Goal: Task Accomplishment & Management: Manage account settings

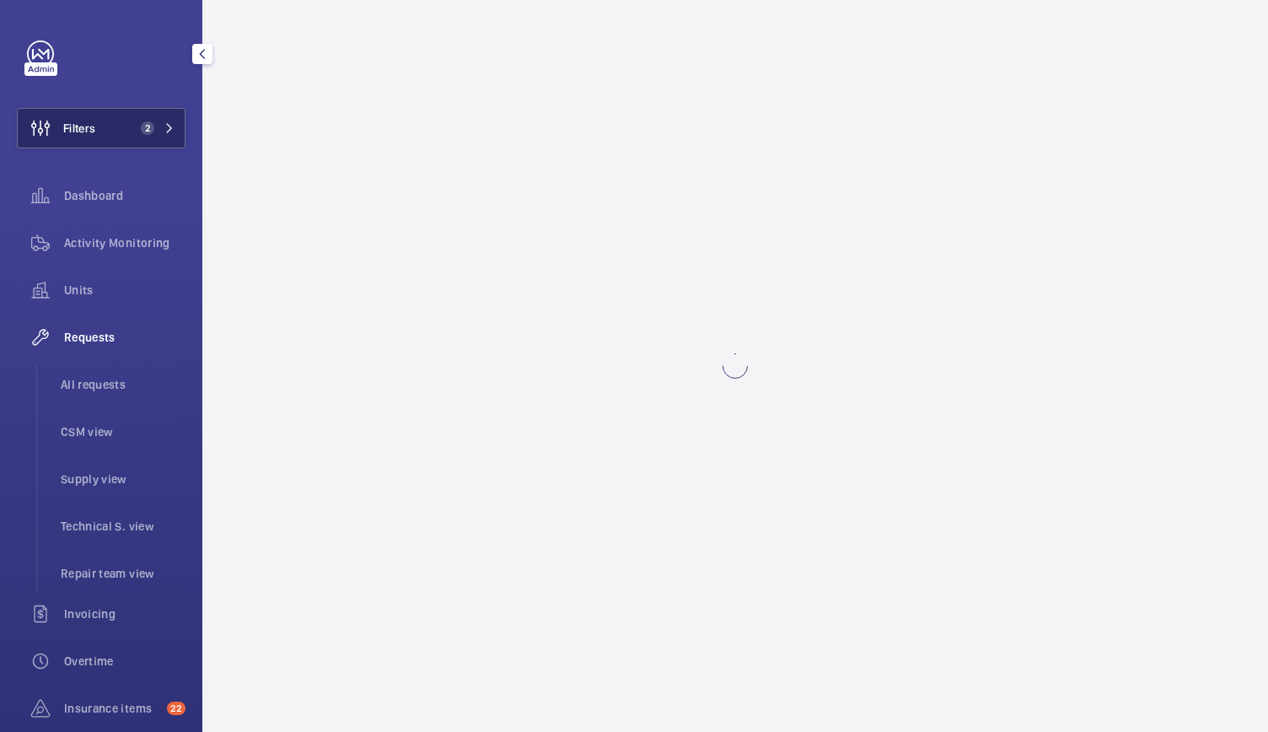
click at [134, 122] on span "2" at bounding box center [144, 127] width 20 height 13
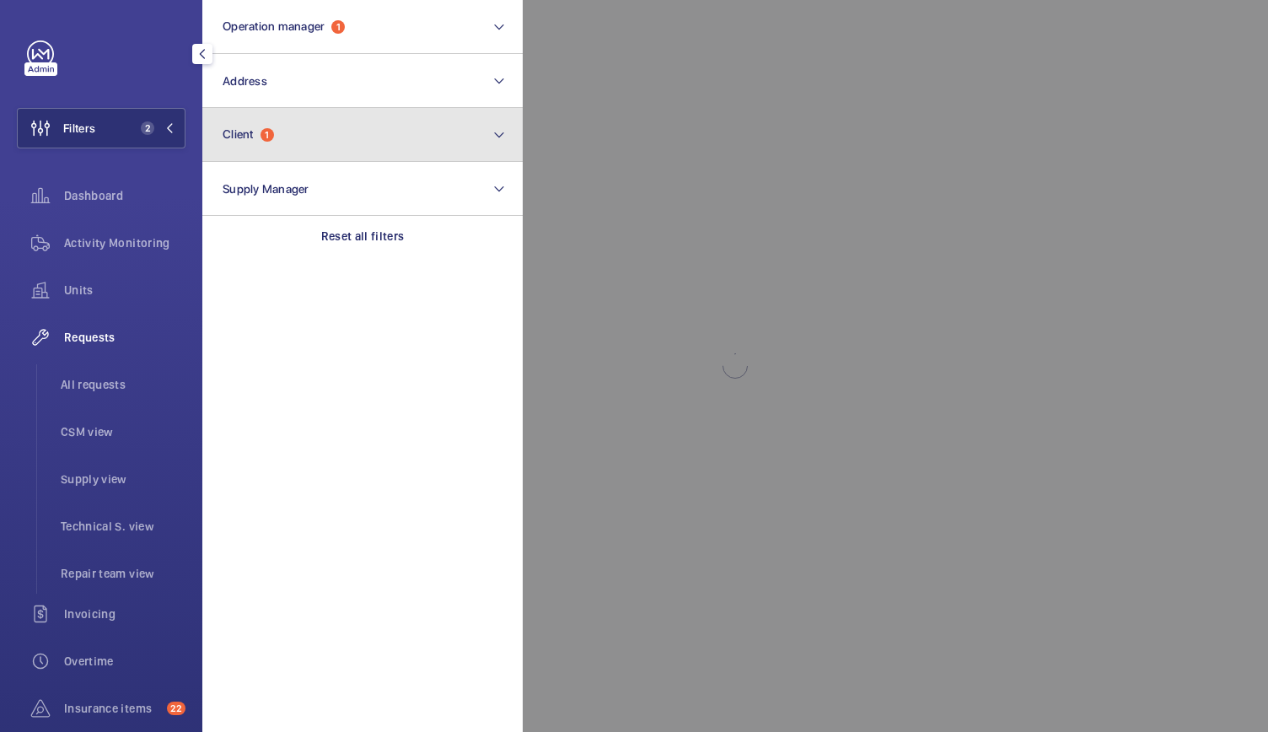
click at [224, 127] on span "Client" at bounding box center [238, 133] width 31 height 13
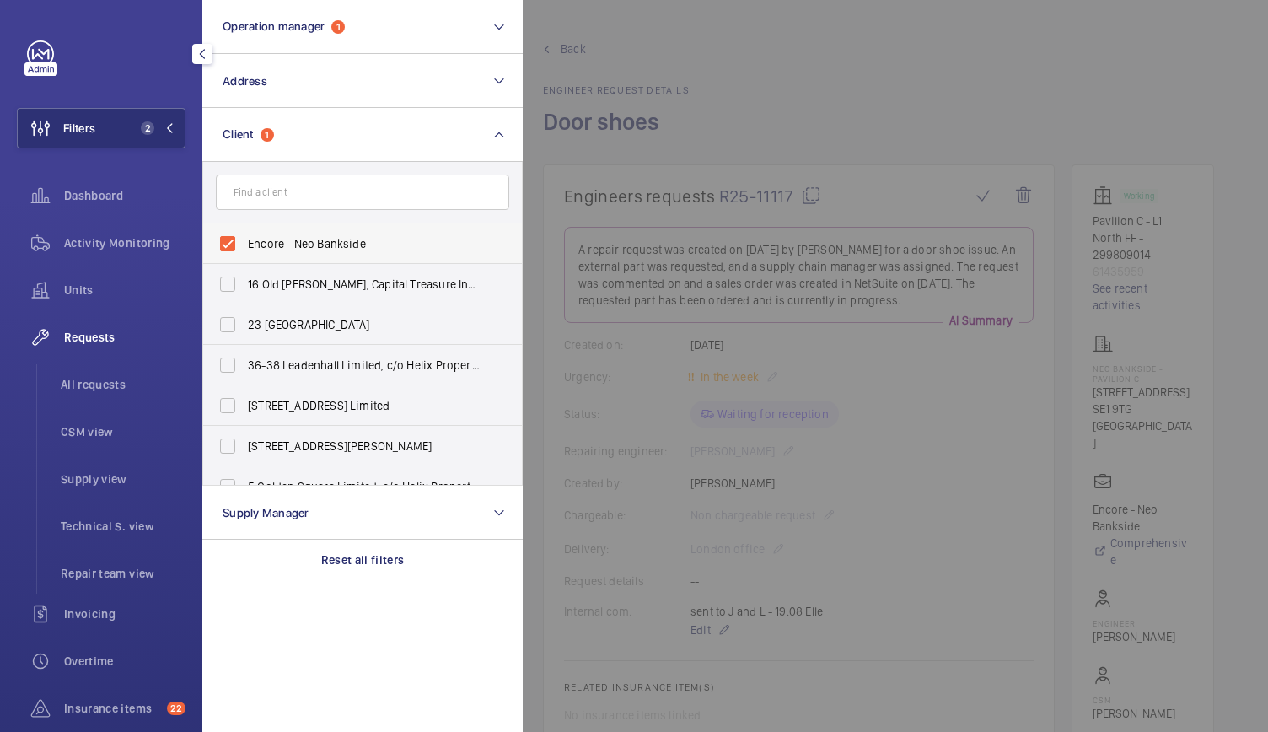
click at [228, 238] on label "Encore - Neo Bankside" at bounding box center [349, 243] width 293 height 40
click at [228, 238] on input "Encore - Neo Bankside" at bounding box center [228, 244] width 34 height 34
checkbox input "false"
click at [258, 191] on input "text" at bounding box center [362, 192] width 293 height 35
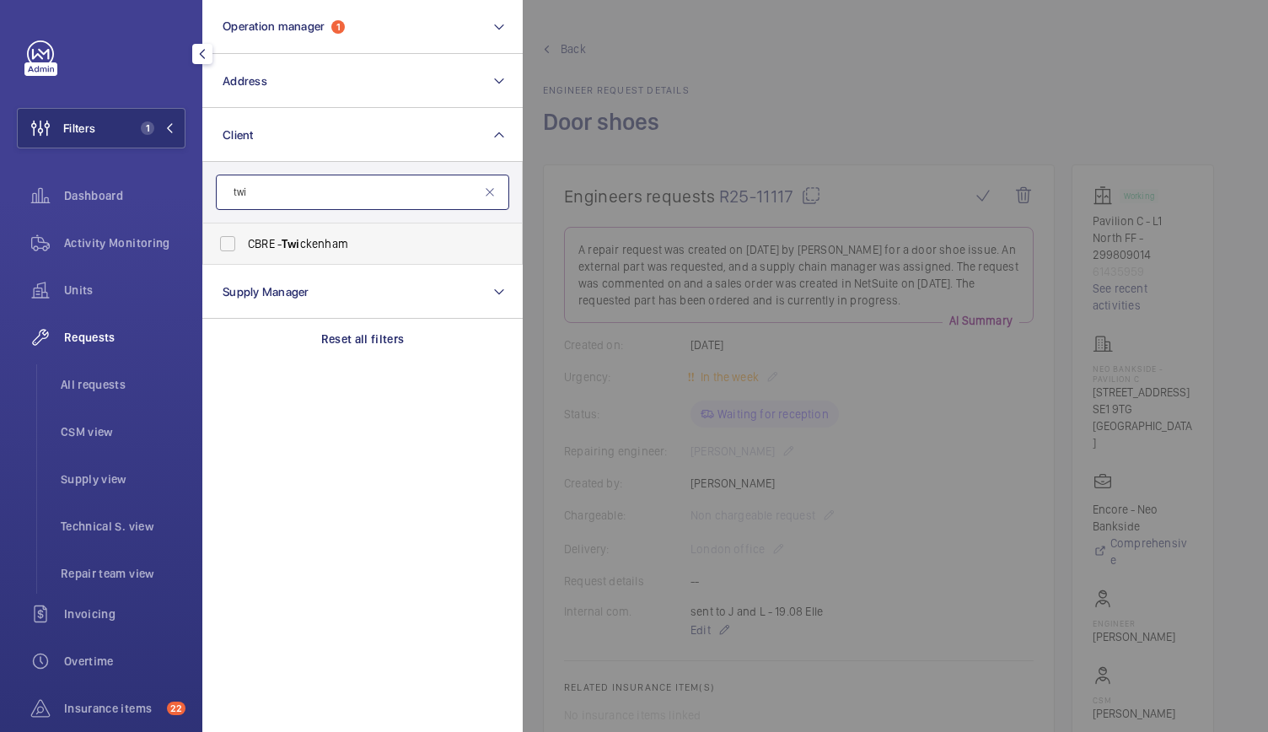
type input "twi"
click at [320, 245] on span "CBRE - Twi ckenham" at bounding box center [364, 243] width 232 height 17
click at [244, 245] on input "CBRE - Twi ckenham" at bounding box center [228, 244] width 34 height 34
checkbox input "true"
click at [814, 85] on div at bounding box center [1157, 366] width 1268 height 732
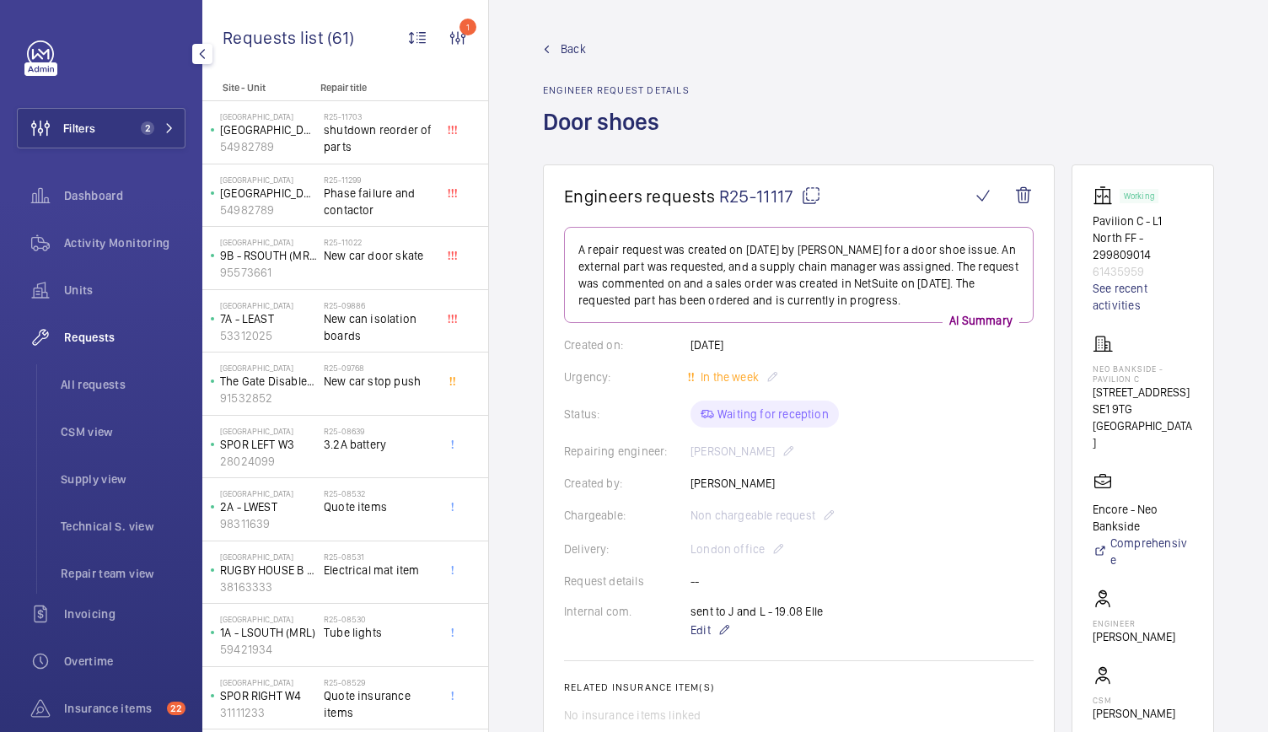
click at [98, 338] on span "Requests" at bounding box center [124, 337] width 121 height 17
click at [100, 374] on li "All requests" at bounding box center [116, 384] width 138 height 40
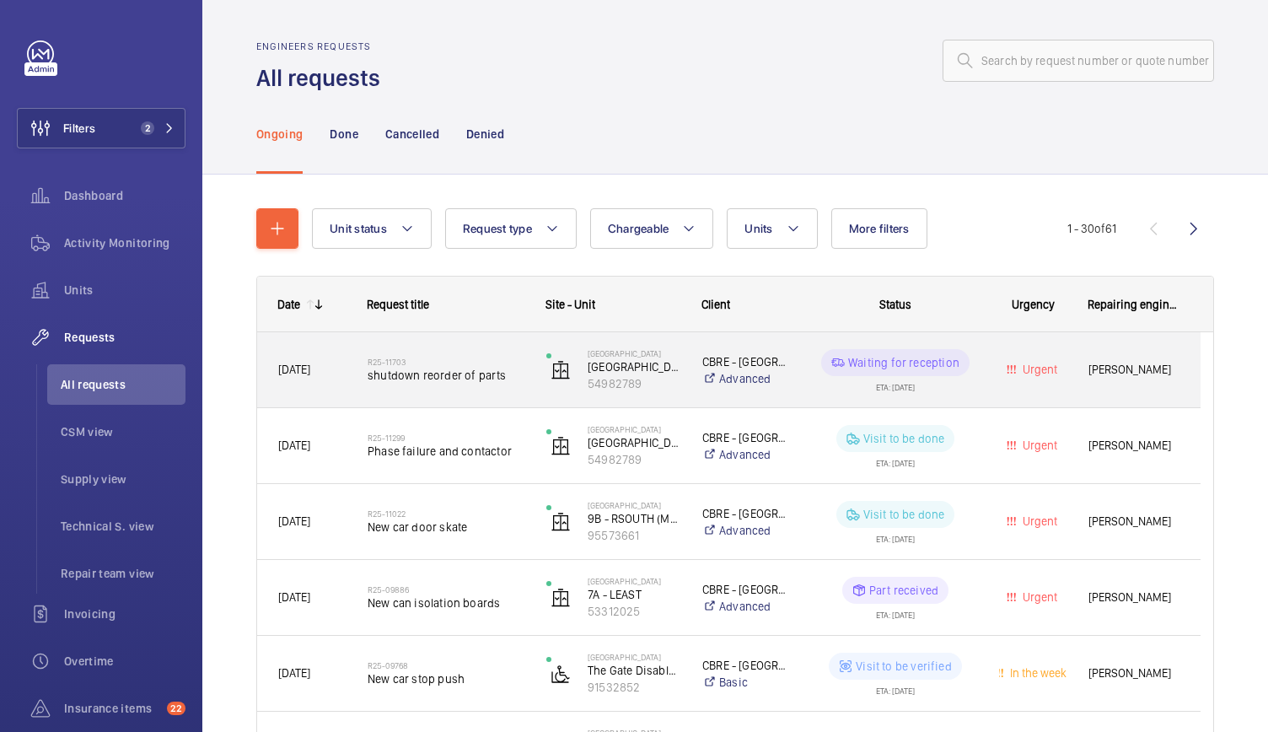
click at [509, 389] on div "R25-11703 shutdown reorder of parts" at bounding box center [446, 370] width 157 height 49
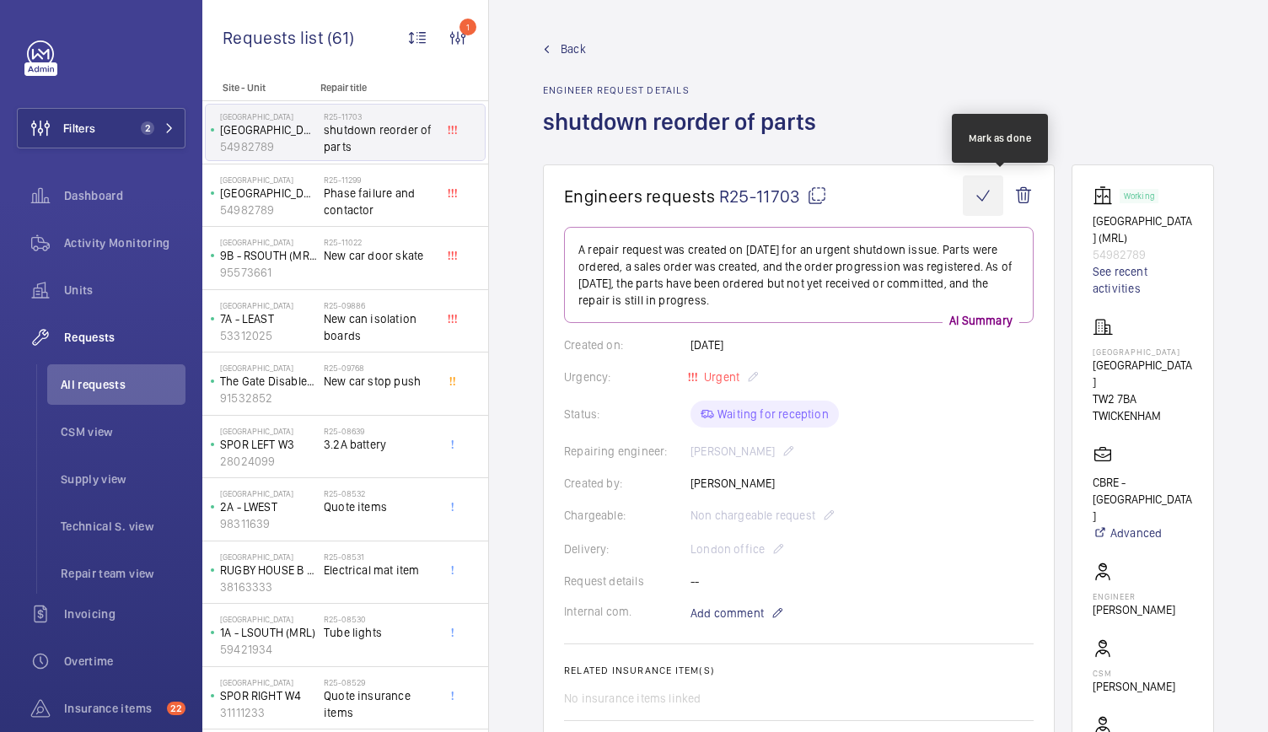
click at [1001, 196] on wm-front-icon-button at bounding box center [983, 195] width 40 height 40
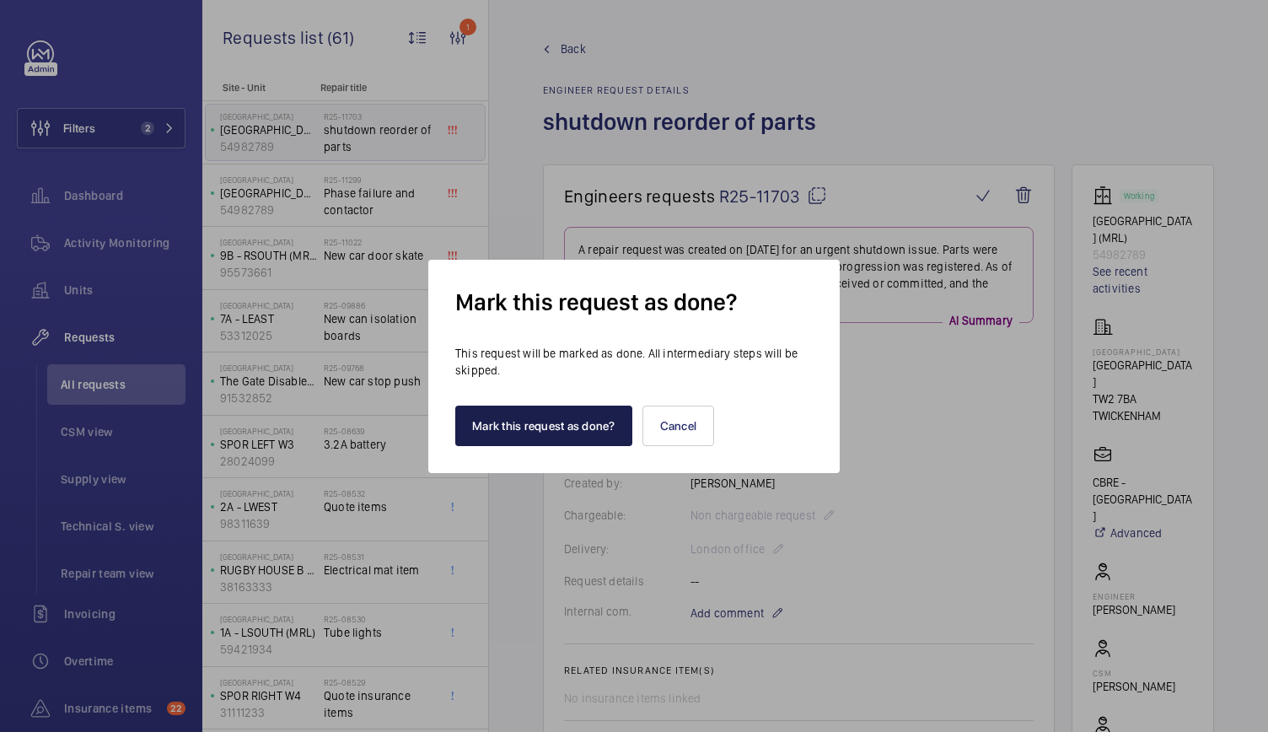
click at [518, 427] on button "Mark this request as done?" at bounding box center [543, 426] width 177 height 40
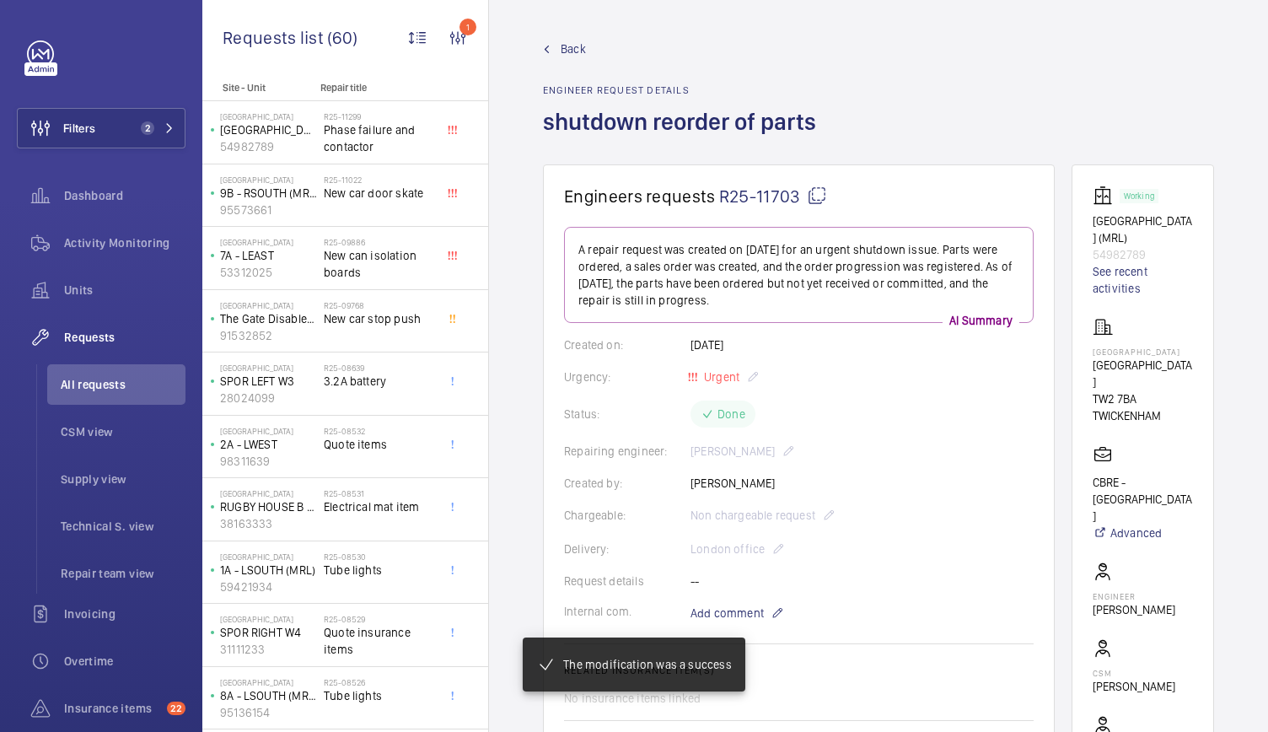
click at [573, 54] on span "Back" at bounding box center [573, 48] width 25 height 17
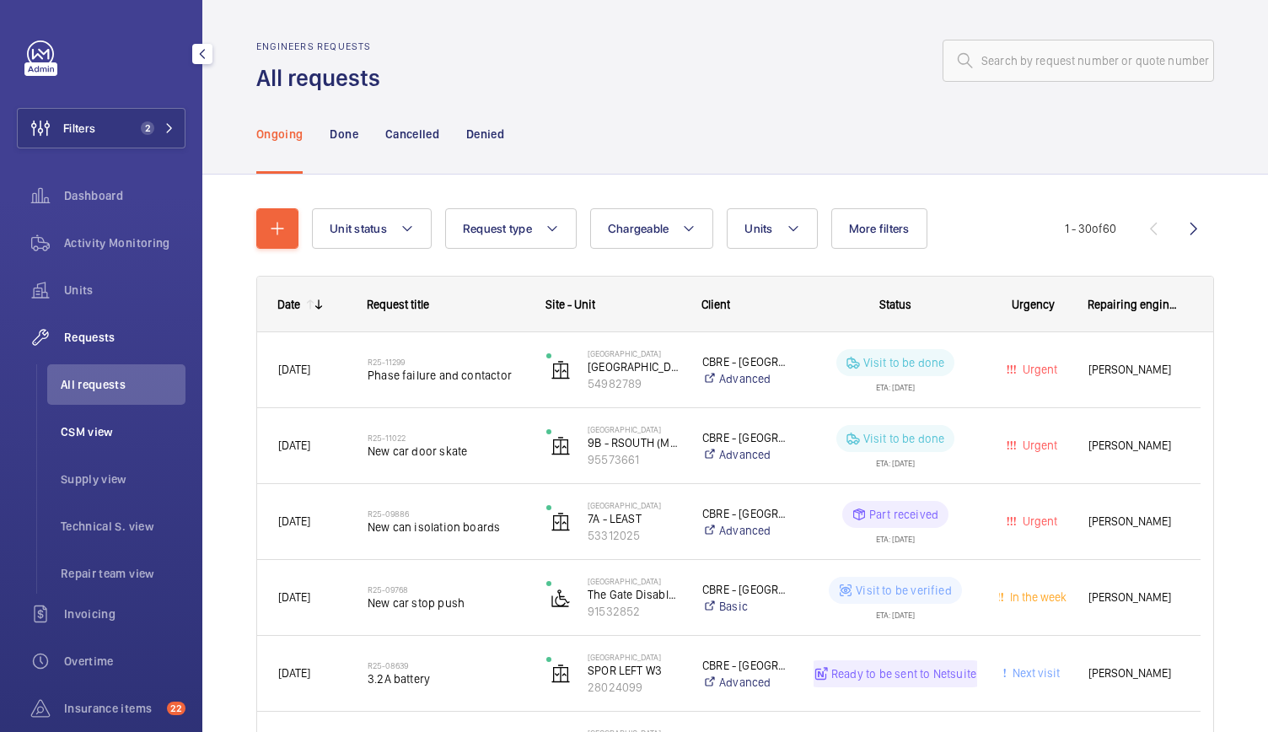
click at [76, 427] on span "CSM view" at bounding box center [123, 431] width 125 height 17
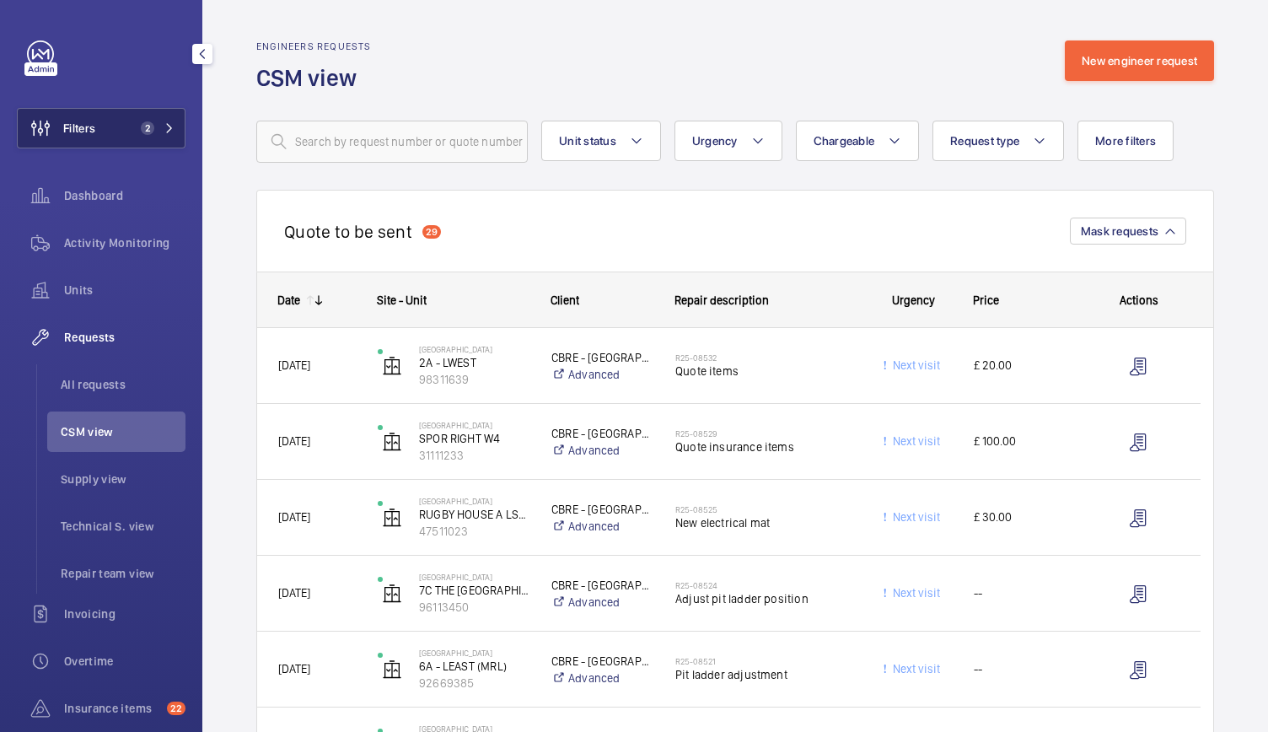
click at [159, 135] on button "Filters 2" at bounding box center [101, 128] width 169 height 40
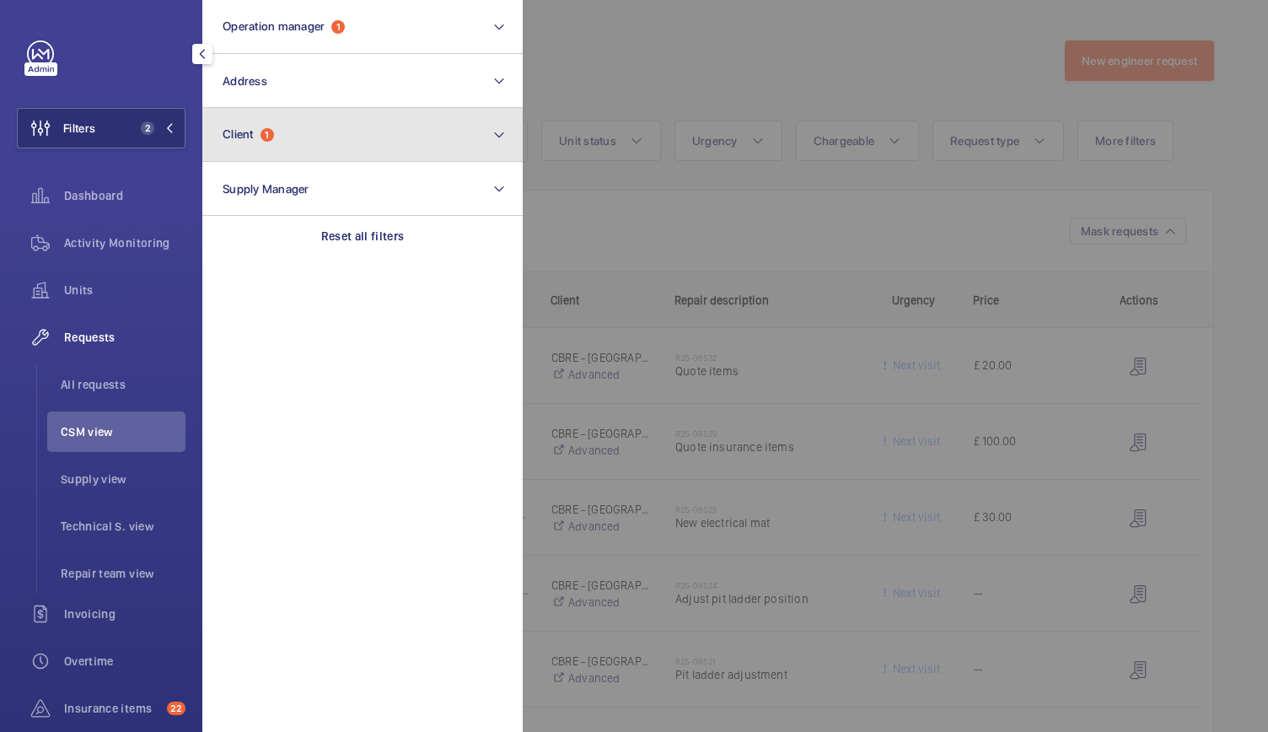
click at [270, 134] on span "1" at bounding box center [267, 134] width 13 height 13
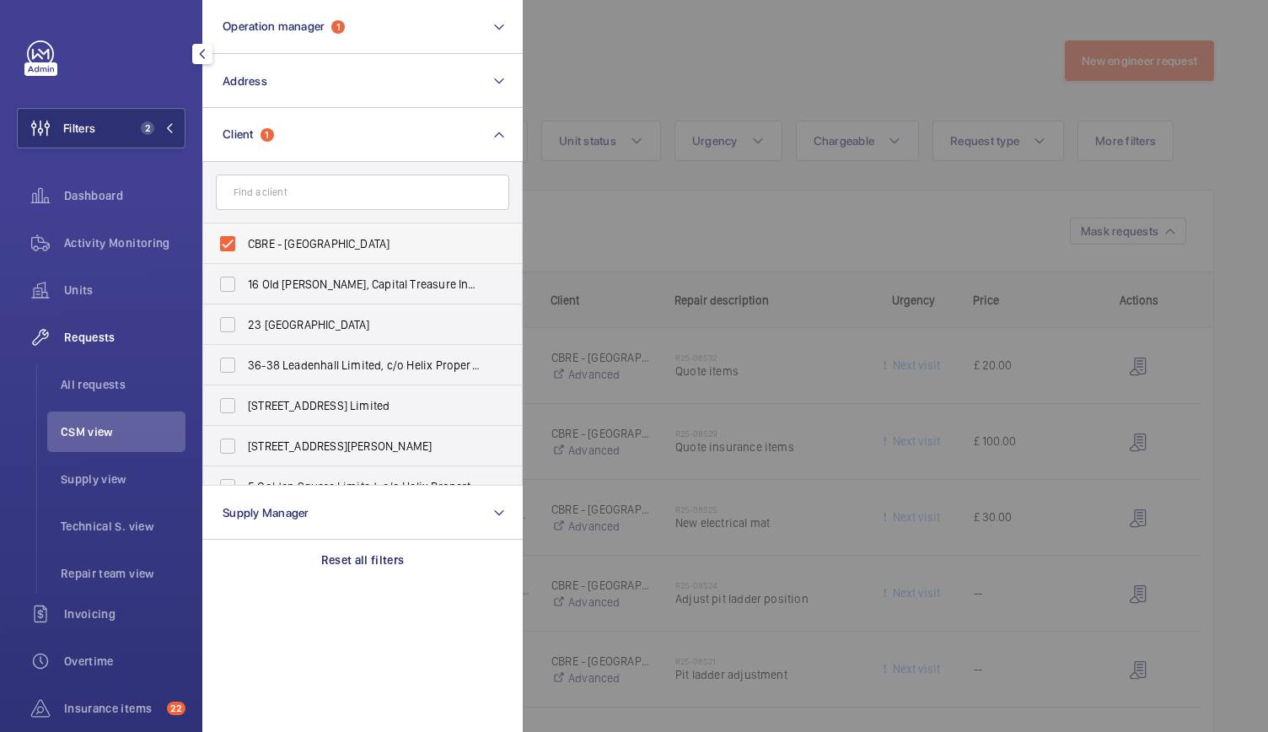
click at [234, 240] on label "CBRE - [GEOGRAPHIC_DATA]" at bounding box center [349, 243] width 293 height 40
click at [234, 240] on input "CBRE - [GEOGRAPHIC_DATA]" at bounding box center [228, 244] width 34 height 34
checkbox input "false"
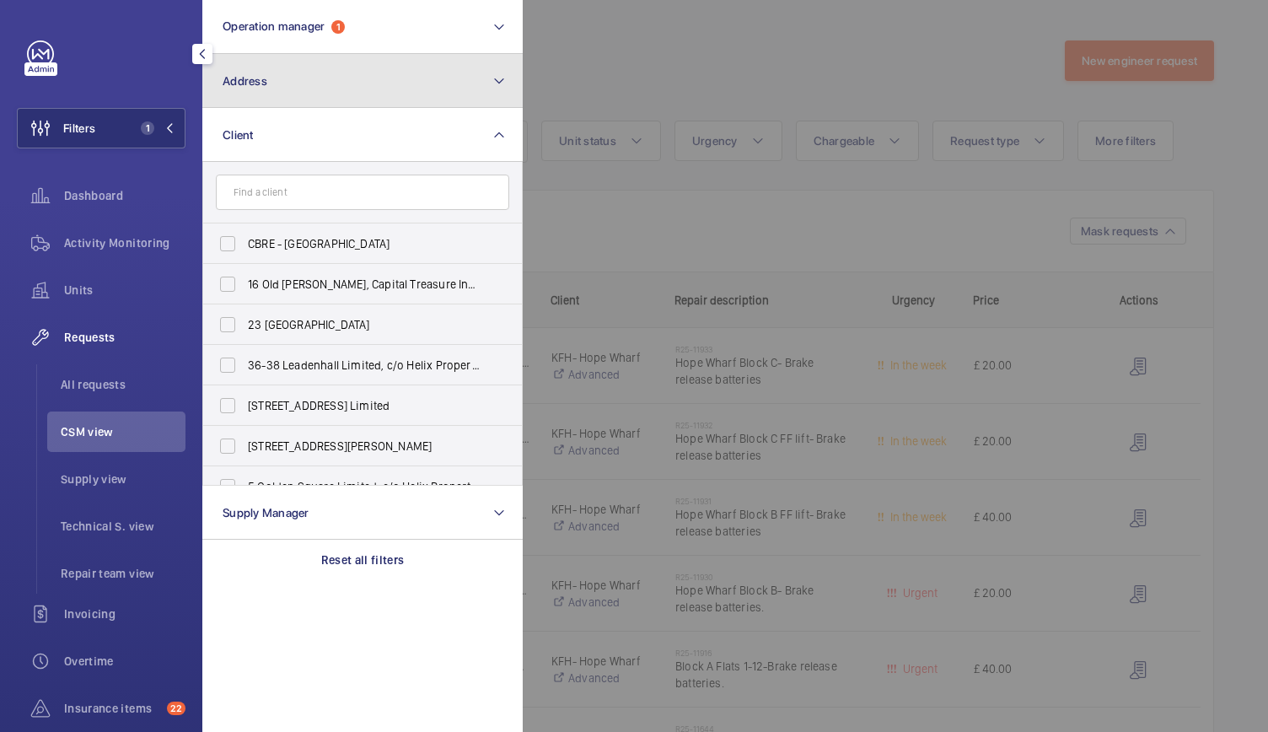
click at [280, 90] on button "Address" at bounding box center [362, 81] width 320 height 54
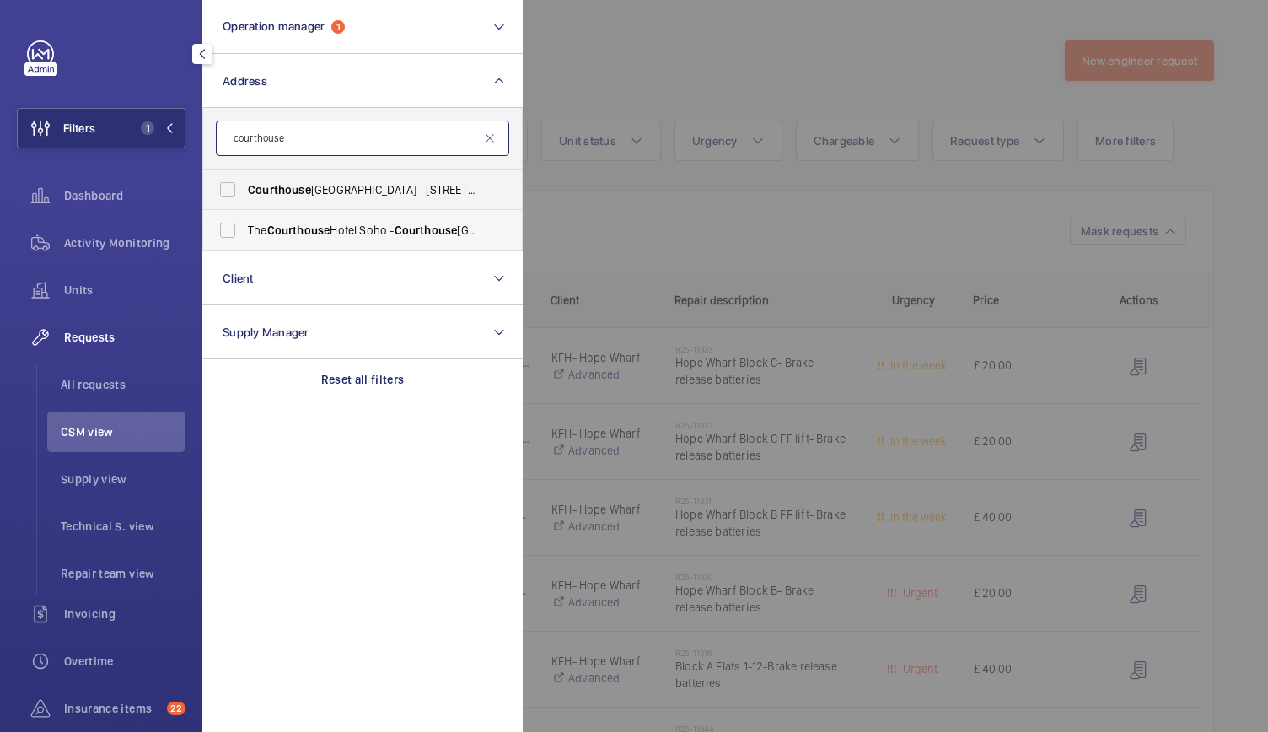
type input "courthouse"
click at [252, 225] on span "[GEOGRAPHIC_DATA]" at bounding box center [364, 230] width 232 height 17
click at [244, 225] on input "[GEOGRAPHIC_DATA]" at bounding box center [228, 230] width 34 height 34
checkbox input "true"
click at [567, 210] on div at bounding box center [1157, 366] width 1268 height 732
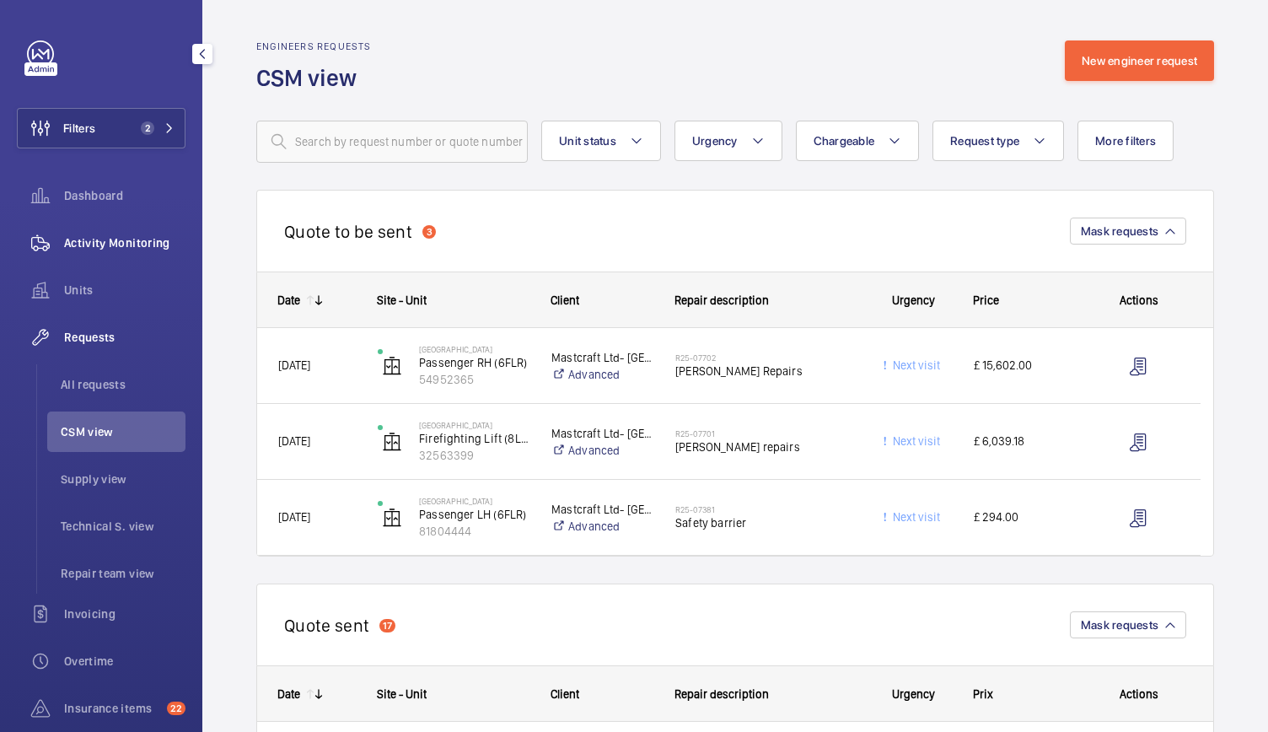
click at [144, 249] on span "Activity Monitoring" at bounding box center [124, 242] width 121 height 17
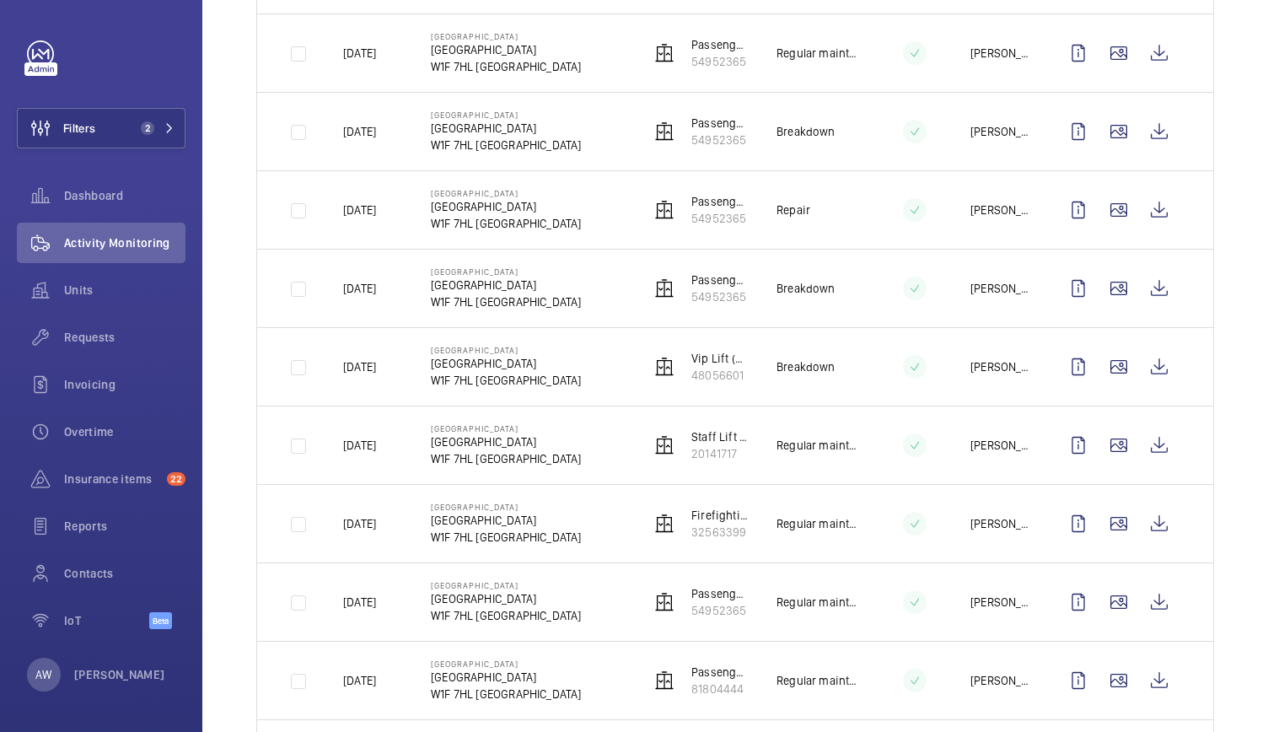
scroll to position [1738, 0]
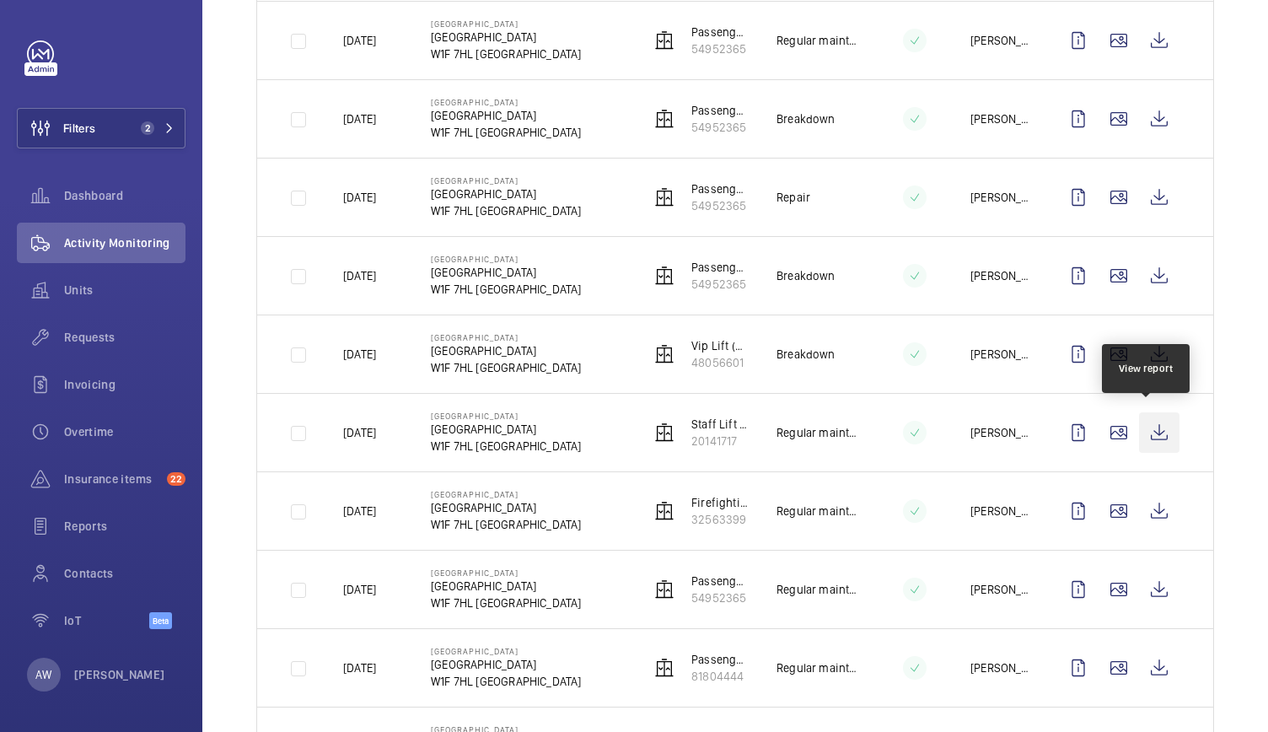
click at [1149, 423] on wm-front-icon-button at bounding box center [1159, 432] width 40 height 40
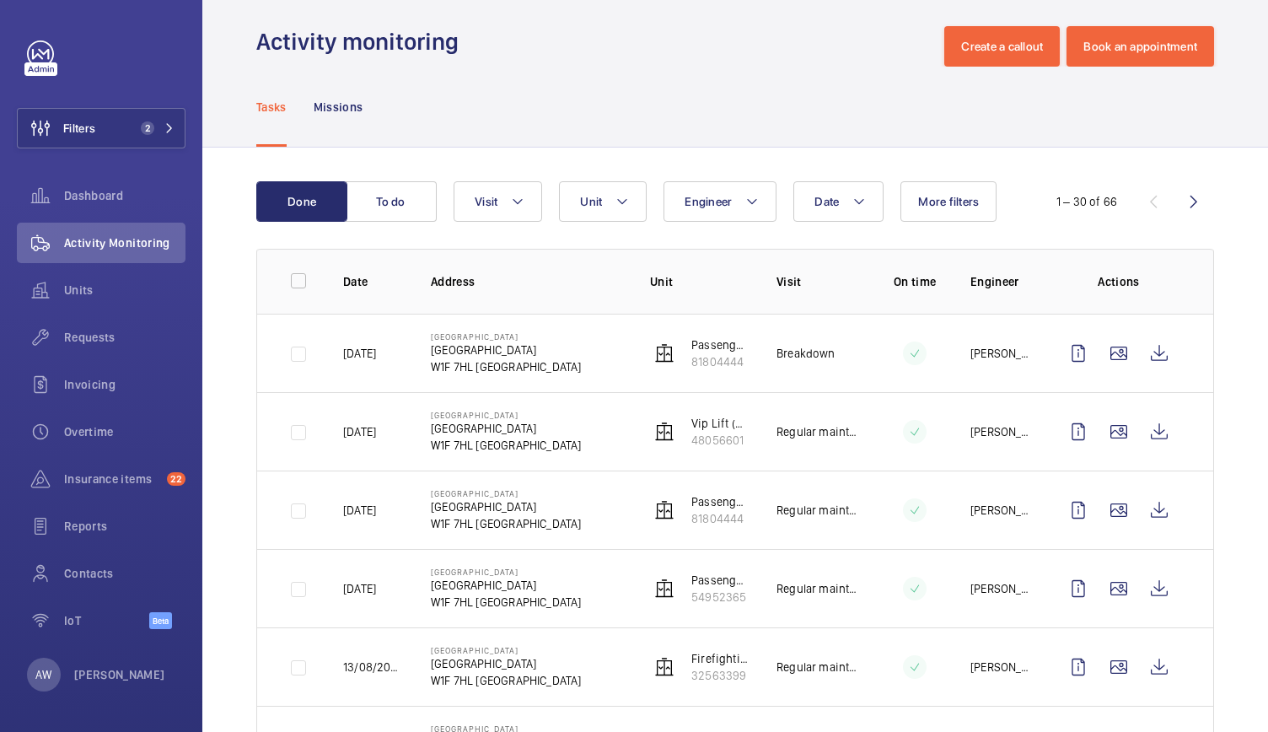
scroll to position [0, 0]
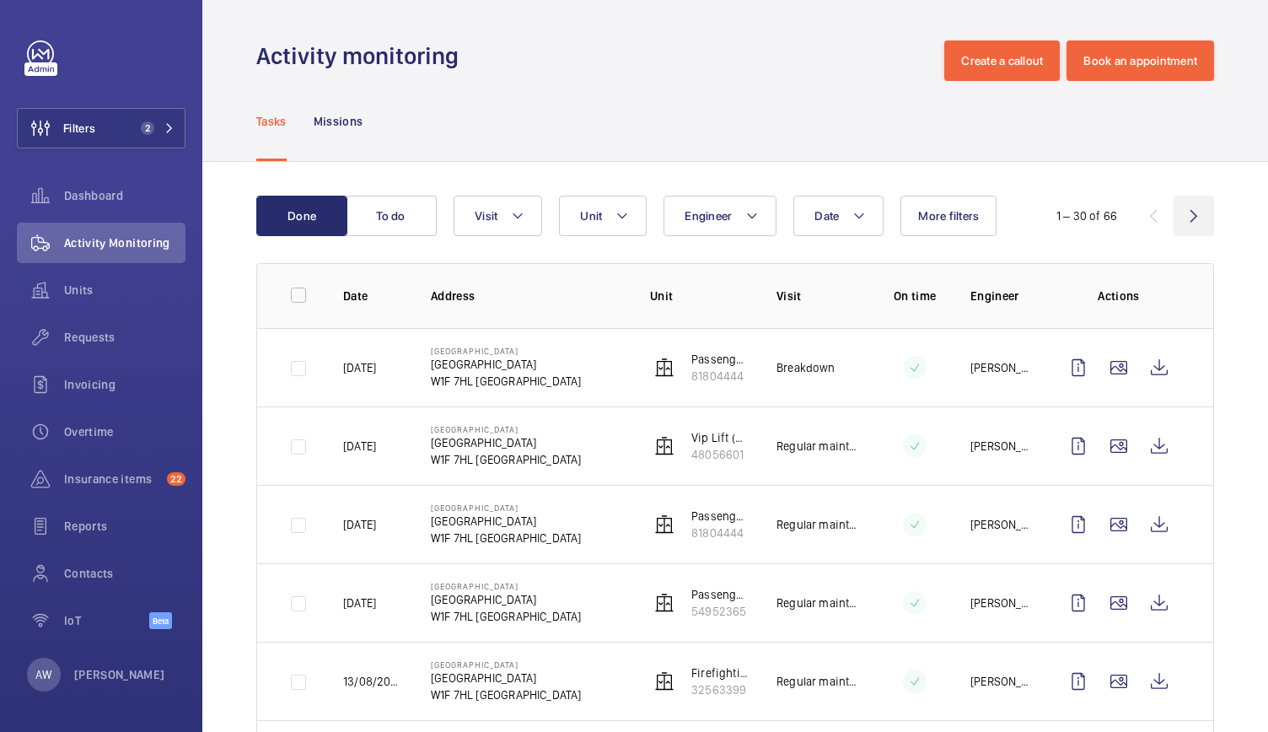
click at [1184, 212] on wm-front-icon-button at bounding box center [1194, 216] width 40 height 40
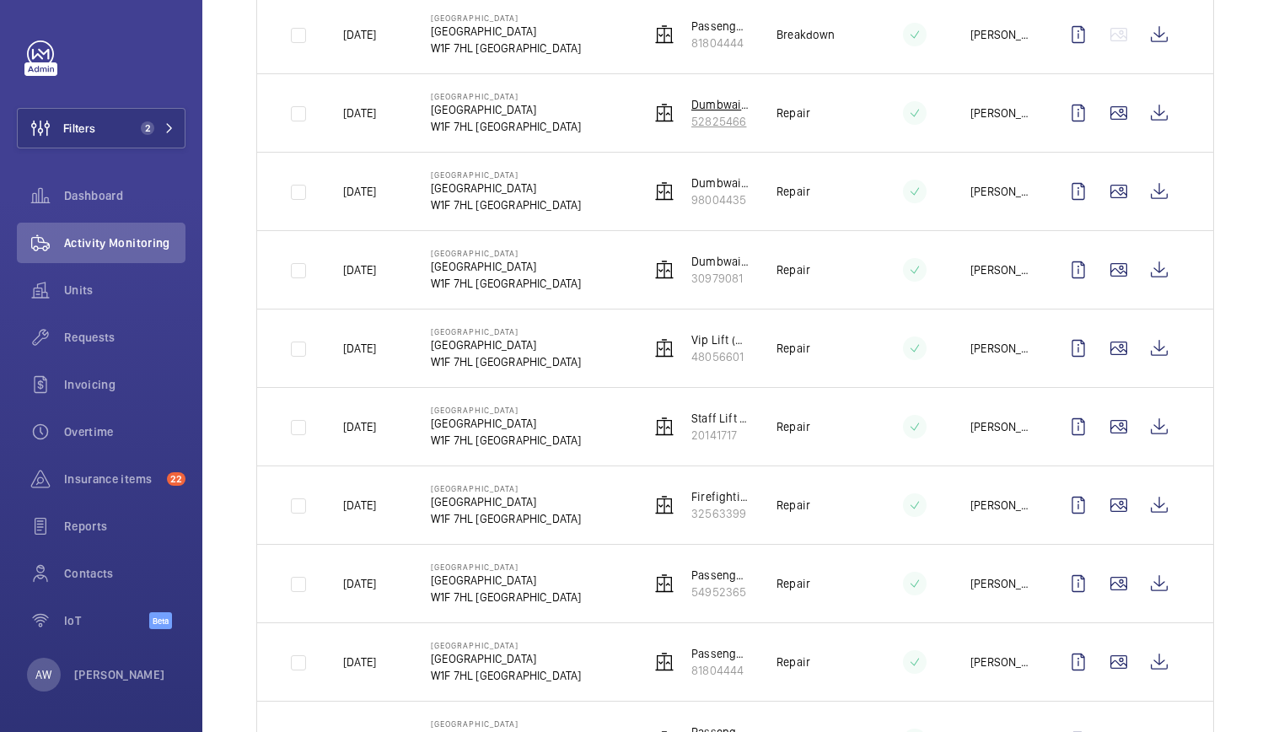
scroll to position [819, 0]
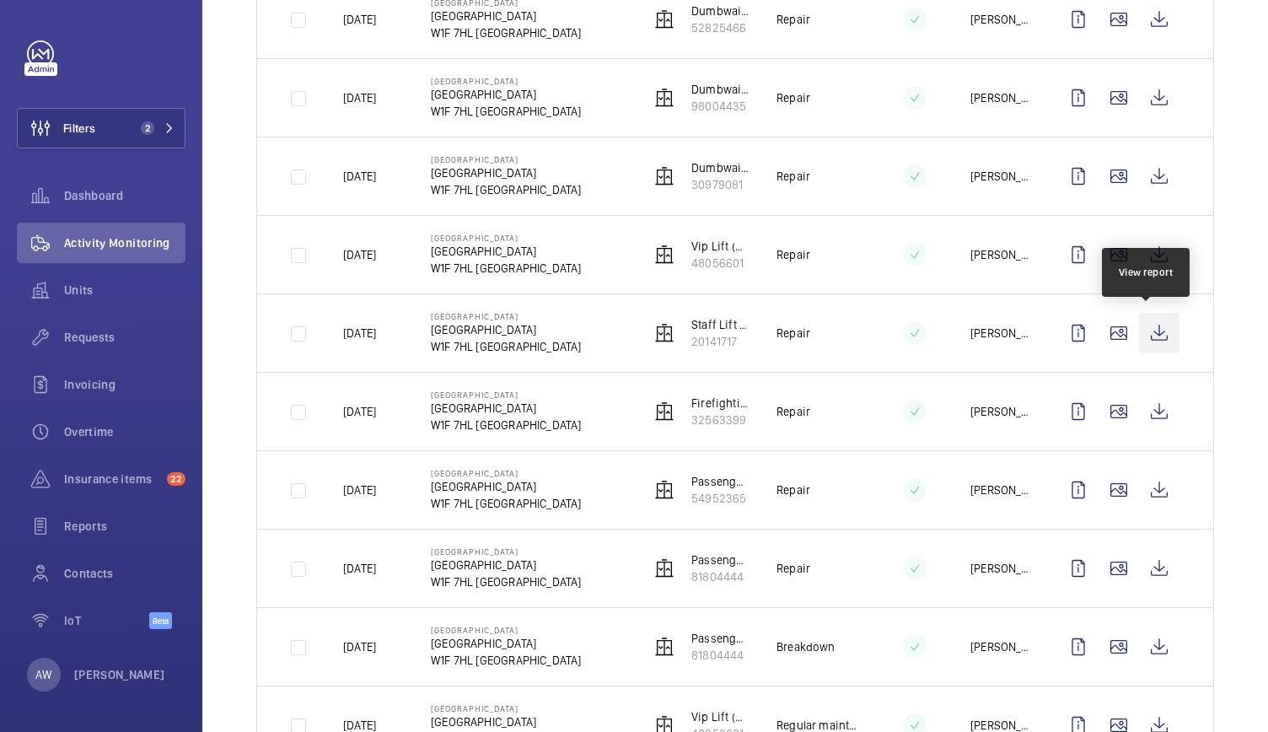
click at [1140, 331] on wm-front-icon-button at bounding box center [1159, 333] width 40 height 40
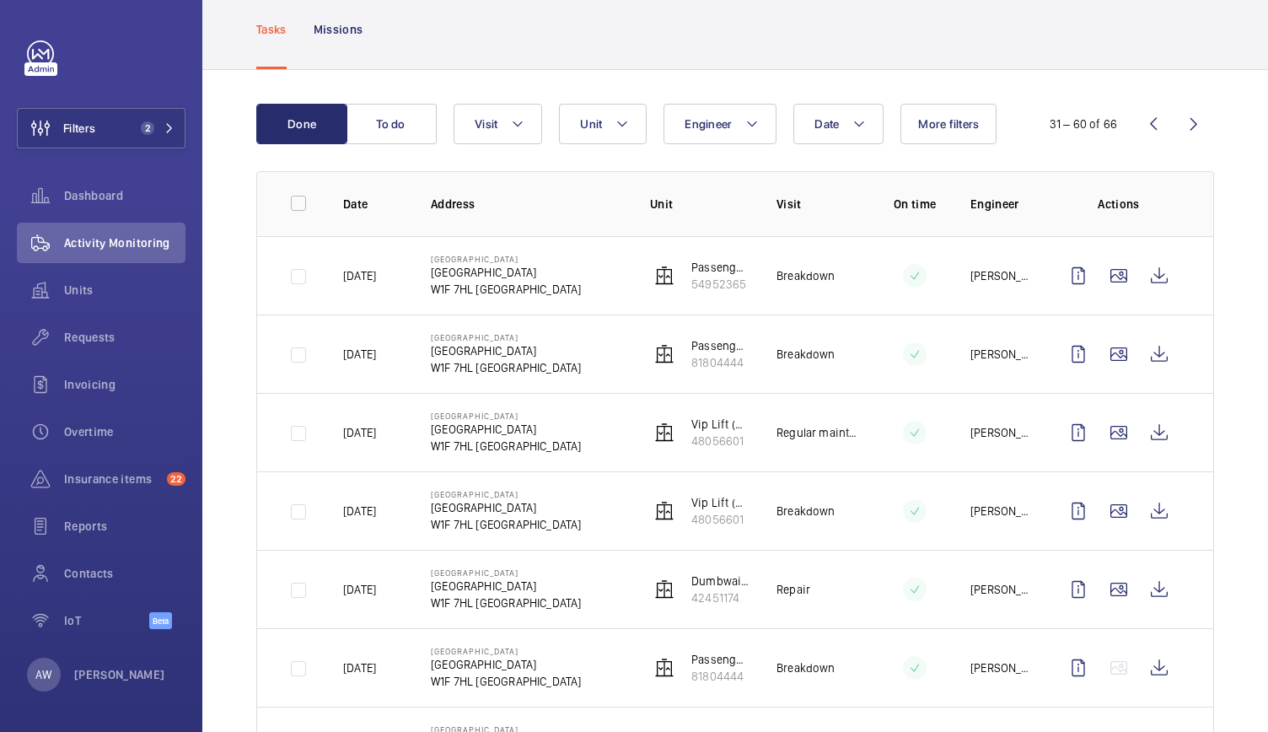
scroll to position [93, 0]
drag, startPoint x: 1138, startPoint y: 428, endPoint x: 787, endPoint y: 475, distance: 353.8
click at [0, 0] on tbody "[DATE] [GEOGRAPHIC_DATA] (6FLR) 54952365 Breakdown [PERSON_NAME] [DATE] The Cou…" at bounding box center [0, 0] width 0 height 0
click at [883, 549] on td at bounding box center [901, 588] width 84 height 78
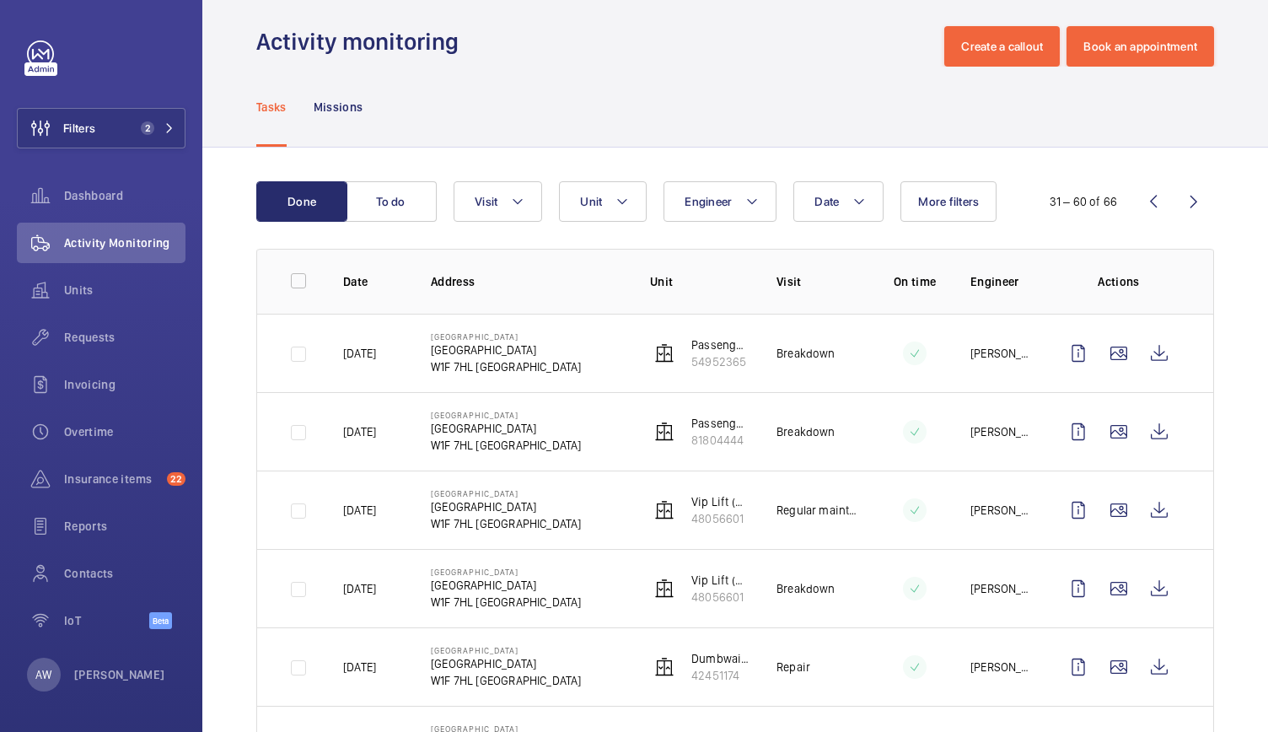
scroll to position [9, 0]
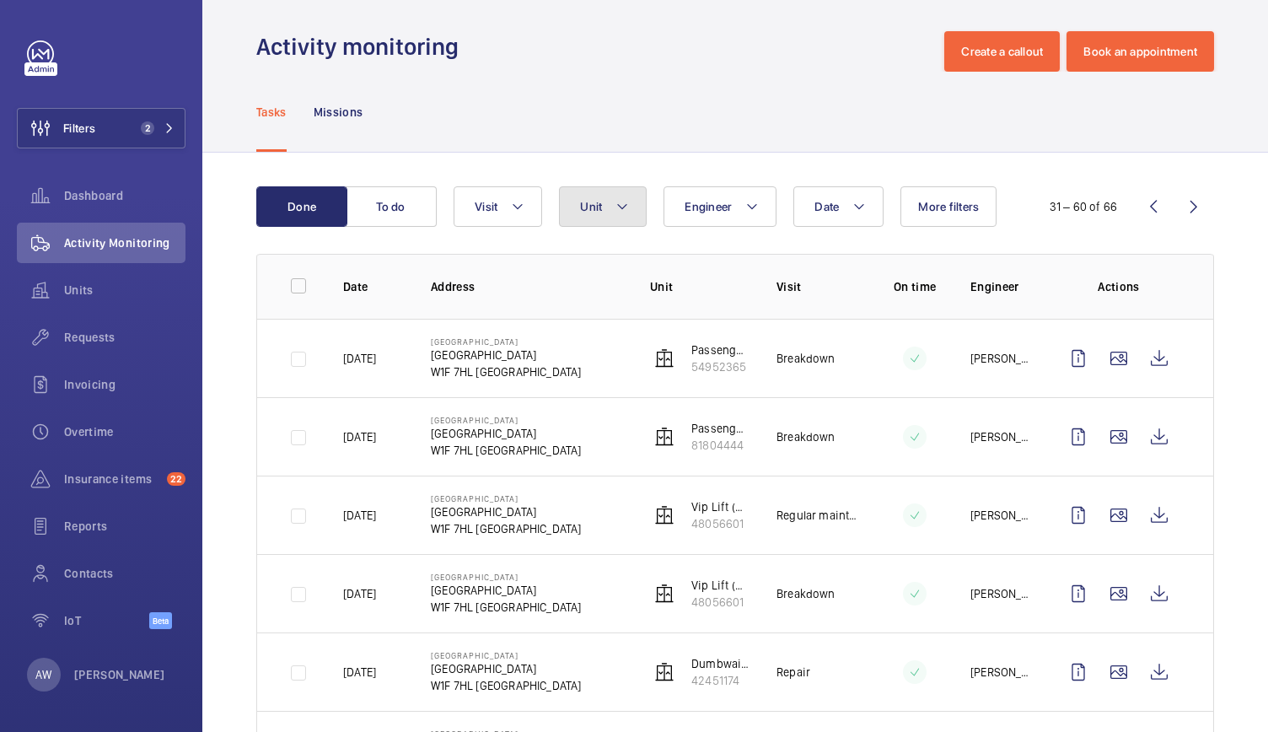
click at [618, 217] on button "Unit" at bounding box center [603, 206] width 88 height 40
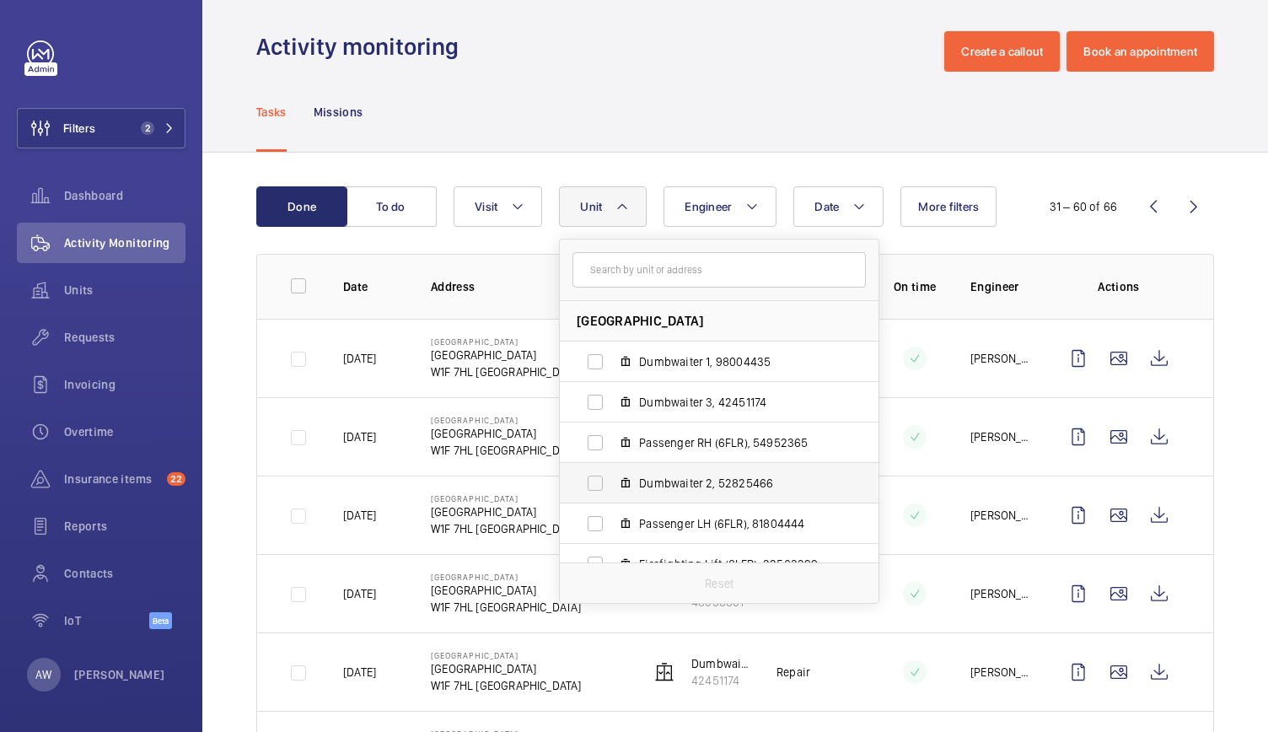
scroll to position [143, 0]
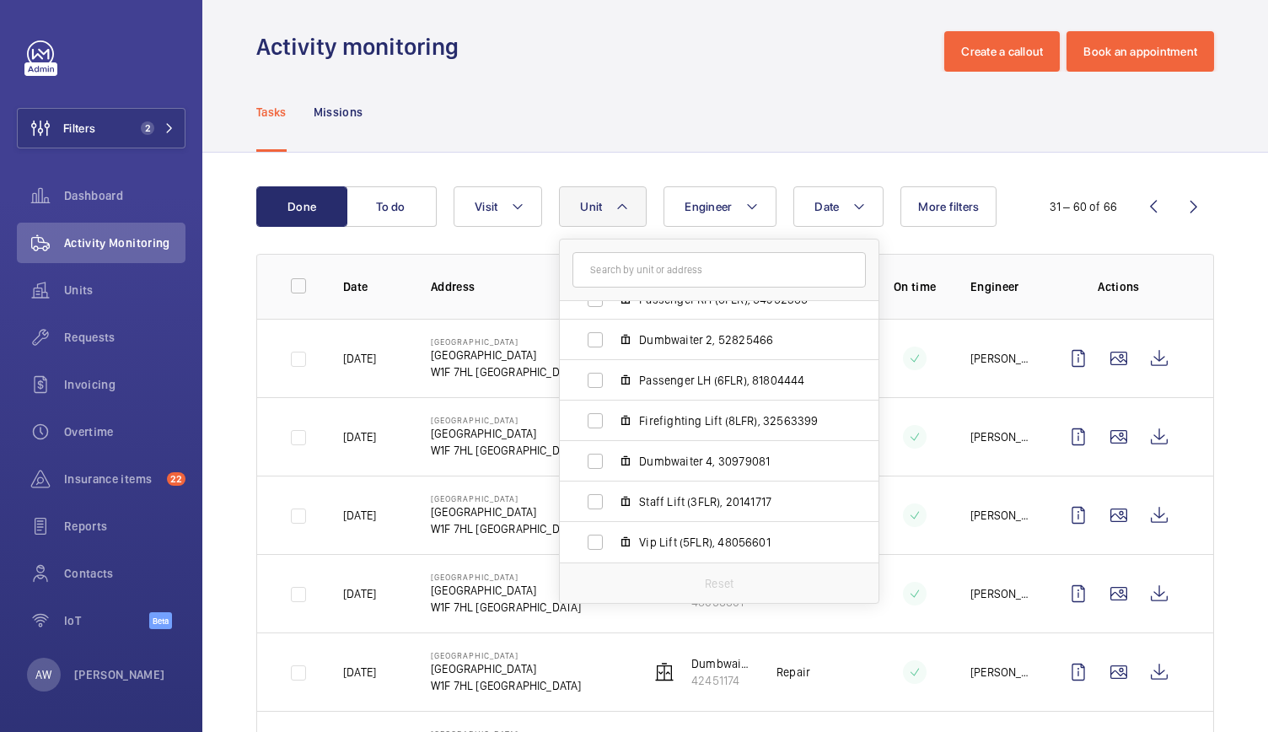
click at [600, 83] on div "Tasks Missions" at bounding box center [735, 112] width 958 height 80
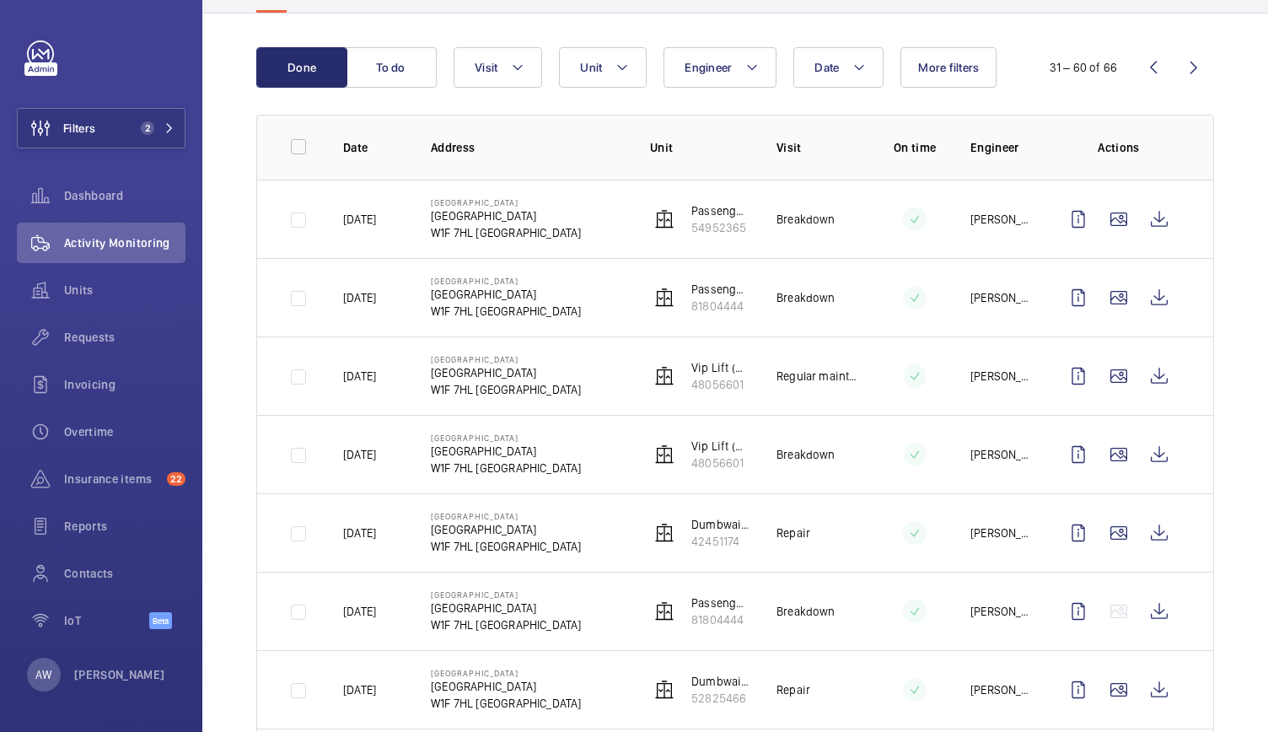
scroll to position [0, 0]
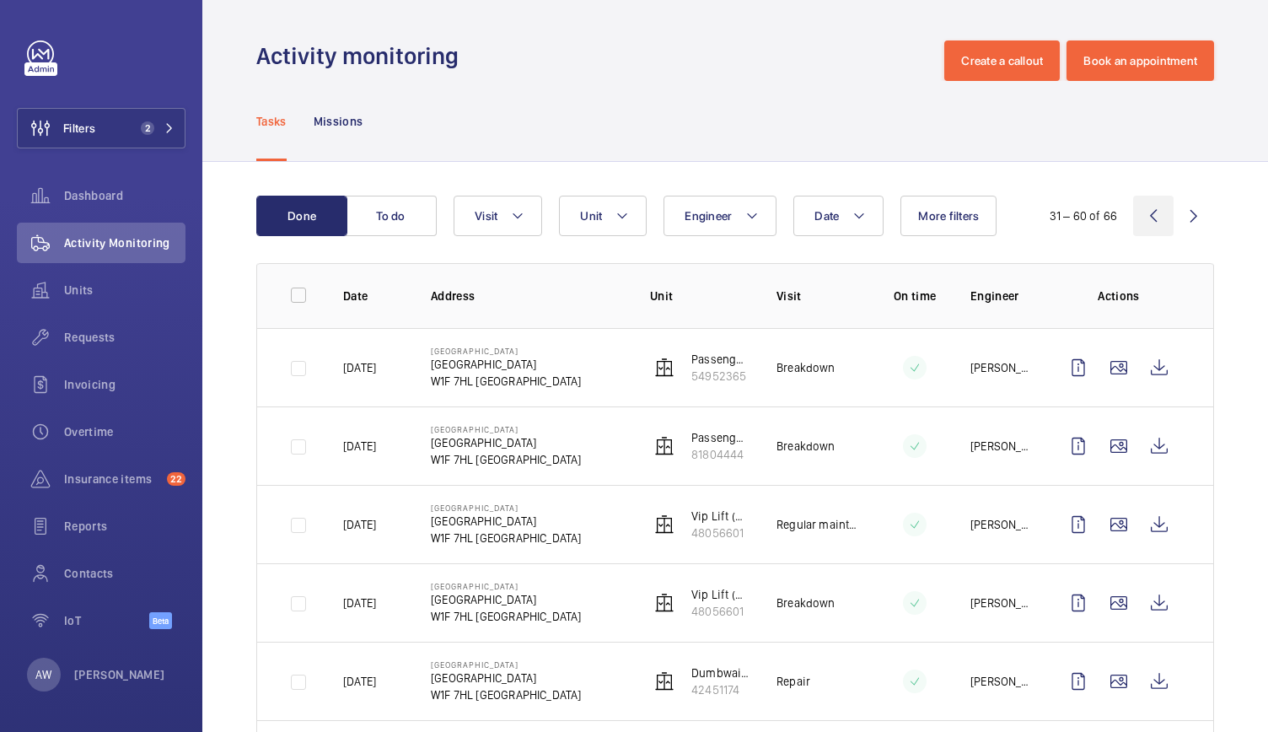
click at [1143, 225] on wm-front-icon-button at bounding box center [1153, 216] width 40 height 40
click at [1151, 448] on wm-front-icon-button at bounding box center [1159, 446] width 40 height 40
click at [163, 118] on button "Filters 2" at bounding box center [101, 128] width 169 height 40
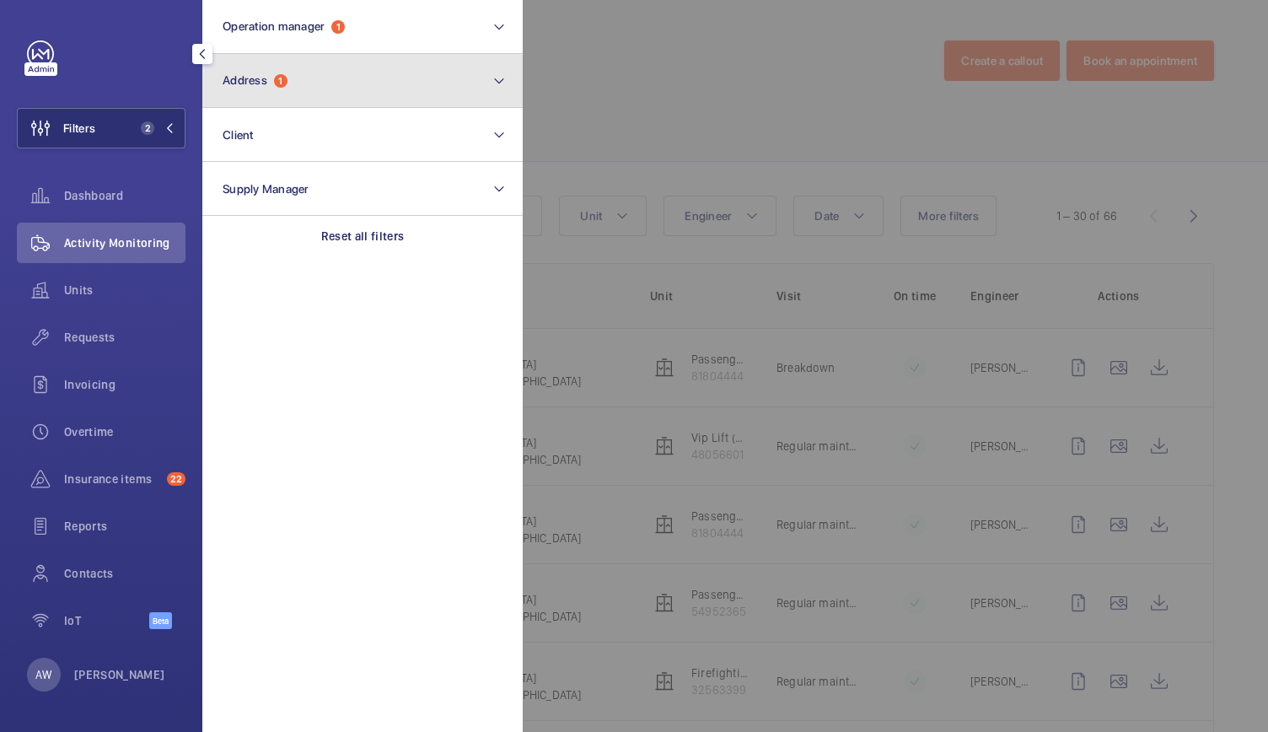
click at [287, 86] on span "Address 1" at bounding box center [255, 80] width 65 height 14
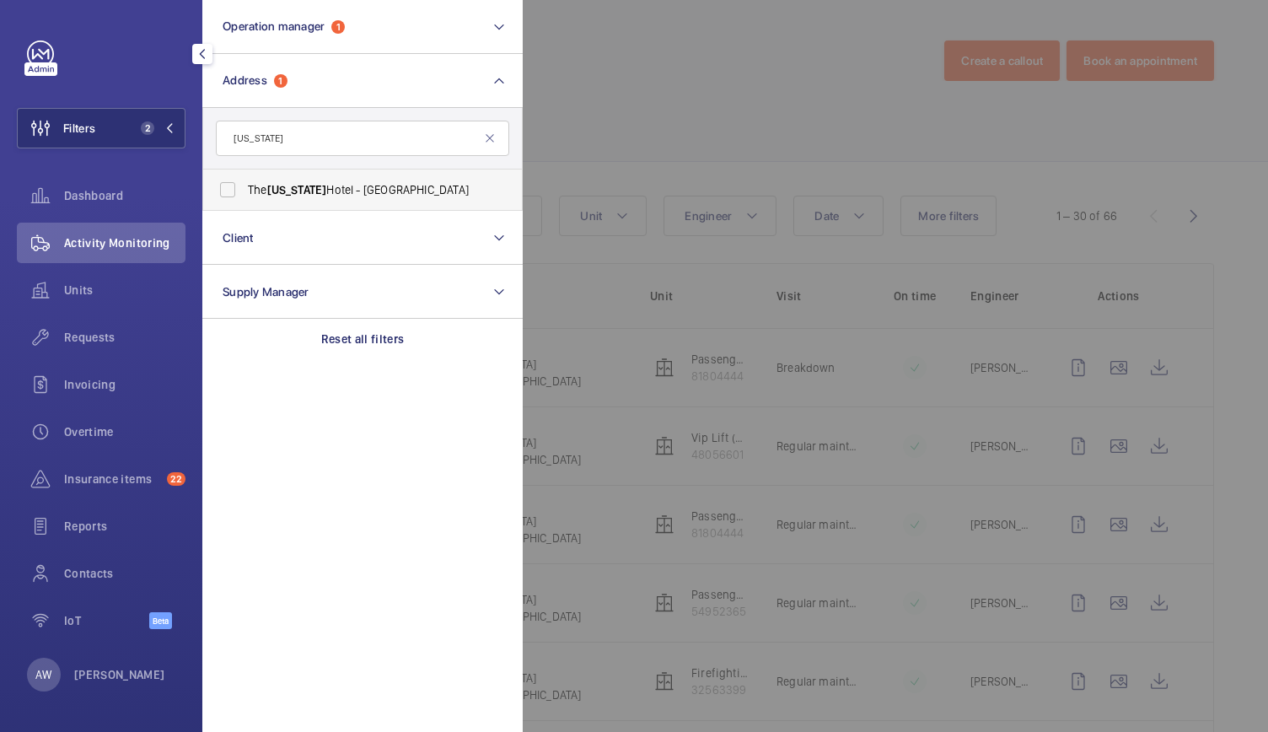
type input "[US_STATE]"
click at [221, 198] on label "The [US_STATE][GEOGRAPHIC_DATA] - [GEOGRAPHIC_DATA]" at bounding box center [349, 189] width 293 height 40
click at [221, 198] on input "The [US_STATE][GEOGRAPHIC_DATA] - [GEOGRAPHIC_DATA]" at bounding box center [228, 190] width 34 height 34
checkbox input "true"
click at [771, 336] on div at bounding box center [1157, 366] width 1268 height 732
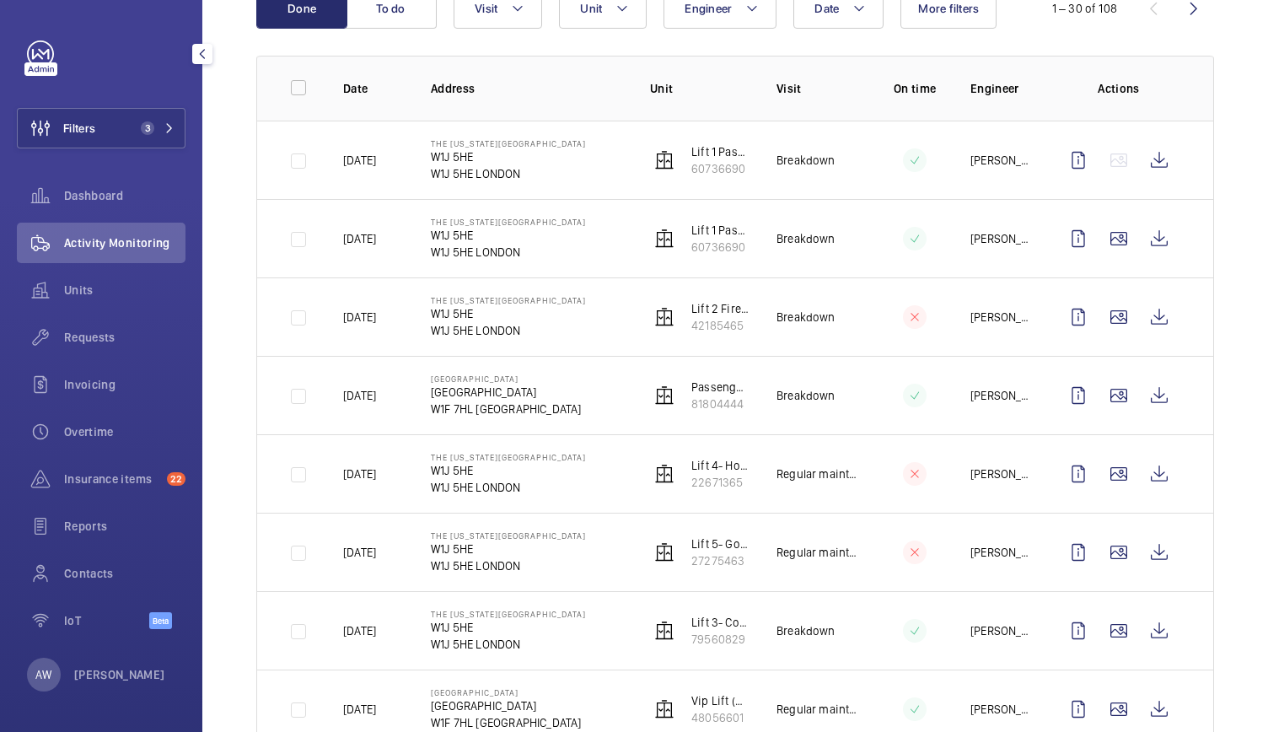
scroll to position [214, 0]
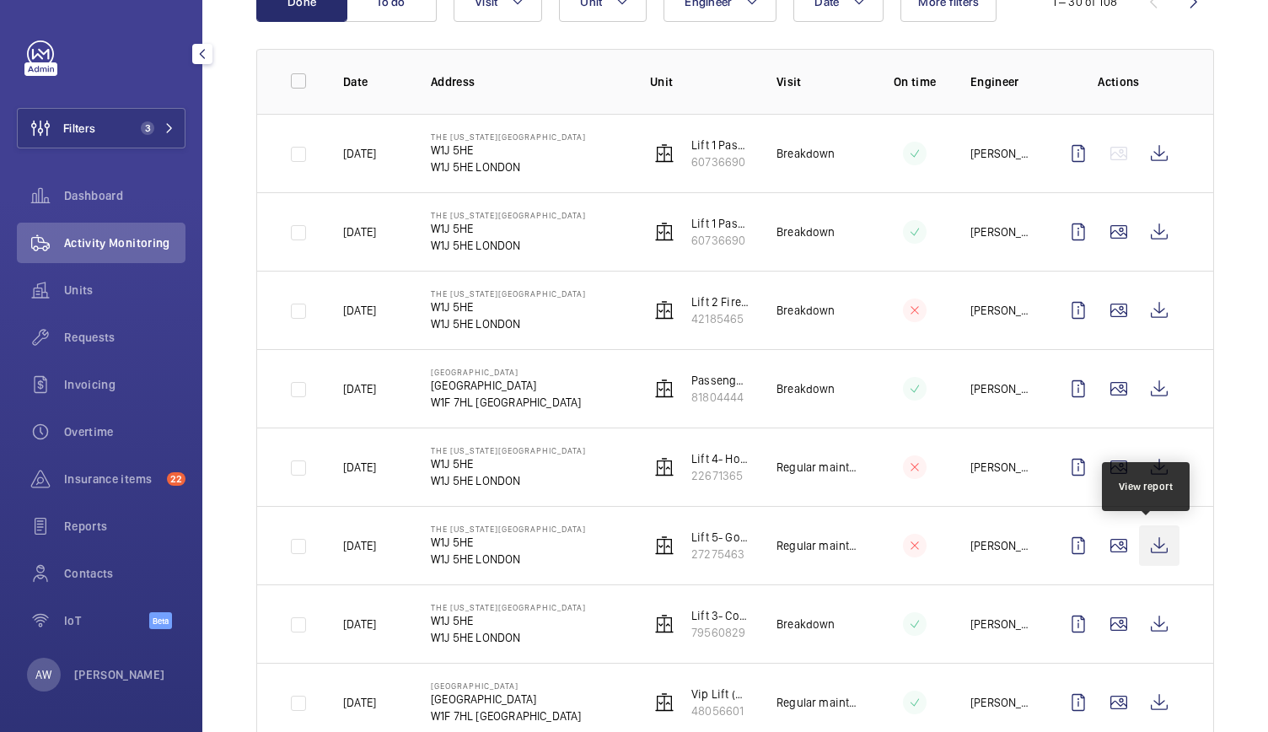
click at [1141, 544] on wm-front-icon-button at bounding box center [1159, 545] width 40 height 40
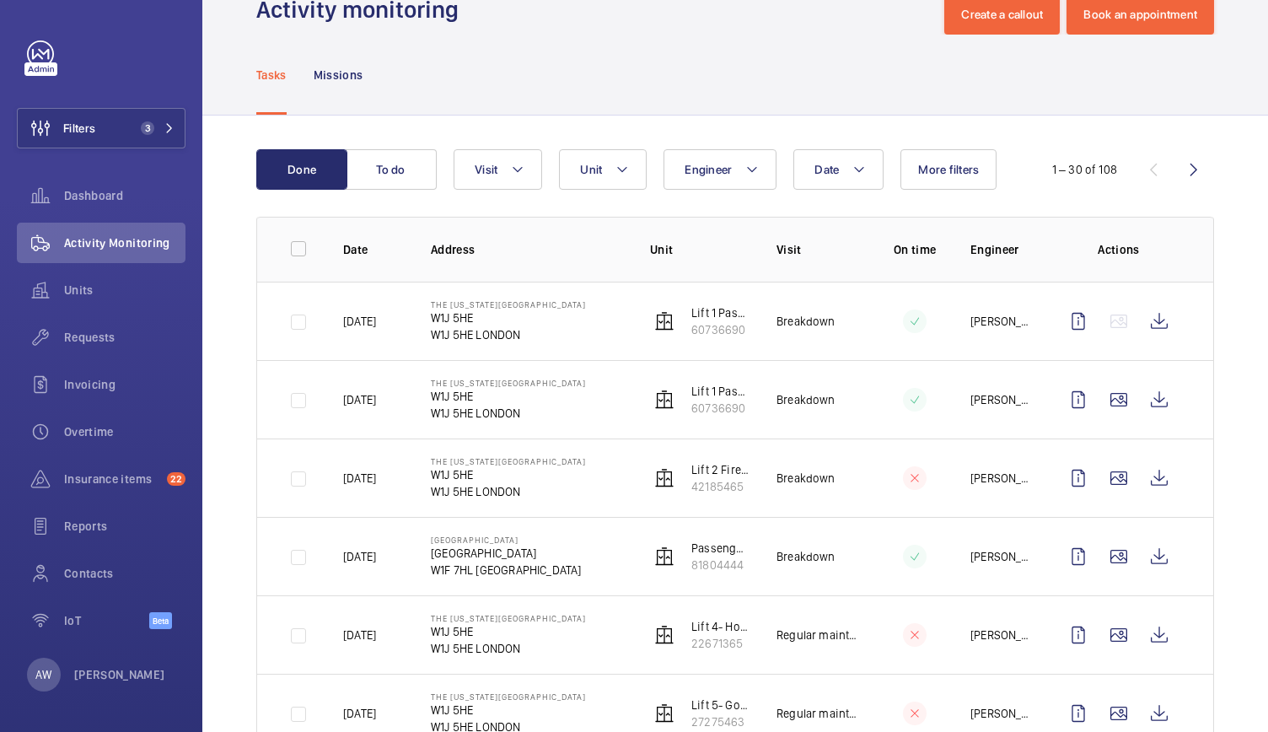
scroll to position [0, 0]
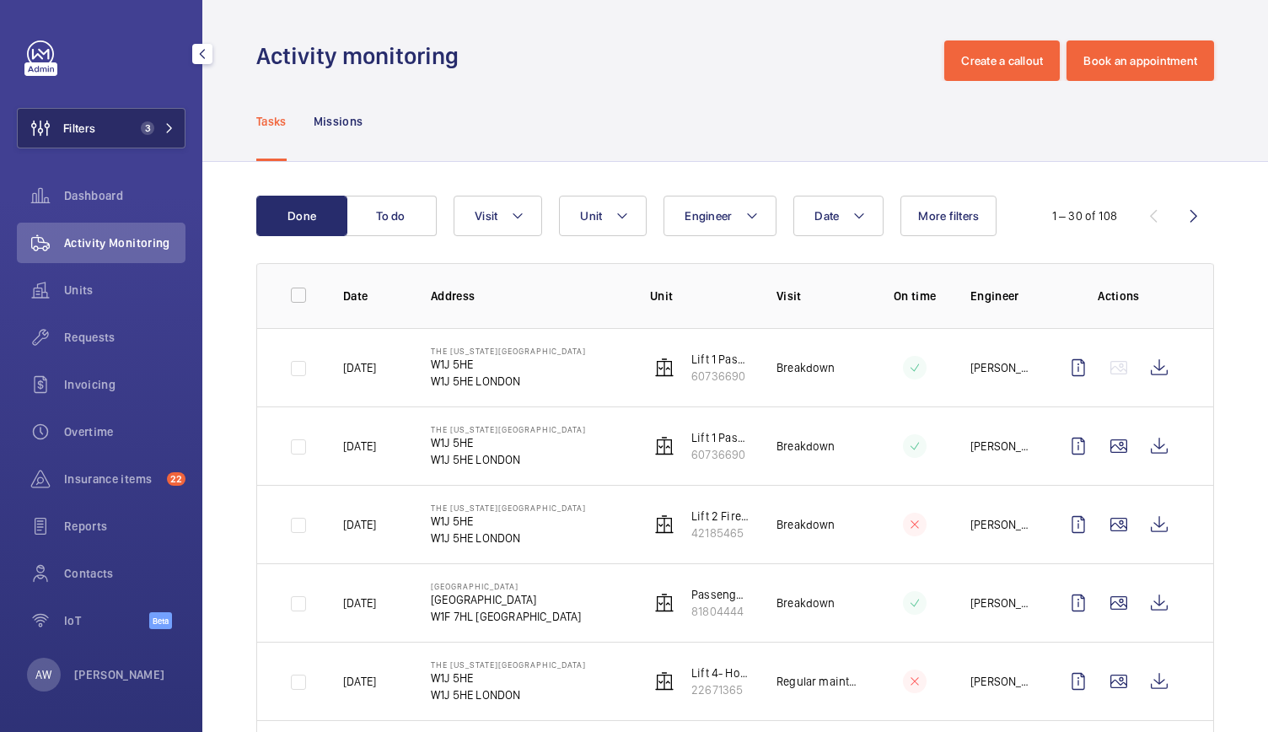
click at [148, 116] on button "Filters 3" at bounding box center [101, 128] width 169 height 40
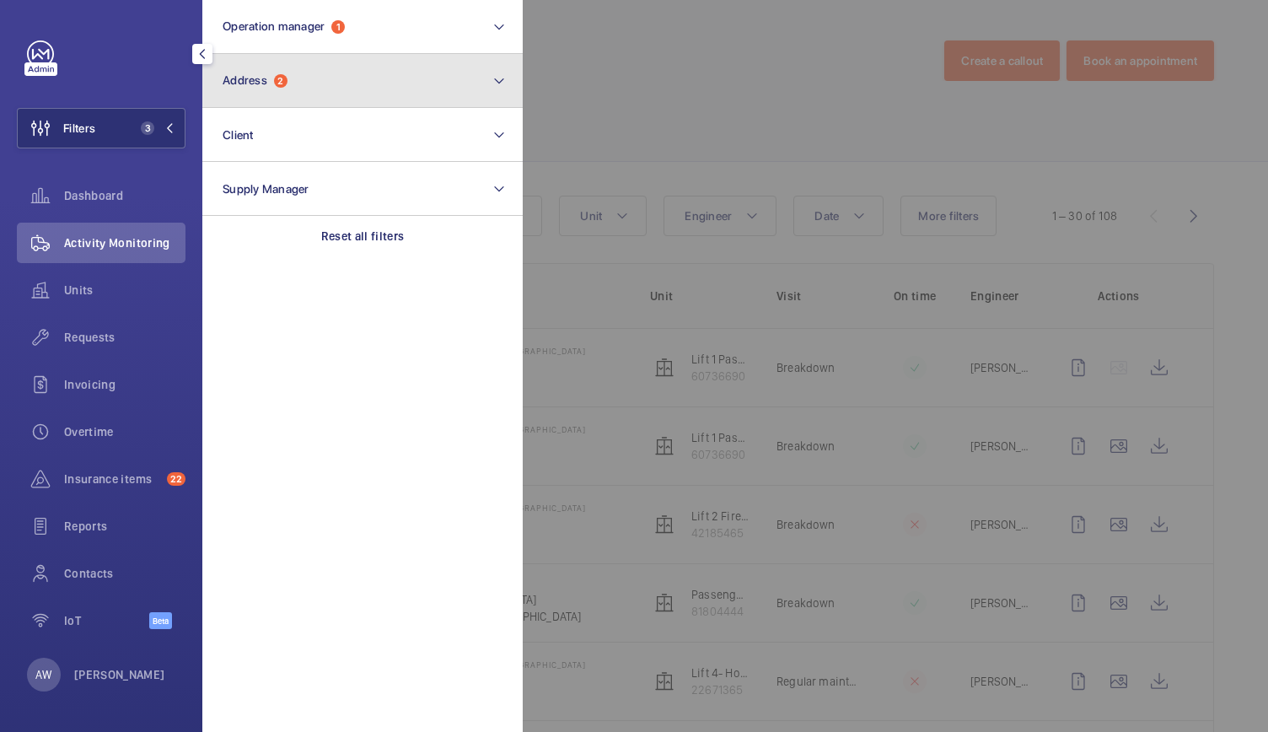
click at [435, 77] on button "Address 2" at bounding box center [362, 81] width 320 height 54
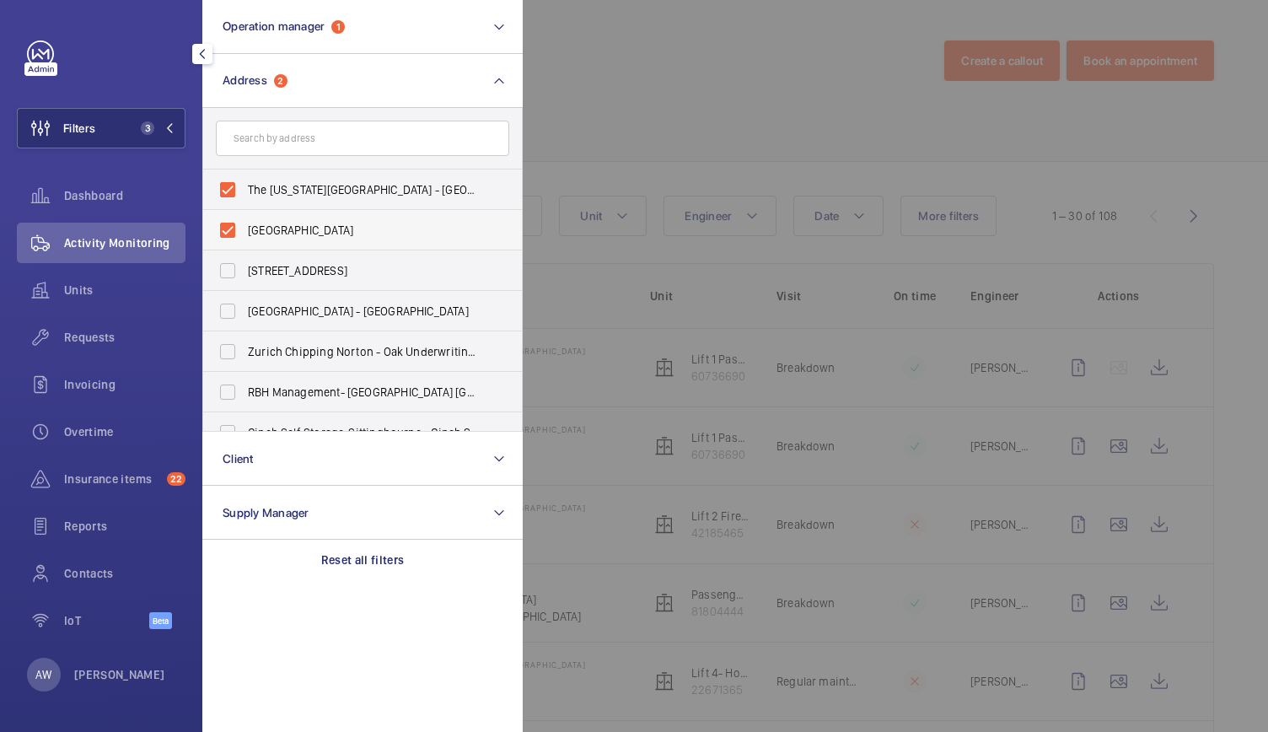
click at [234, 237] on label "[GEOGRAPHIC_DATA]" at bounding box center [349, 230] width 293 height 40
click at [234, 237] on input "[GEOGRAPHIC_DATA]" at bounding box center [228, 230] width 34 height 34
checkbox input "false"
click at [233, 188] on label "The [US_STATE][GEOGRAPHIC_DATA] - [GEOGRAPHIC_DATA]" at bounding box center [349, 189] width 293 height 40
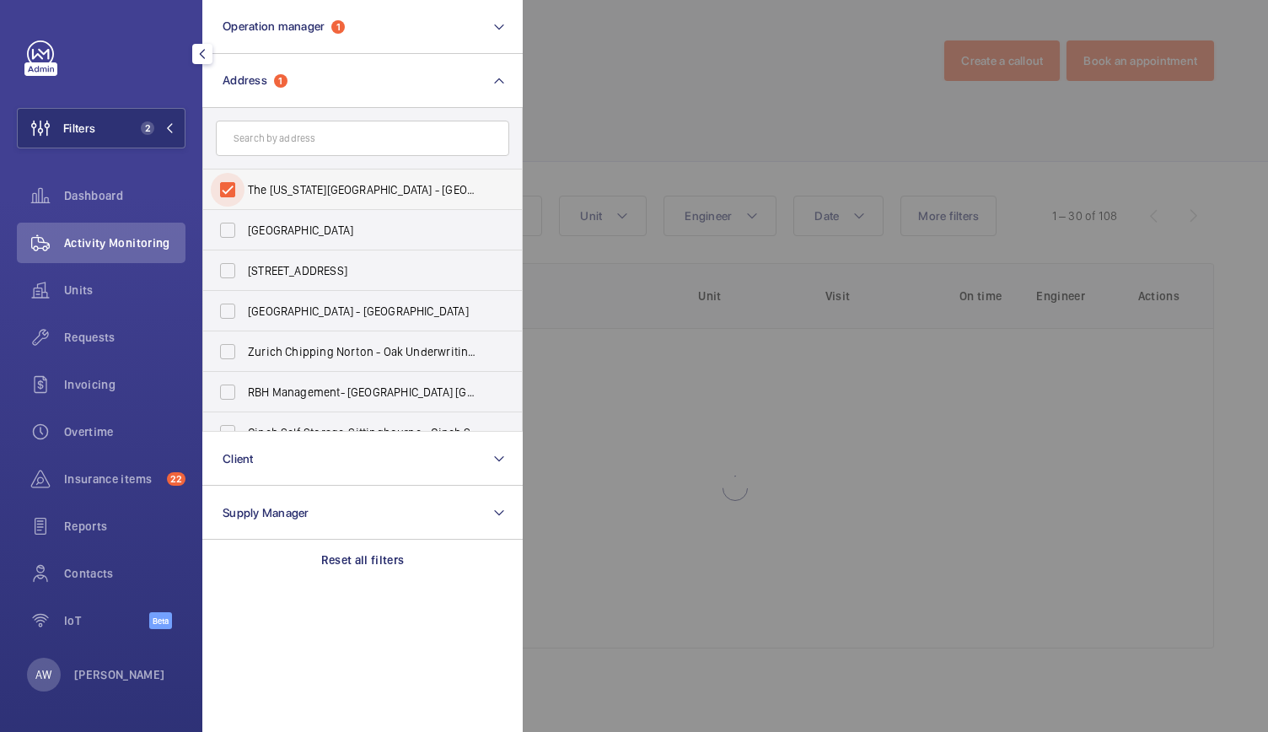
click at [233, 188] on input "The [US_STATE][GEOGRAPHIC_DATA] - [GEOGRAPHIC_DATA]" at bounding box center [228, 190] width 34 height 34
checkbox input "false"
click at [712, 50] on div at bounding box center [1157, 366] width 1268 height 732
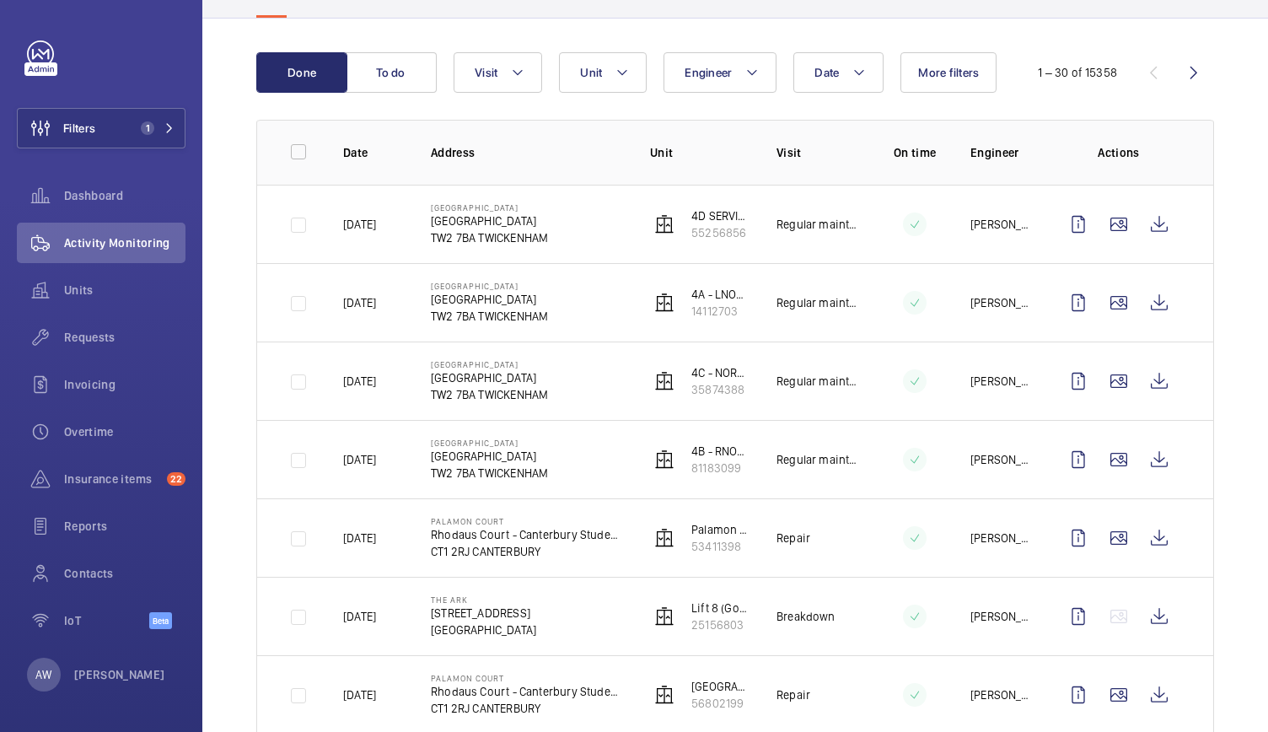
scroll to position [144, 0]
click at [154, 124] on span "1" at bounding box center [154, 127] width 40 height 13
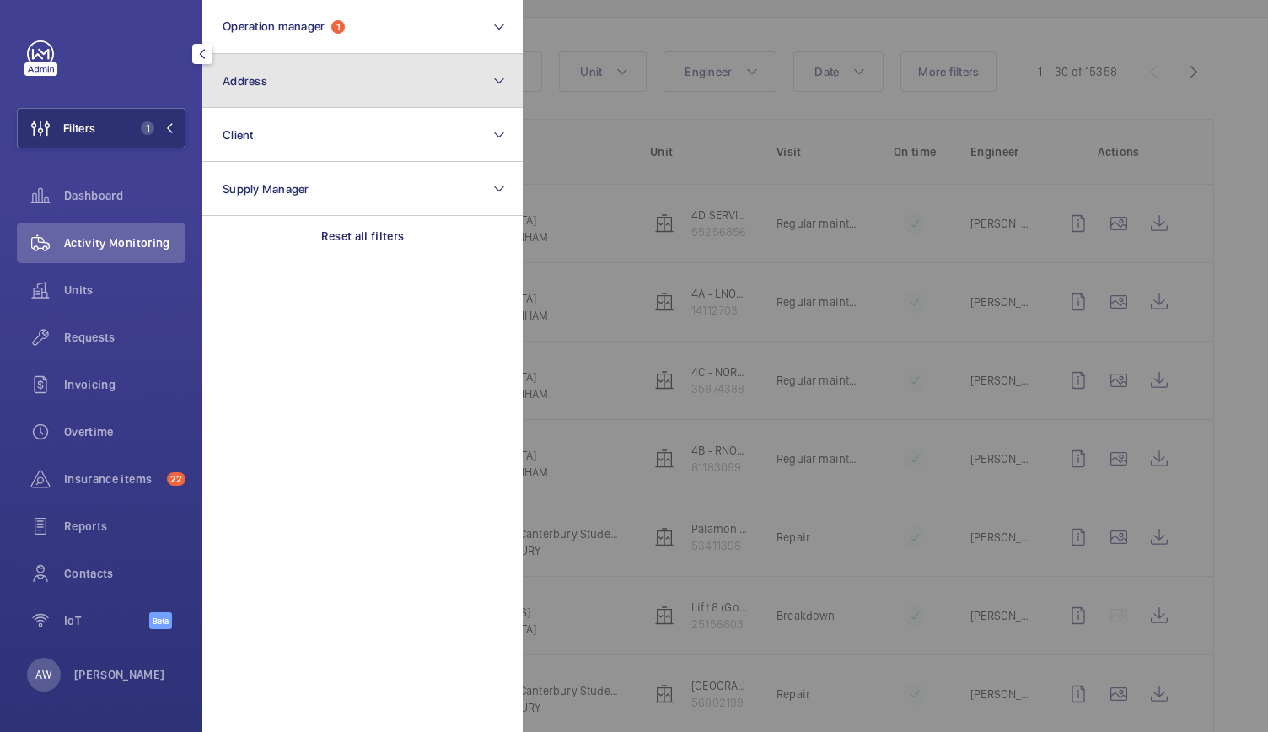
click at [298, 83] on button "Address" at bounding box center [362, 81] width 320 height 54
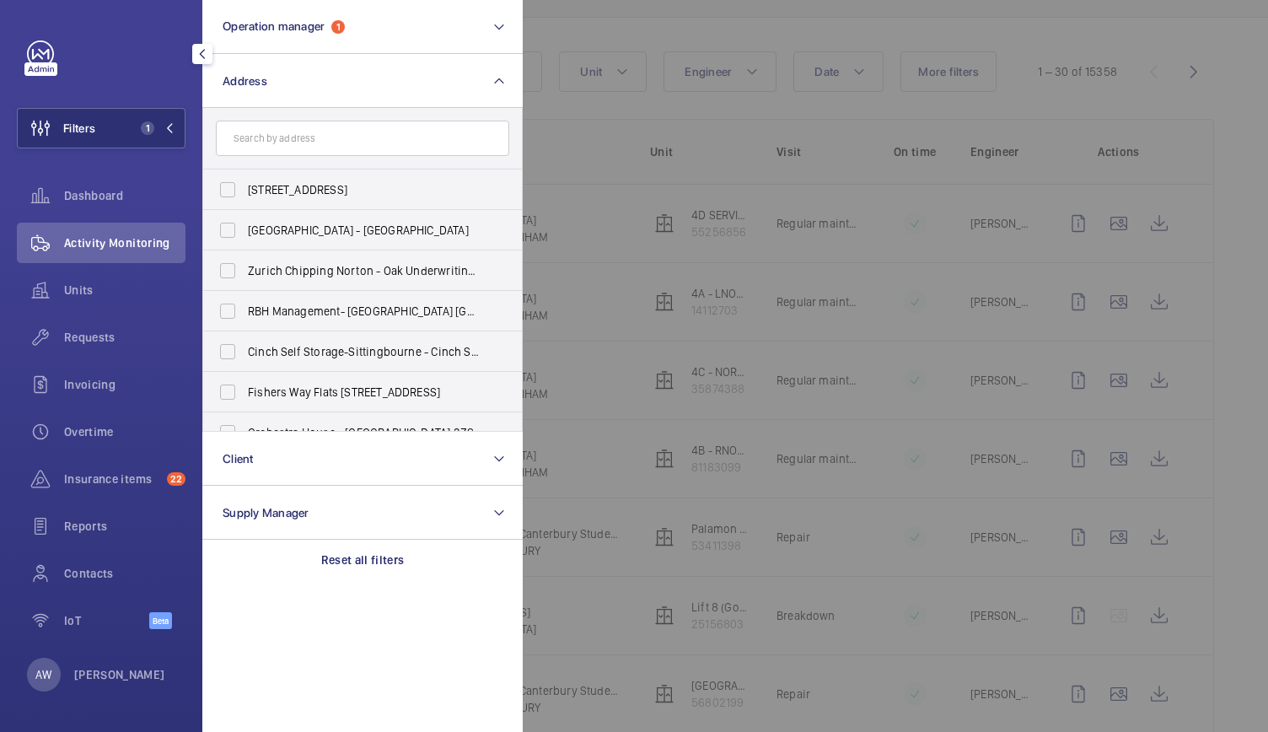
click at [266, 140] on input "text" at bounding box center [362, 138] width 293 height 35
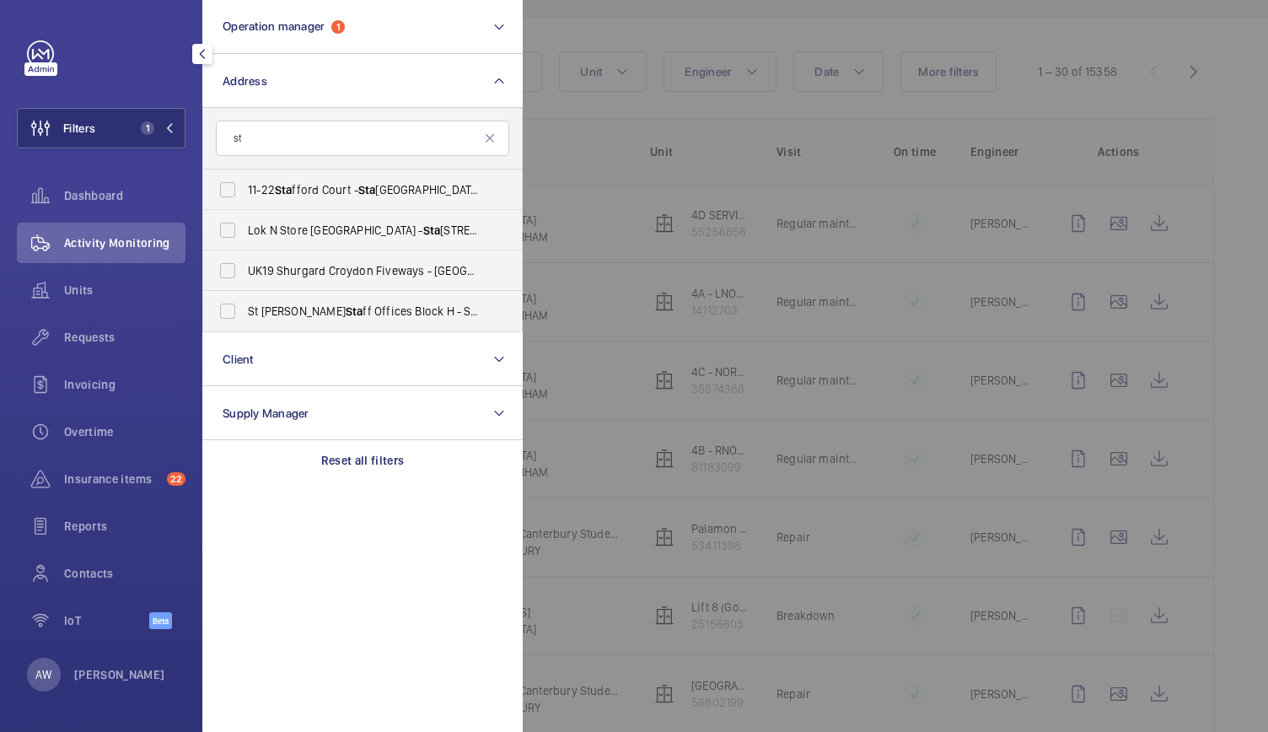
type input "s"
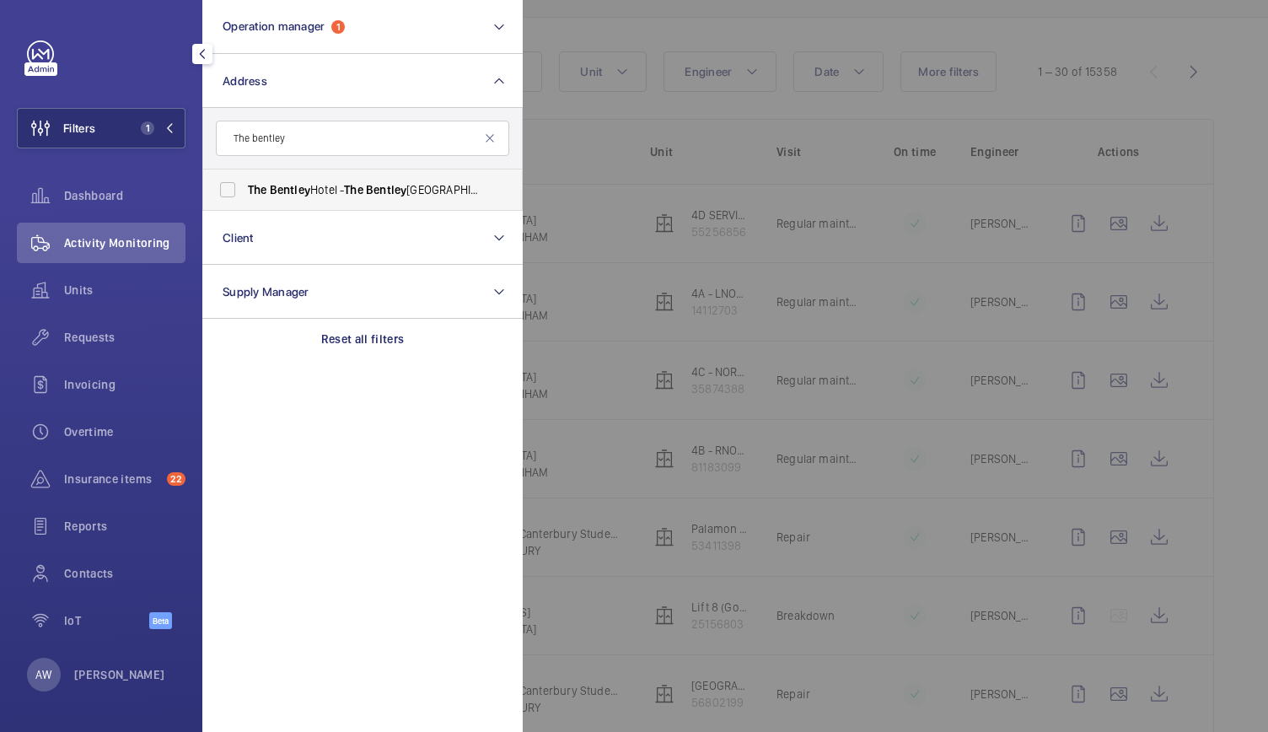
type input "The bentley"
click at [287, 190] on span "Bentley" at bounding box center [290, 189] width 40 height 13
click at [244, 190] on input "The [GEOGRAPHIC_DATA] - [GEOGRAPHIC_DATA]" at bounding box center [228, 190] width 34 height 34
checkbox input "true"
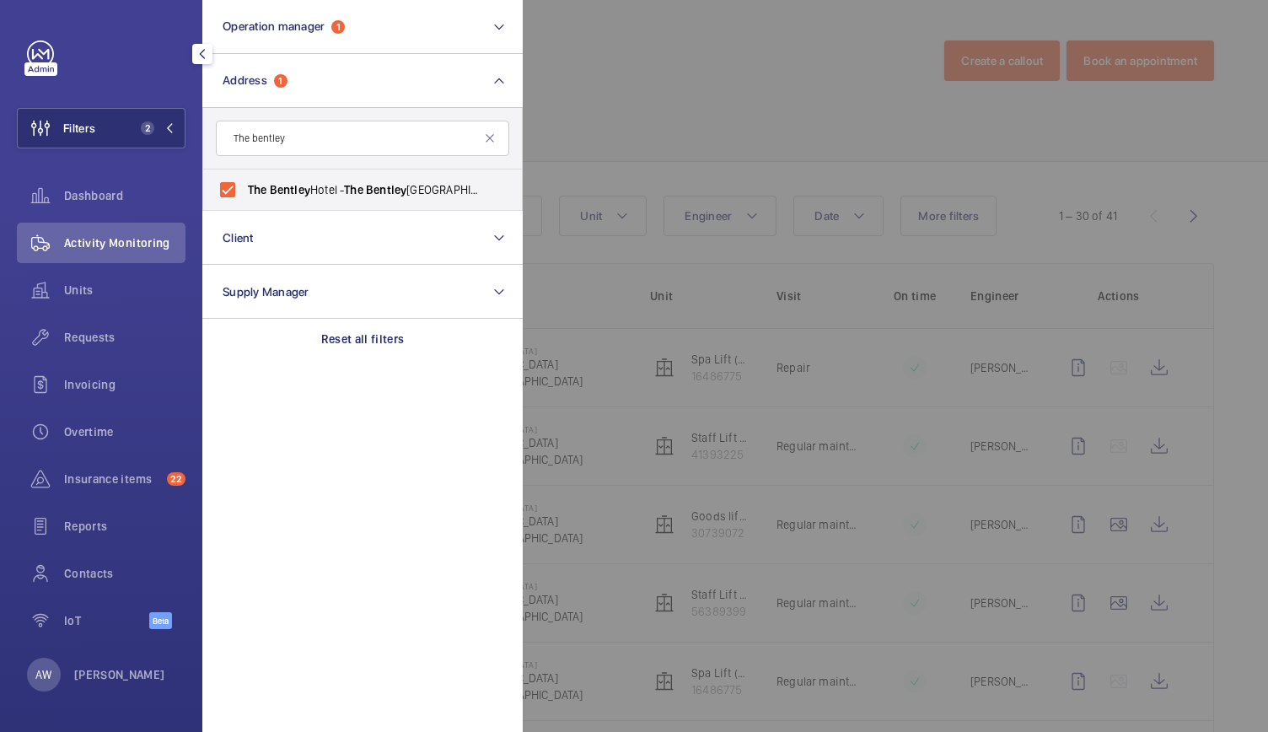
click at [631, 134] on div at bounding box center [1157, 366] width 1268 height 732
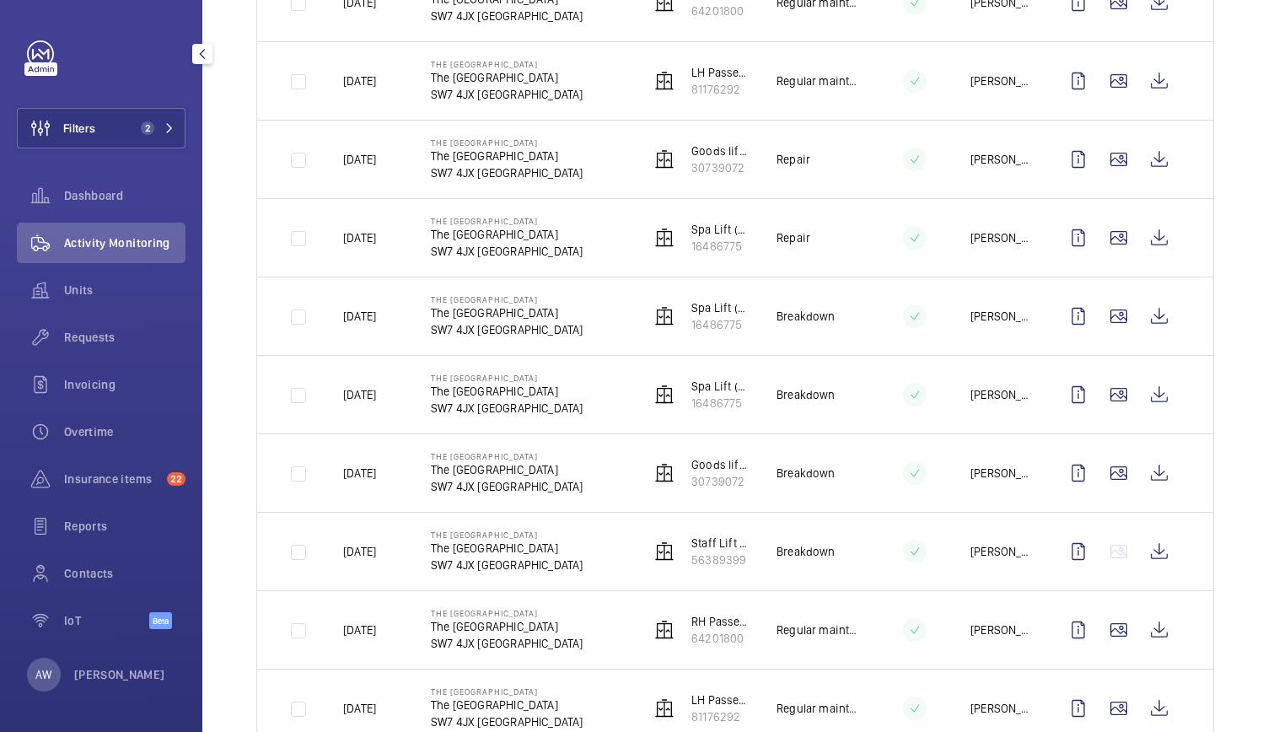
scroll to position [807, 0]
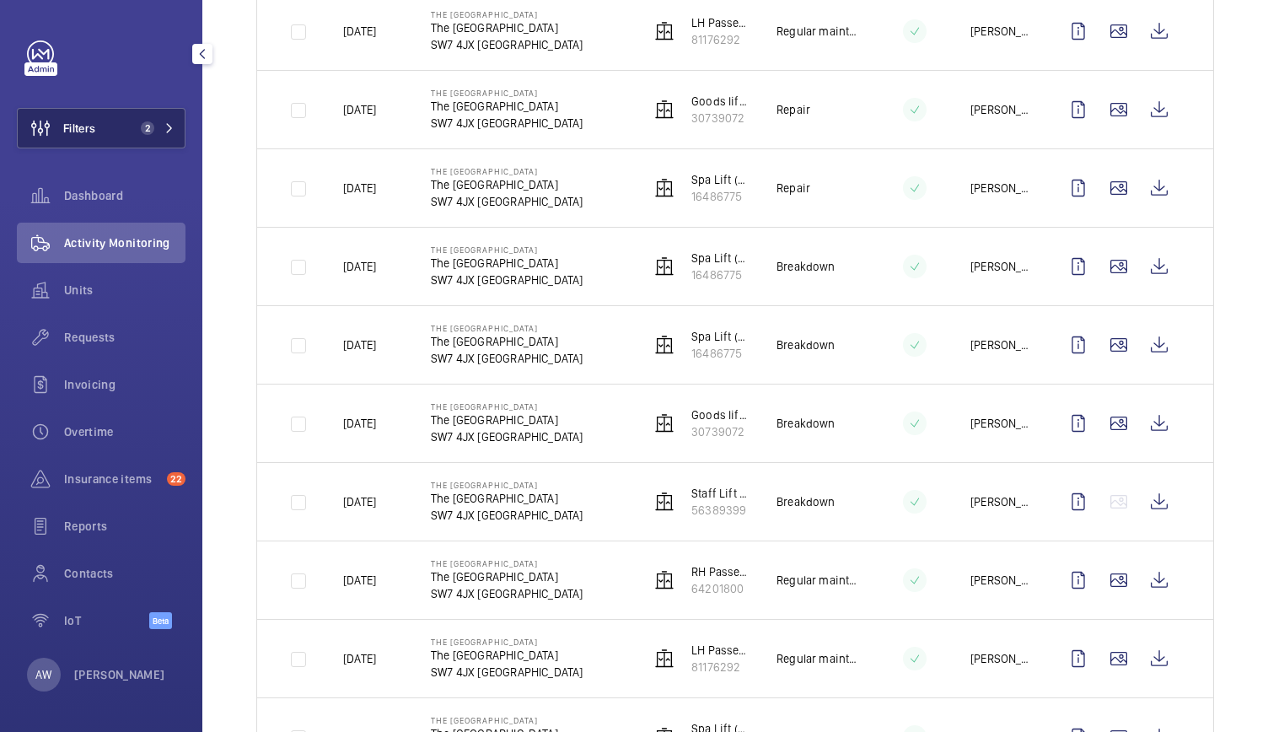
click at [137, 126] on span "2" at bounding box center [144, 127] width 20 height 13
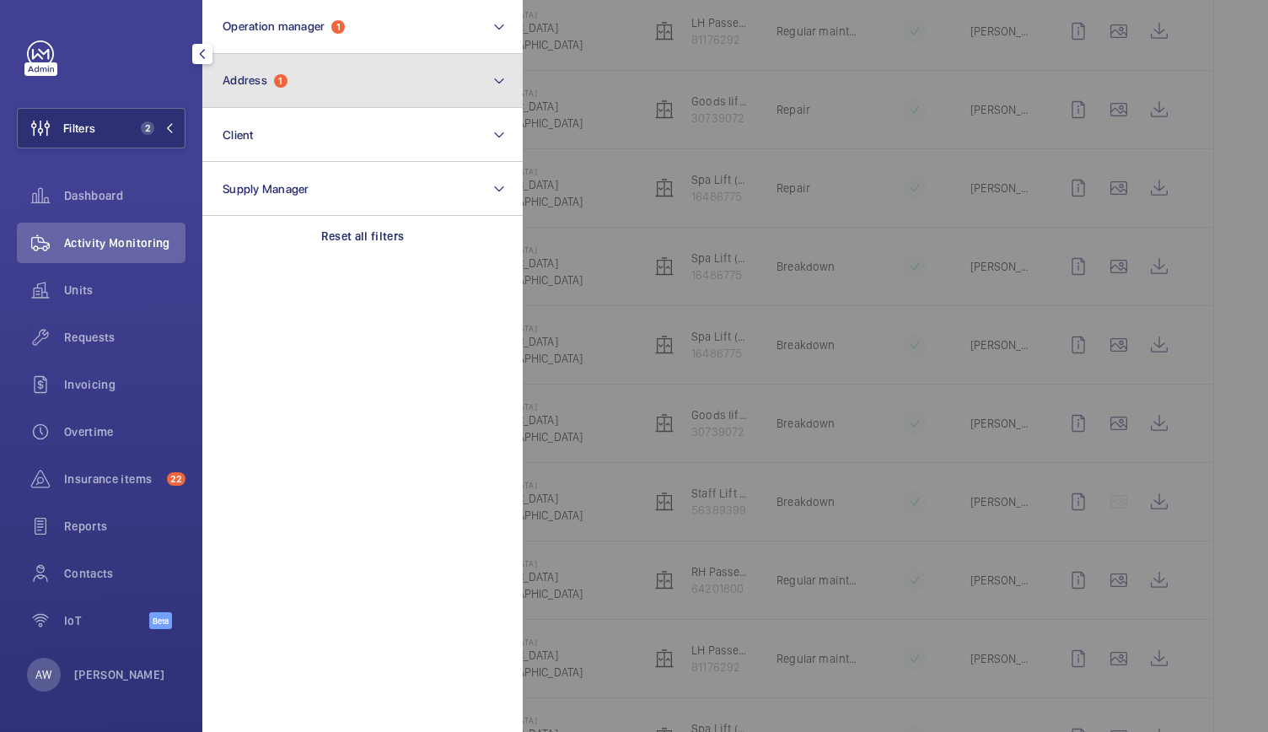
click at [309, 62] on button "Address 1" at bounding box center [362, 81] width 320 height 54
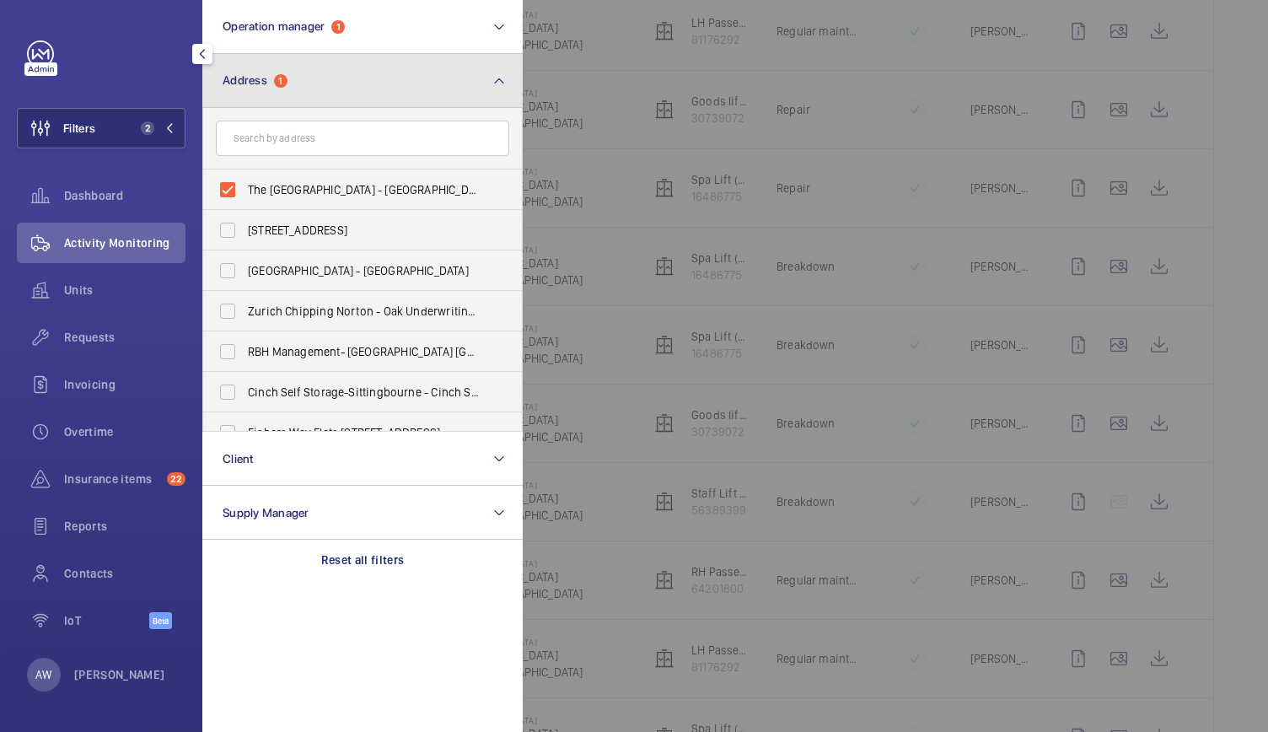
click at [302, 82] on button "Address 1" at bounding box center [362, 81] width 320 height 54
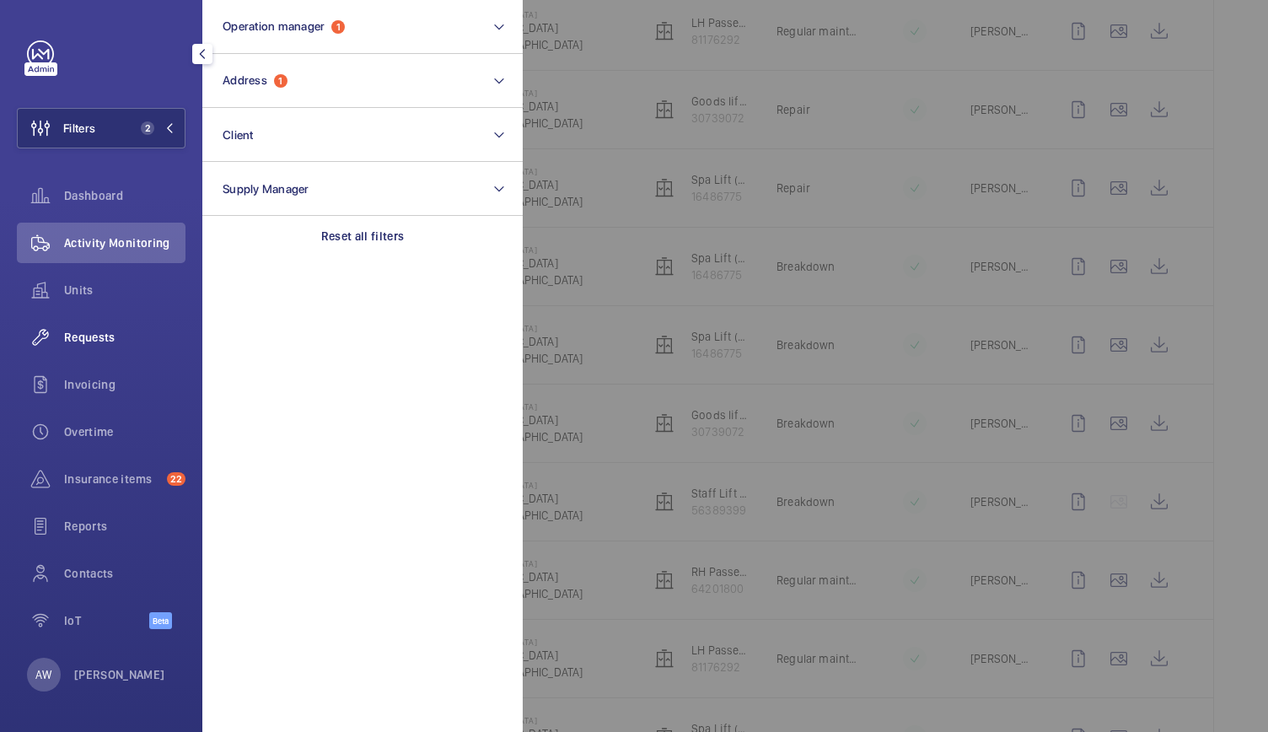
click at [94, 330] on span "Requests" at bounding box center [124, 337] width 121 height 17
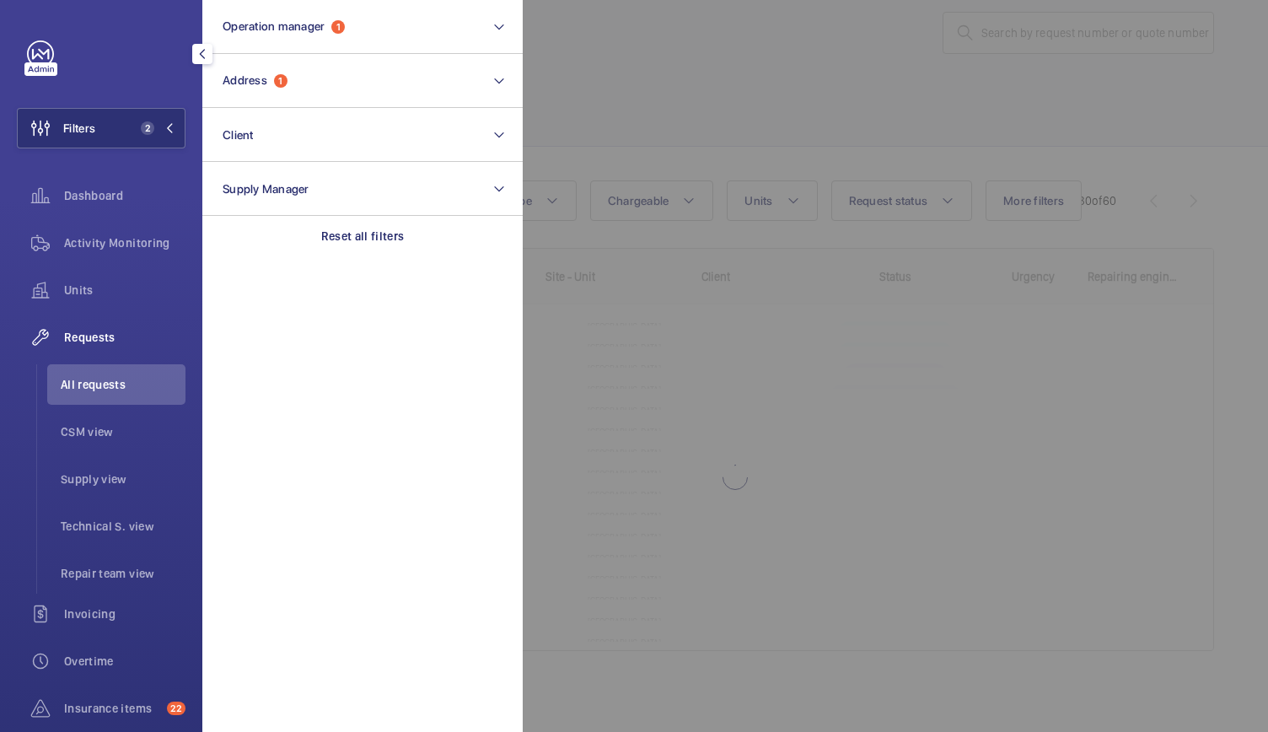
scroll to position [28, 0]
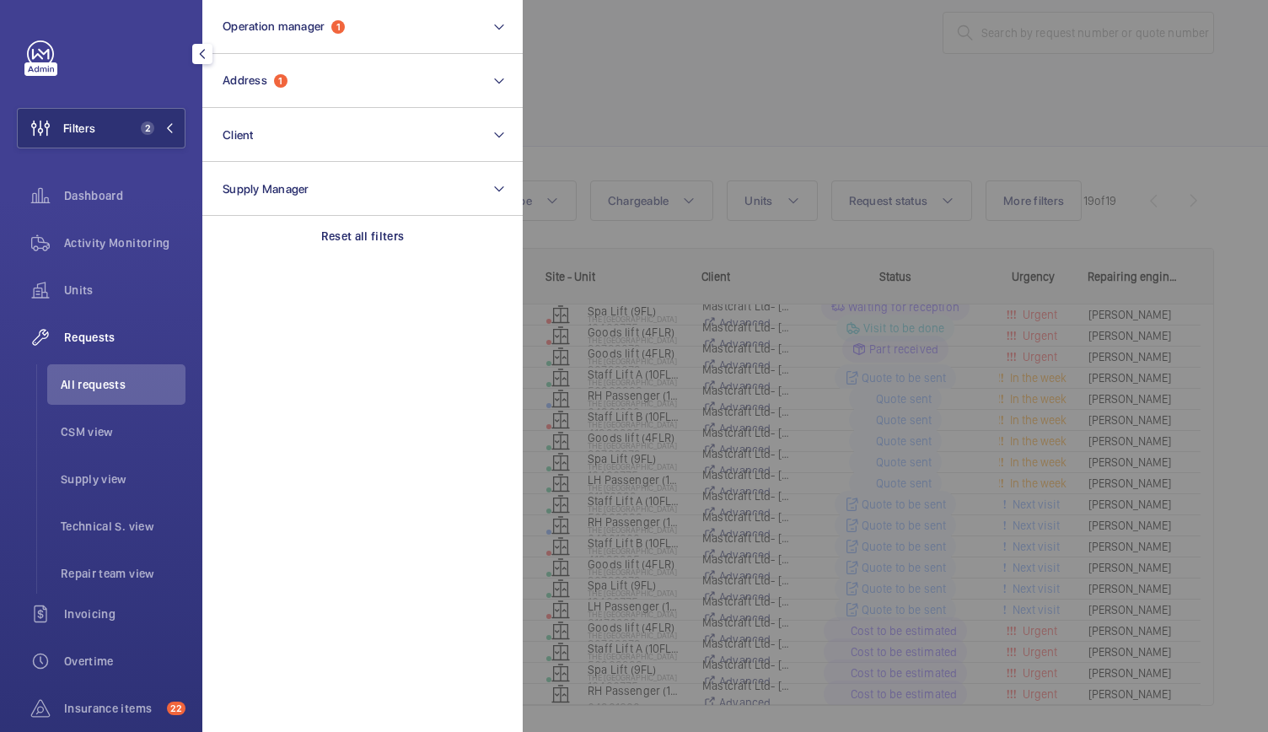
scroll to position [40, 0]
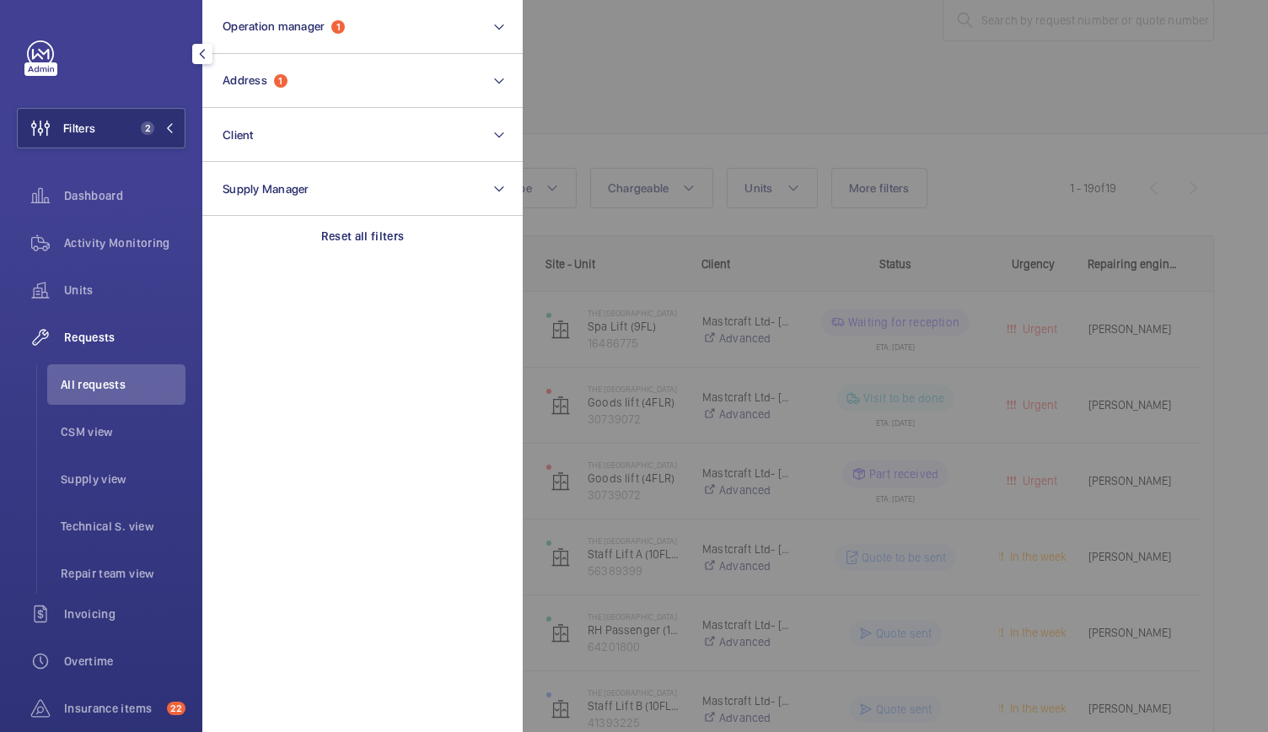
click at [664, 404] on div at bounding box center [1157, 366] width 1268 height 732
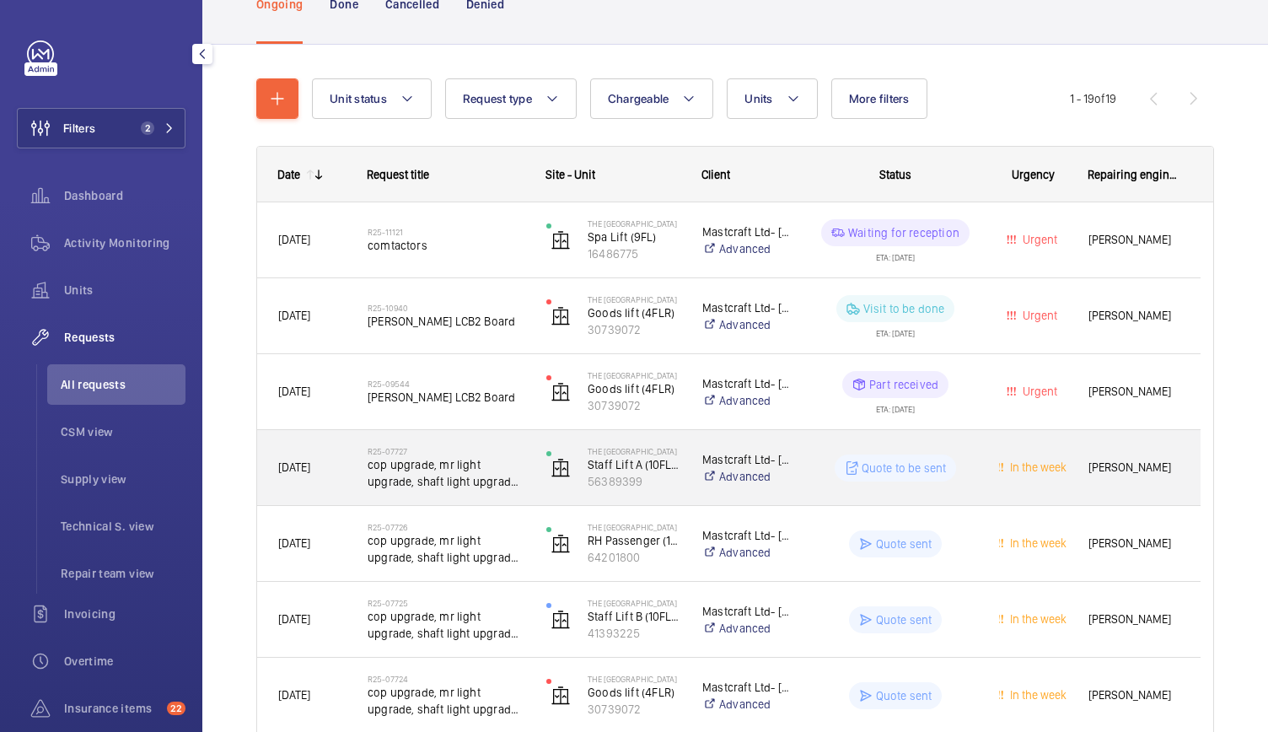
scroll to position [98, 0]
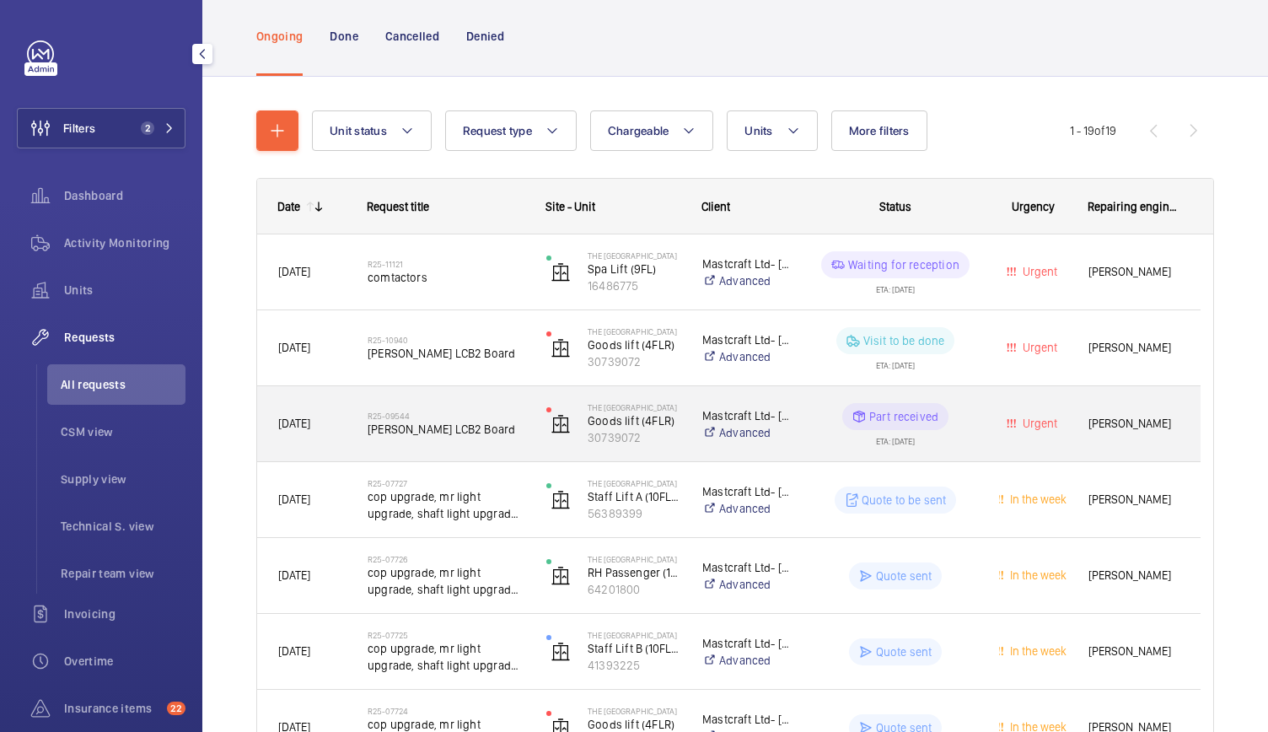
click at [497, 433] on span "[PERSON_NAME] LCB2 Board" at bounding box center [446, 429] width 157 height 17
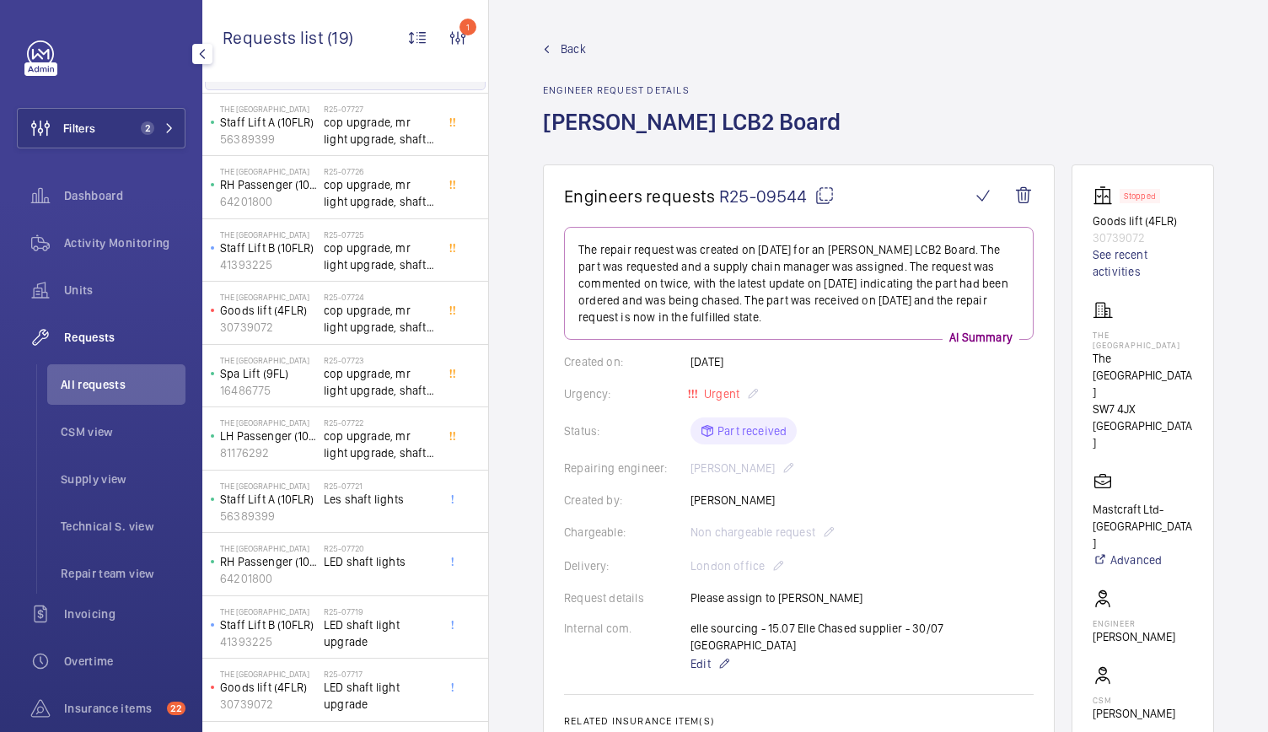
scroll to position [201, 0]
click at [561, 52] on span "Back" at bounding box center [573, 48] width 25 height 17
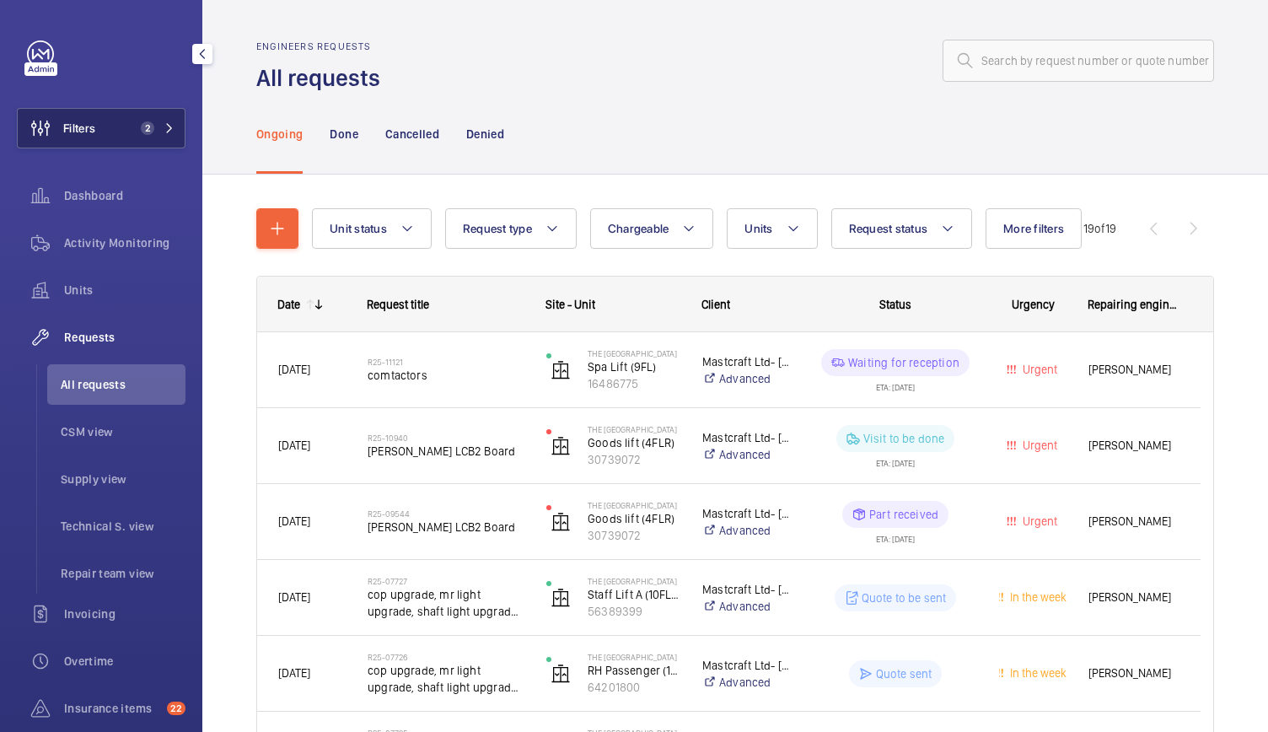
click at [155, 132] on span "2" at bounding box center [154, 127] width 40 height 13
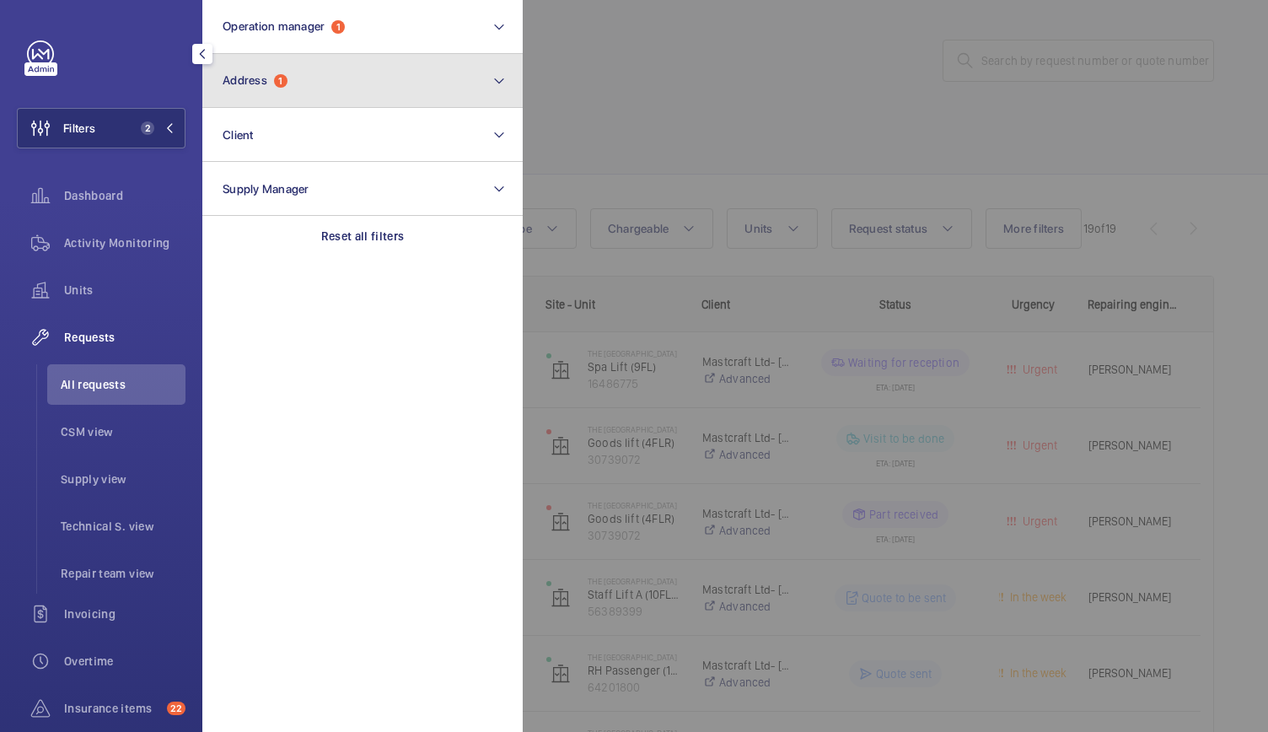
click at [344, 92] on button "Address 1" at bounding box center [362, 81] width 320 height 54
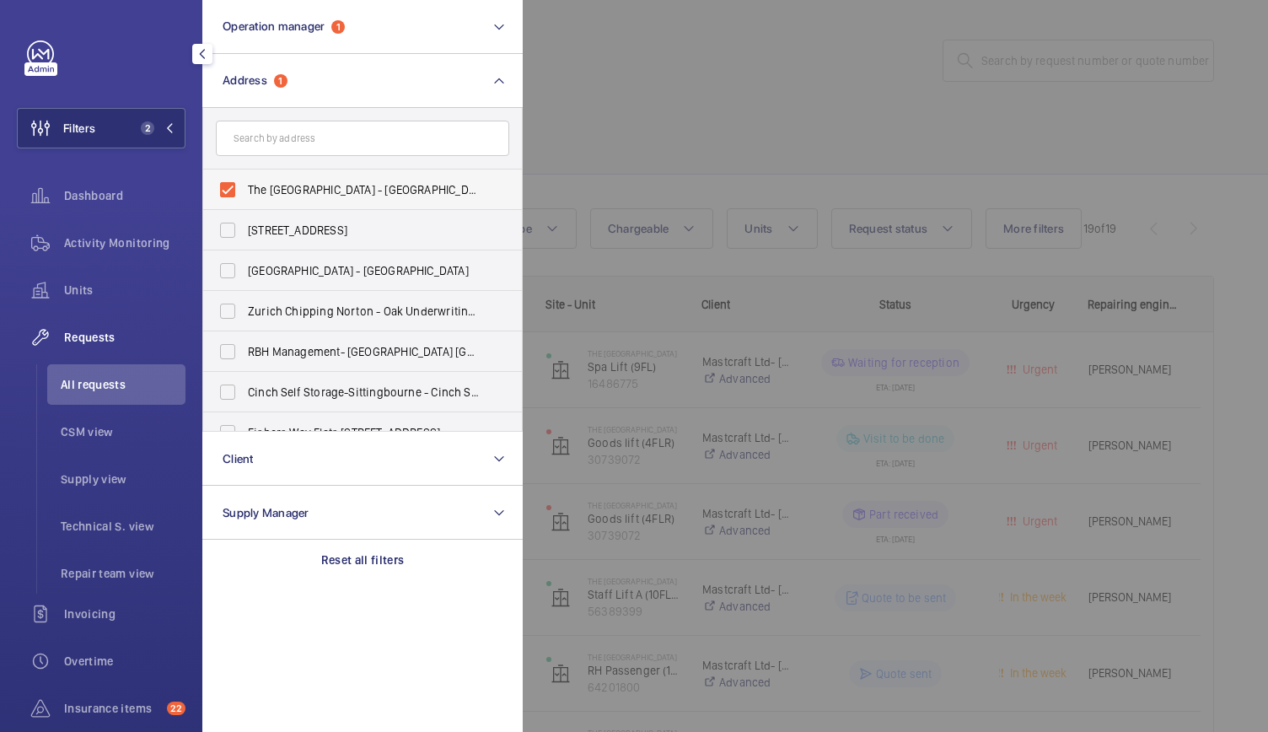
click at [227, 186] on label "The [GEOGRAPHIC_DATA] - [GEOGRAPHIC_DATA]" at bounding box center [349, 189] width 293 height 40
click at [227, 186] on input "The [GEOGRAPHIC_DATA] - [GEOGRAPHIC_DATA]" at bounding box center [228, 190] width 34 height 34
checkbox input "false"
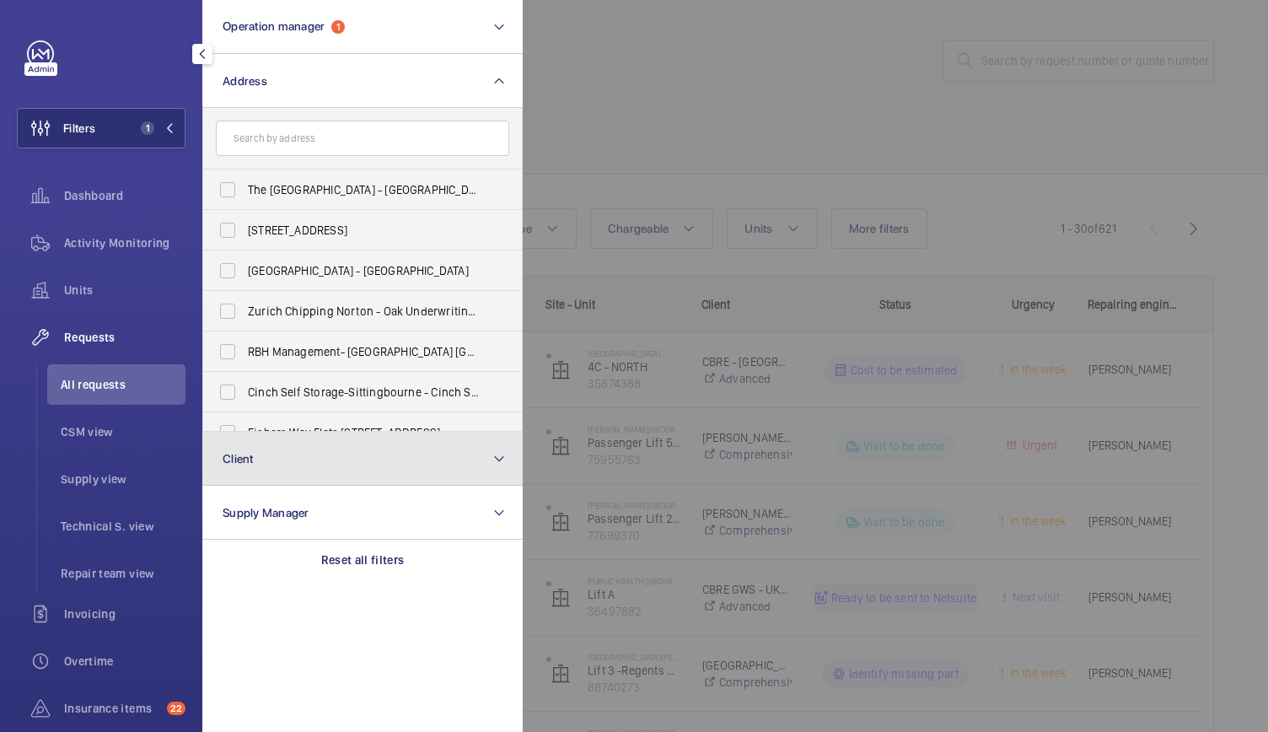
click at [280, 469] on button "Client" at bounding box center [362, 459] width 320 height 54
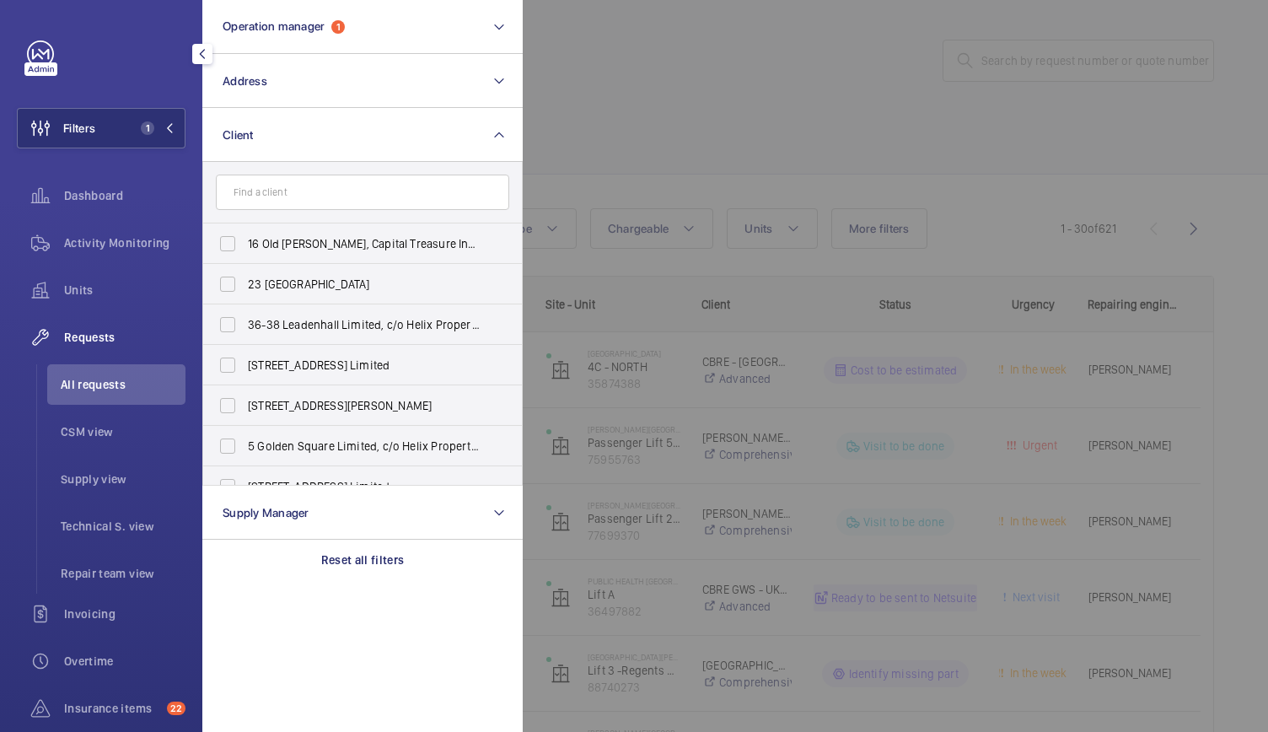
click at [262, 190] on input "text" at bounding box center [362, 192] width 293 height 35
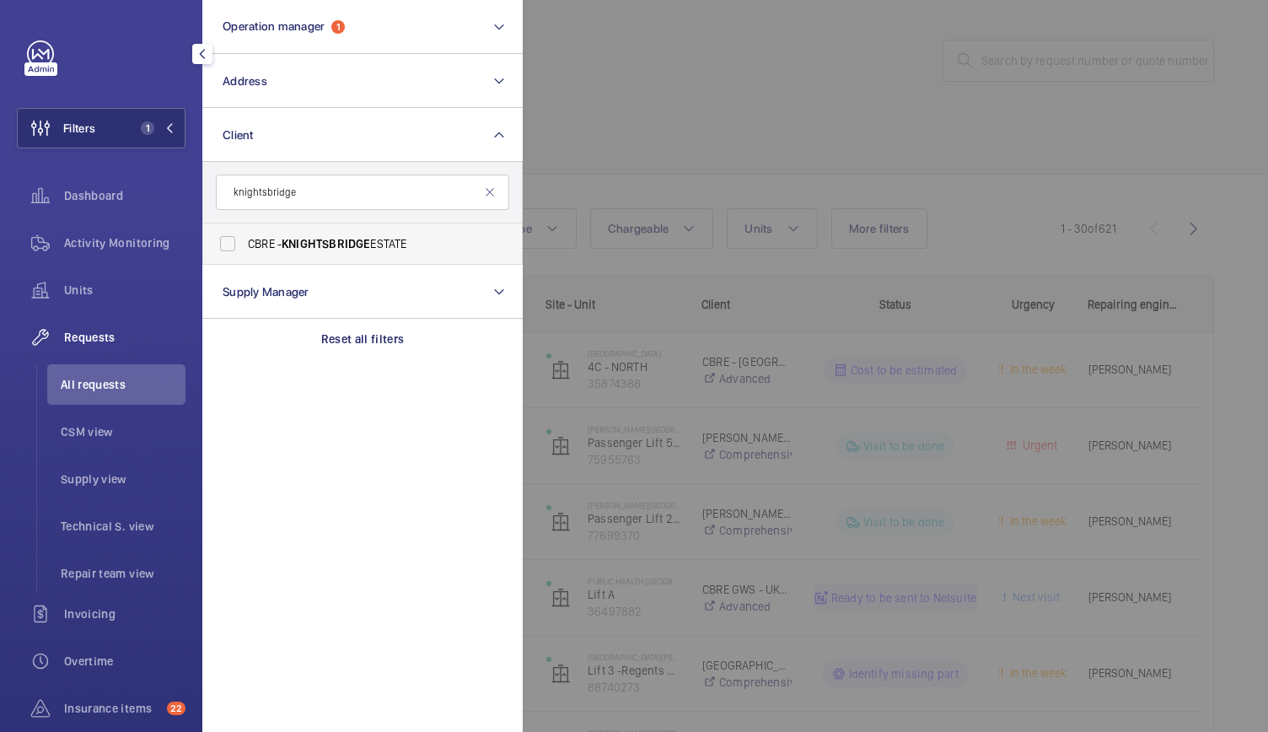
type input "knightsbridge"
click at [228, 251] on label "CBRE - KNIGHTSBRIDGE ESTATE" at bounding box center [349, 243] width 293 height 40
click at [228, 251] on input "CBRE - KNIGHTSBRIDGE ESTATE" at bounding box center [228, 244] width 34 height 34
checkbox input "true"
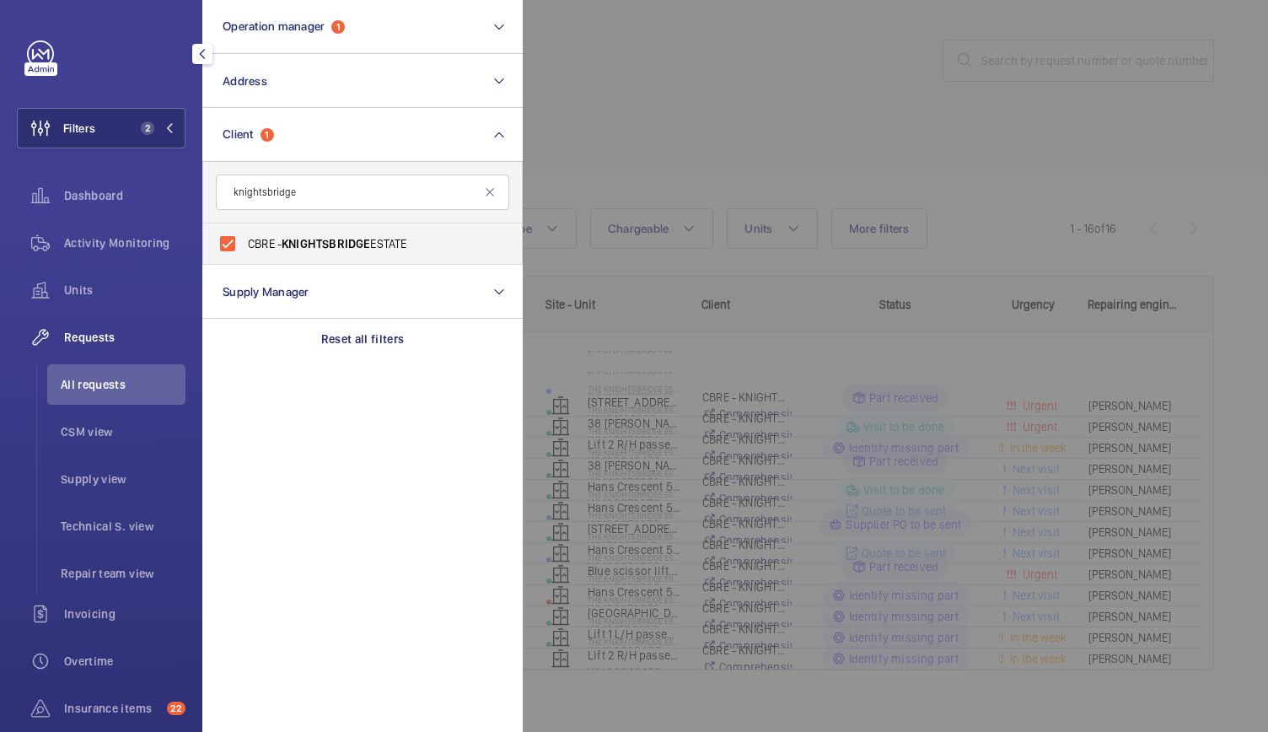
click at [712, 125] on div at bounding box center [1157, 366] width 1268 height 732
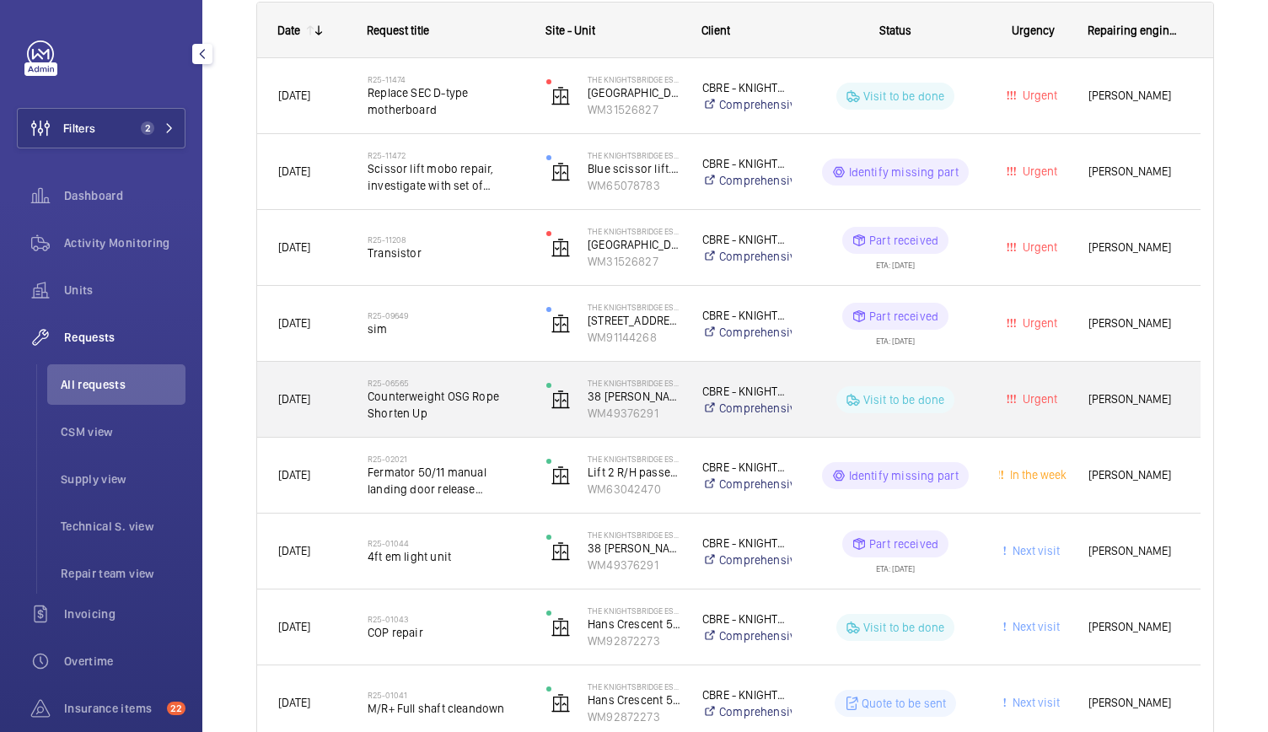
scroll to position [275, 0]
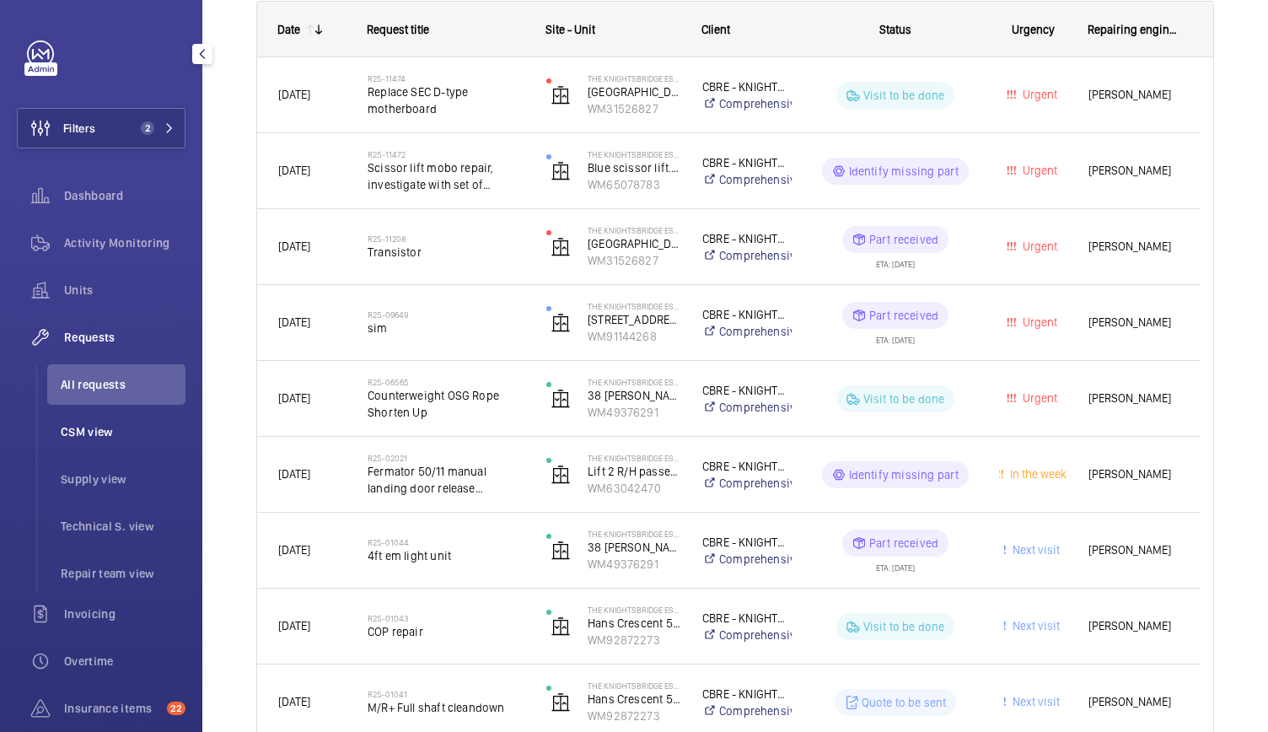
click at [80, 432] on span "CSM view" at bounding box center [123, 431] width 125 height 17
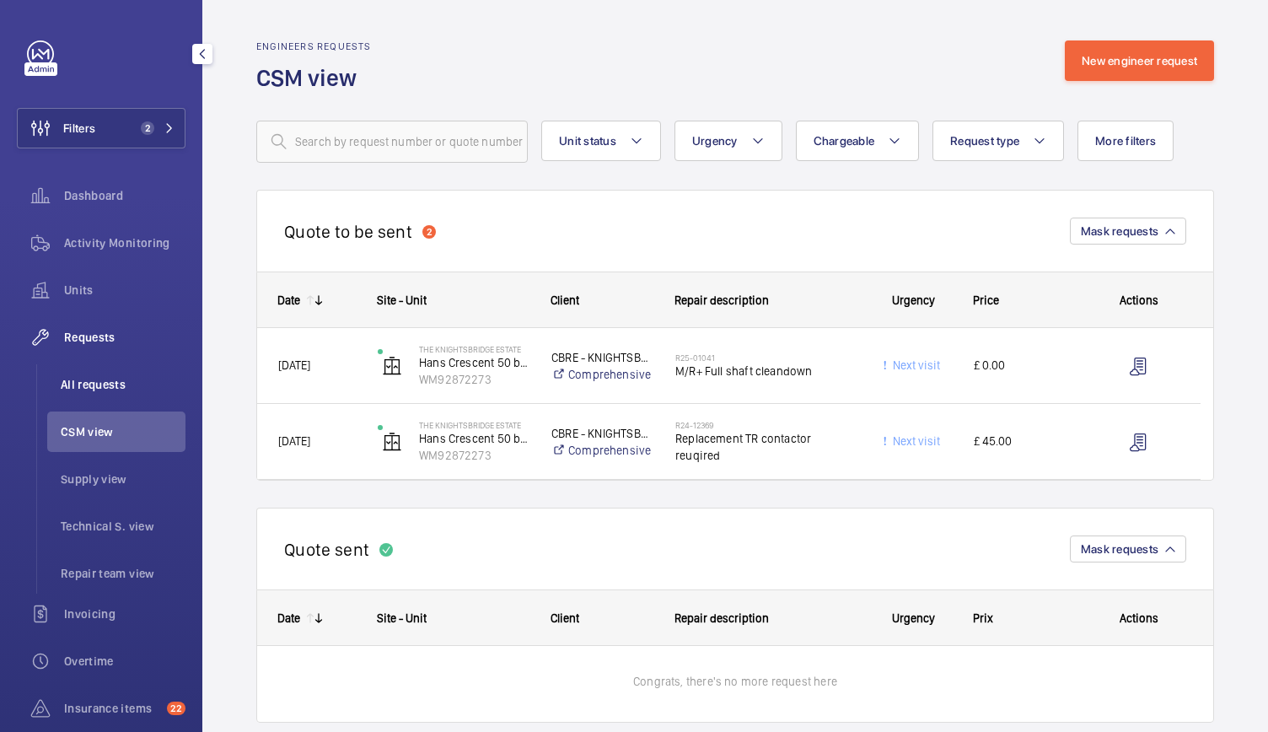
click at [97, 382] on span "All requests" at bounding box center [123, 384] width 125 height 17
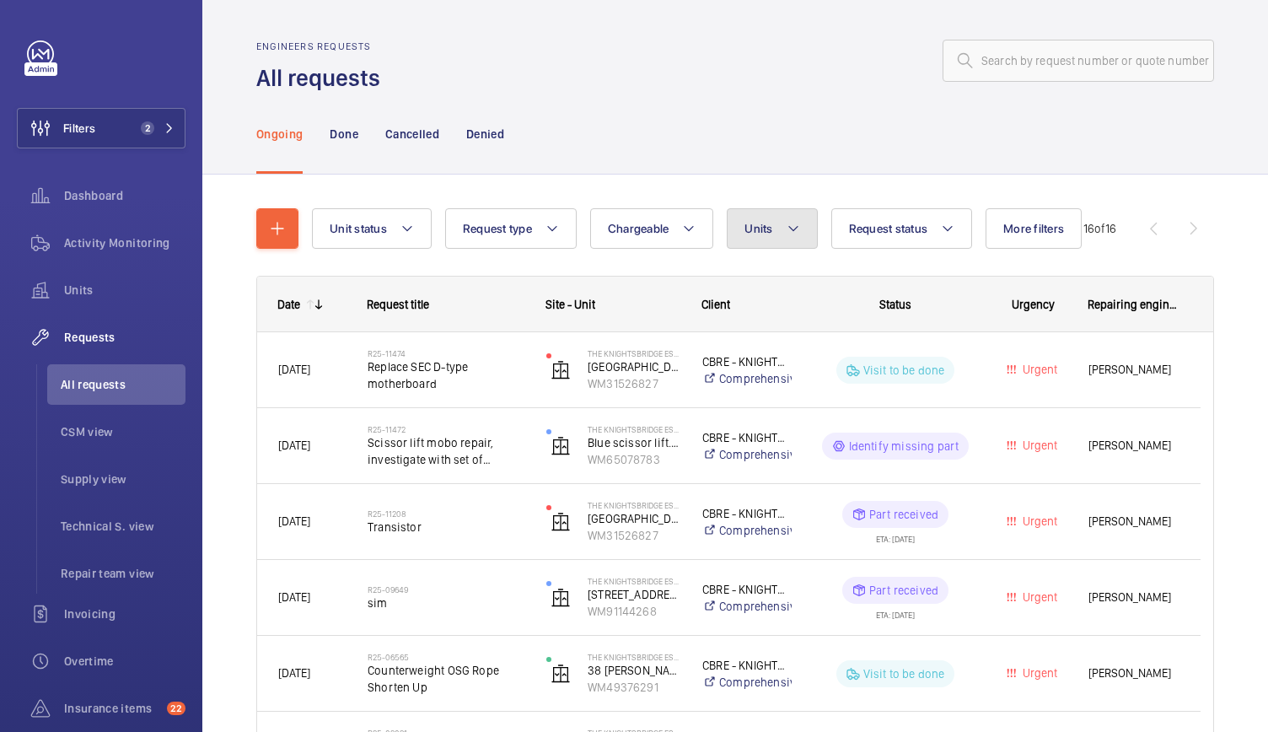
click at [776, 244] on button "Units" at bounding box center [772, 228] width 90 height 40
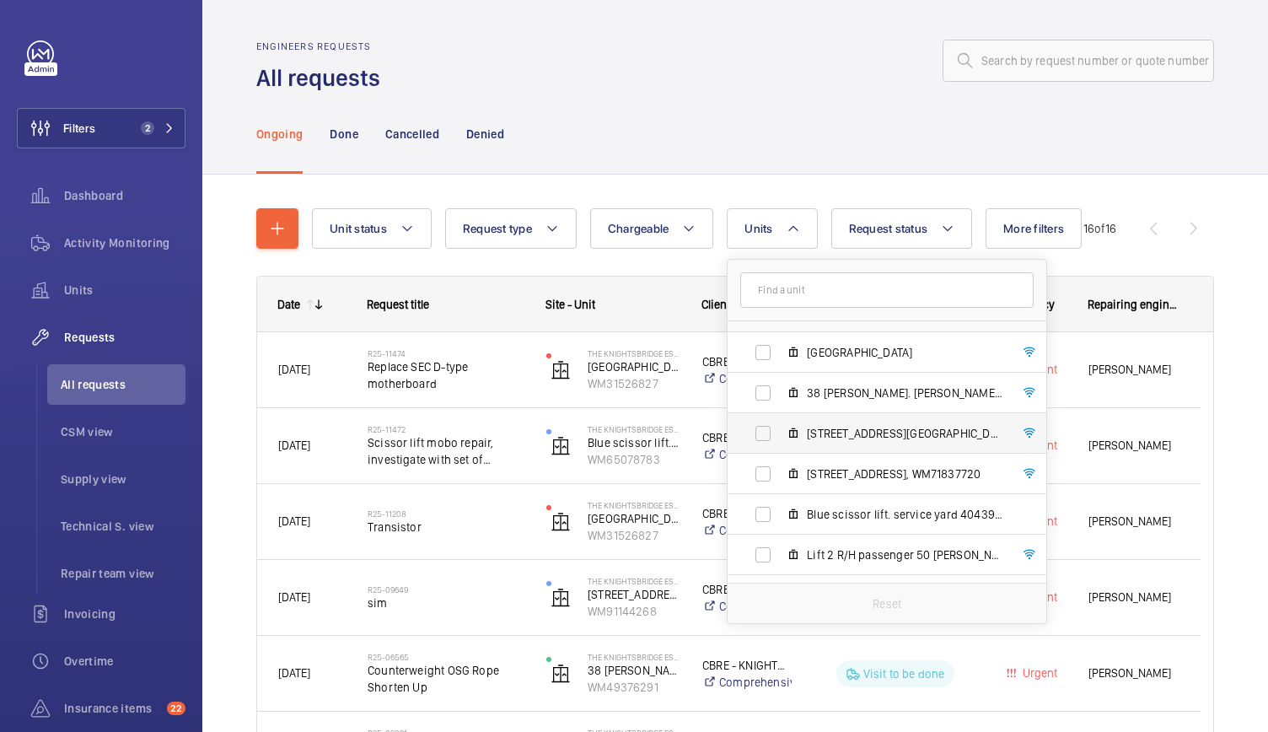
scroll to position [31, 0]
click at [764, 475] on label "[STREET_ADDRESS], WM71837720" at bounding box center [874, 472] width 292 height 40
click at [764, 475] on input "[STREET_ADDRESS], WM71837720" at bounding box center [763, 472] width 34 height 34
checkbox input "true"
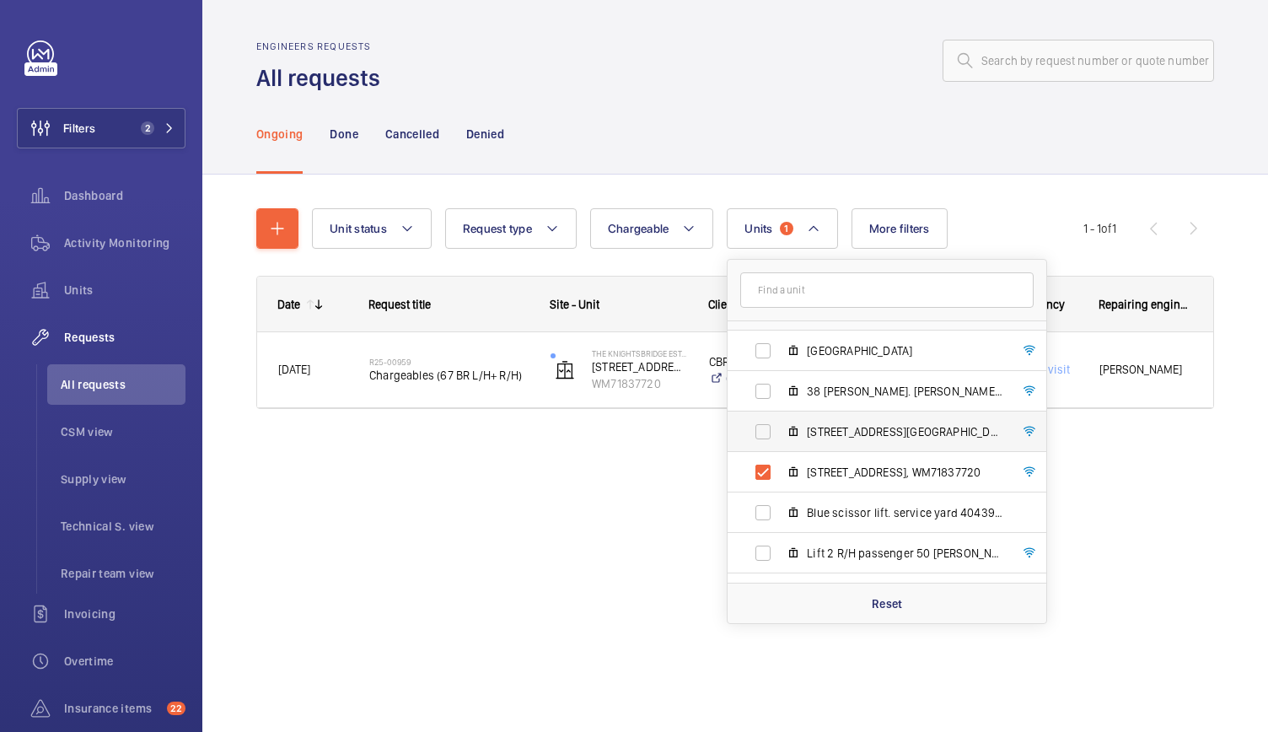
click at [759, 441] on label "[STREET_ADDRESS][GEOGRAPHIC_DATA]" at bounding box center [874, 431] width 292 height 40
click at [759, 441] on input "[STREET_ADDRESS][GEOGRAPHIC_DATA]" at bounding box center [763, 432] width 34 height 34
checkbox input "true"
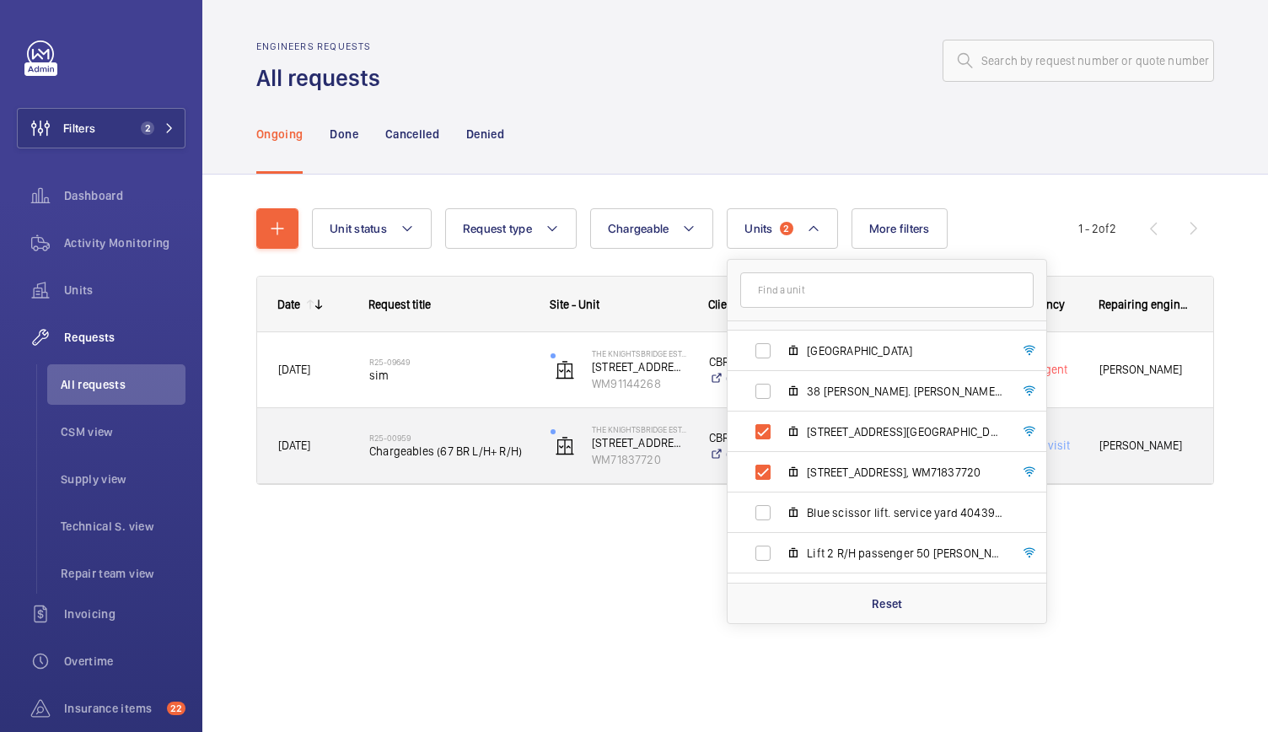
click at [462, 454] on span "Chargeables (67 BR L/H+ R/H)" at bounding box center [448, 451] width 159 height 17
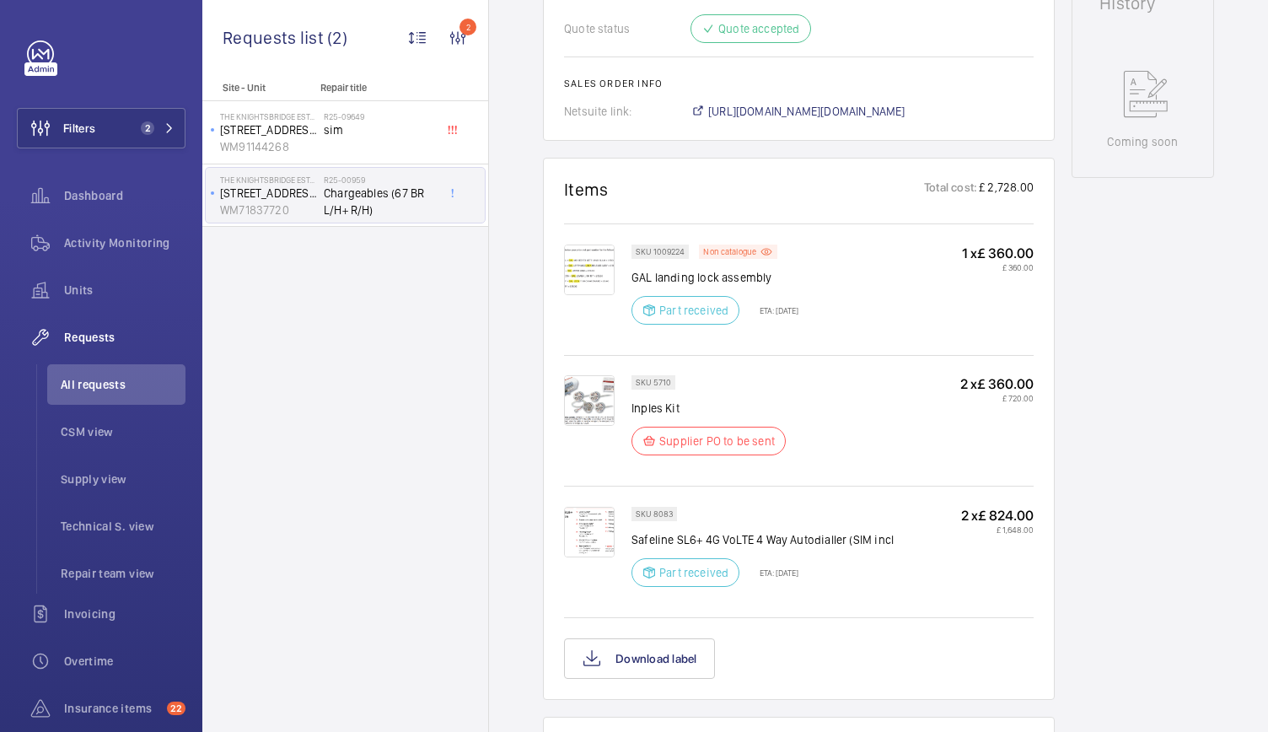
scroll to position [900, 0]
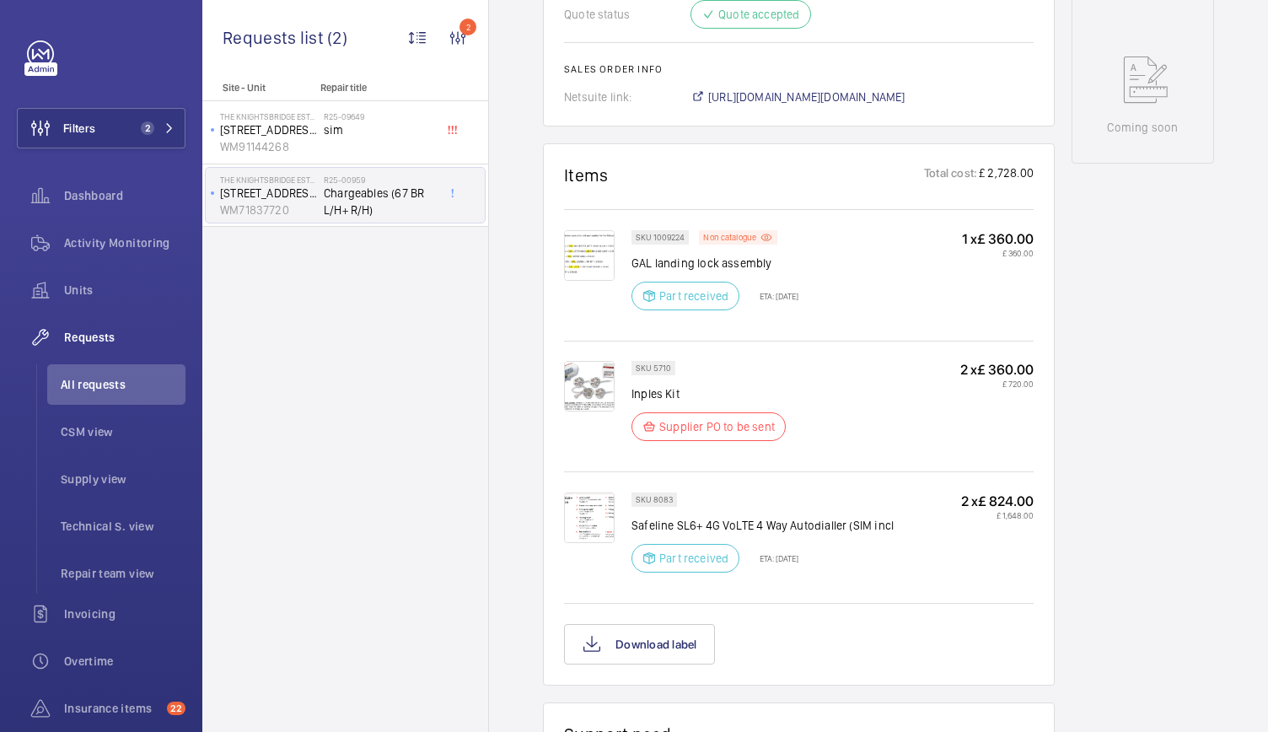
drag, startPoint x: 894, startPoint y: 565, endPoint x: 712, endPoint y: 185, distance: 421.6
click at [712, 185] on wm-front-card "Items Total cost: £ 2,728.00 SKU 1009224 Non catalogue GAL landing lock assembl…" at bounding box center [799, 414] width 512 height 542
click at [580, 235] on img at bounding box center [589, 255] width 51 height 51
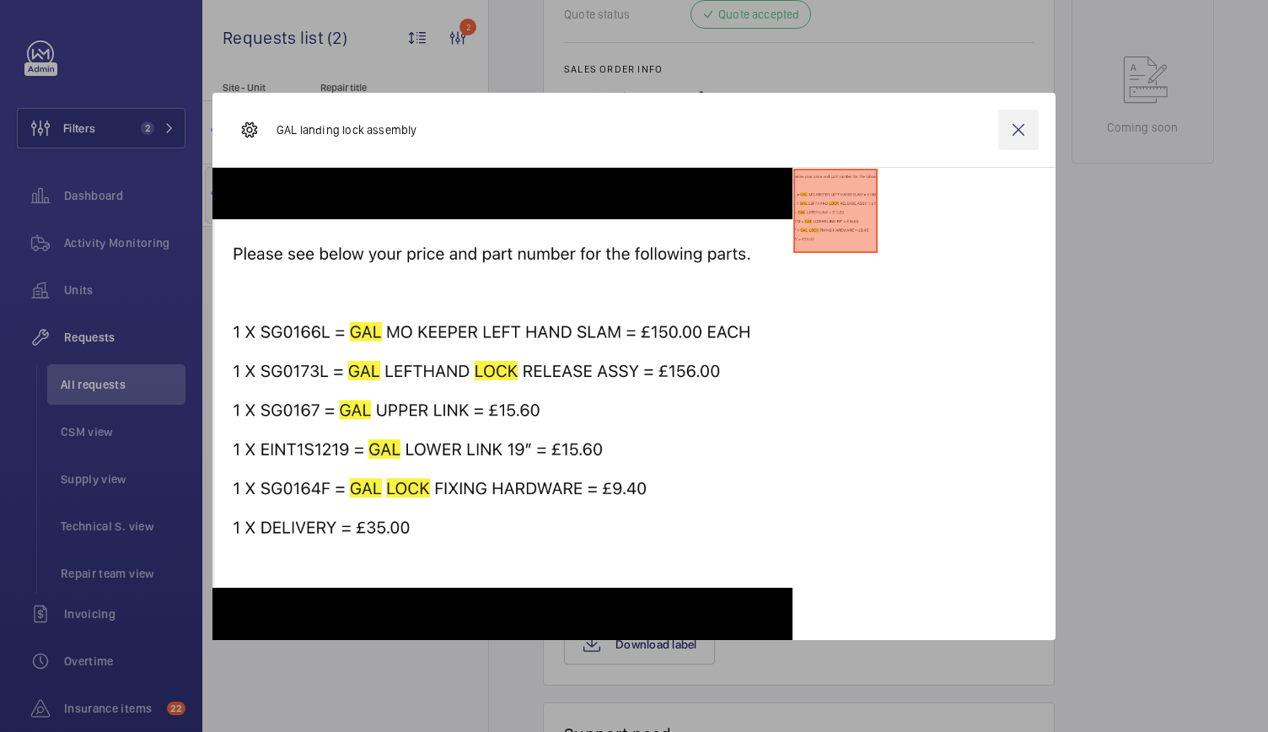
click at [1019, 130] on wm-front-icon-button at bounding box center [1018, 130] width 40 height 40
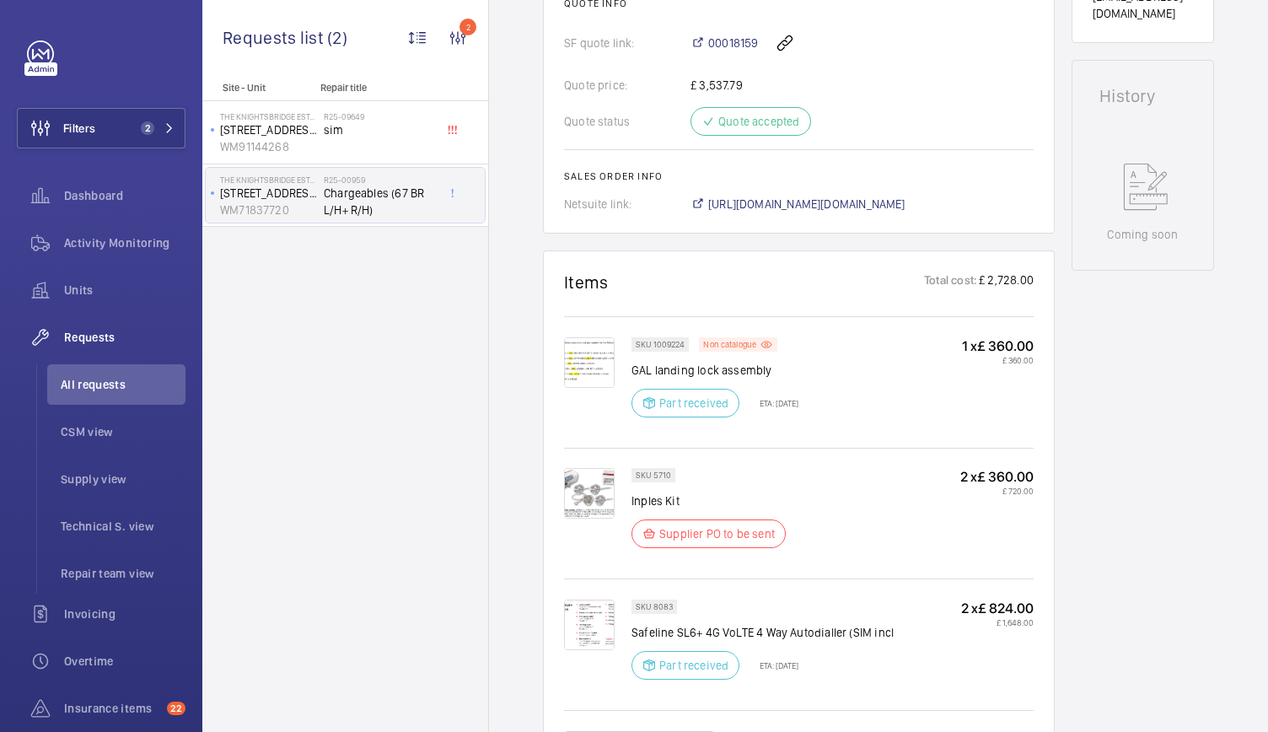
scroll to position [0, 0]
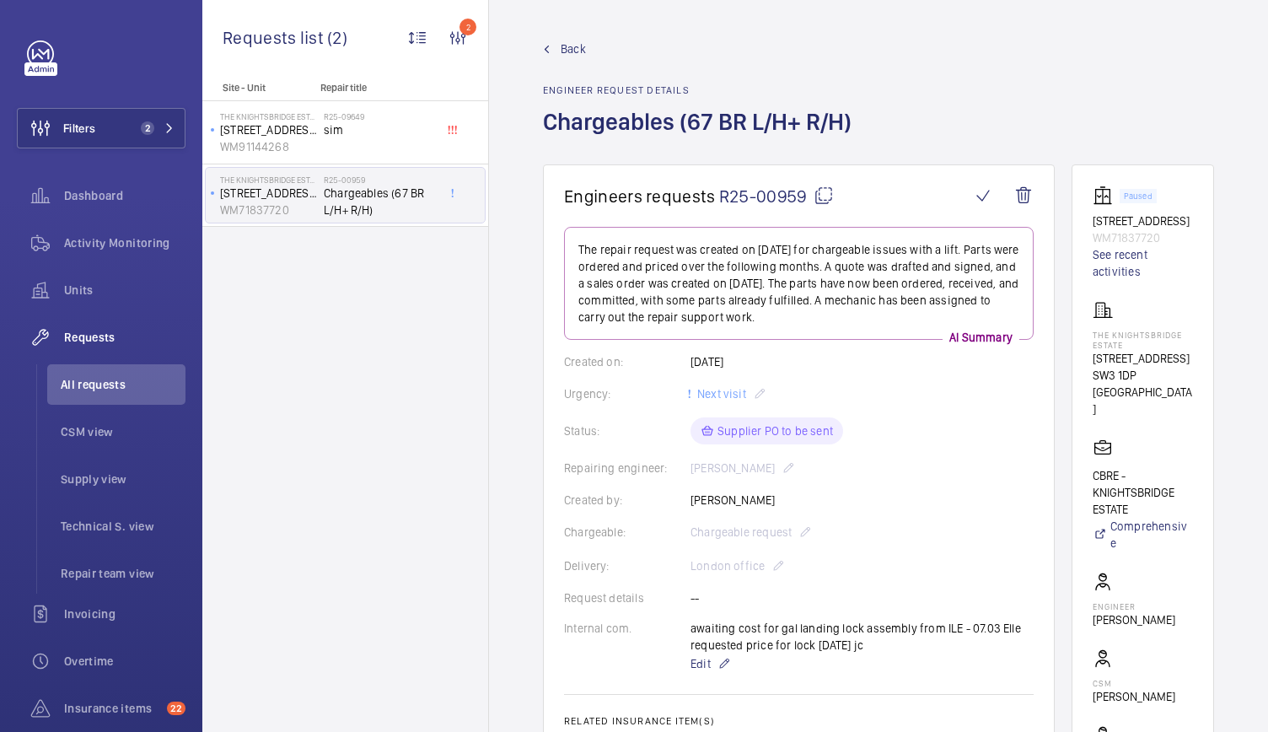
click at [798, 196] on span "R25-00959" at bounding box center [776, 195] width 115 height 21
click at [1034, 432] on div "Status: Supplier PO to be sent" at bounding box center [799, 430] width 470 height 27
click at [561, 42] on span "Back" at bounding box center [573, 48] width 25 height 17
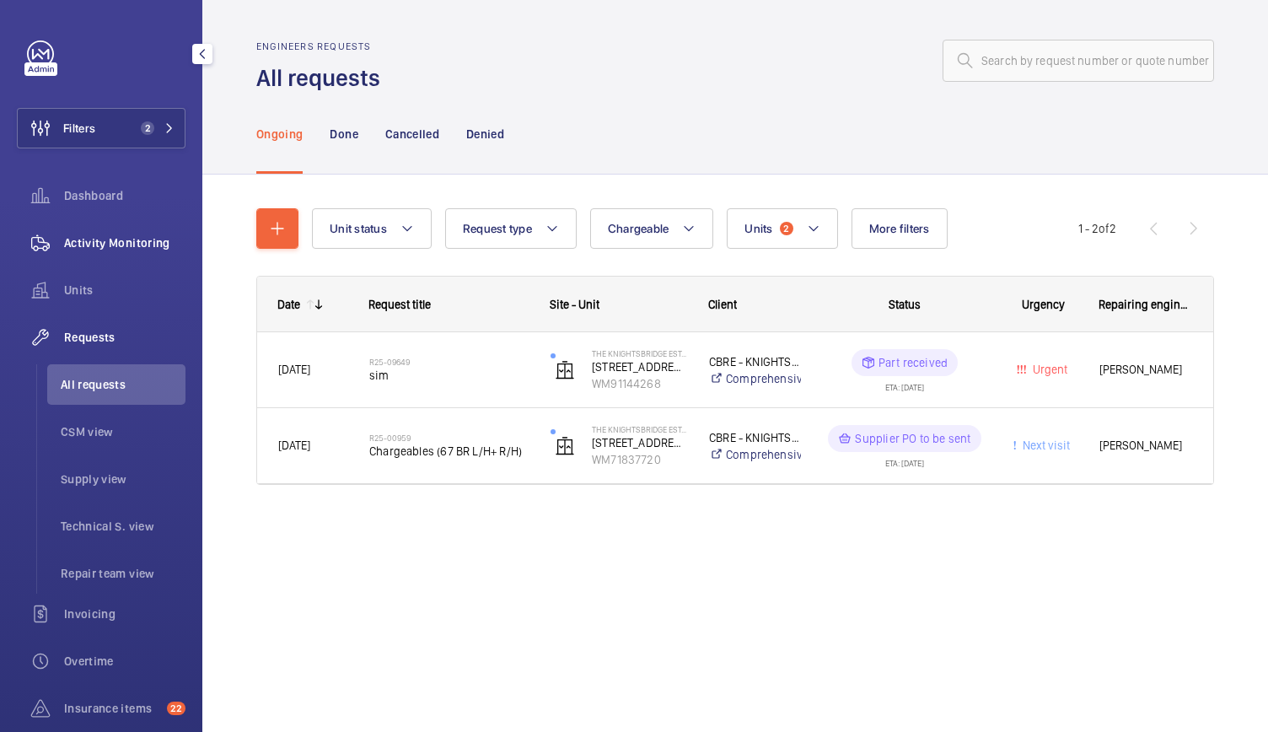
click at [145, 239] on span "Activity Monitoring" at bounding box center [124, 242] width 121 height 17
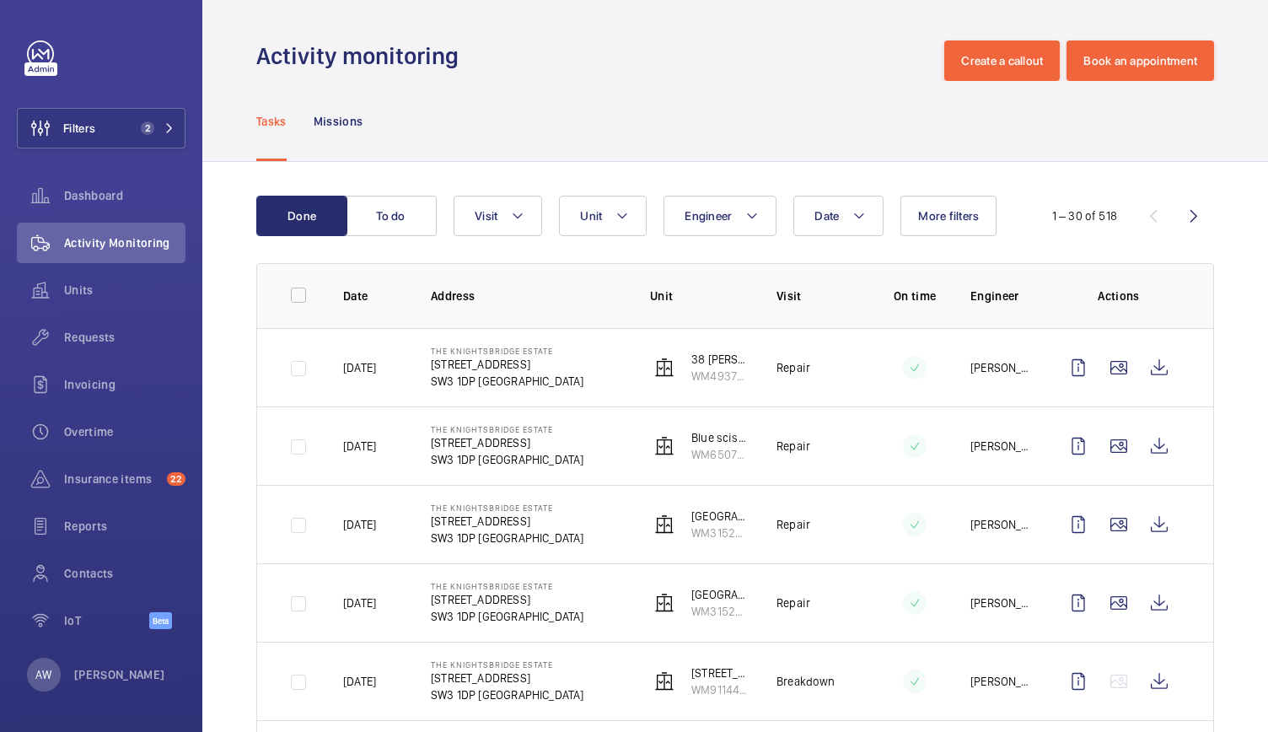
click at [762, 110] on div "Tasks Missions" at bounding box center [735, 121] width 958 height 80
click at [623, 399] on td "38 [PERSON_NAME]. [PERSON_NAME] AL1 WM49376291" at bounding box center [686, 367] width 126 height 78
click at [624, 406] on td "Blue scissor lift. service yard 404396 WM65078783" at bounding box center [686, 445] width 126 height 78
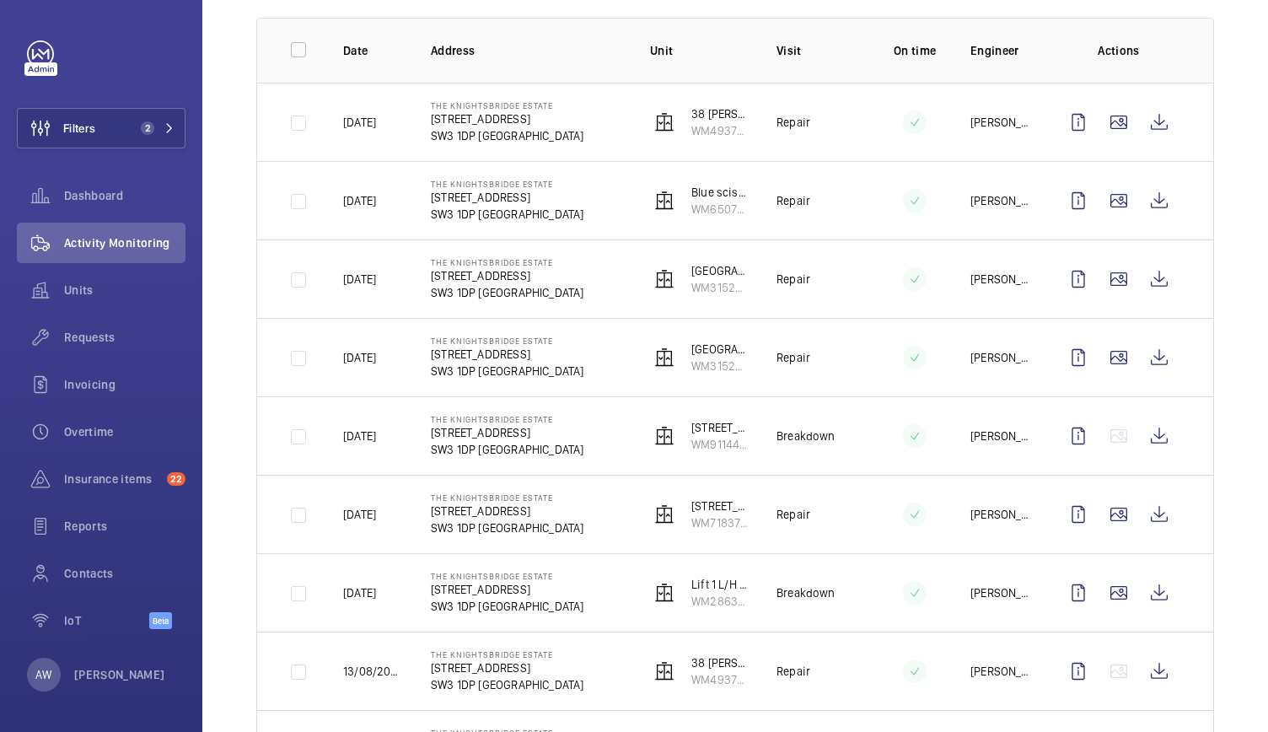
scroll to position [246, 0]
click at [74, 340] on span "Requests" at bounding box center [124, 337] width 121 height 17
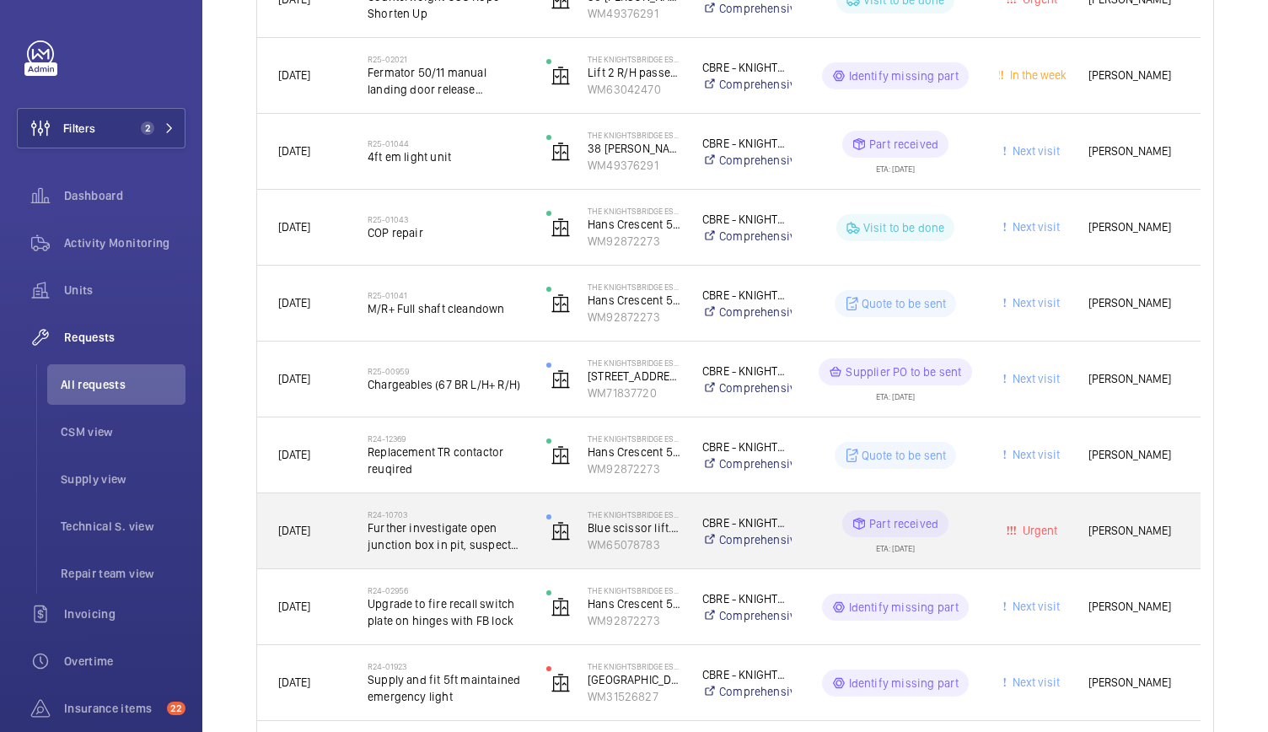
scroll to position [706, 0]
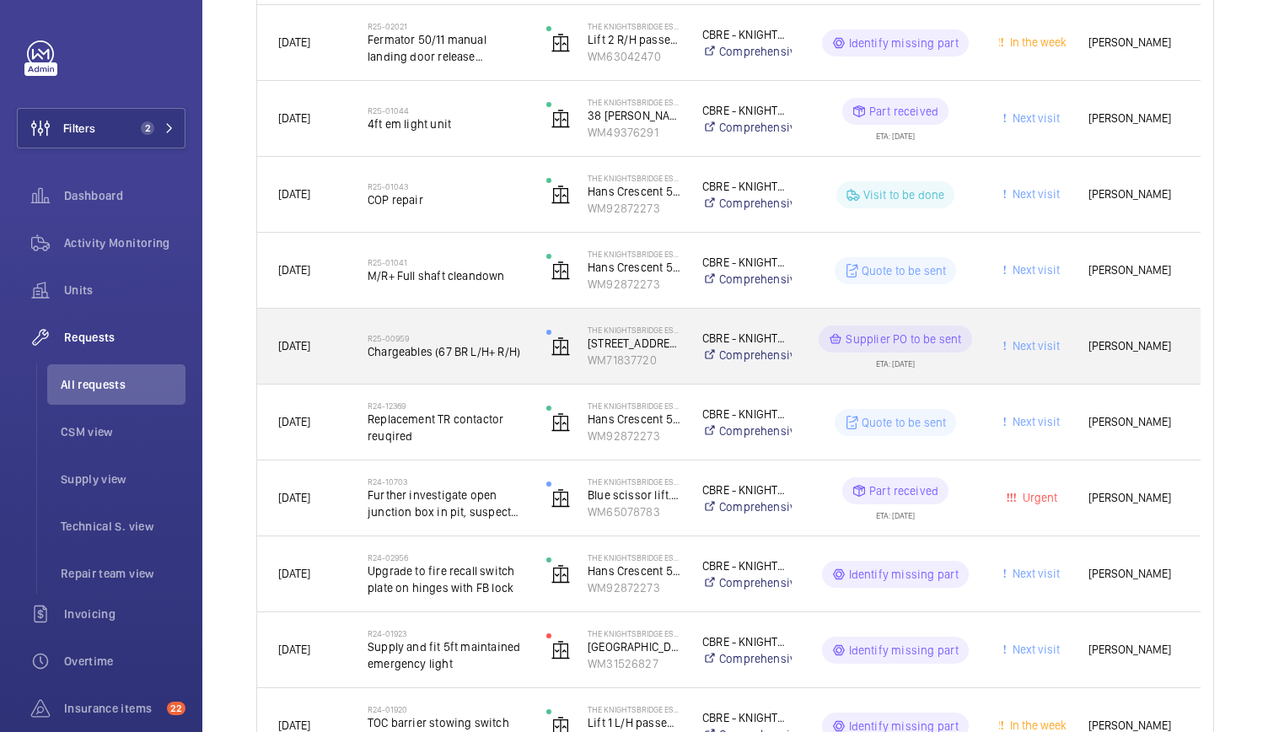
click at [509, 379] on div "R25-00959 Chargeables (67 BR L/H+ R/H)" at bounding box center [435, 347] width 177 height 76
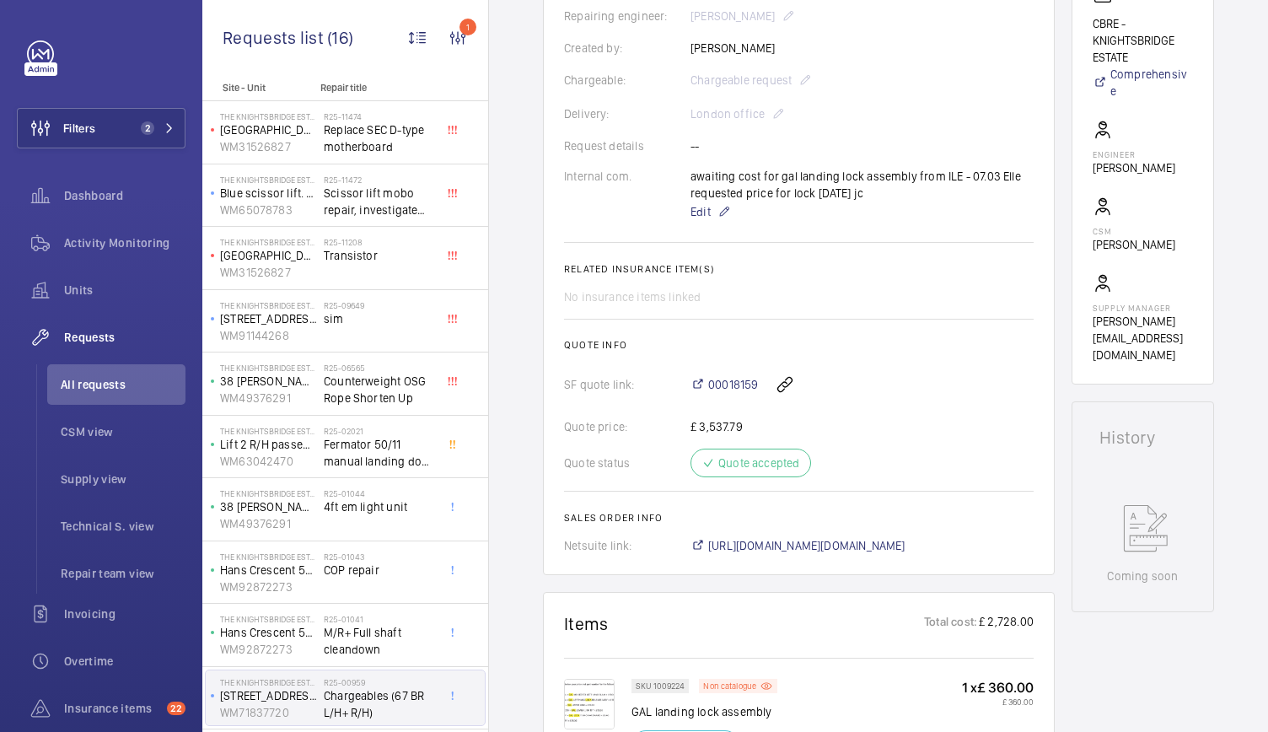
scroll to position [359, 0]
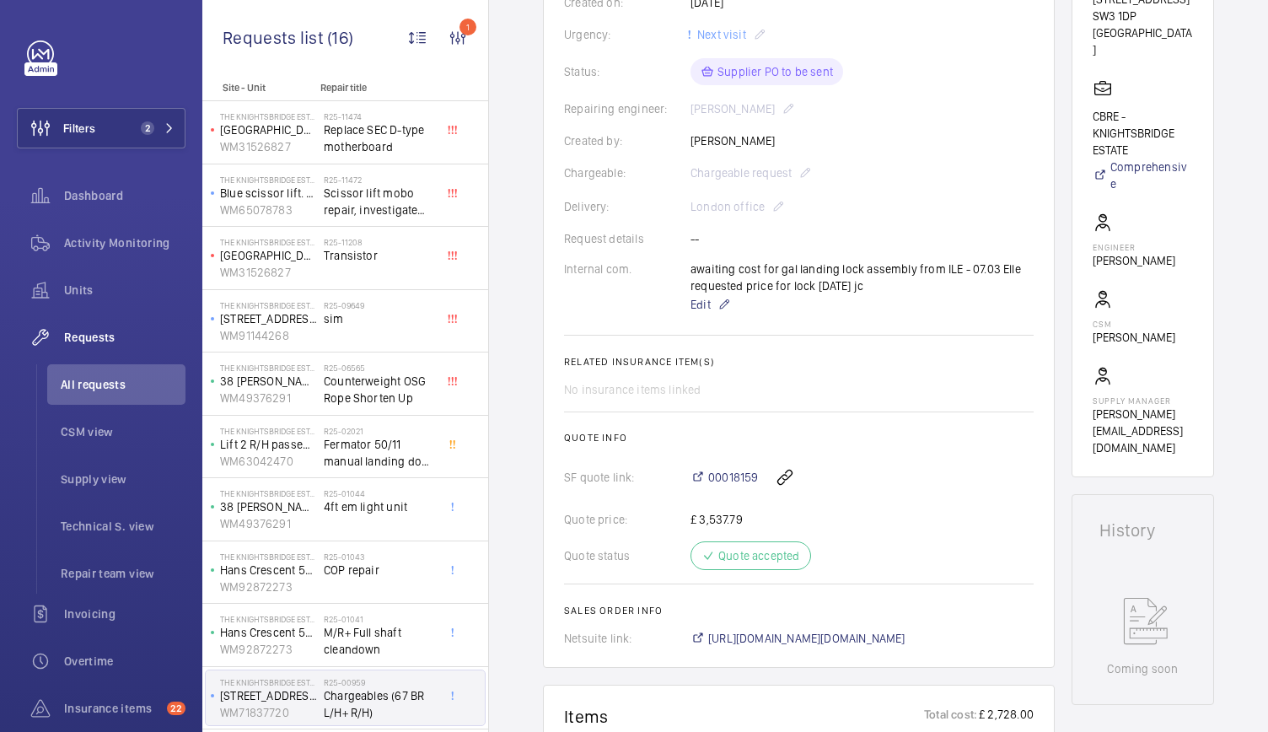
click at [1034, 163] on div "Chargeable: Chargeable request" at bounding box center [799, 173] width 470 height 20
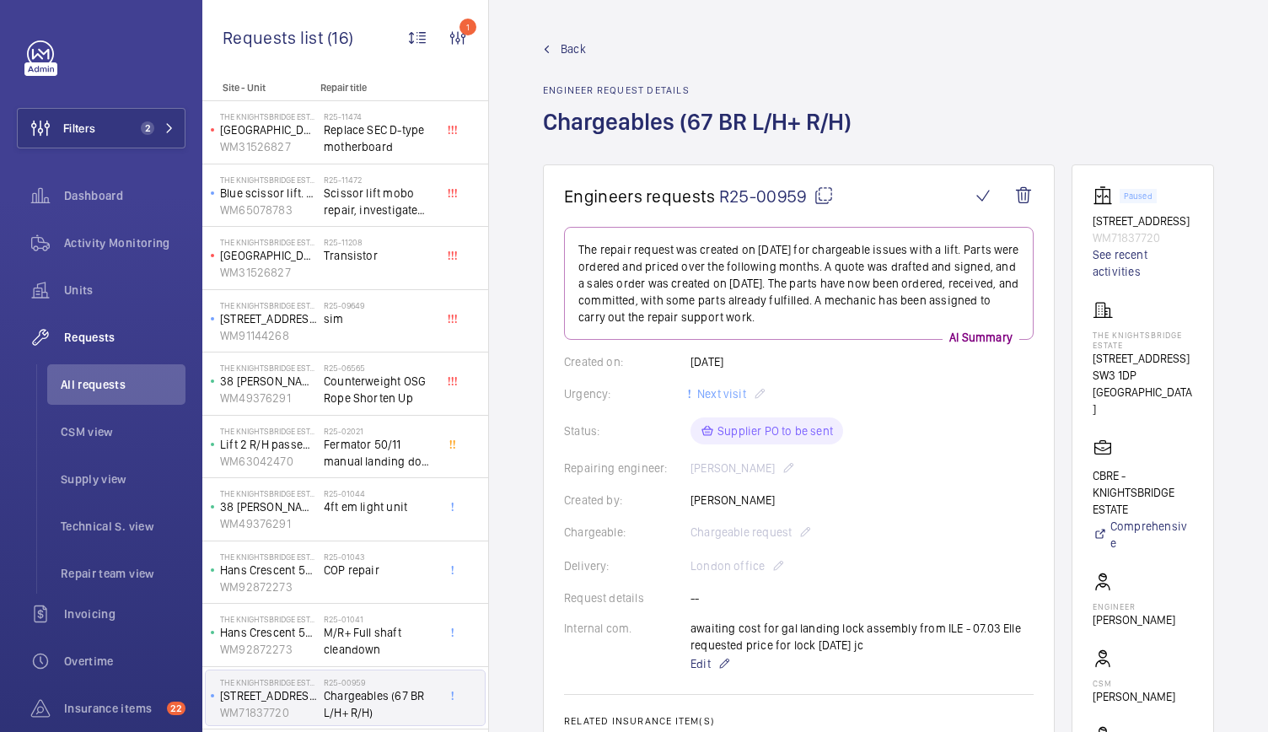
click at [1137, 164] on wm-front-card "Paused [STREET_ADDRESS][GEOGRAPHIC_DATA] WM71837720 See recent activities [GEOG…" at bounding box center [1143, 500] width 142 height 672
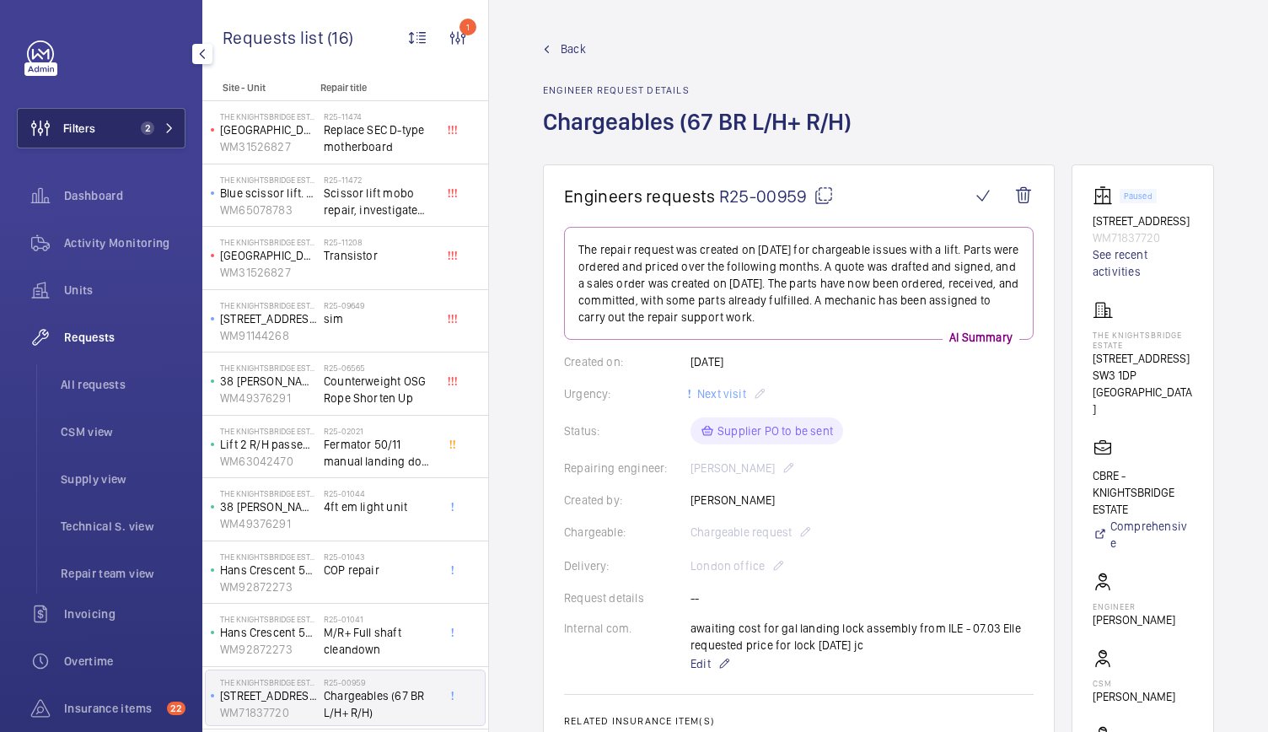
click at [138, 111] on button "Filters 2" at bounding box center [101, 128] width 169 height 40
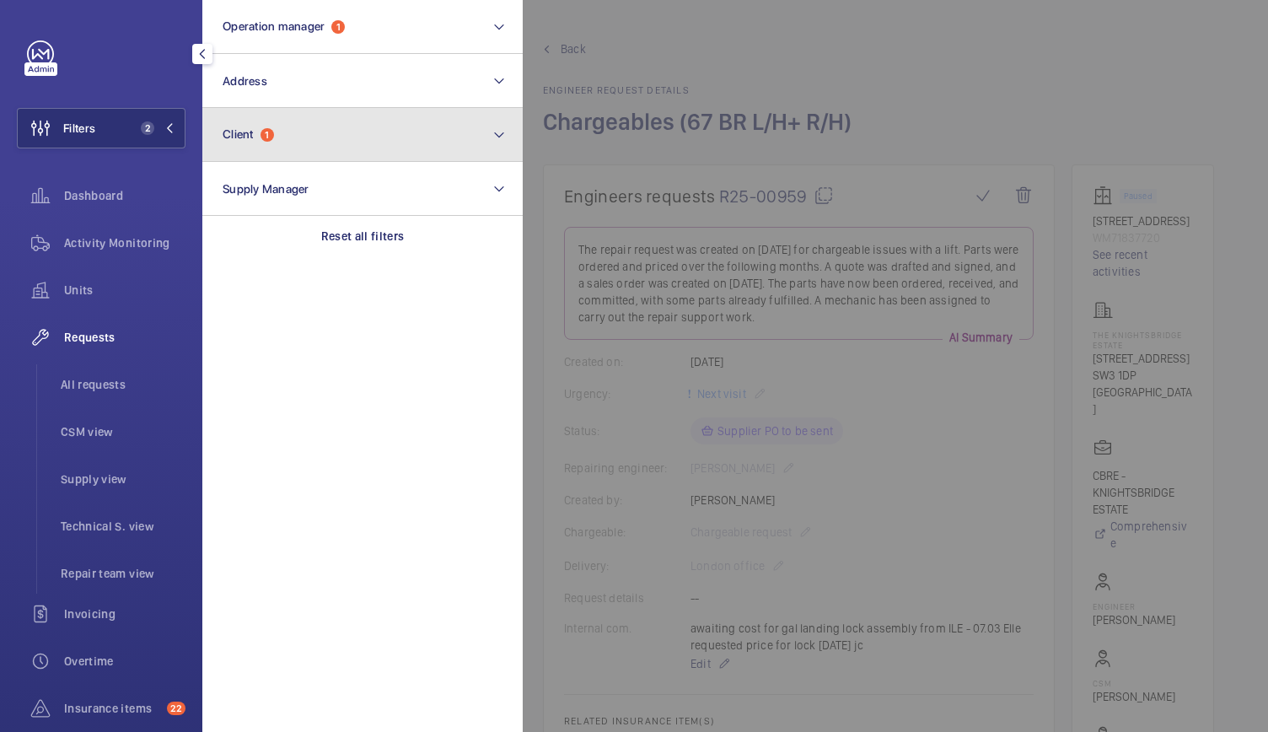
click at [264, 122] on button "Client 1" at bounding box center [362, 135] width 320 height 54
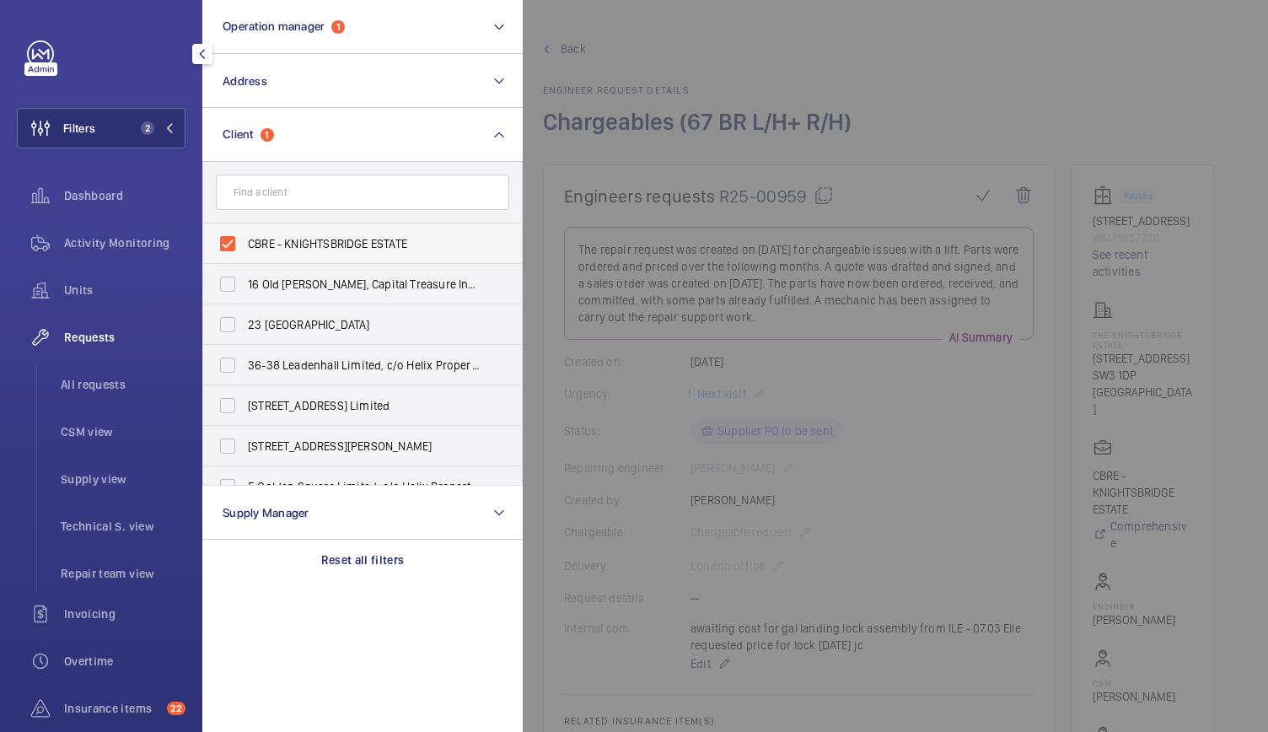
click at [238, 234] on label "CBRE - KNIGHTSBRIDGE ESTATE" at bounding box center [349, 243] width 293 height 40
click at [238, 234] on input "CBRE - KNIGHTSBRIDGE ESTATE" at bounding box center [228, 244] width 34 height 34
checkbox input "false"
click at [299, 191] on input "text" at bounding box center [362, 192] width 293 height 35
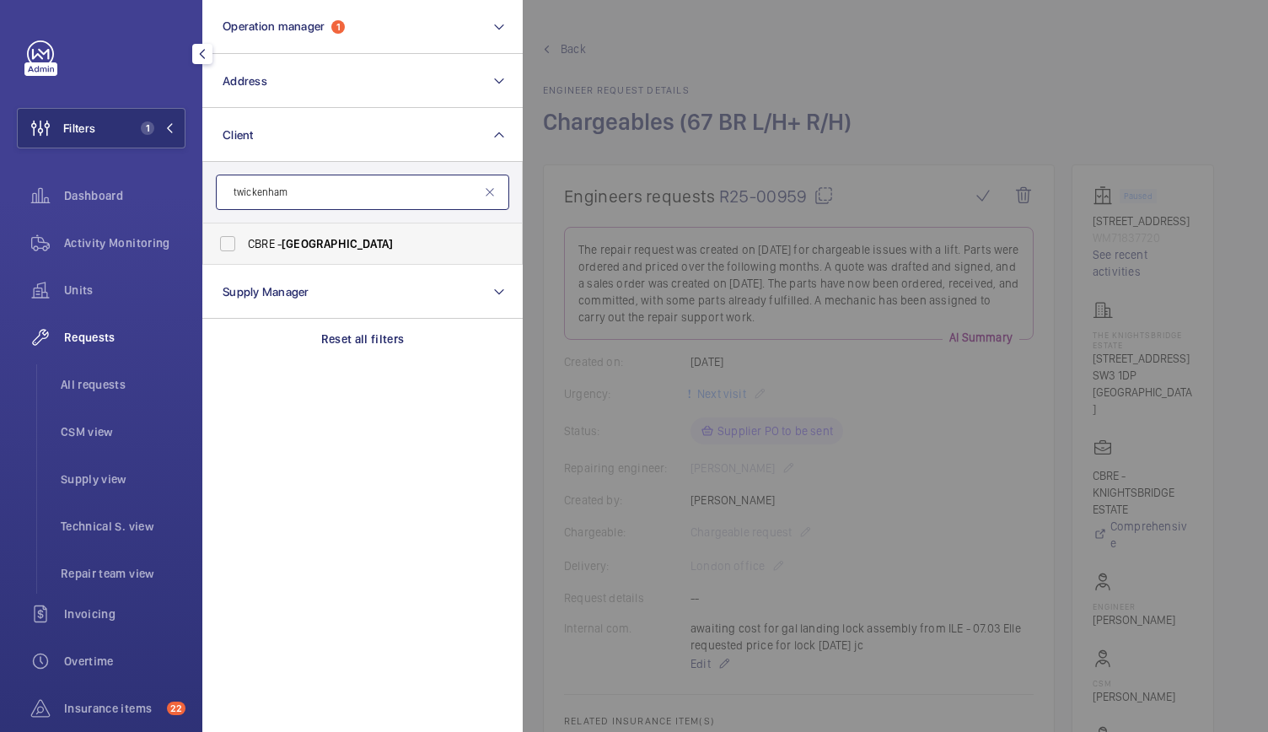
type input "twickenham"
click at [229, 248] on label "CBRE - [GEOGRAPHIC_DATA]" at bounding box center [349, 243] width 293 height 40
click at [229, 248] on input "CBRE - [GEOGRAPHIC_DATA]" at bounding box center [228, 244] width 34 height 34
checkbox input "true"
click at [853, 75] on div at bounding box center [1157, 366] width 1268 height 732
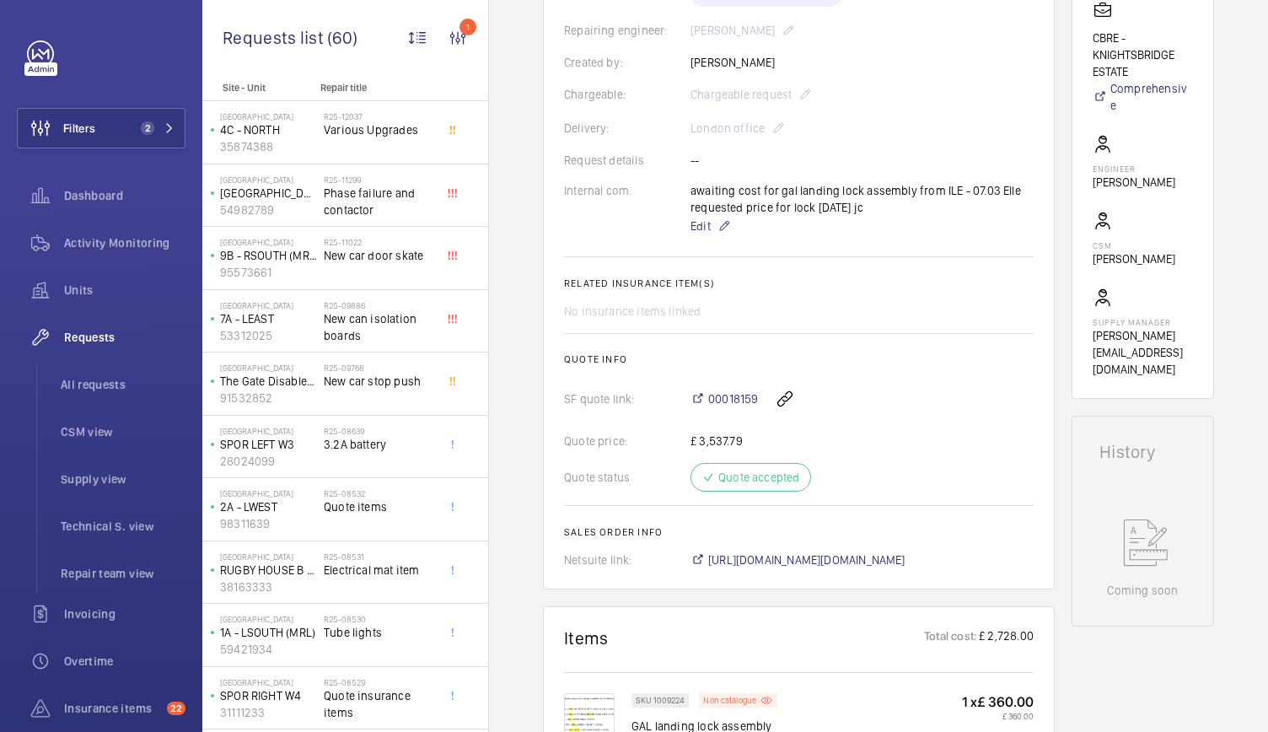
scroll to position [438, 0]
click at [115, 382] on span "All requests" at bounding box center [123, 384] width 125 height 17
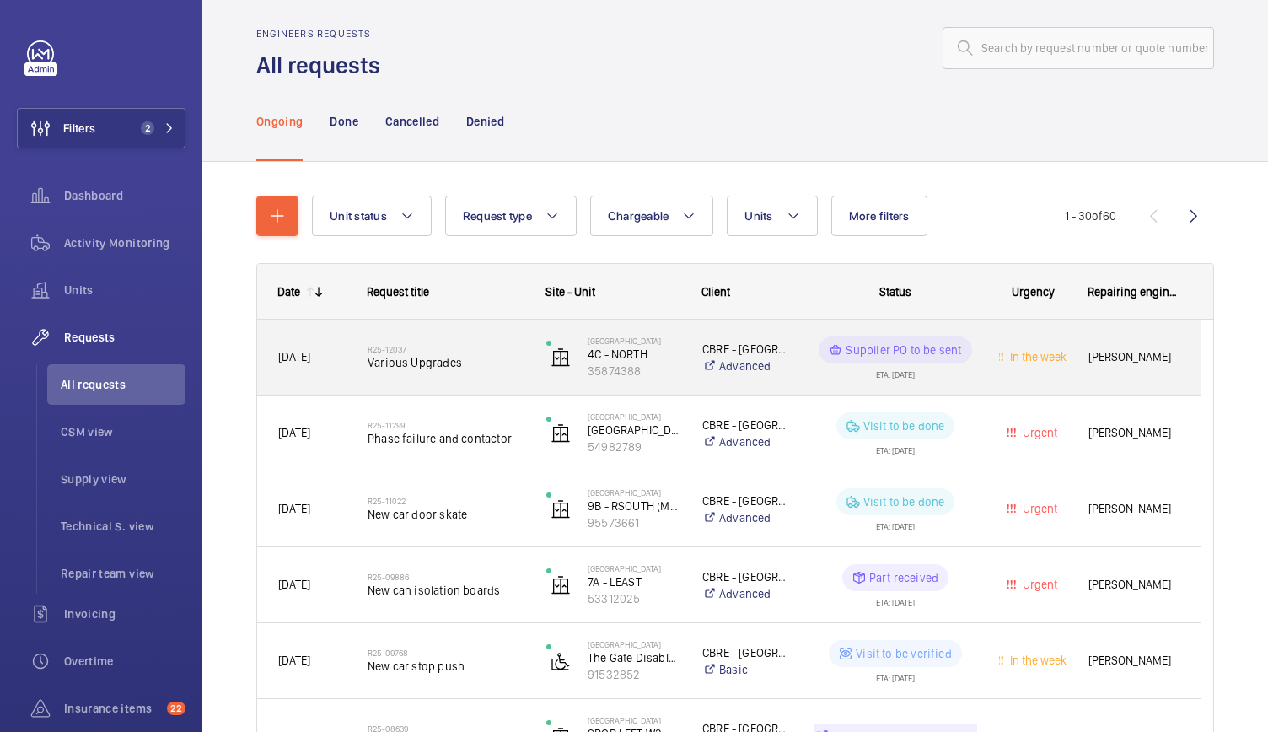
click at [506, 382] on div "R25-12037 Various Upgrades" at bounding box center [435, 358] width 177 height 76
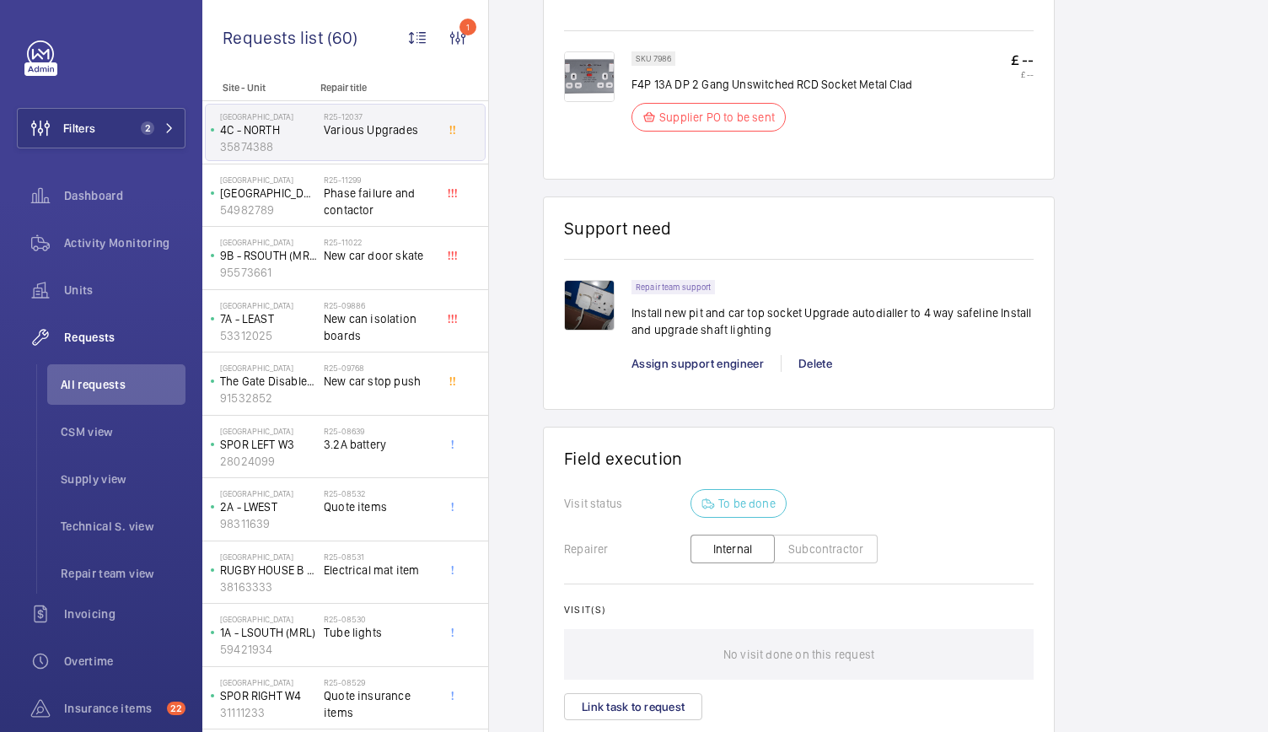
scroll to position [1271, 0]
click at [600, 308] on img at bounding box center [589, 306] width 51 height 51
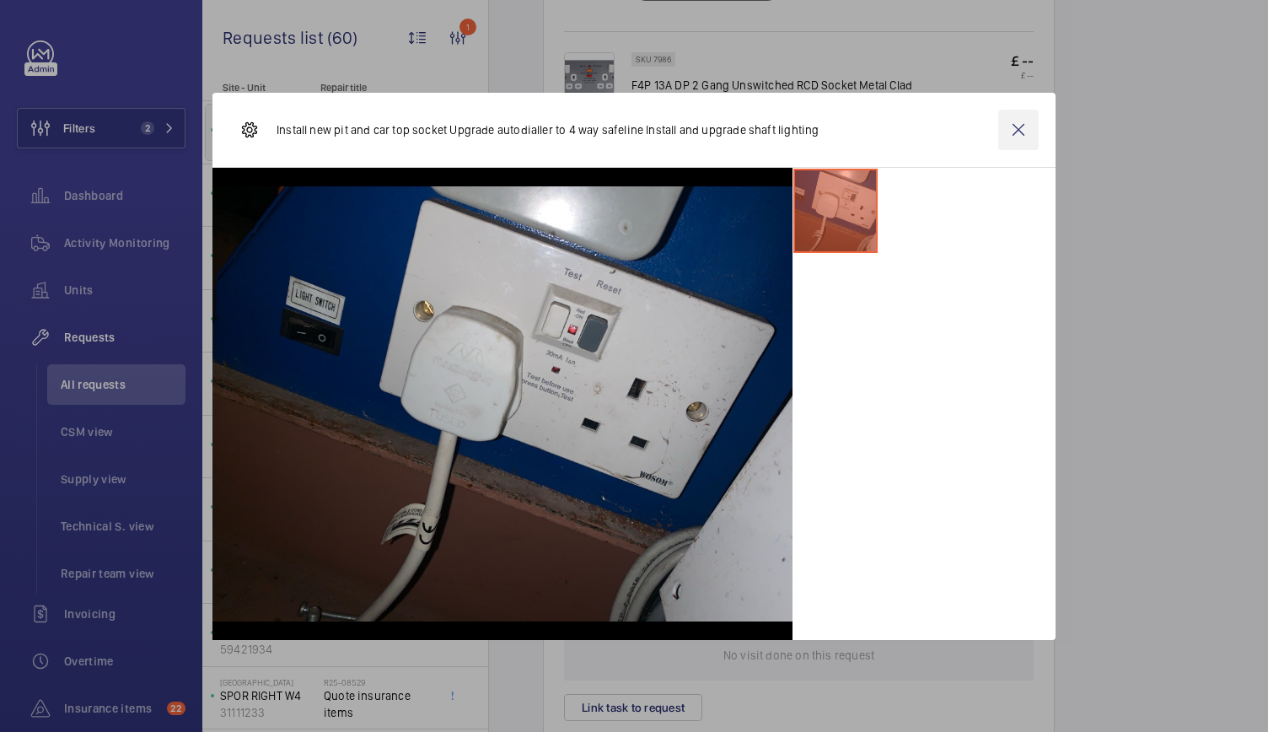
click at [1018, 132] on wm-front-icon-button at bounding box center [1018, 130] width 40 height 40
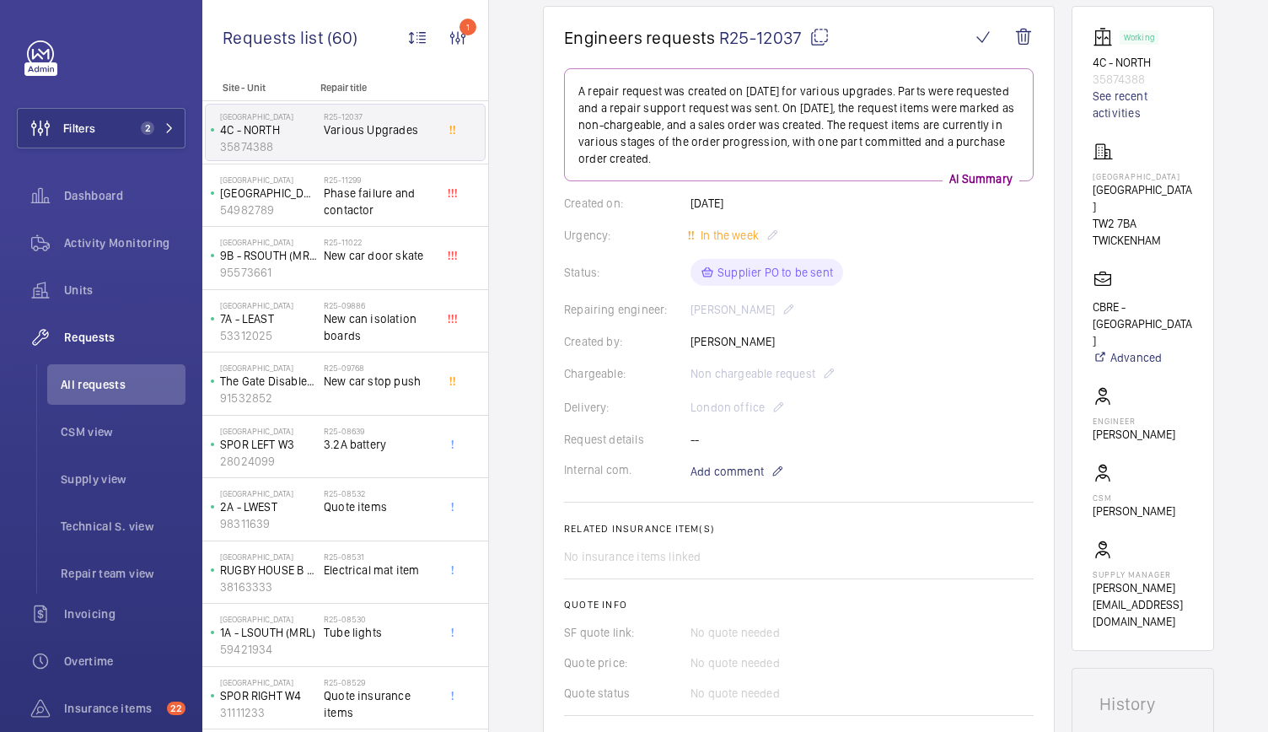
scroll to position [801, 0]
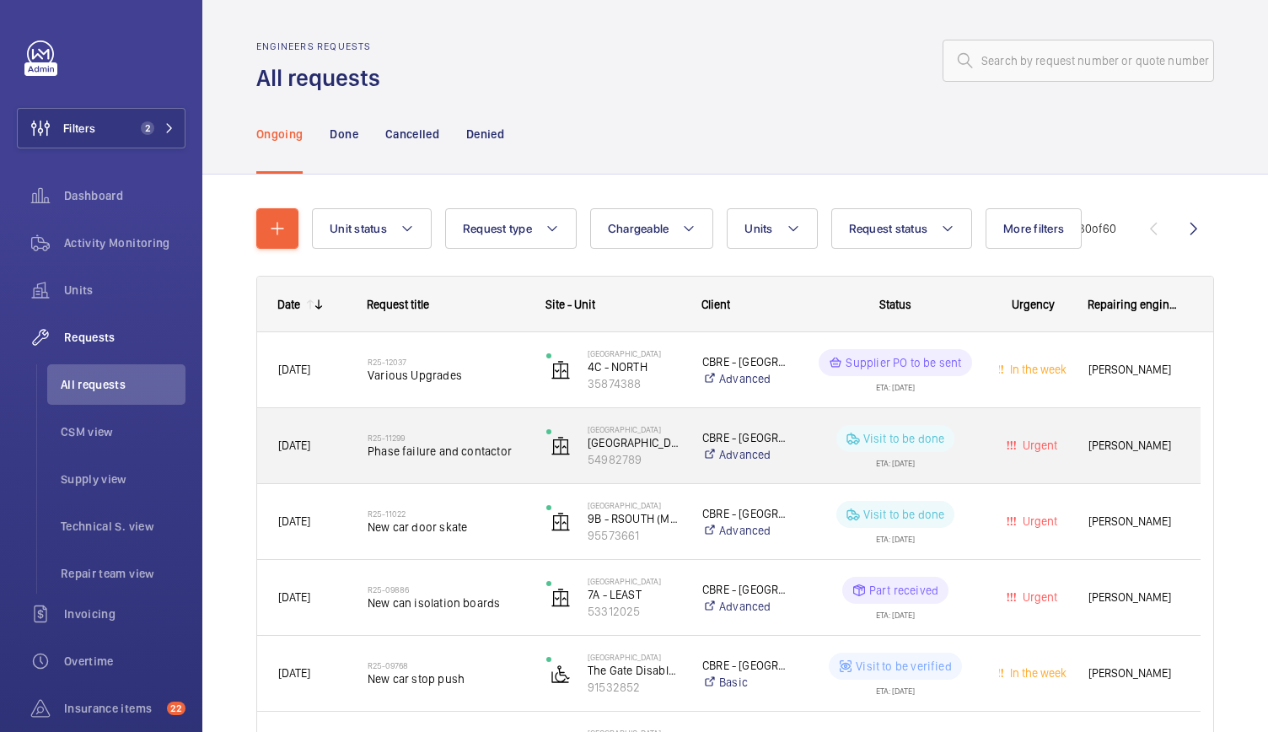
click at [517, 456] on span "Phase failure and contactor" at bounding box center [446, 451] width 157 height 17
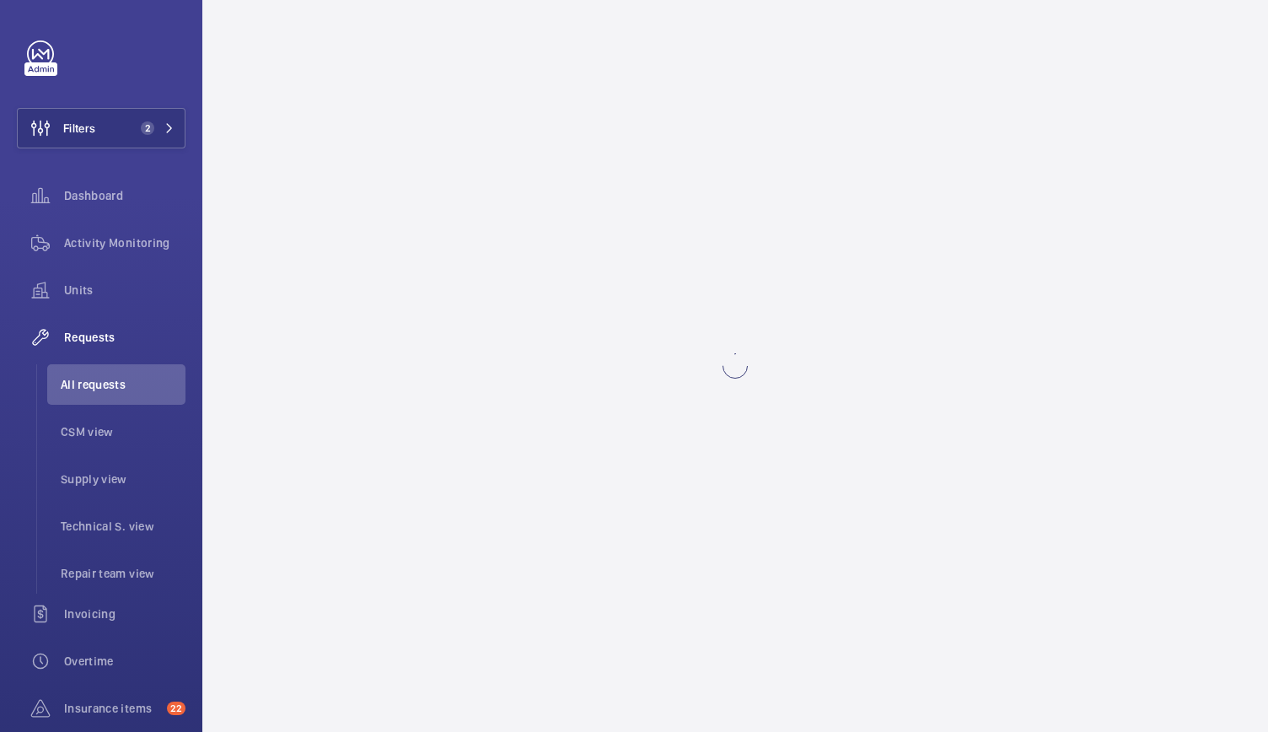
click at [517, 456] on wm-front-async-data-loader at bounding box center [735, 366] width 1066 height 732
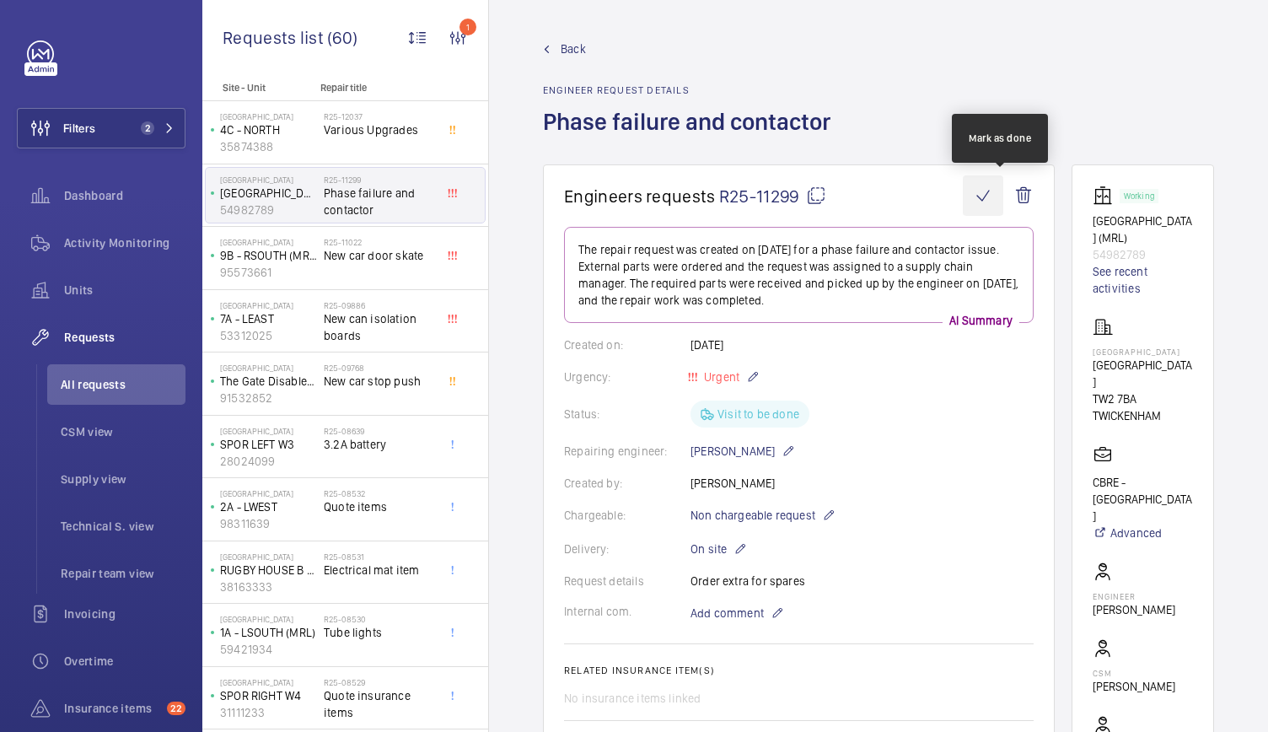
click at [991, 196] on wm-front-icon-button at bounding box center [983, 195] width 40 height 40
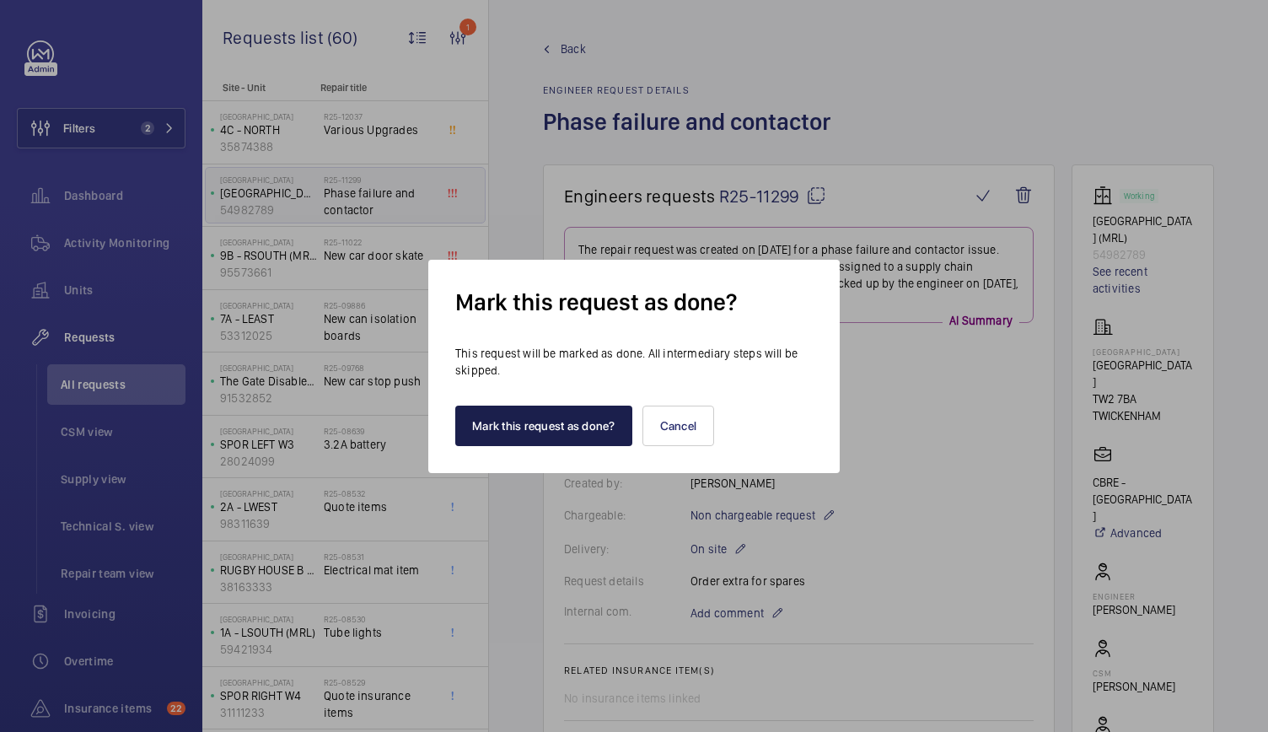
click at [475, 424] on button "Mark this request as done?" at bounding box center [543, 426] width 177 height 40
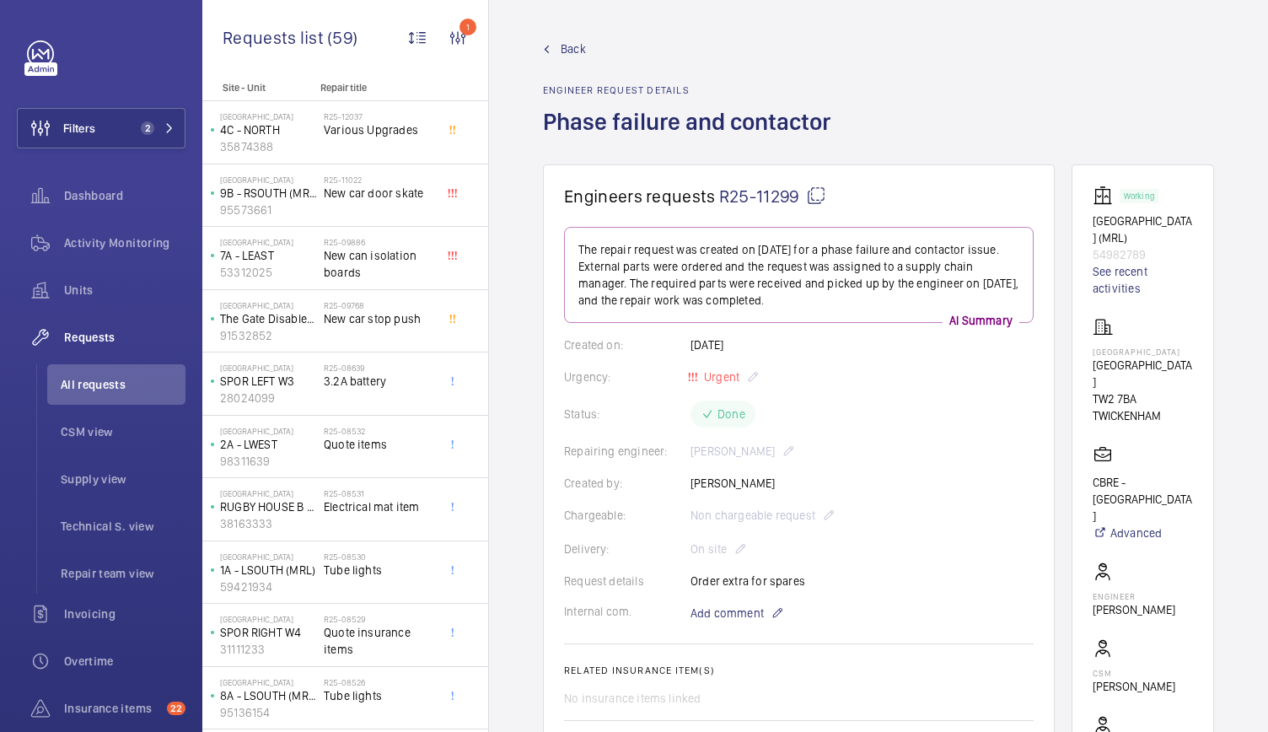
click at [574, 40] on span "Back" at bounding box center [573, 48] width 25 height 17
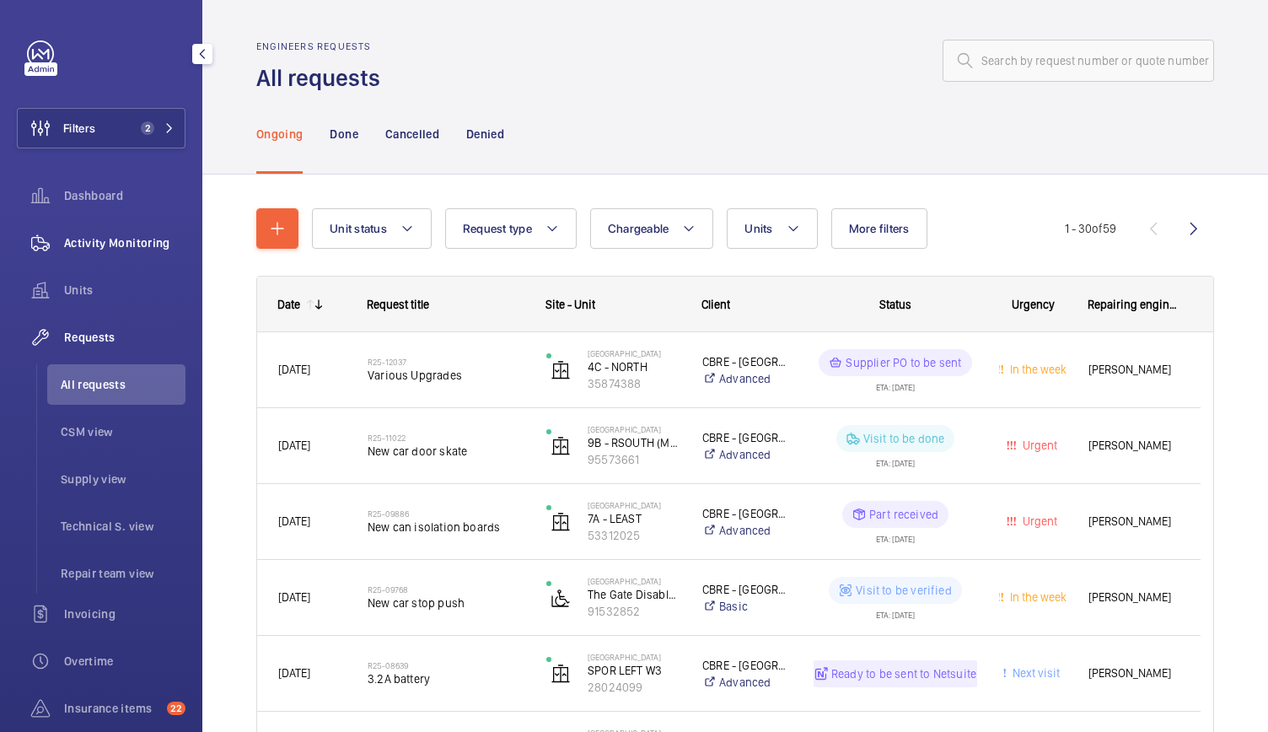
click at [110, 242] on span "Activity Monitoring" at bounding box center [124, 242] width 121 height 17
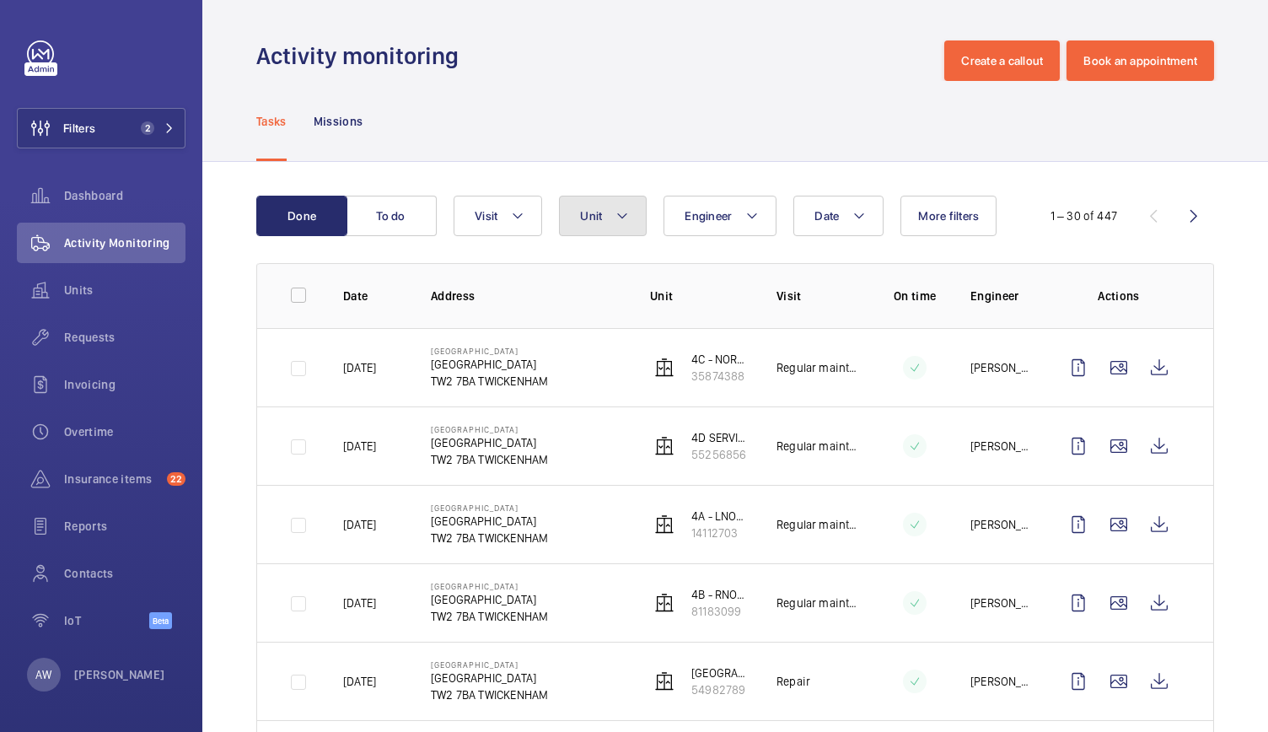
click at [602, 201] on button "Unit" at bounding box center [603, 216] width 88 height 40
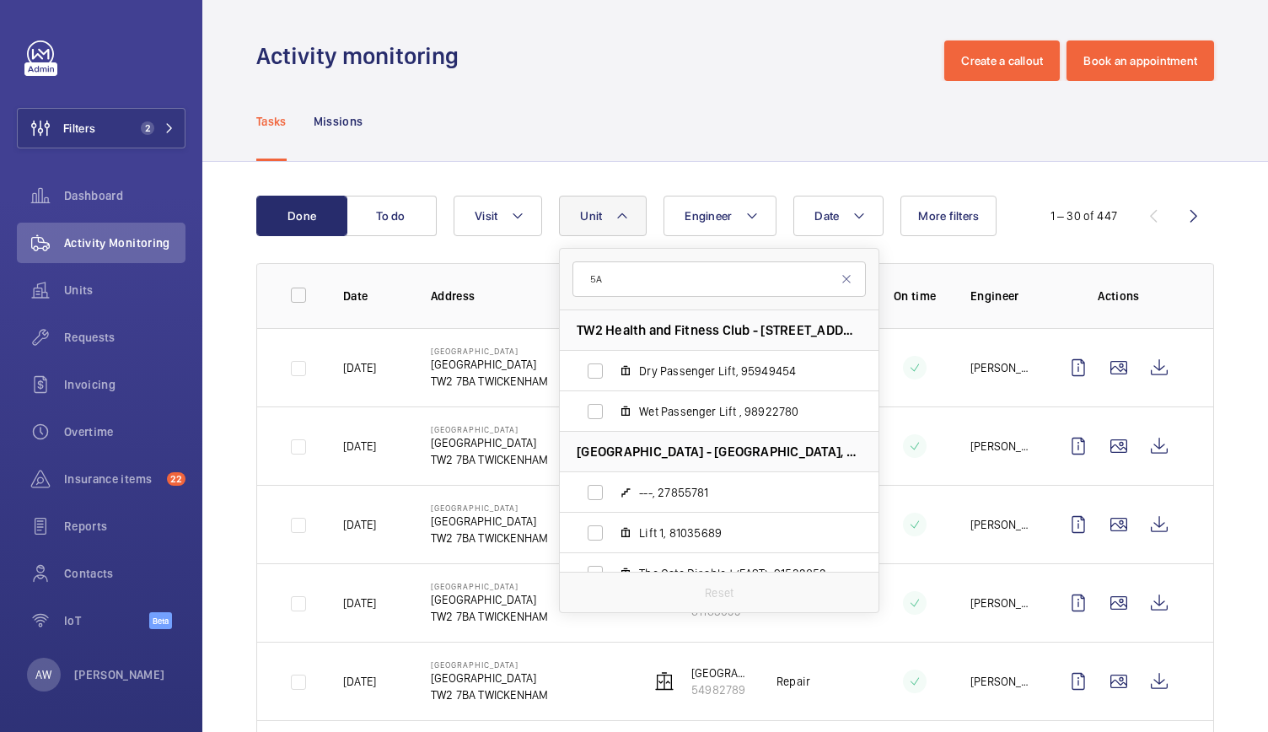
type input "5A"
click at [602, 201] on button "Unit" at bounding box center [603, 216] width 88 height 40
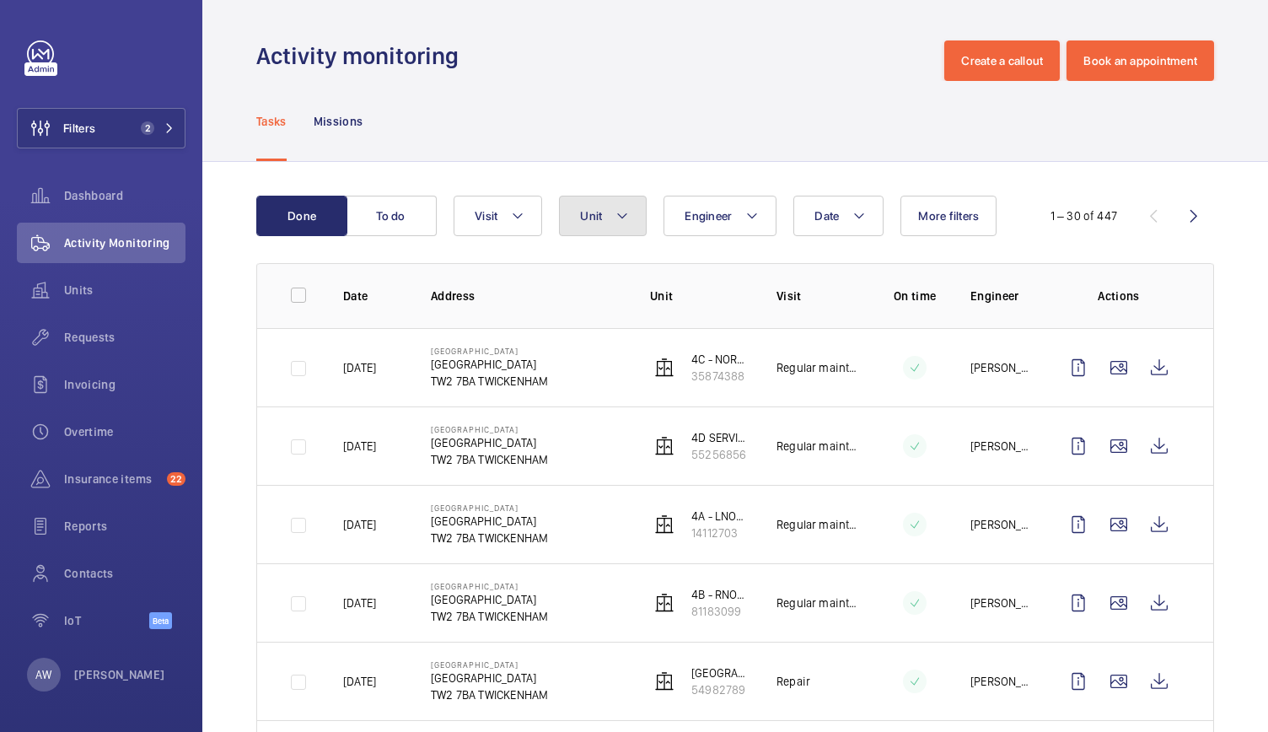
click at [602, 201] on button "Unit" at bounding box center [603, 216] width 88 height 40
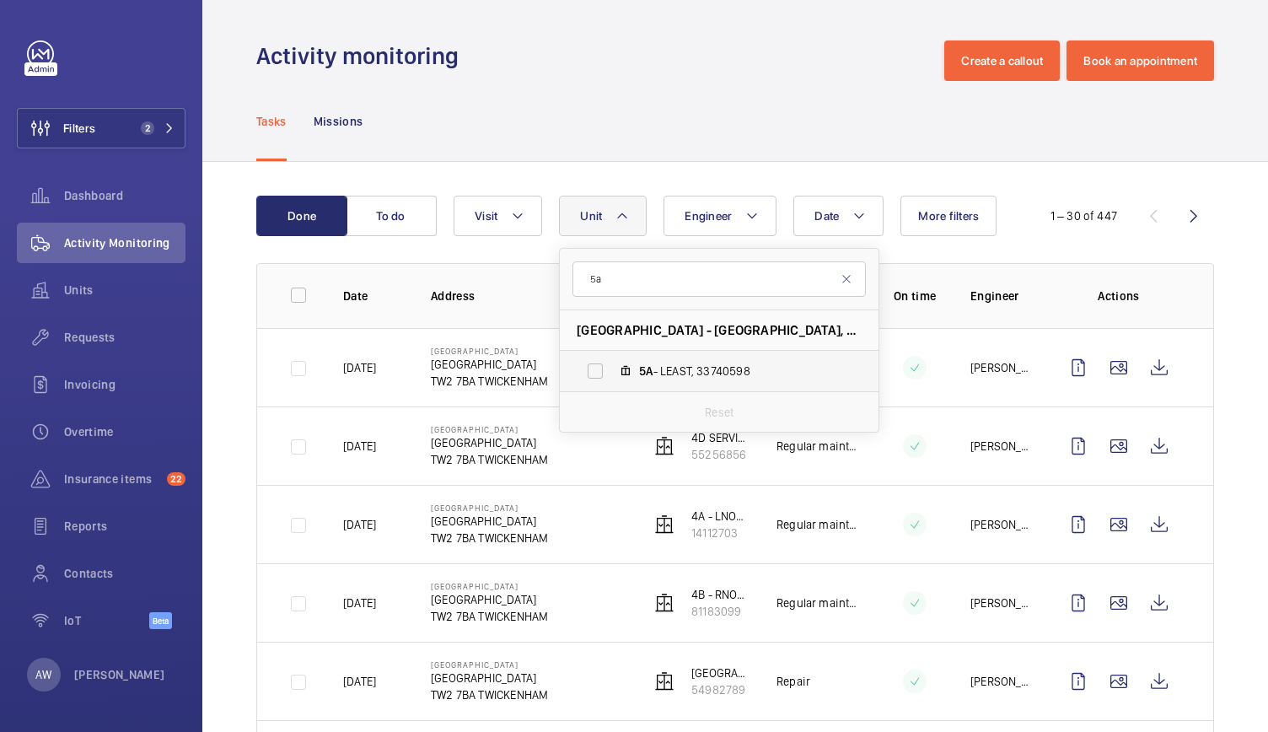
type input "5a"
click at [585, 373] on label "5A - LEAST, 33740598" at bounding box center [706, 371] width 292 height 40
click at [585, 373] on input "5A - LEAST, 33740598" at bounding box center [595, 371] width 34 height 34
checkbox input "true"
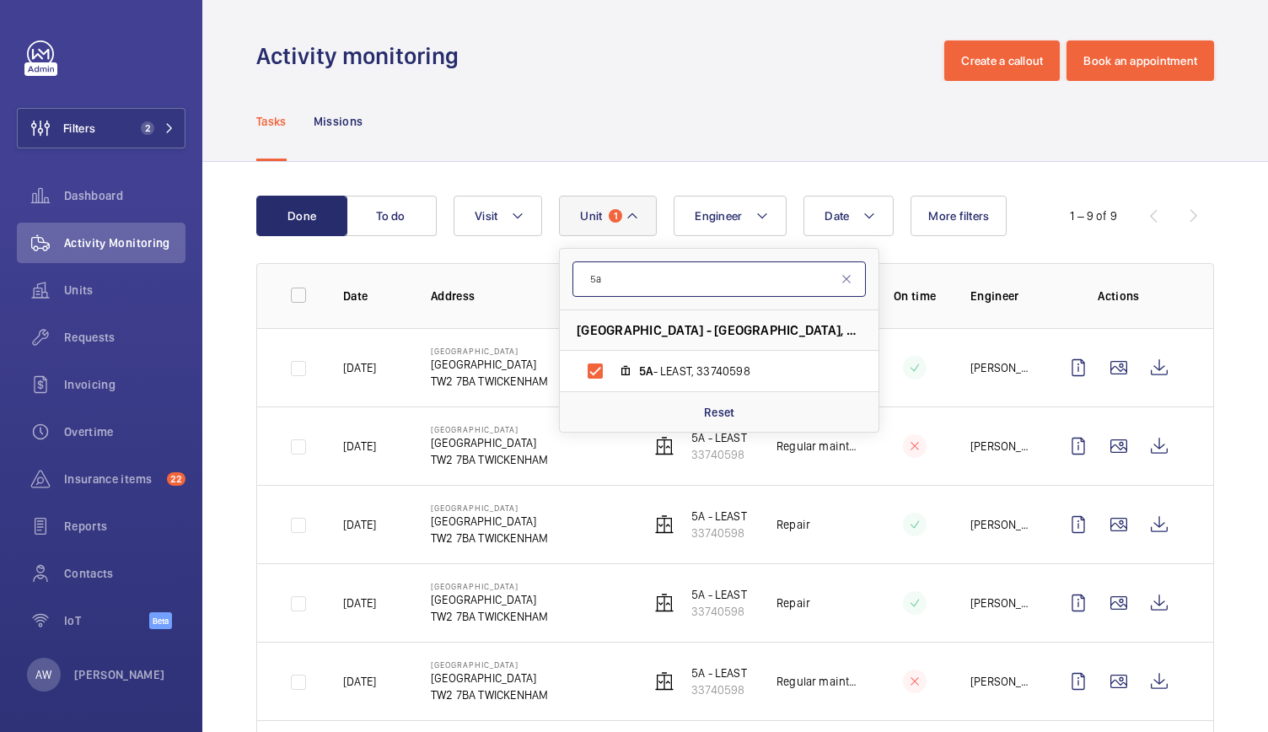
click at [639, 292] on input "5a" at bounding box center [718, 278] width 293 height 35
type input "5"
type input "3b"
click at [596, 367] on label "3B - RWEST, 42345590" at bounding box center [706, 371] width 292 height 40
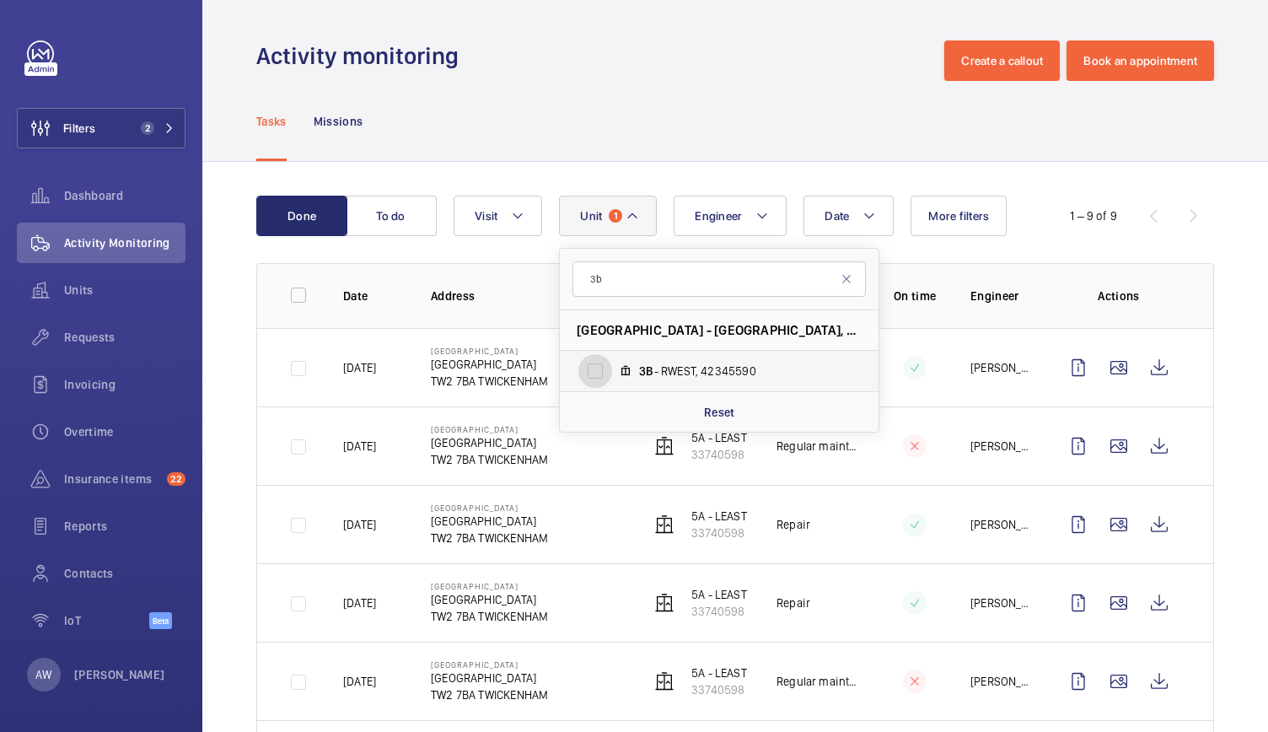
click at [596, 367] on input "3B - RWEST, 42345590" at bounding box center [595, 371] width 34 height 34
checkbox input "true"
click at [604, 116] on div "Tasks Missions" at bounding box center [735, 121] width 958 height 80
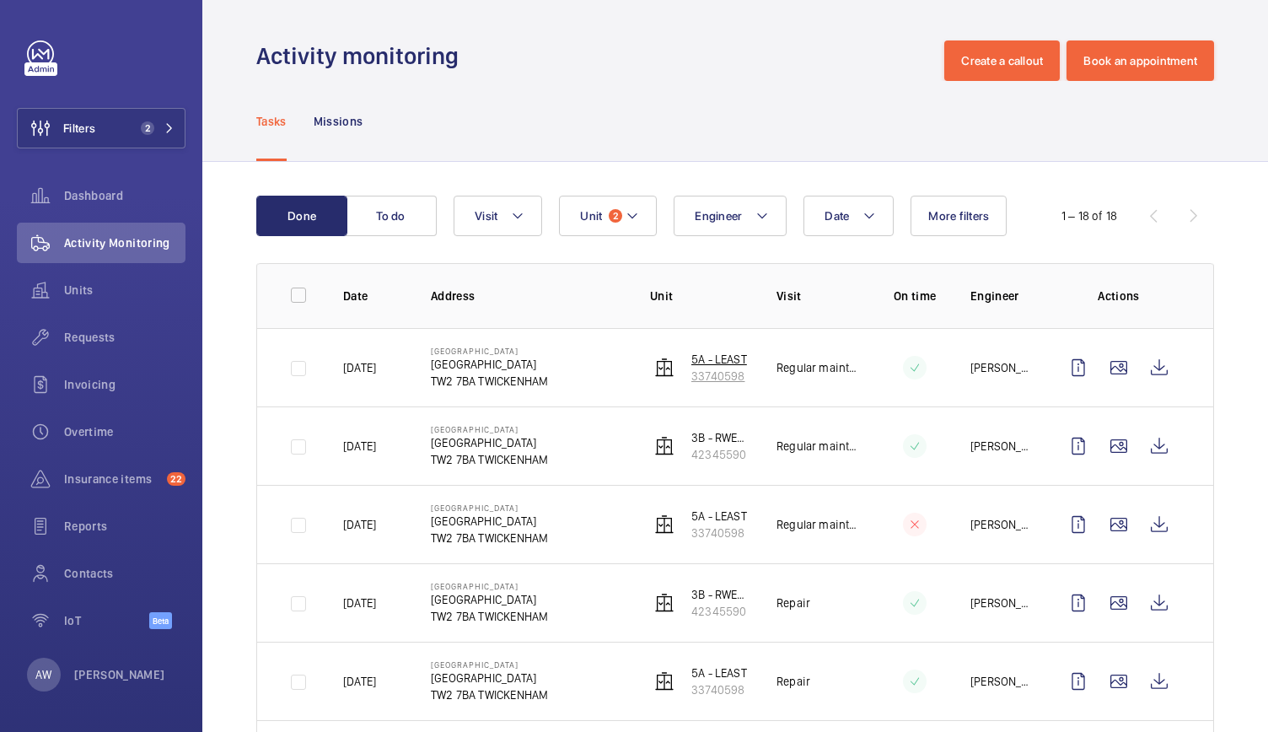
click at [695, 360] on p "5A - LEAST" at bounding box center [719, 359] width 56 height 17
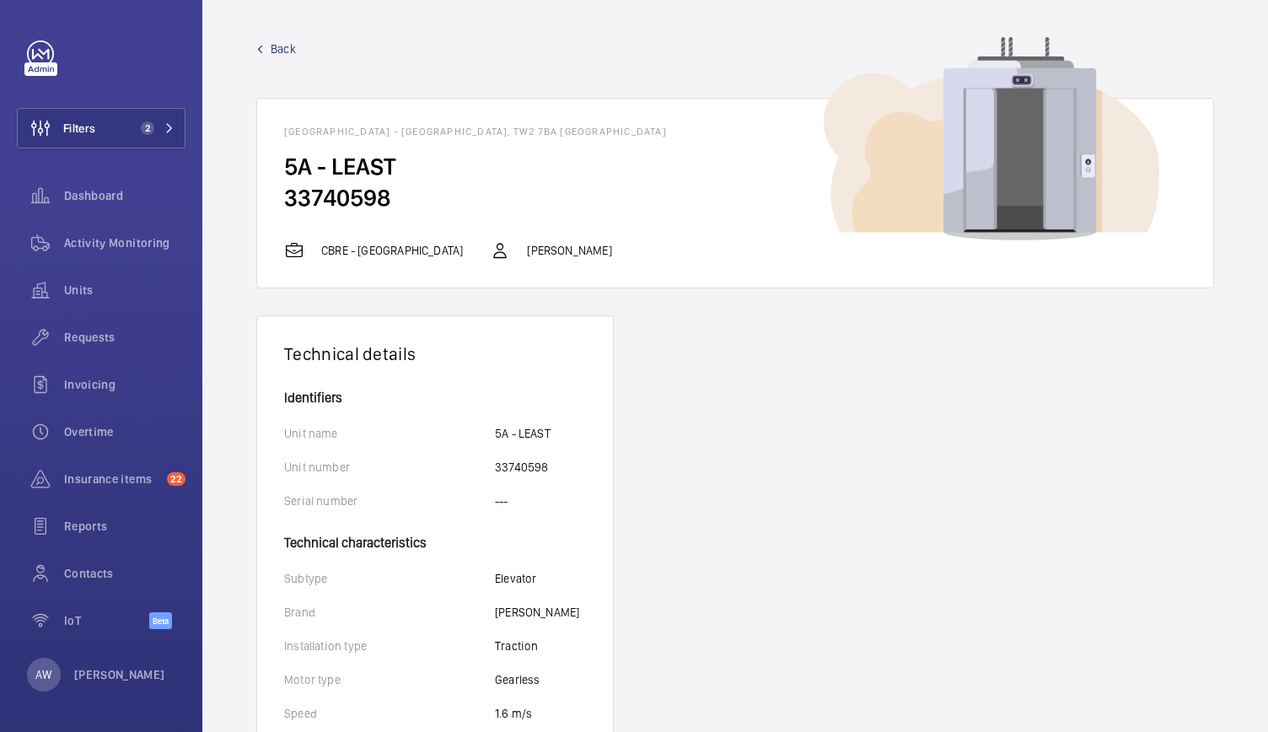
click at [284, 53] on span "Back" at bounding box center [283, 48] width 25 height 17
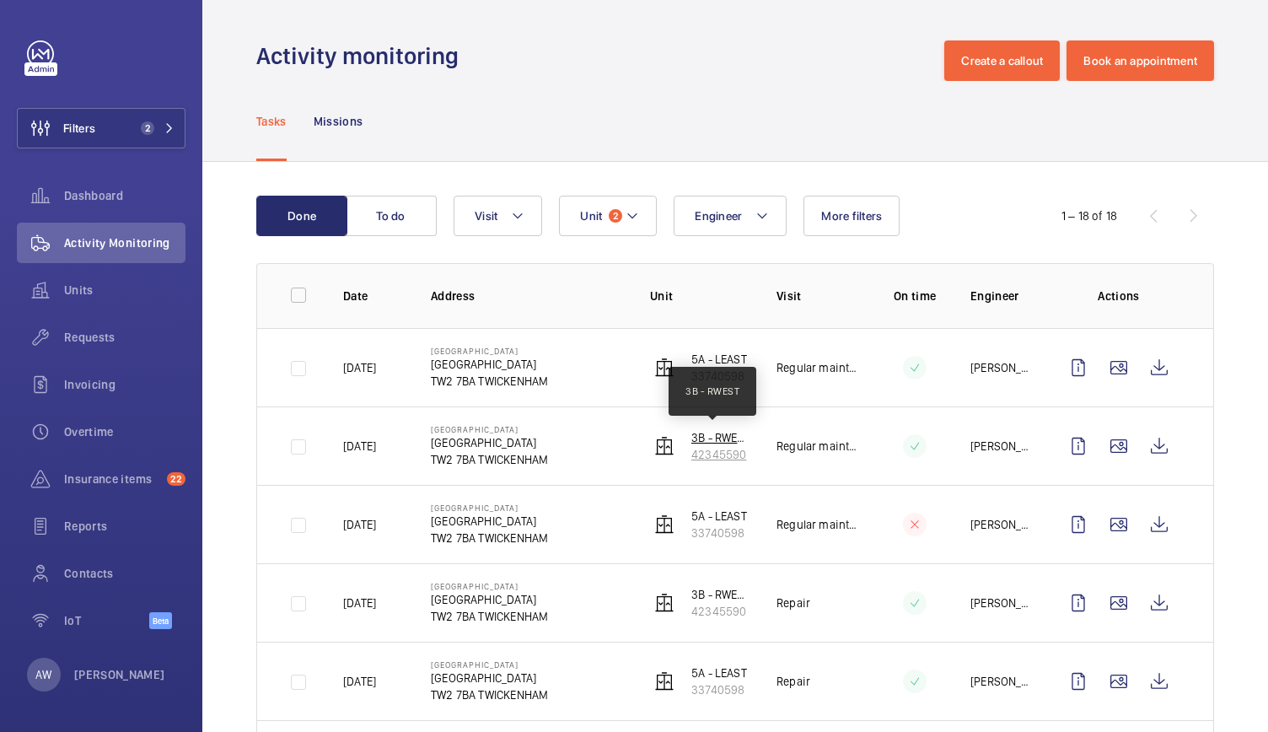
click at [698, 439] on p "3B - RWEST" at bounding box center [720, 437] width 58 height 17
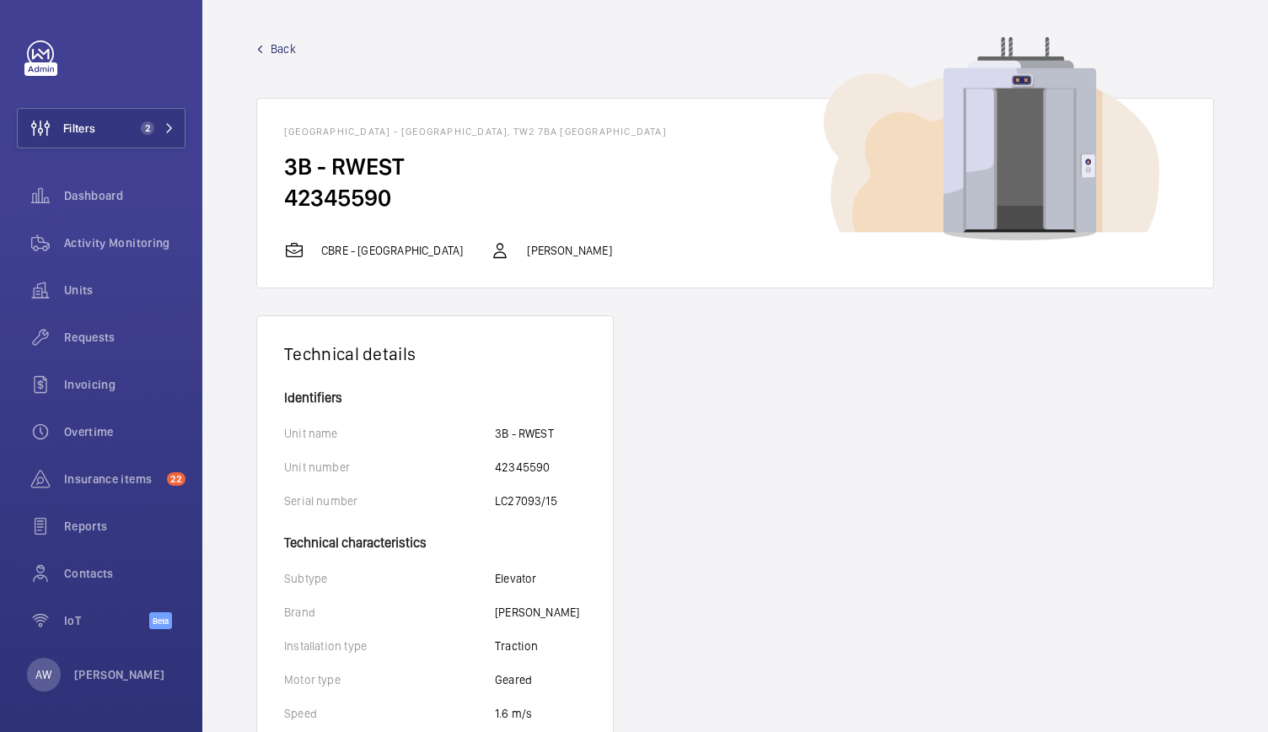
scroll to position [126, 0]
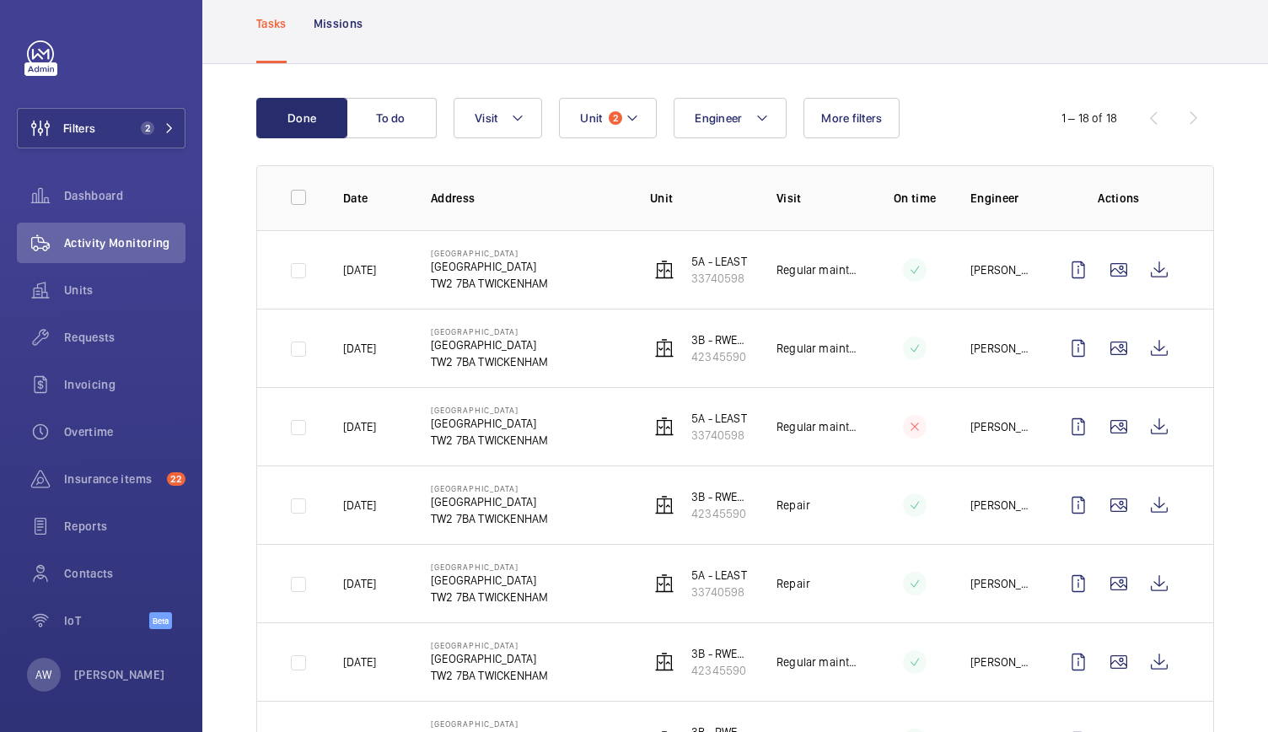
scroll to position [146, 0]
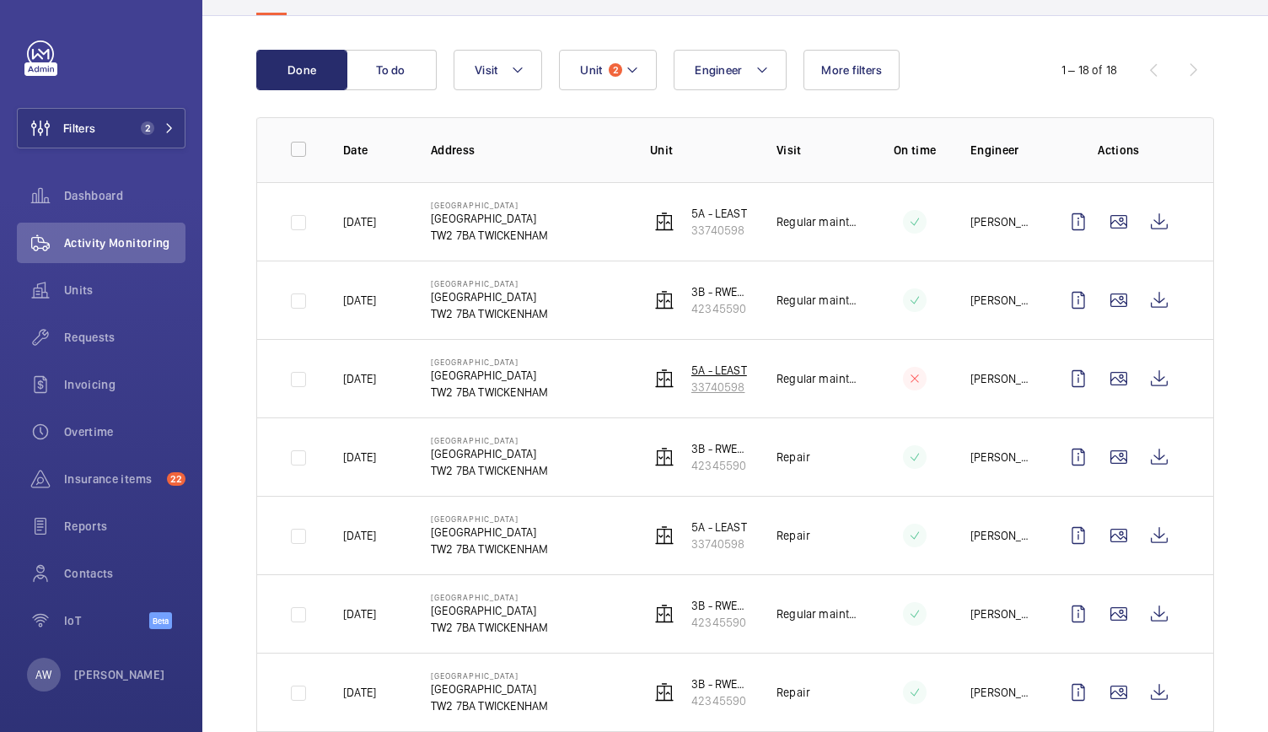
click at [708, 389] on p "33740598" at bounding box center [719, 387] width 56 height 17
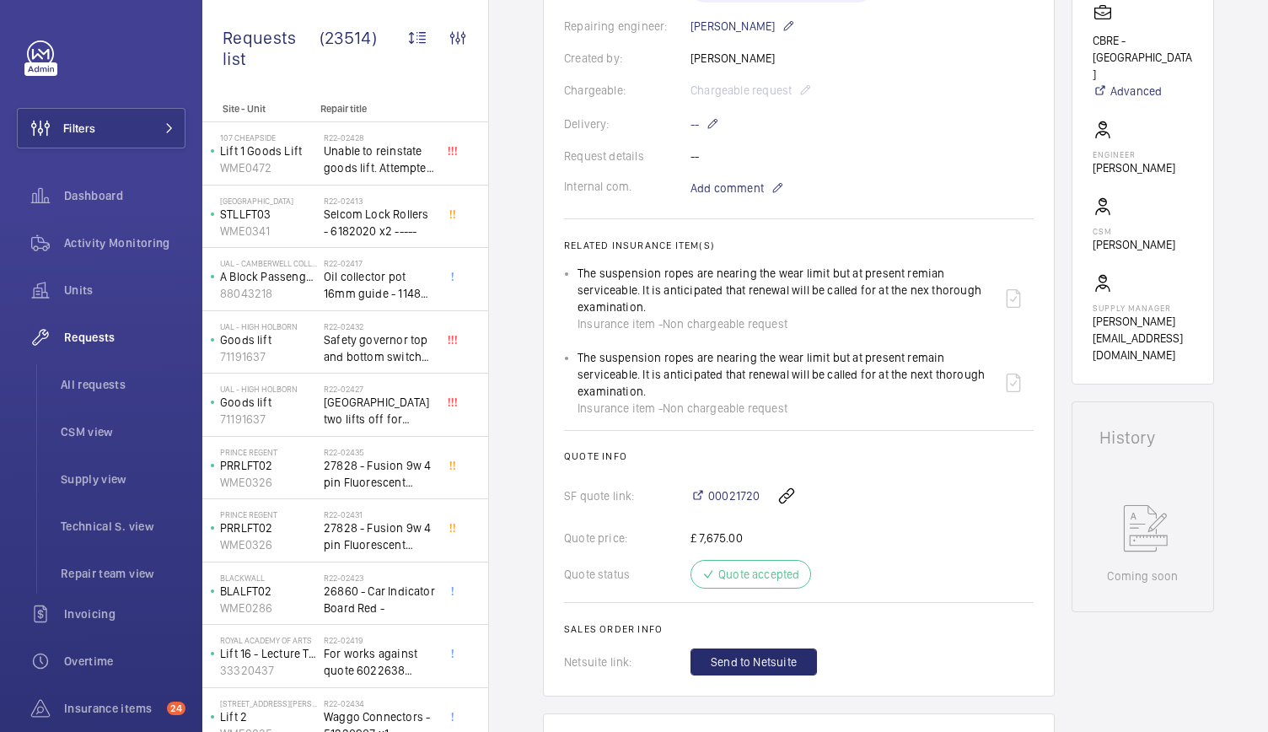
scroll to position [427, 0]
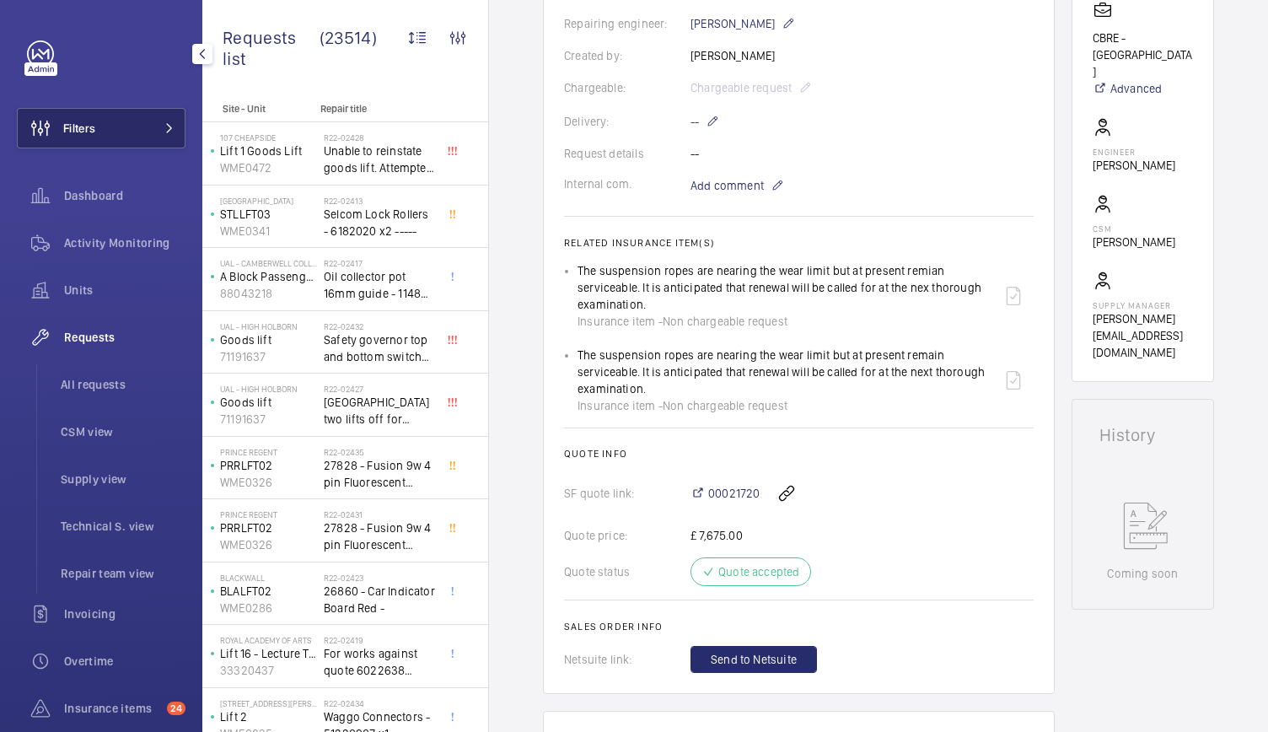
click at [142, 117] on button "Filters" at bounding box center [101, 128] width 169 height 40
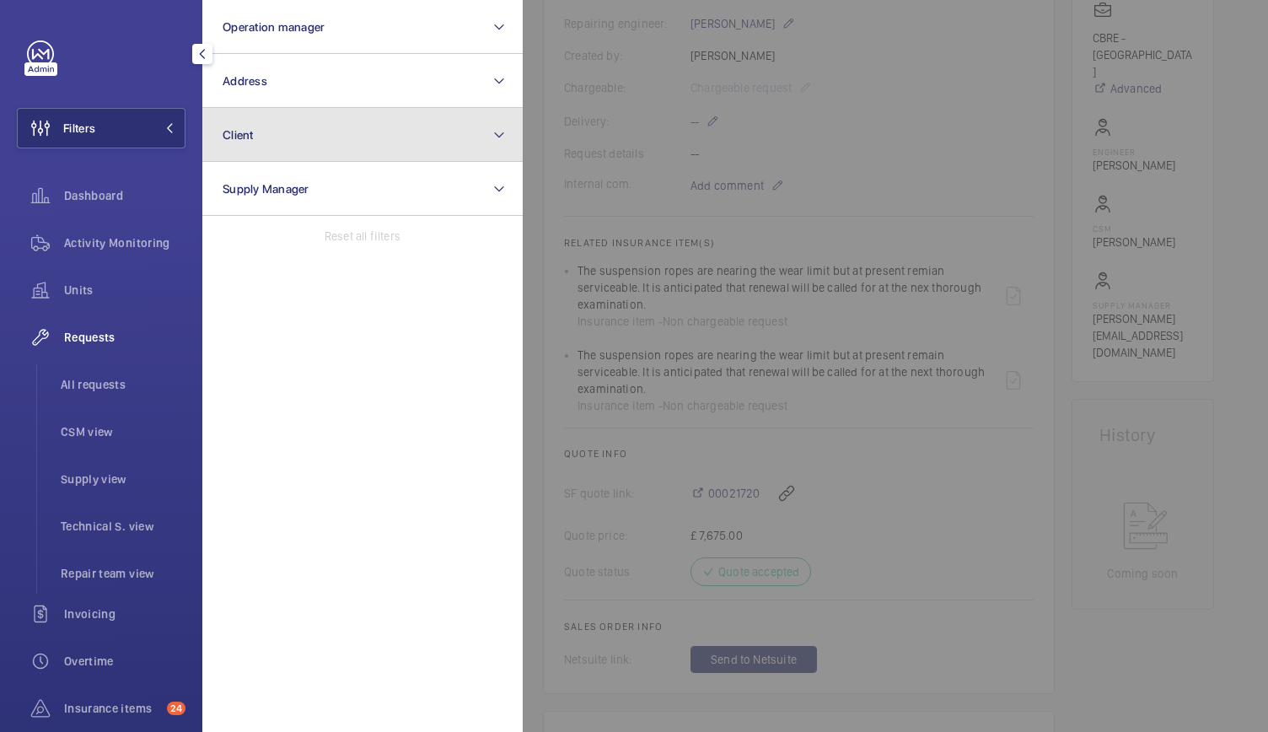
click at [275, 134] on button "Client" at bounding box center [362, 135] width 320 height 54
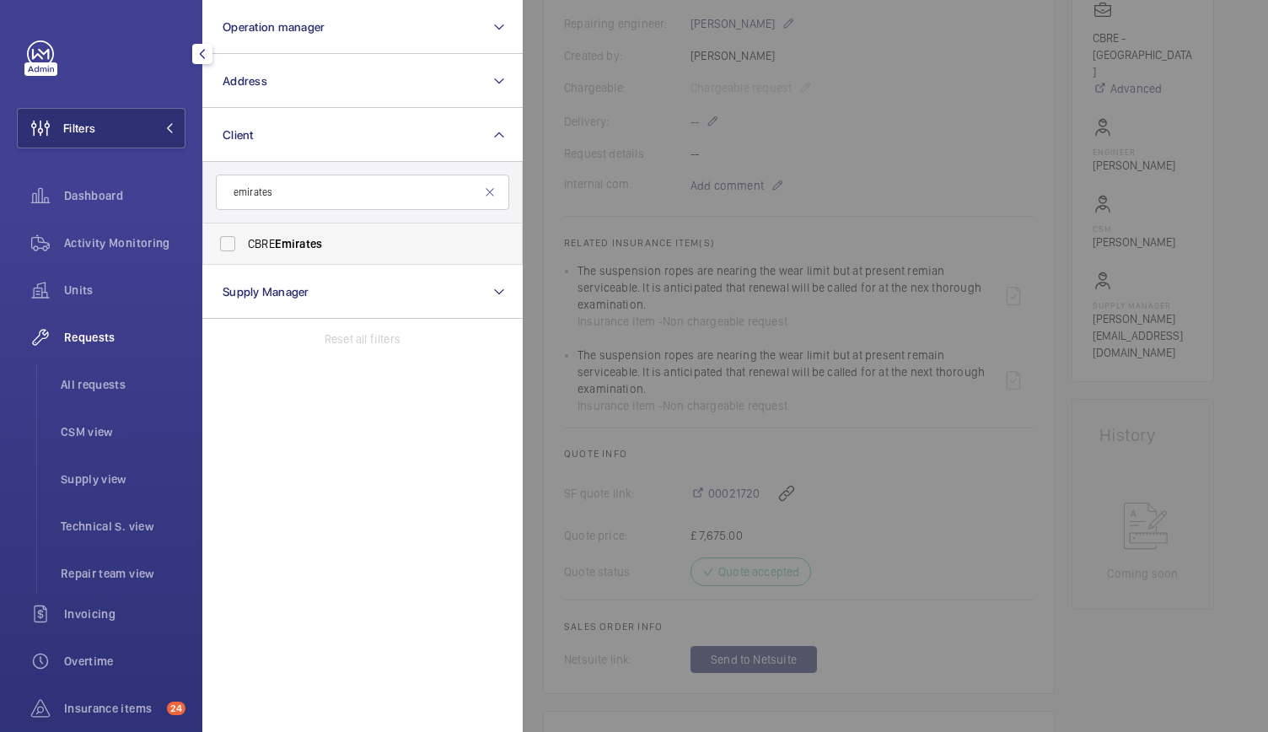
type input "emirates"
click at [246, 244] on label "CBRE Emirates" at bounding box center [349, 243] width 293 height 40
click at [244, 244] on input "CBRE Emirates" at bounding box center [228, 244] width 34 height 34
checkbox input "true"
click at [734, 163] on div at bounding box center [1157, 366] width 1268 height 732
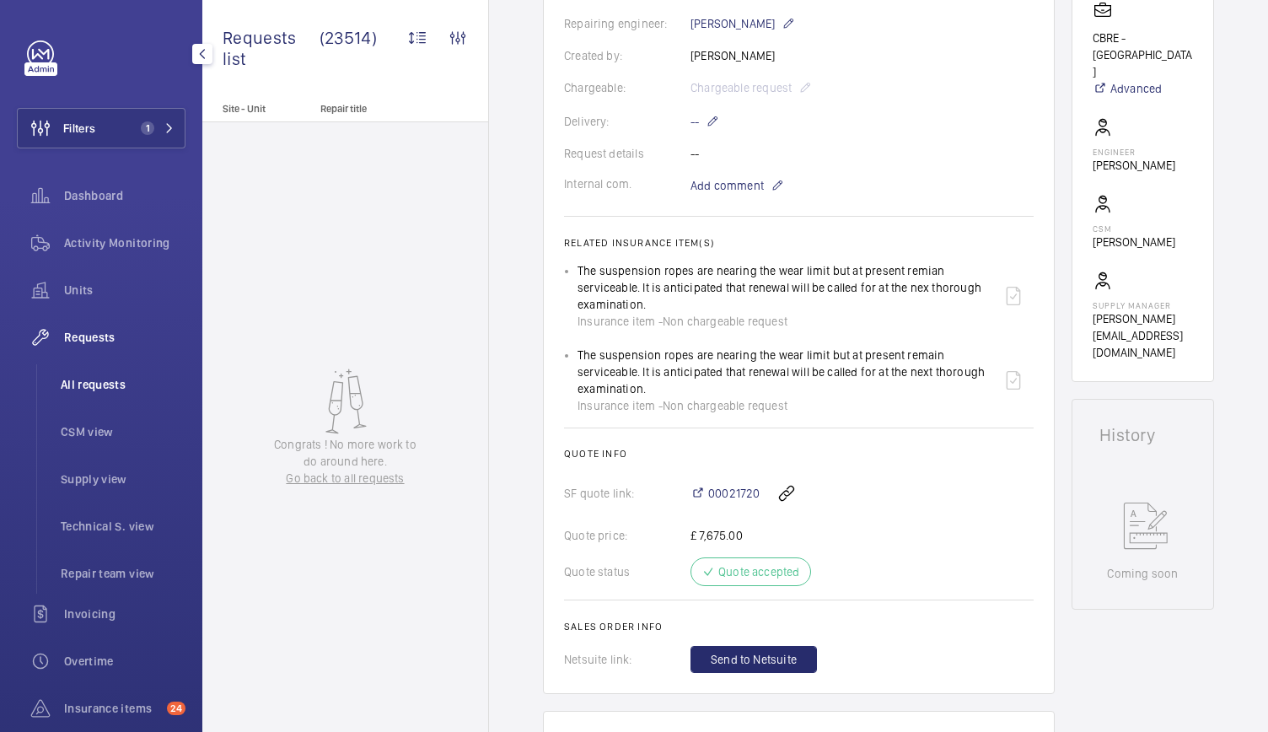
click at [78, 379] on span "All requests" at bounding box center [123, 384] width 125 height 17
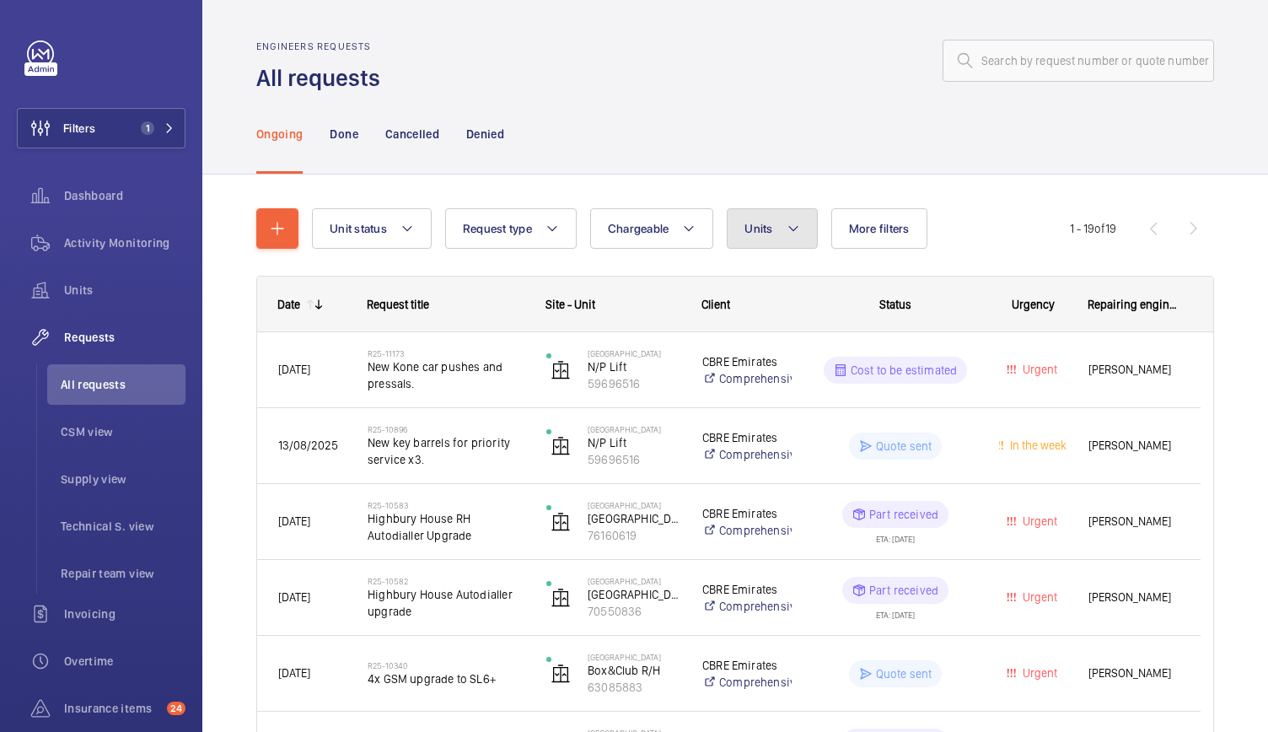
click at [775, 240] on button "Units" at bounding box center [772, 228] width 90 height 40
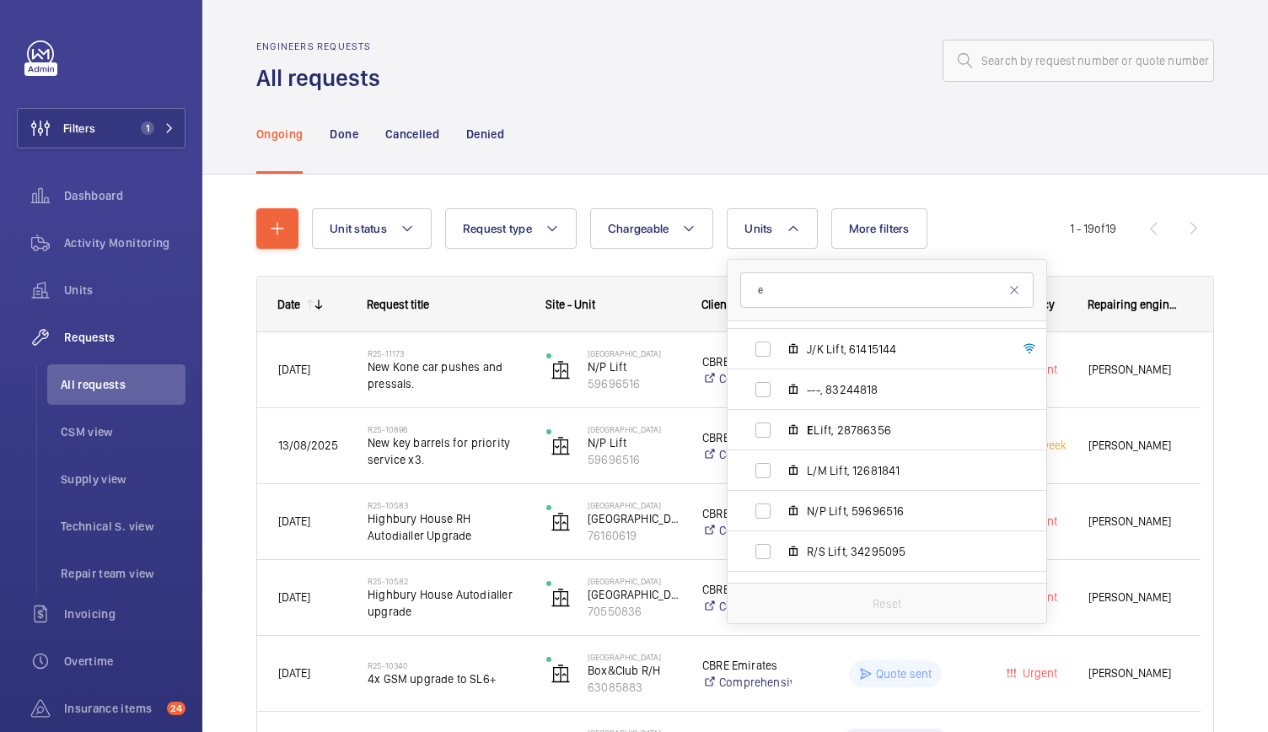
scroll to position [1207, 0]
type input "e"
click at [841, 422] on span "E Lift, 28786356" at bounding box center [905, 429] width 196 height 17
click at [780, 422] on input "E Lift, 28786356" at bounding box center [763, 429] width 34 height 34
checkbox input "true"
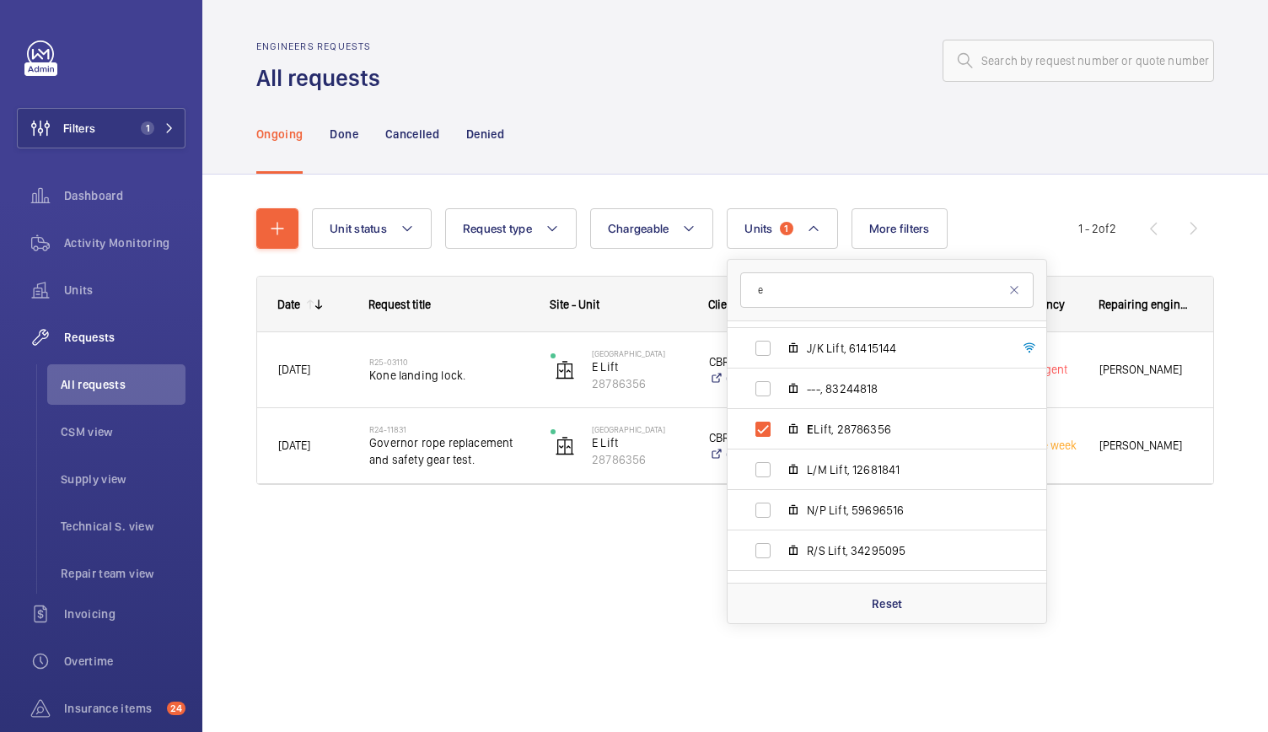
click at [700, 72] on div at bounding box center [802, 60] width 824 height 40
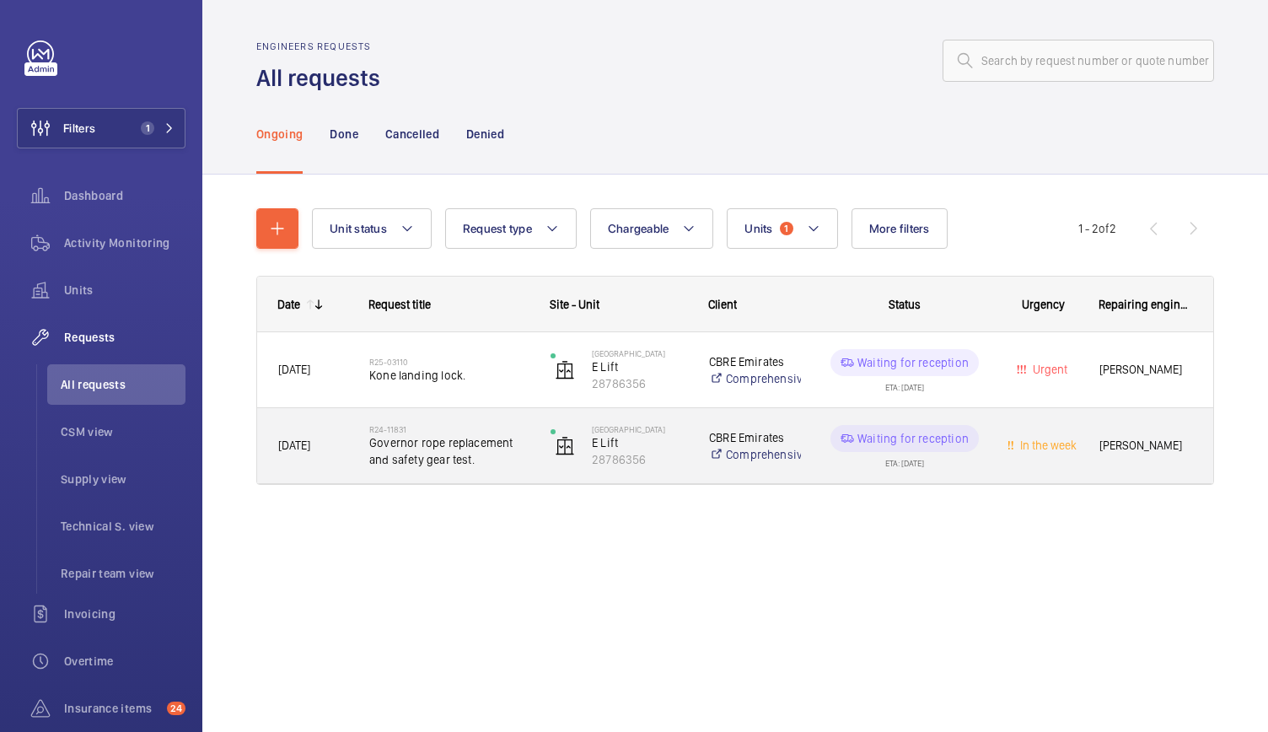
click at [504, 467] on div "R24-11831 Governor rope replacement and safety gear test." at bounding box center [448, 446] width 159 height 49
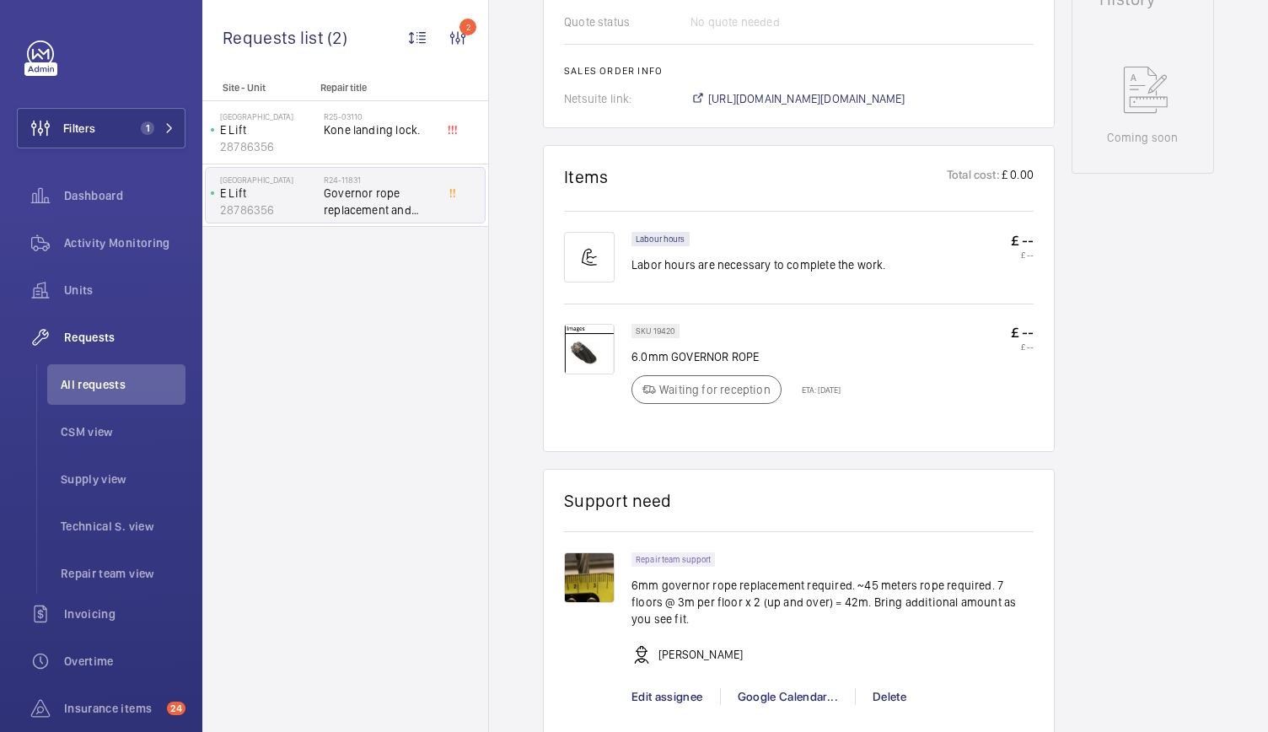
scroll to position [899, 0]
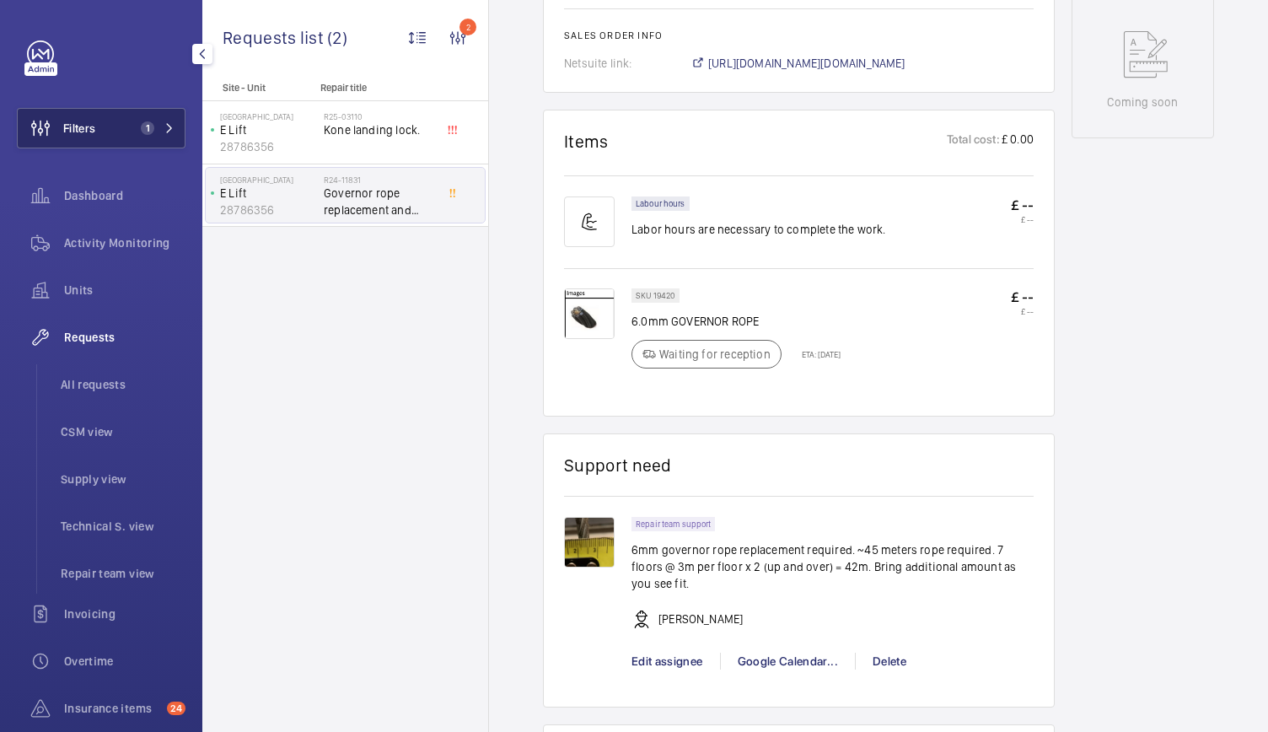
click at [128, 108] on button "Filters 1" at bounding box center [101, 128] width 169 height 40
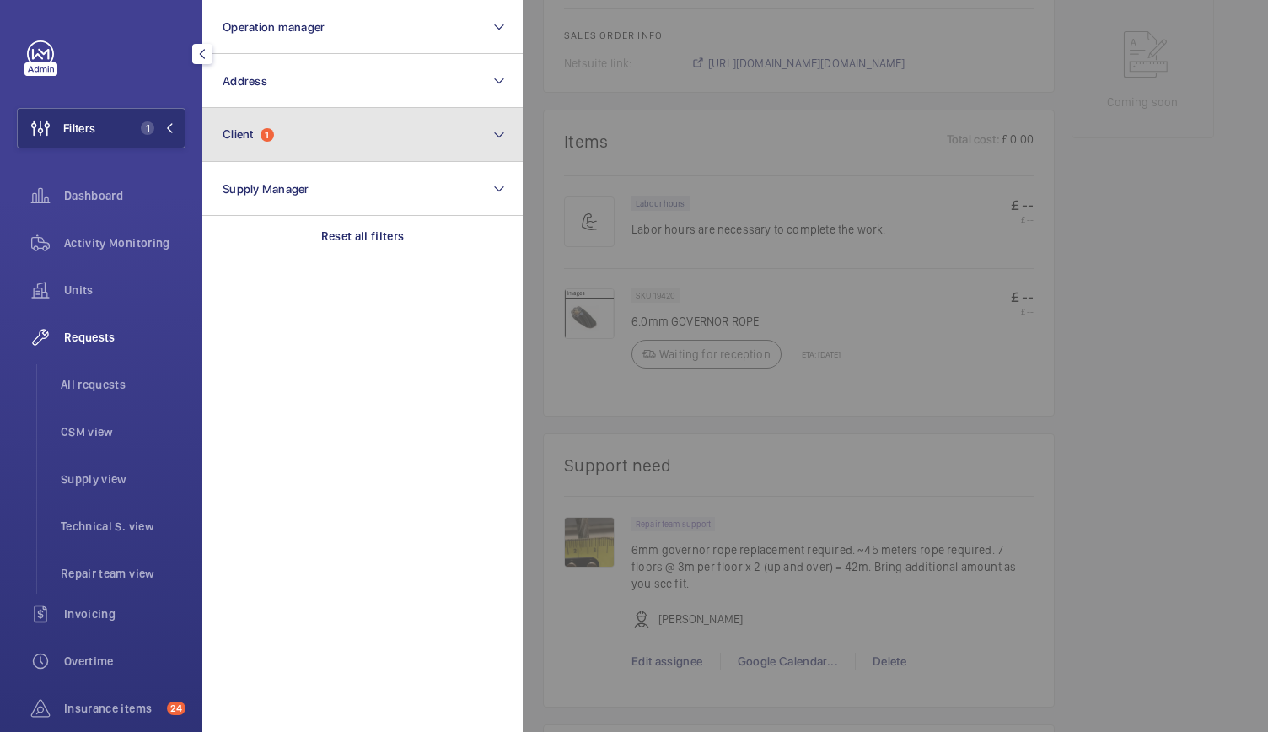
click at [238, 145] on button "Client 1" at bounding box center [362, 135] width 320 height 54
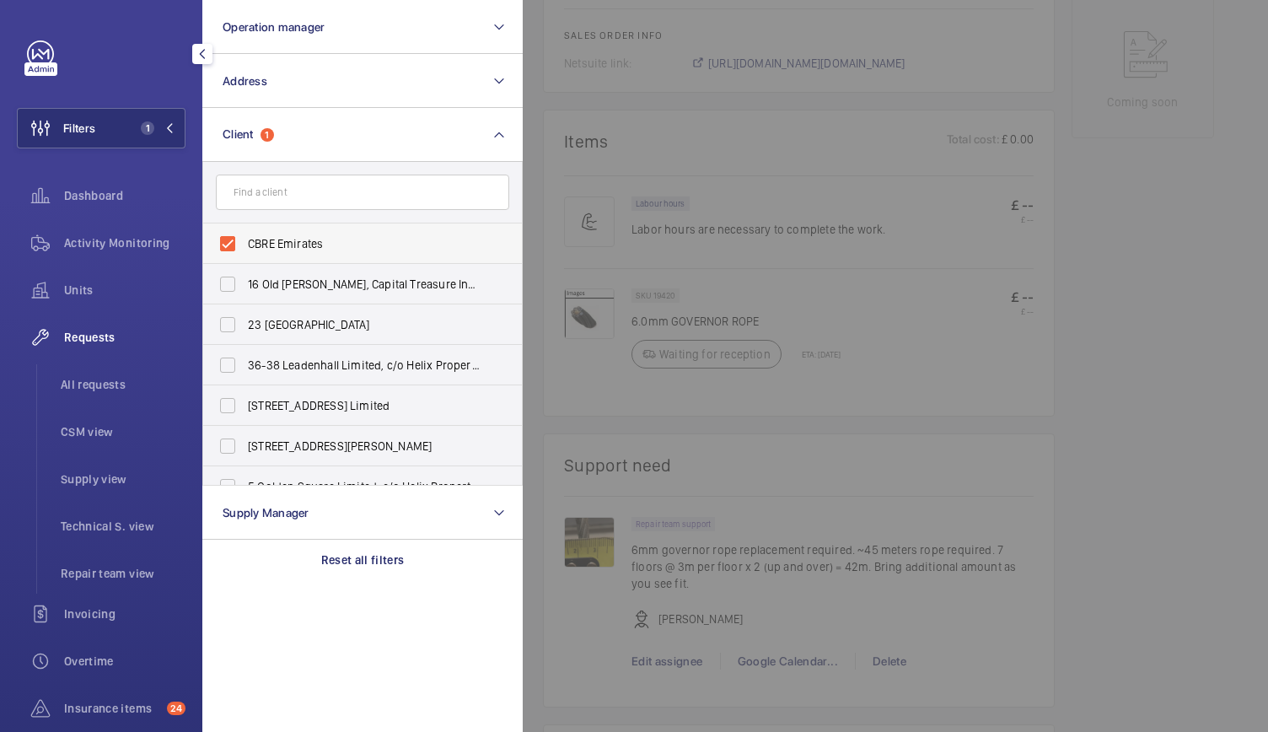
click at [226, 244] on label "CBRE Emirates" at bounding box center [349, 243] width 293 height 40
click at [226, 244] on input "CBRE Emirates" at bounding box center [228, 244] width 34 height 34
checkbox input "false"
click at [88, 282] on span "Units" at bounding box center [124, 290] width 121 height 17
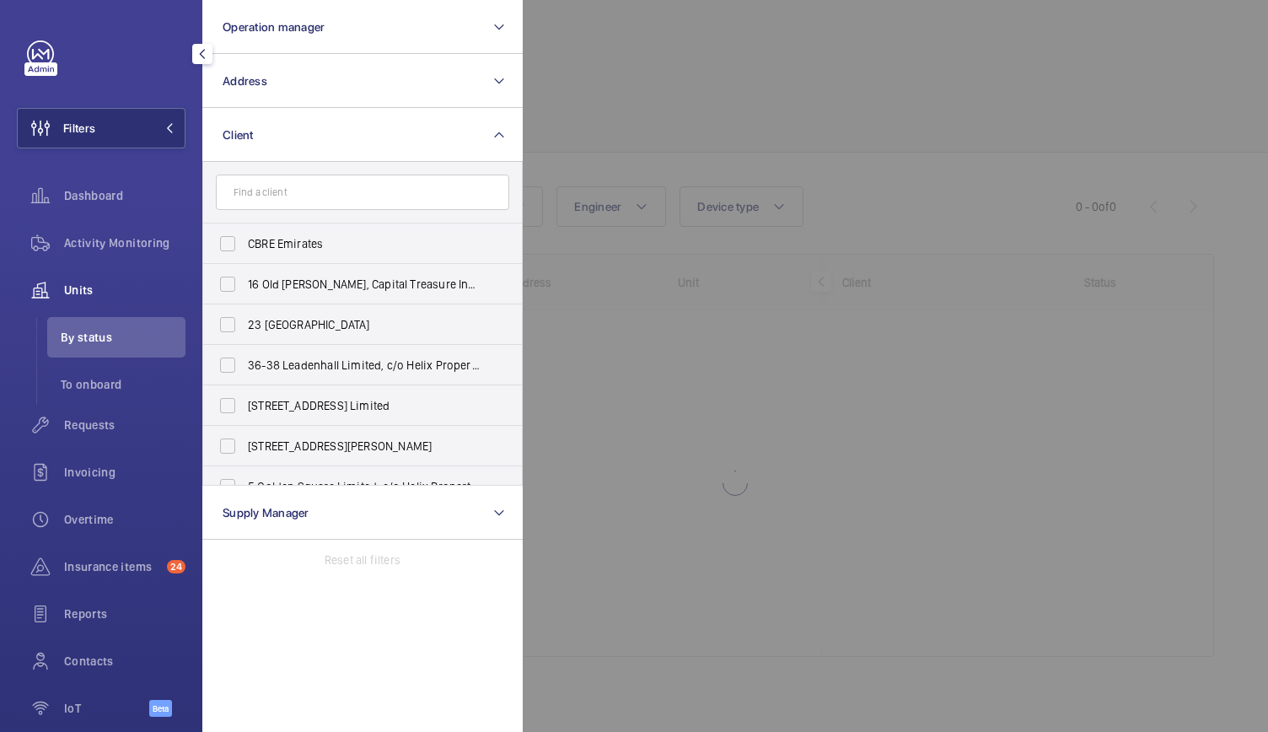
click at [723, 148] on div at bounding box center [1157, 366] width 1268 height 732
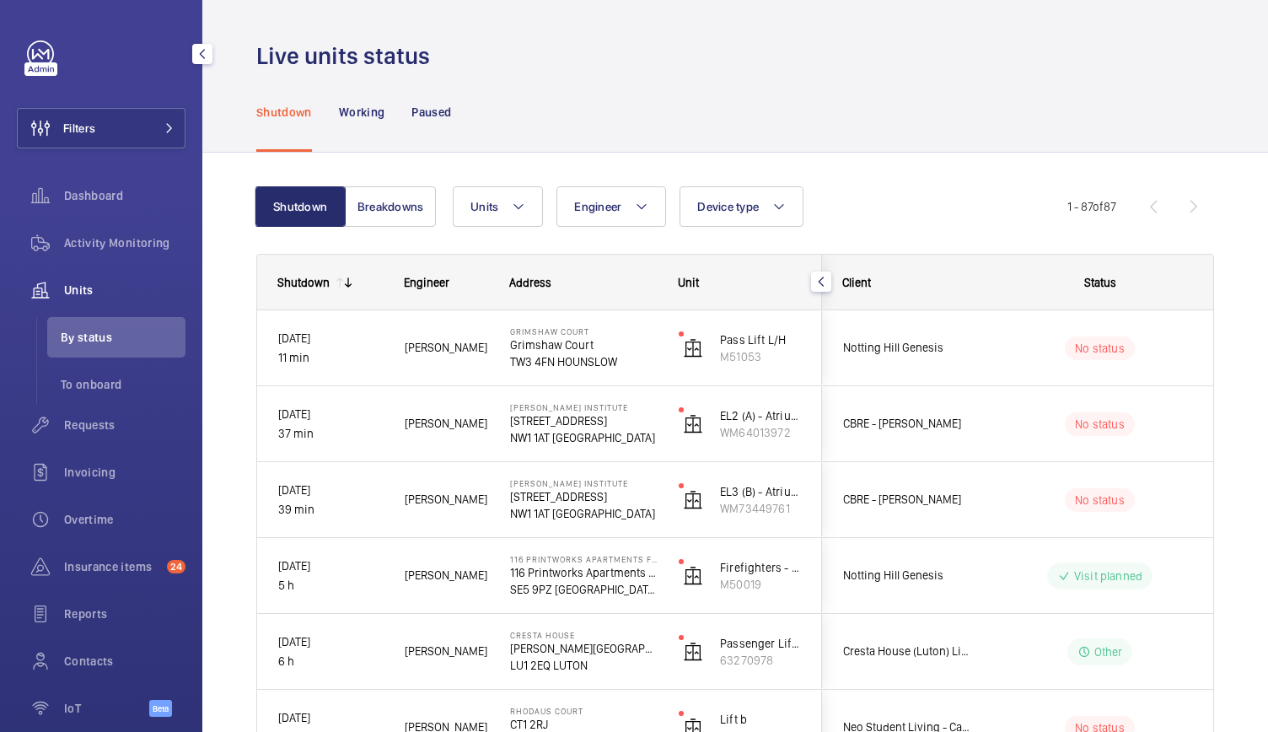
click at [117, 107] on div "Filters Dashboard Activity Monitoring Units By status To onboard Requests Invoi…" at bounding box center [101, 387] width 169 height 695
click at [114, 118] on button "Filters" at bounding box center [101, 128] width 169 height 40
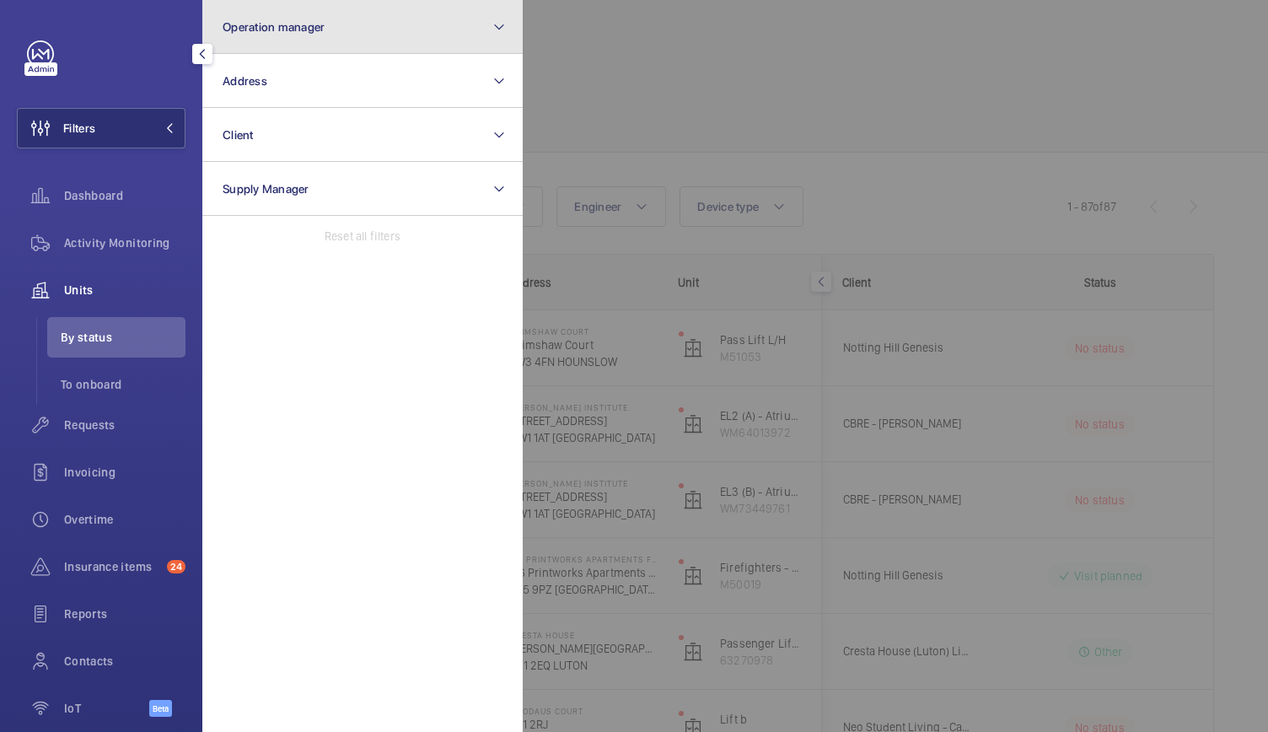
click at [266, 31] on span "Operation manager" at bounding box center [274, 26] width 102 height 13
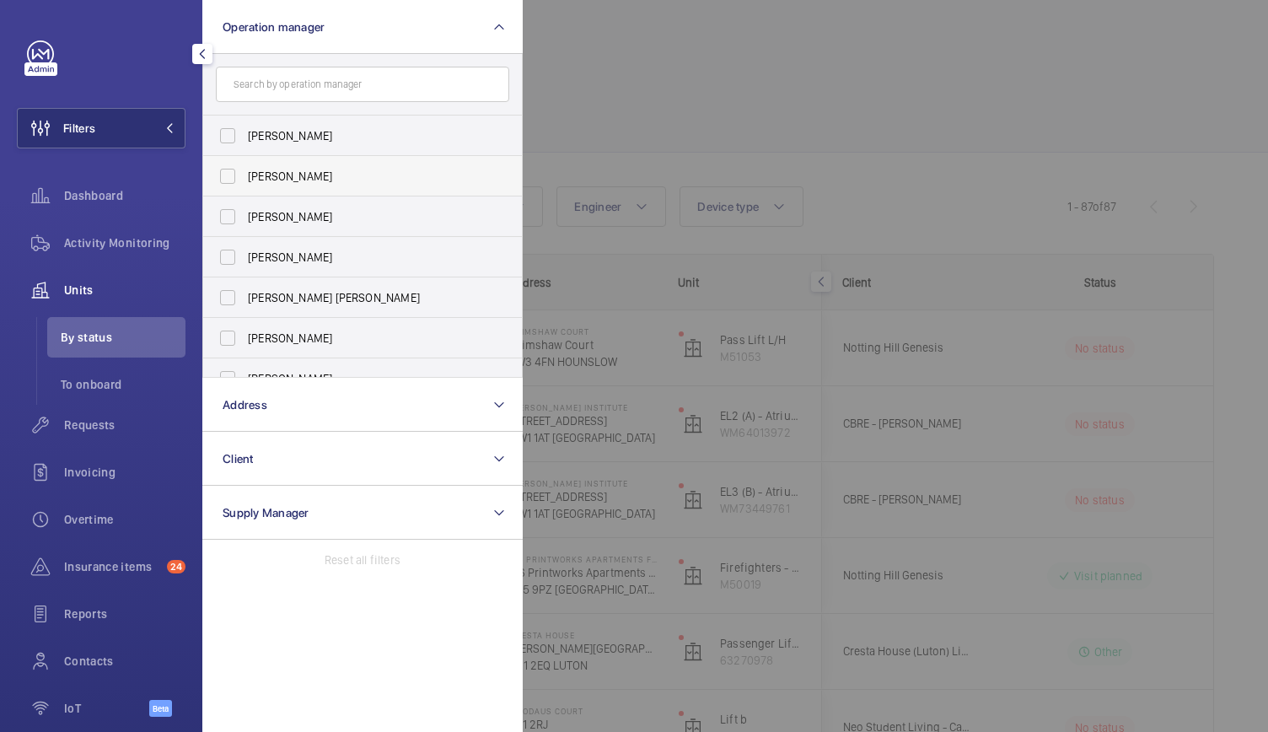
scroll to position [62, 0]
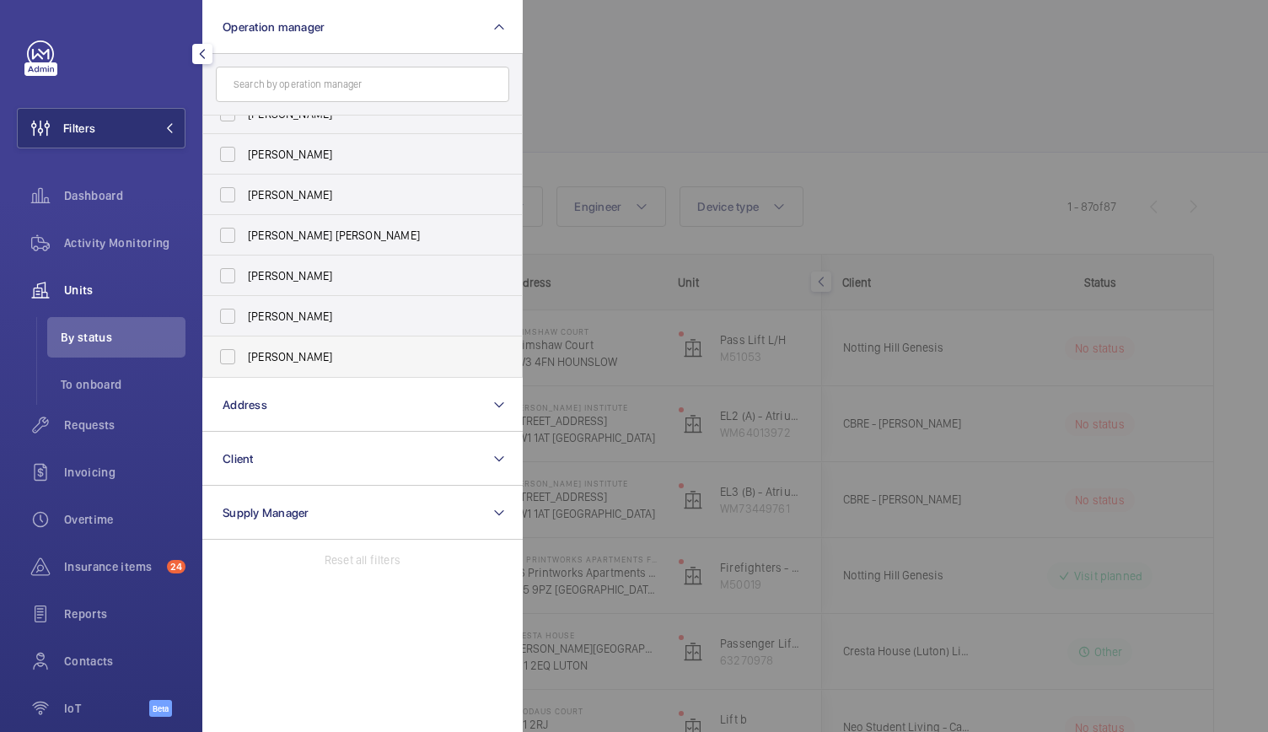
click at [223, 352] on label "[PERSON_NAME]" at bounding box center [349, 356] width 293 height 40
click at [223, 352] on input "[PERSON_NAME]" at bounding box center [228, 357] width 34 height 34
checkbox input "true"
click at [695, 45] on div at bounding box center [1157, 366] width 1268 height 732
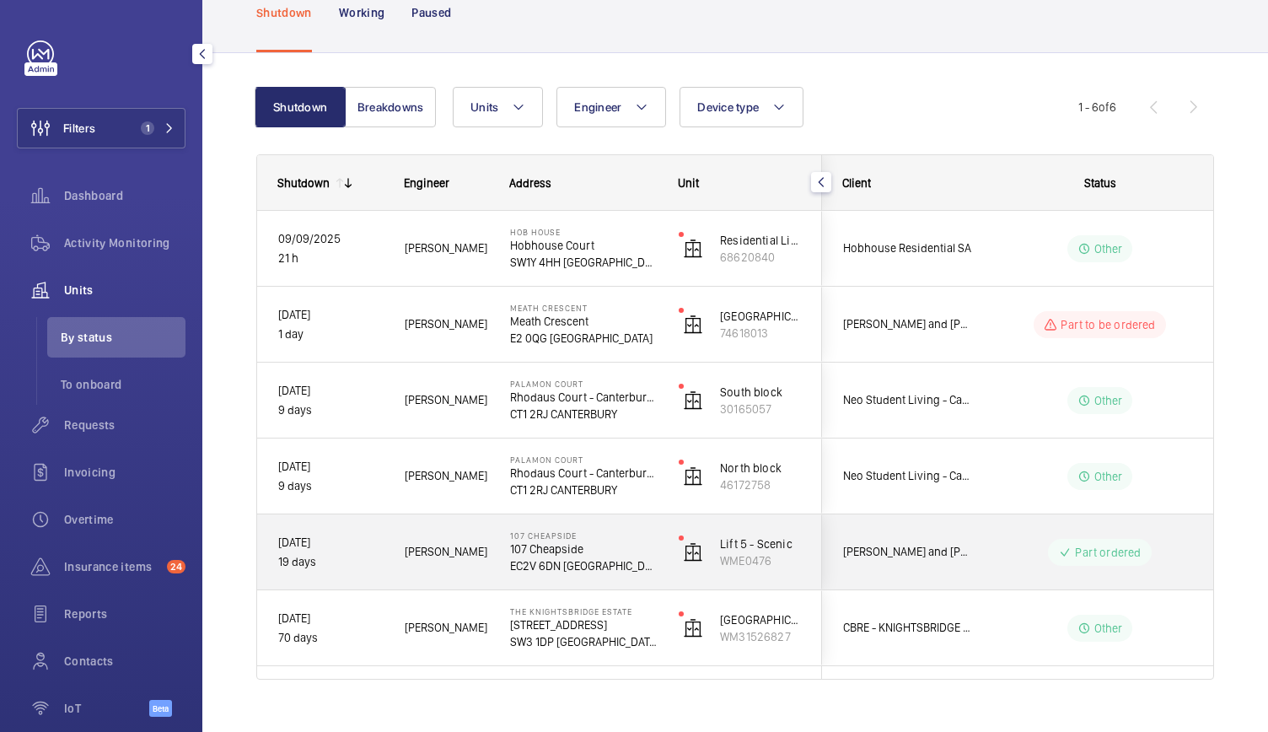
scroll to position [127, 0]
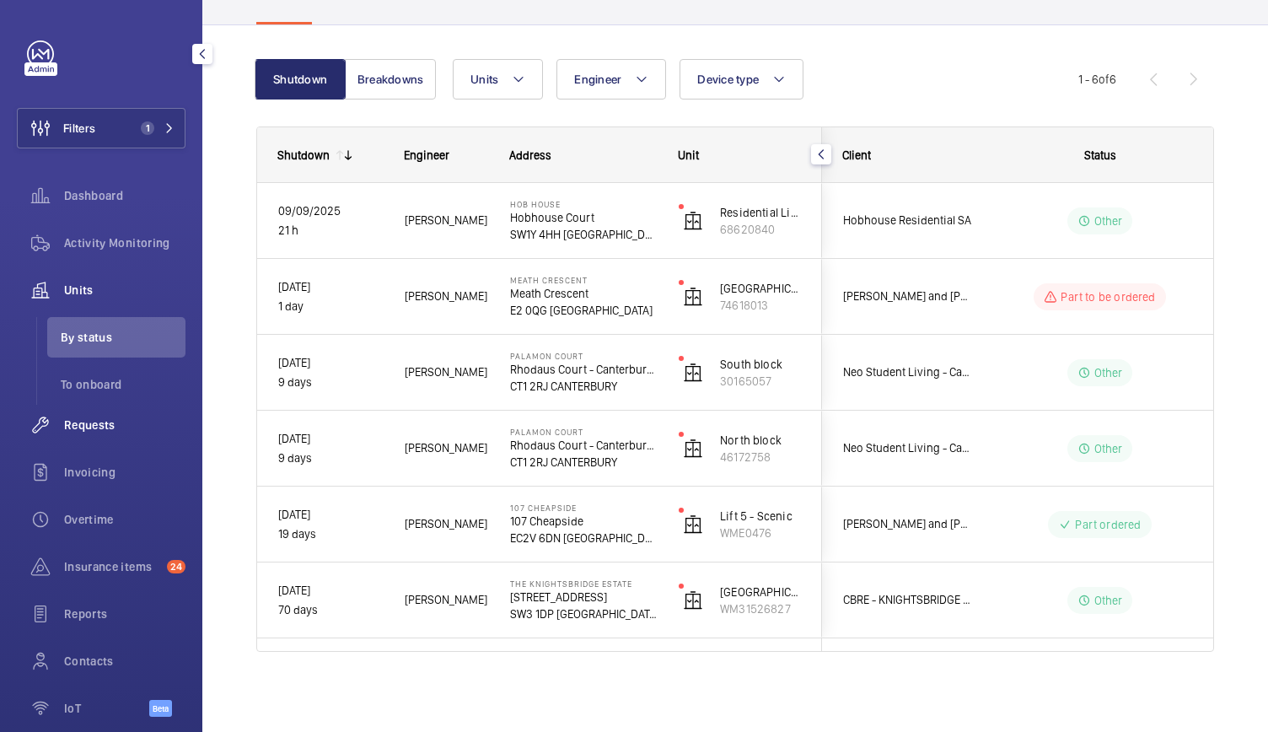
click at [111, 422] on span "Requests" at bounding box center [124, 424] width 121 height 17
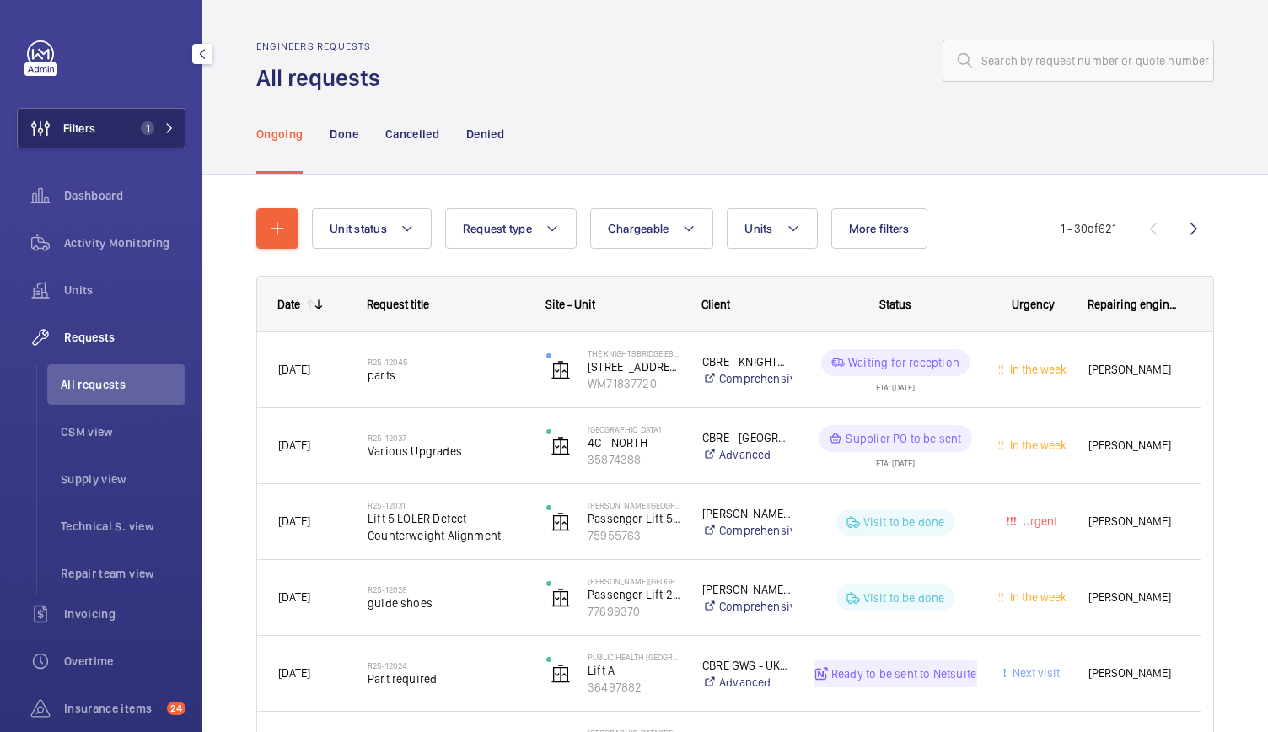
click at [141, 125] on span "1" at bounding box center [147, 127] width 13 height 13
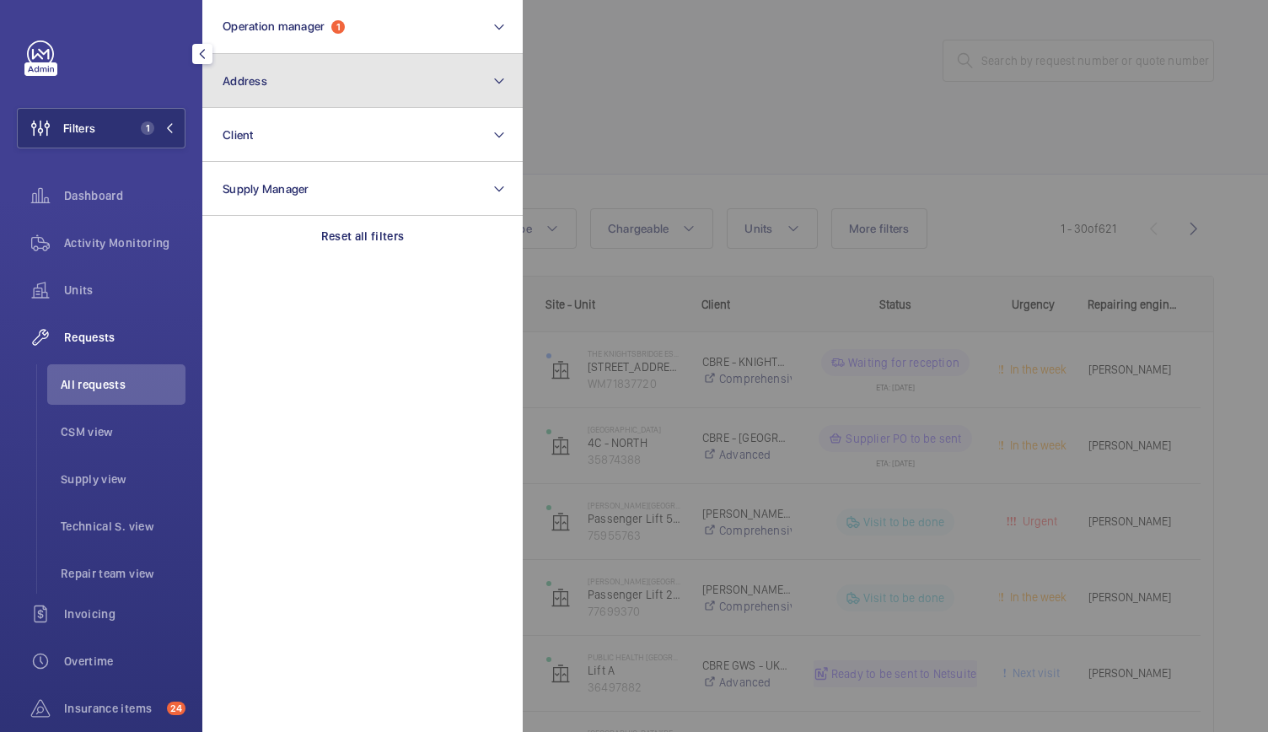
click at [310, 98] on button "Address" at bounding box center [362, 81] width 320 height 54
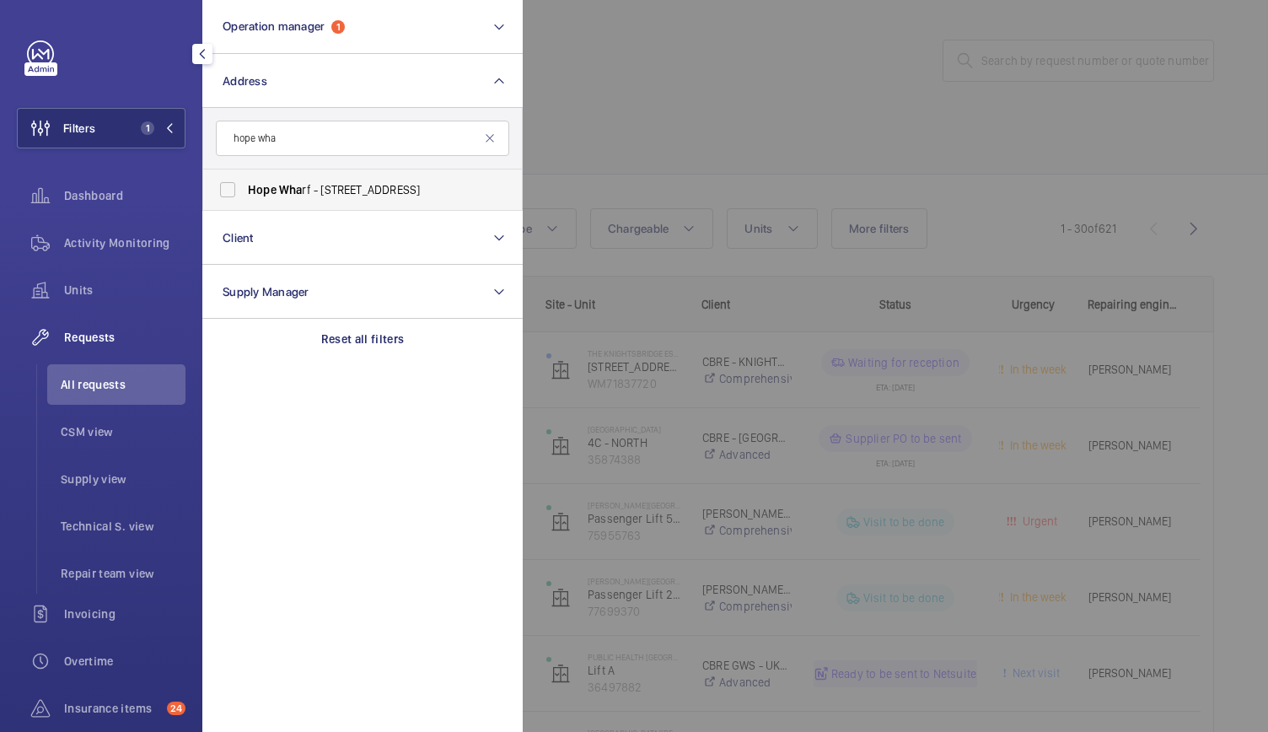
type input "hope wha"
click at [275, 181] on span "Hope Wha rf - 37 Greenwich High Rd, LONDON SE10 8JL" at bounding box center [364, 189] width 232 height 17
click at [244, 181] on input "Hope Wha rf - 37 Greenwich High Rd, LONDON SE10 8JL" at bounding box center [228, 190] width 34 height 34
checkbox input "true"
click at [710, 105] on div at bounding box center [1157, 366] width 1268 height 732
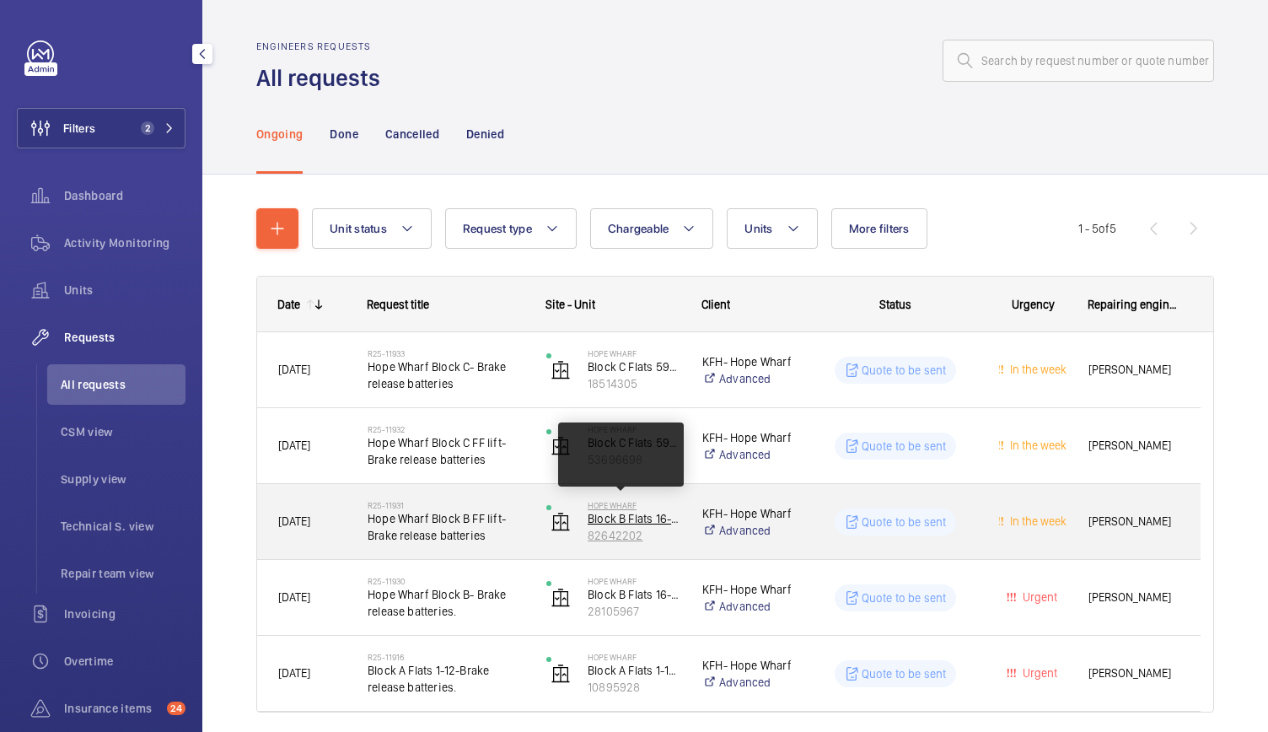
scroll to position [61, 0]
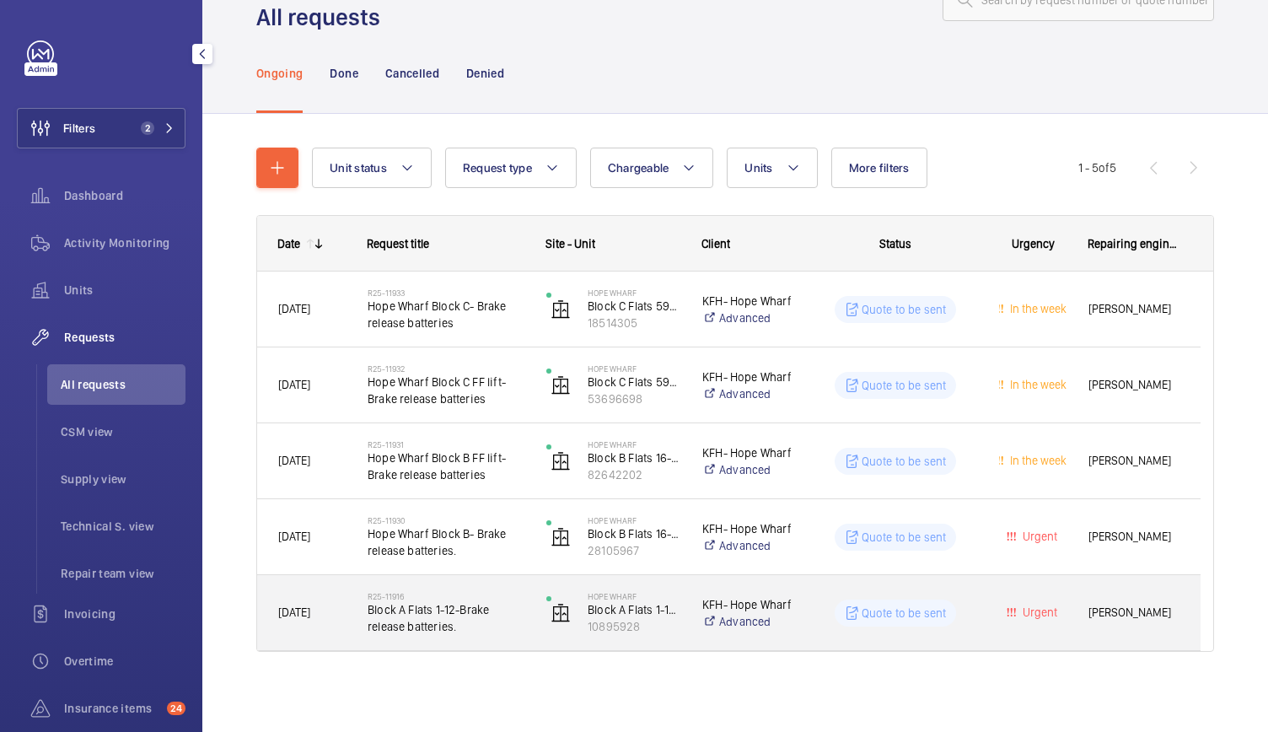
click at [341, 642] on div "[DATE]" at bounding box center [301, 612] width 89 height 75
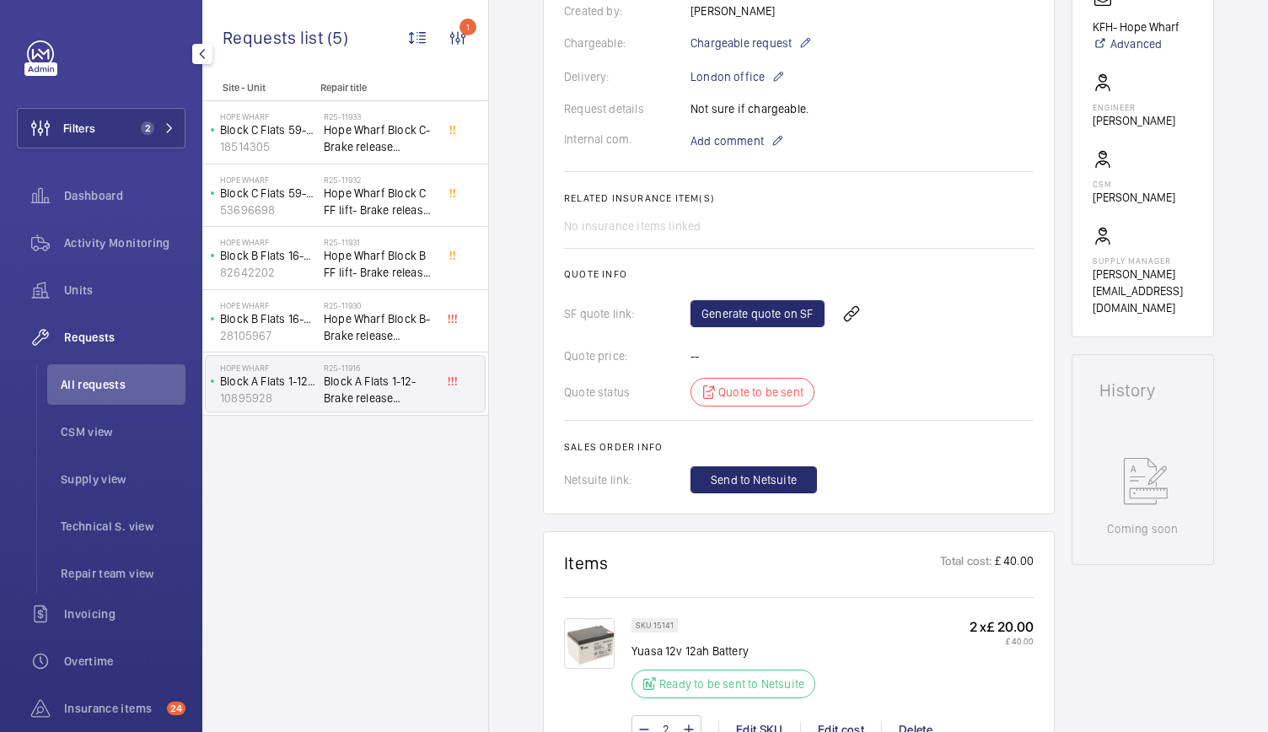
scroll to position [365, 0]
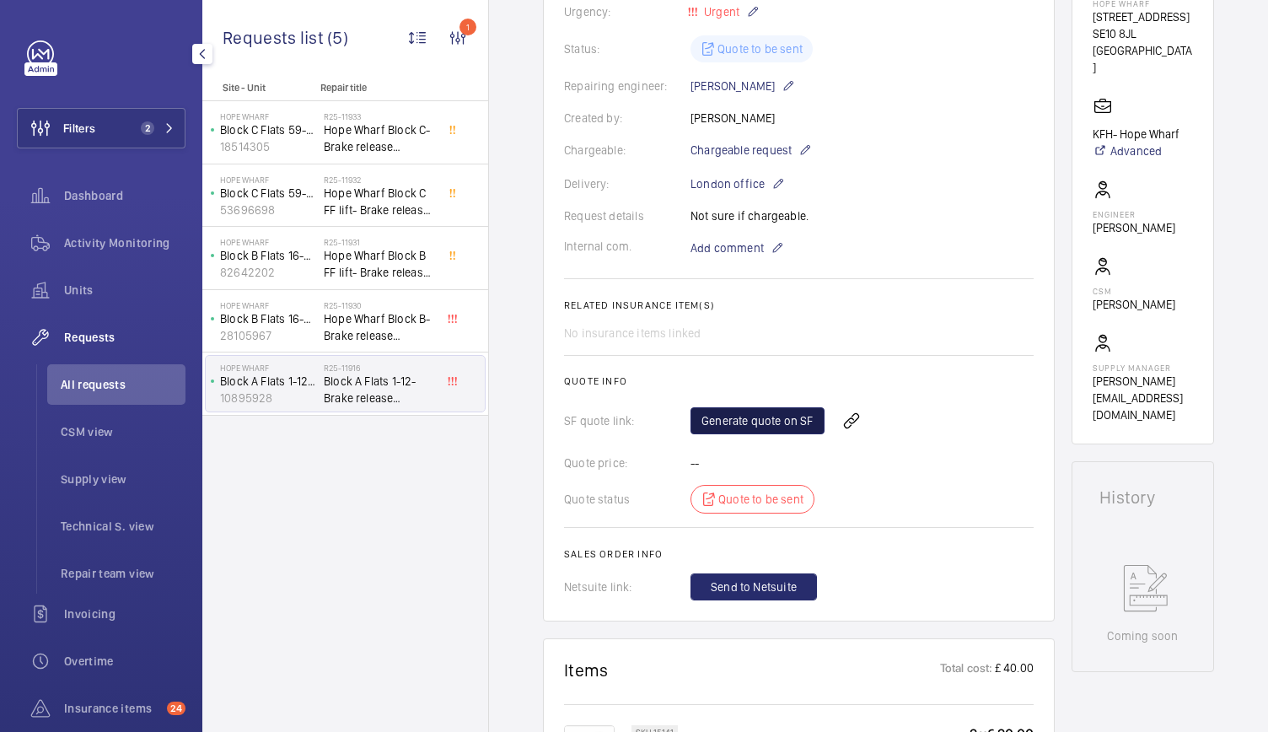
click at [772, 421] on link "Generate quote on SF" at bounding box center [757, 420] width 134 height 27
click at [337, 347] on div "Hope Wharf Block B Flats 16-58 Passenger Lift (10FLR) 28105967 R25-11930 Hope W…" at bounding box center [345, 321] width 286 height 63
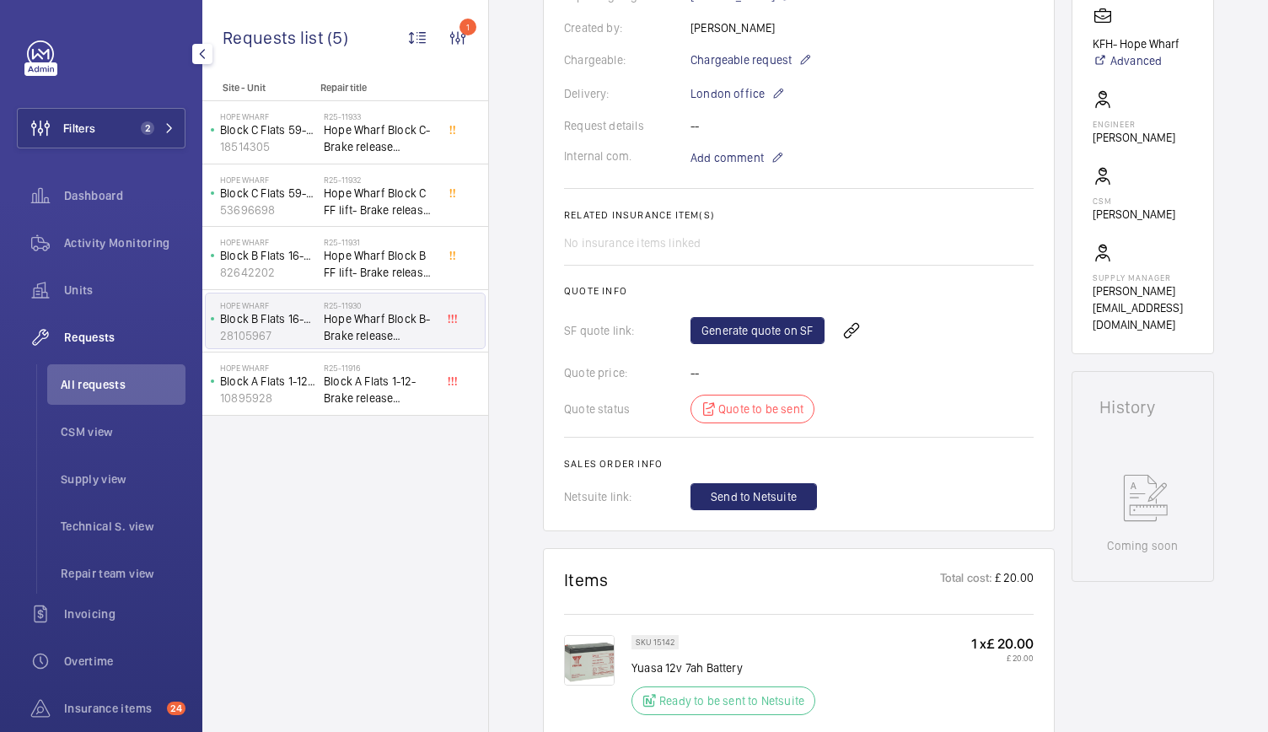
scroll to position [457, 0]
click at [757, 325] on link "Generate quote on SF" at bounding box center [757, 328] width 134 height 27
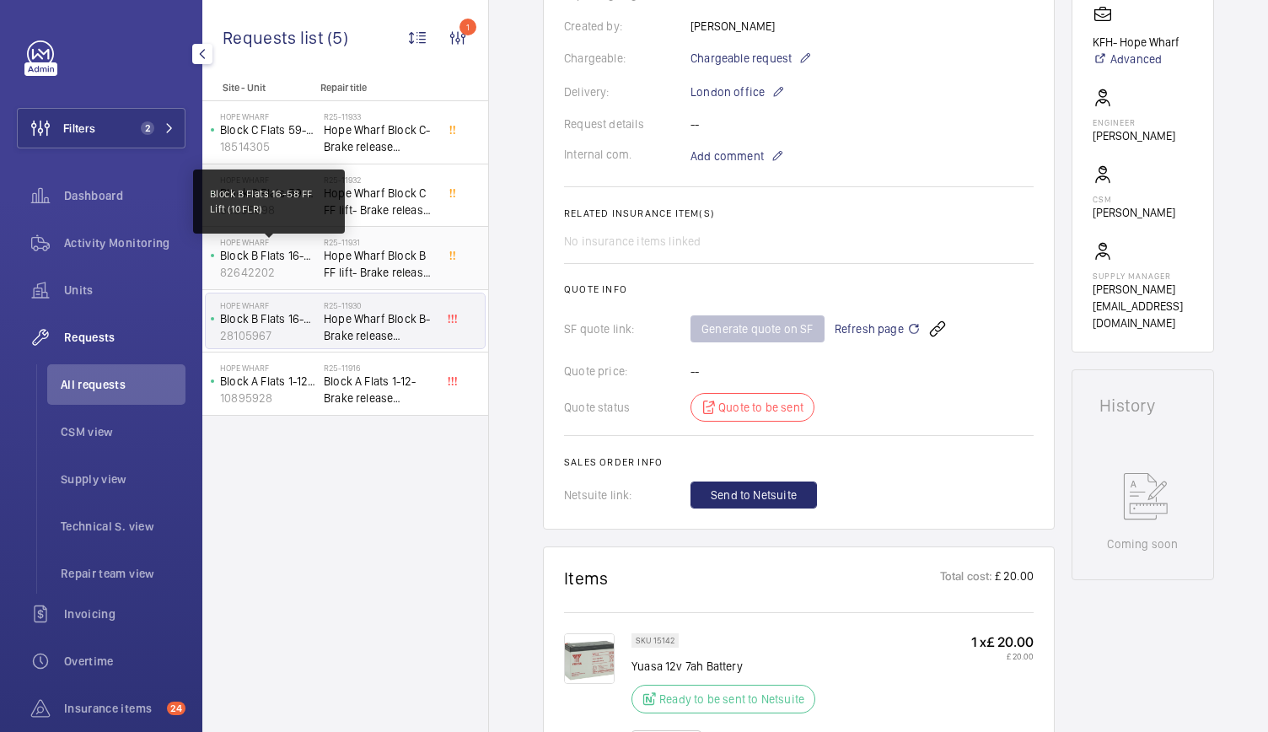
click at [314, 250] on p "Block B Flats 16-58 FF Lift (10FLR)" at bounding box center [268, 255] width 97 height 17
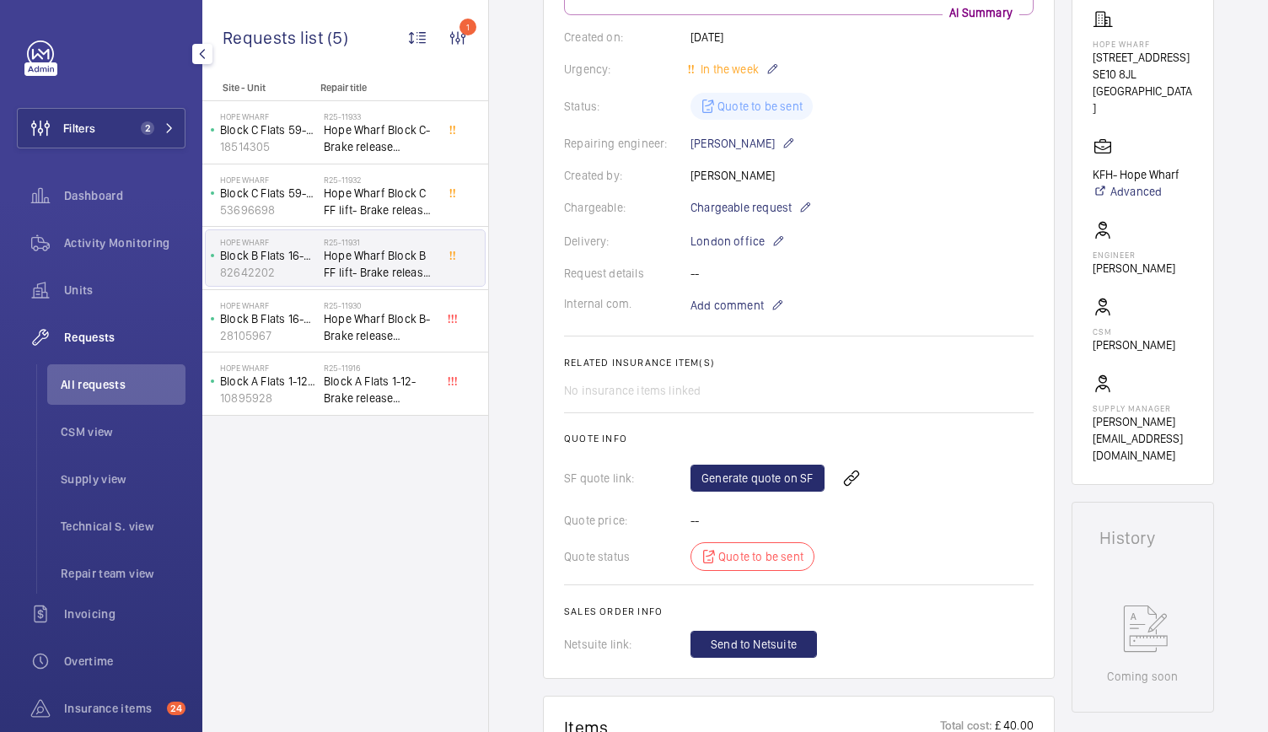
scroll to position [340, 0]
click at [779, 471] on link "Generate quote on SF" at bounding box center [757, 477] width 134 height 27
click at [313, 205] on p "53696698" at bounding box center [268, 209] width 97 height 17
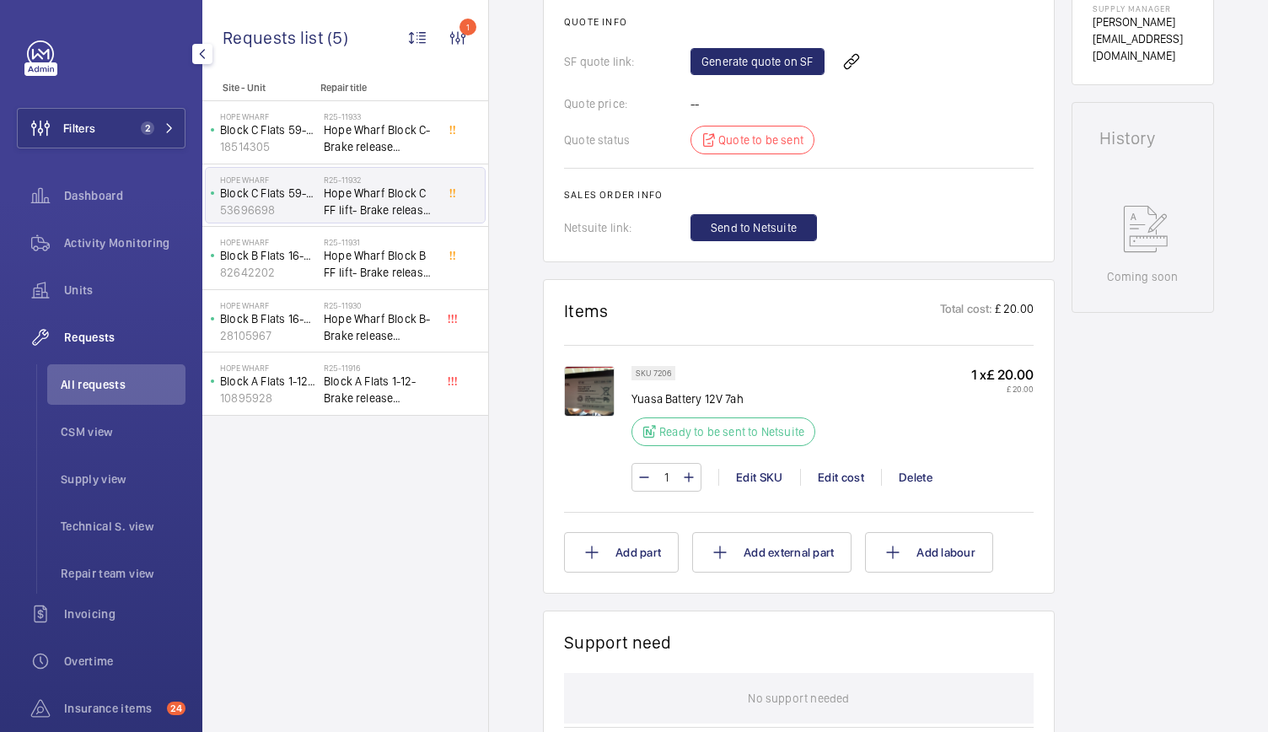
scroll to position [627, 0]
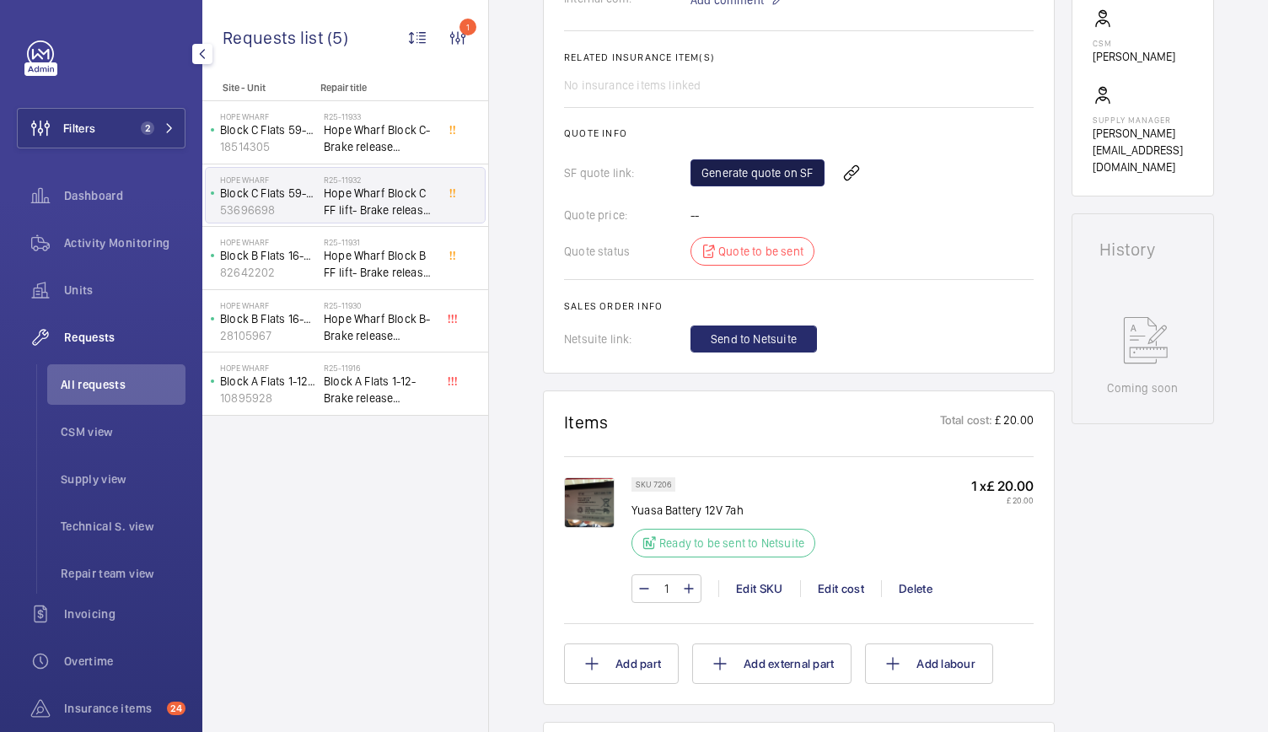
click at [735, 169] on link "Generate quote on SF" at bounding box center [757, 172] width 134 height 27
click at [364, 134] on span "Hope Wharf Block C- Brake release batteries" at bounding box center [379, 138] width 111 height 34
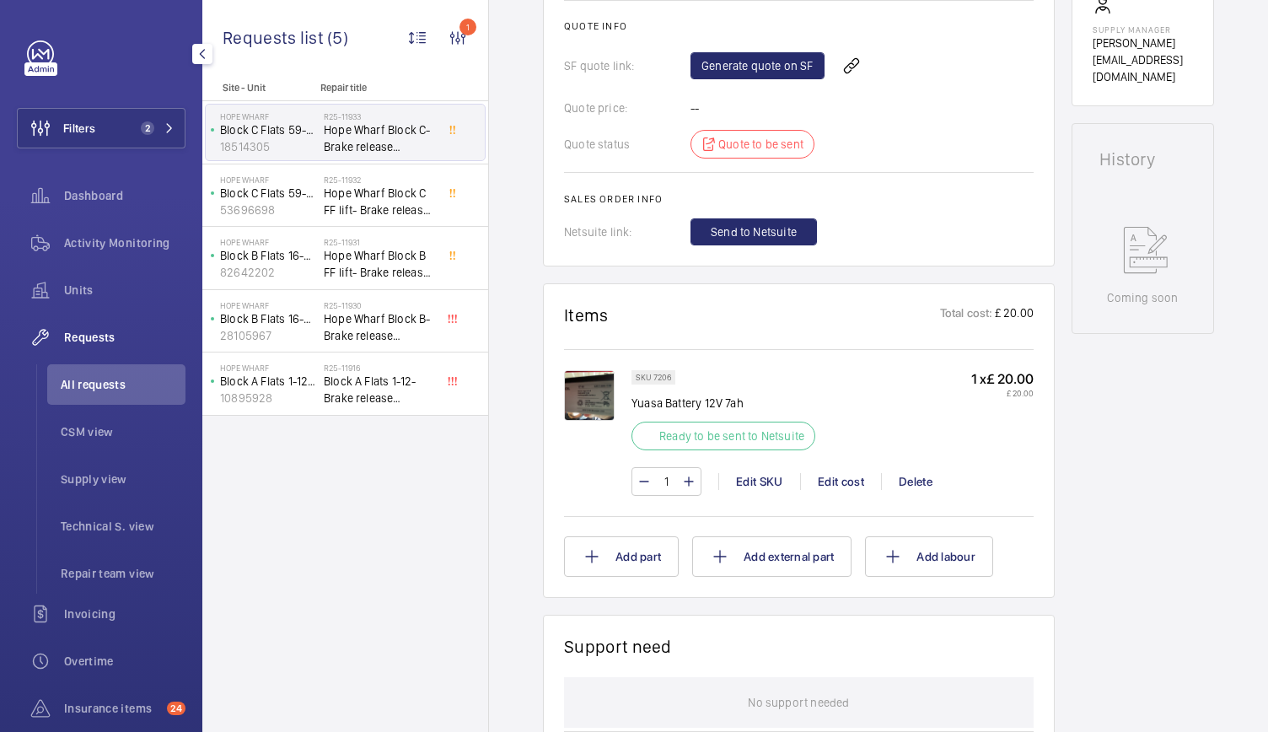
scroll to position [702, 0]
click at [731, 58] on link "Generate quote on SF" at bounding box center [757, 66] width 134 height 27
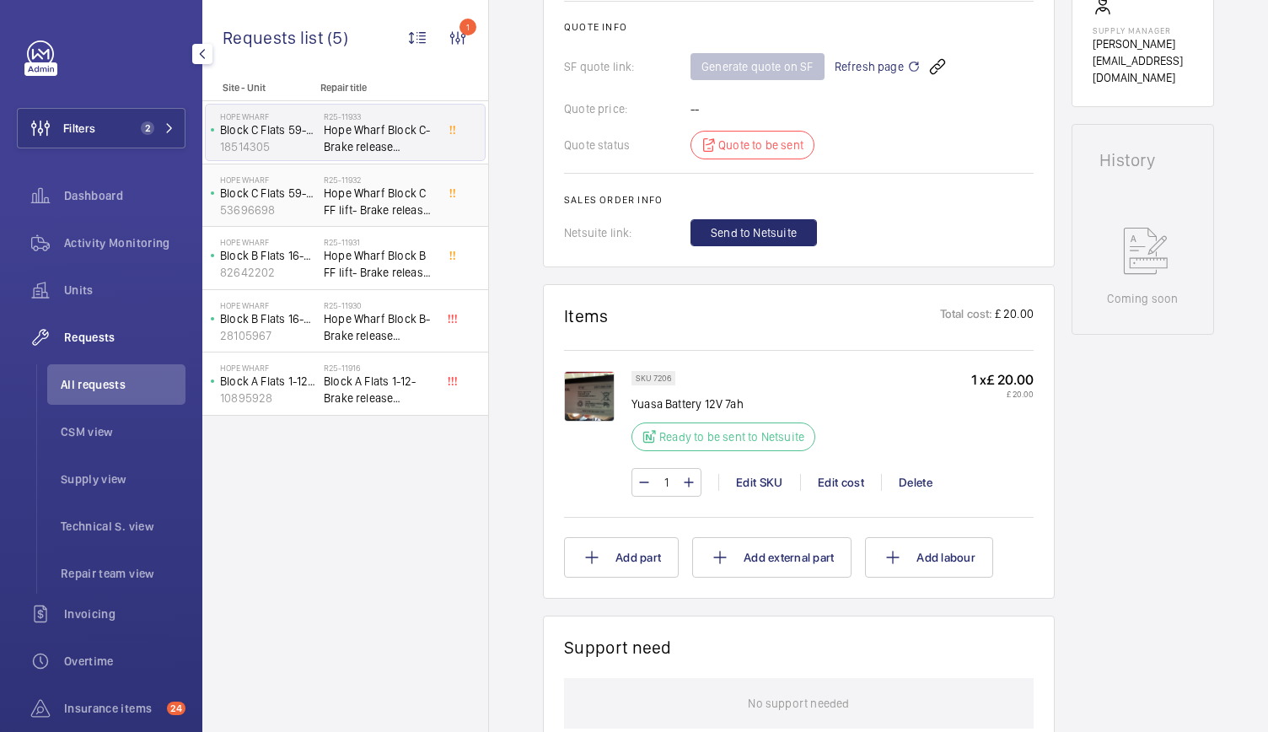
scroll to position [690, 0]
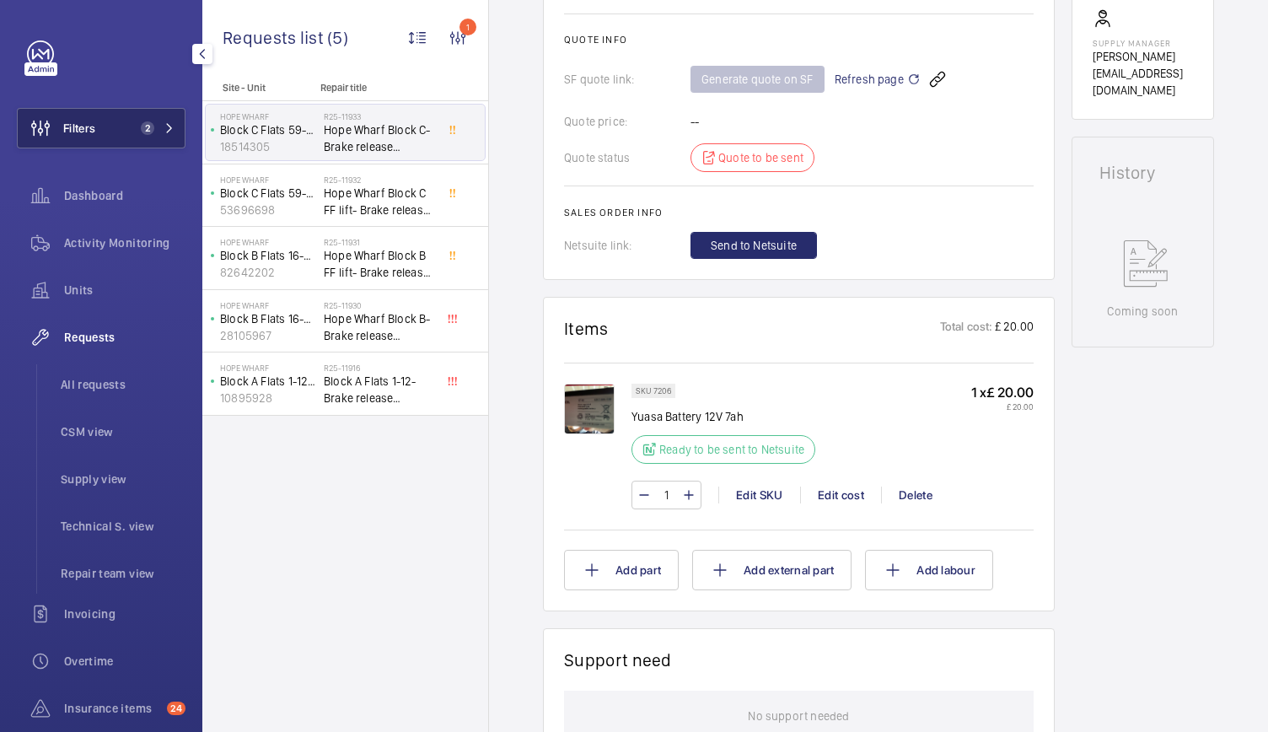
click at [96, 127] on button "Filters 2" at bounding box center [101, 128] width 169 height 40
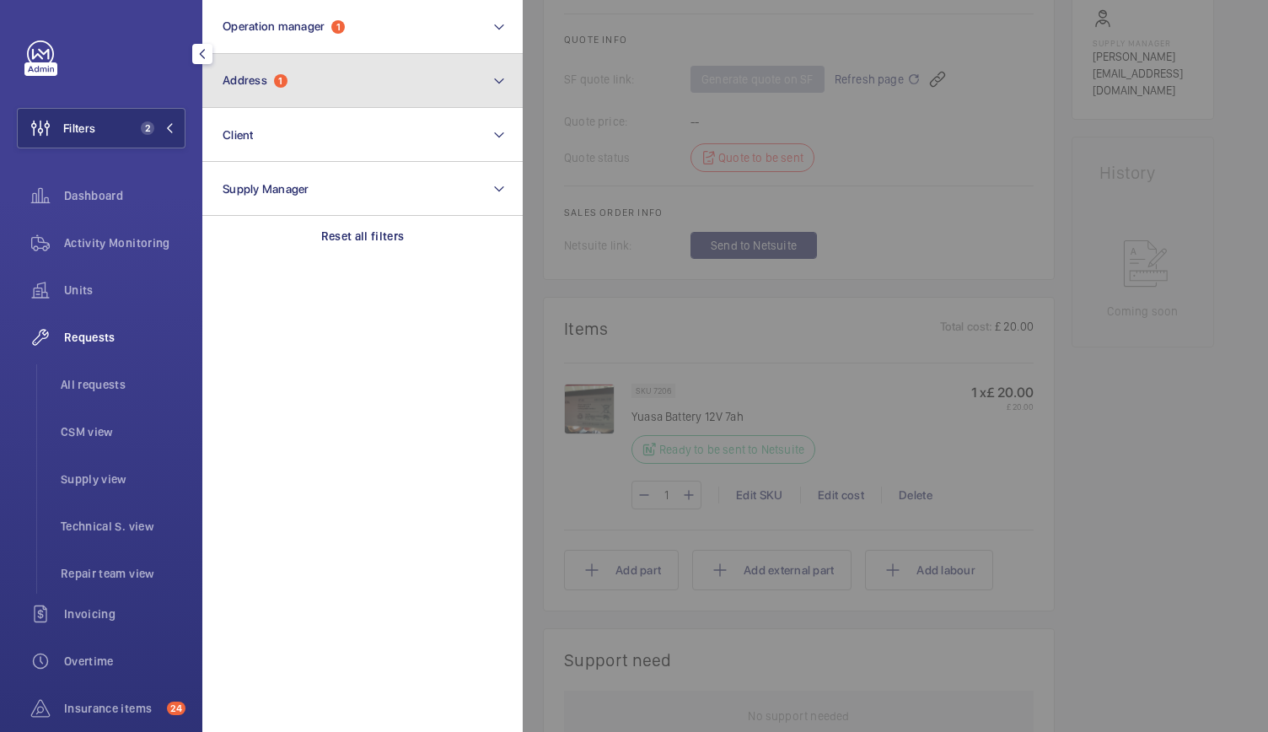
click at [251, 91] on button "Address 1" at bounding box center [362, 81] width 320 height 54
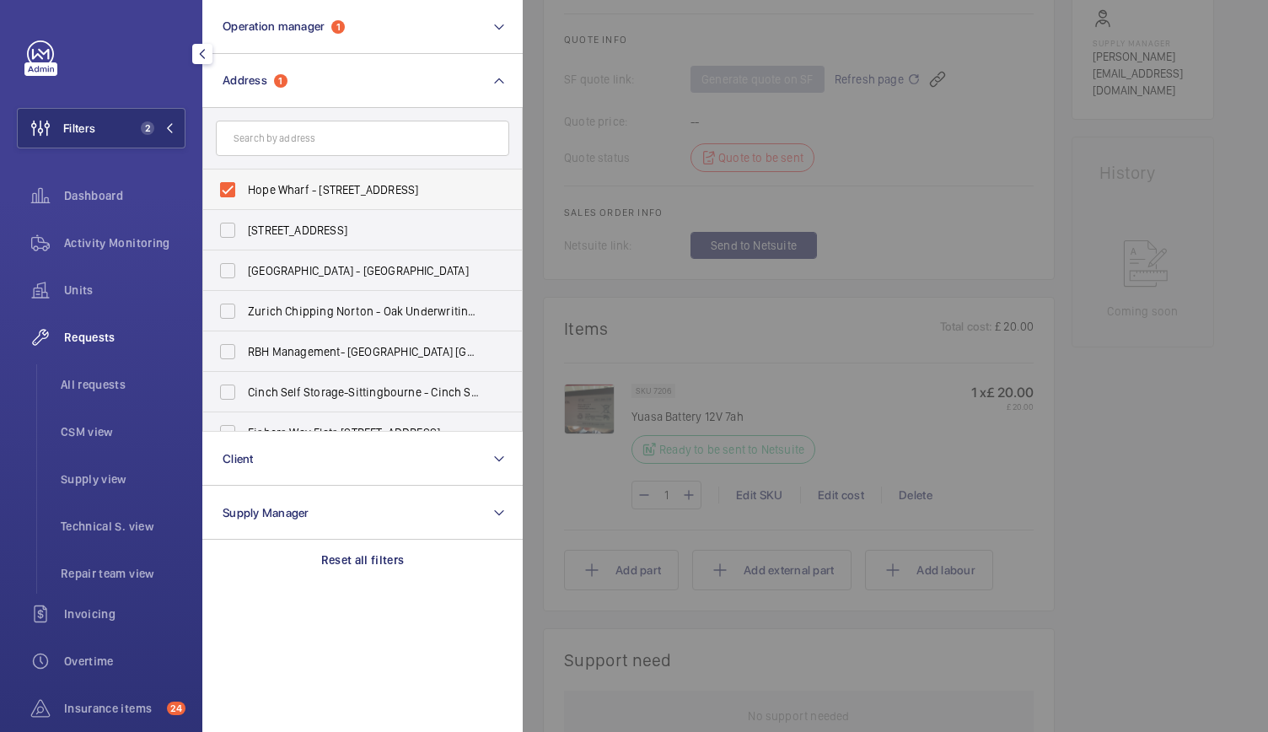
click at [221, 193] on label "Hope Wharf - 37 Greenwich High Rd, LONDON SE10 8JL" at bounding box center [349, 189] width 293 height 40
click at [221, 193] on input "Hope Wharf - 37 Greenwich High Rd, LONDON SE10 8JL" at bounding box center [228, 190] width 34 height 34
checkbox input "false"
click at [120, 250] on span "Activity Monitoring" at bounding box center [124, 242] width 121 height 17
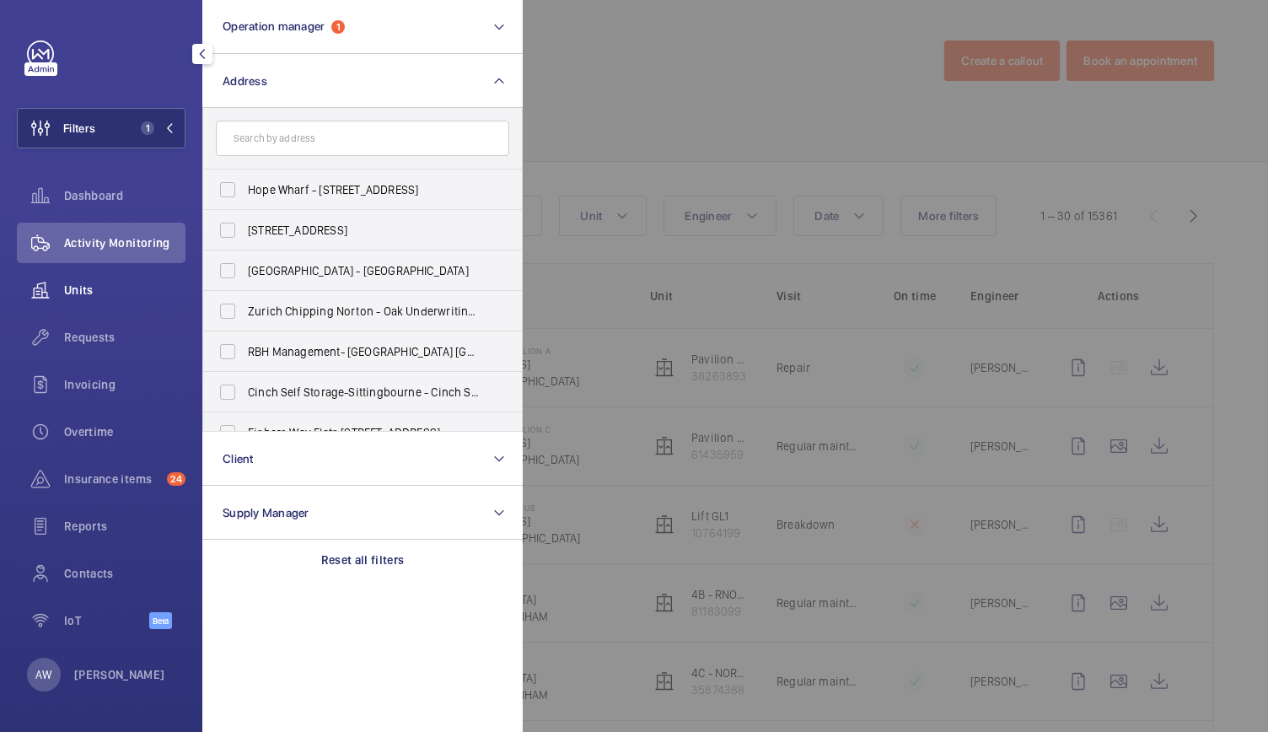
click at [89, 286] on span "Units" at bounding box center [124, 290] width 121 height 17
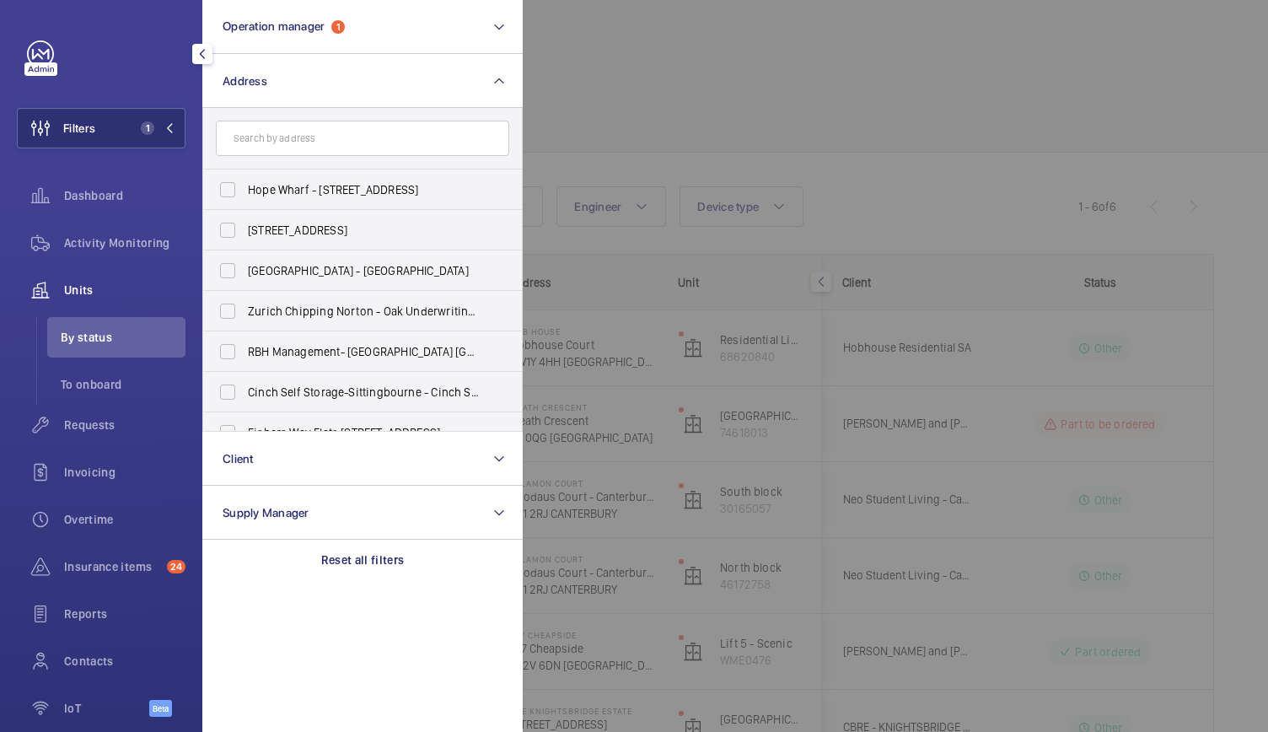
click at [846, 165] on div at bounding box center [1157, 366] width 1268 height 732
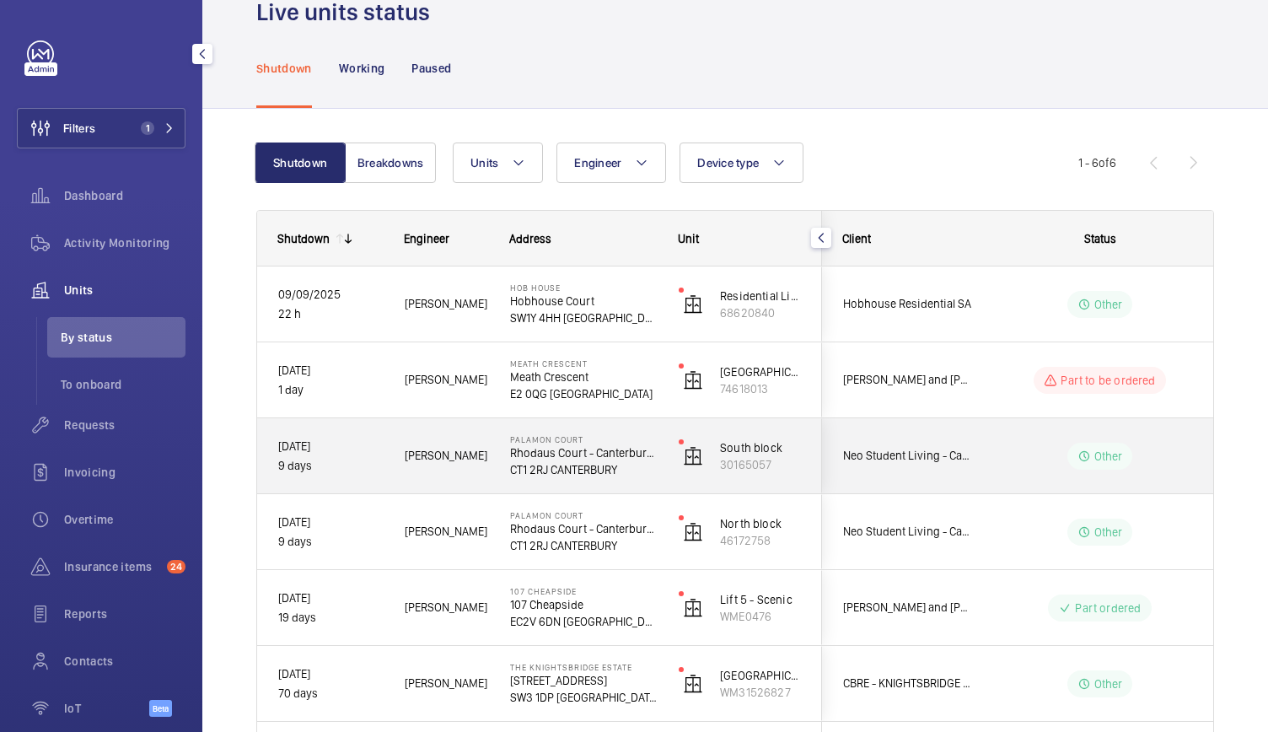
scroll to position [43, 0]
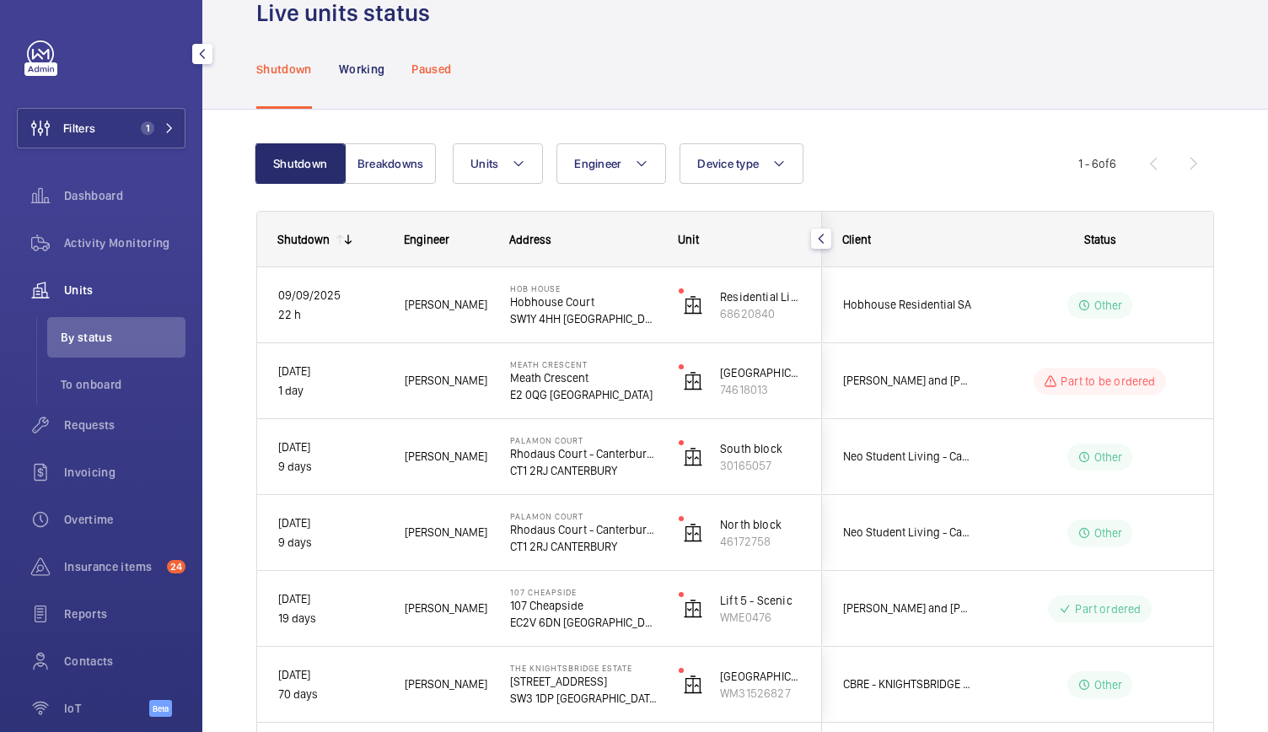
click at [440, 71] on p "Paused" at bounding box center [431, 69] width 40 height 17
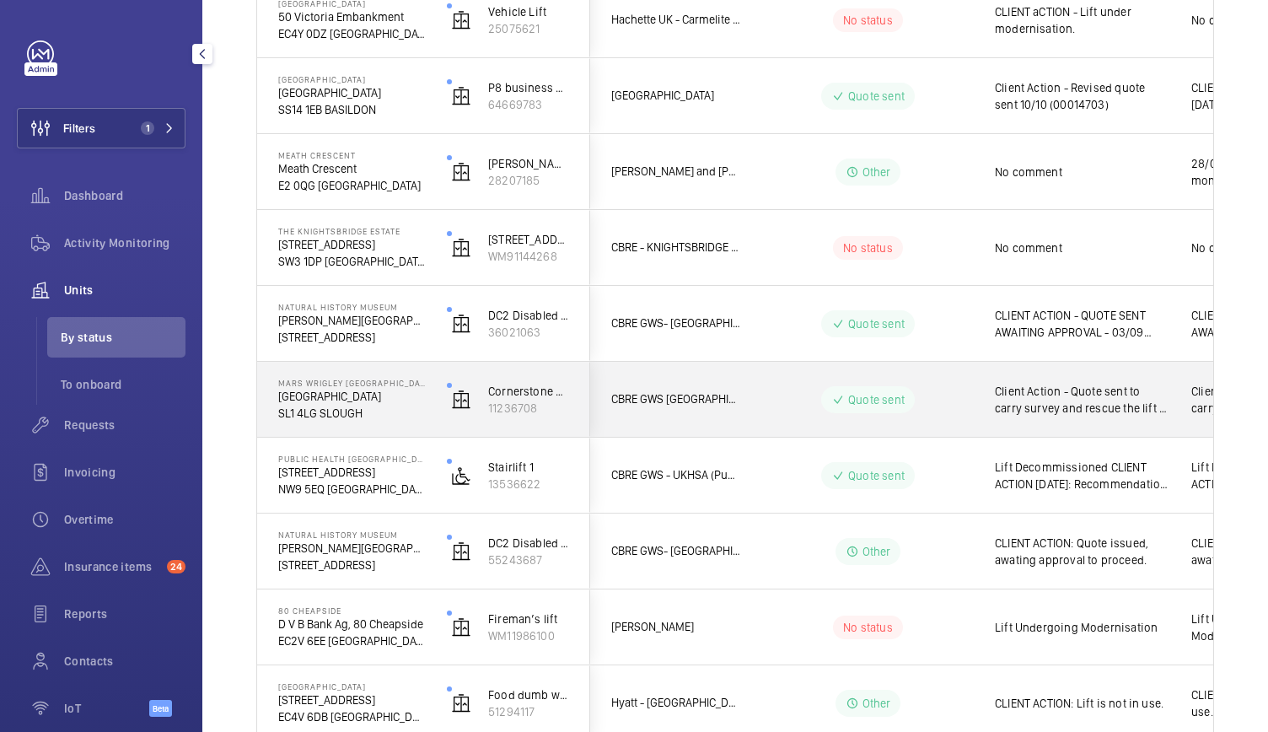
scroll to position [331, 0]
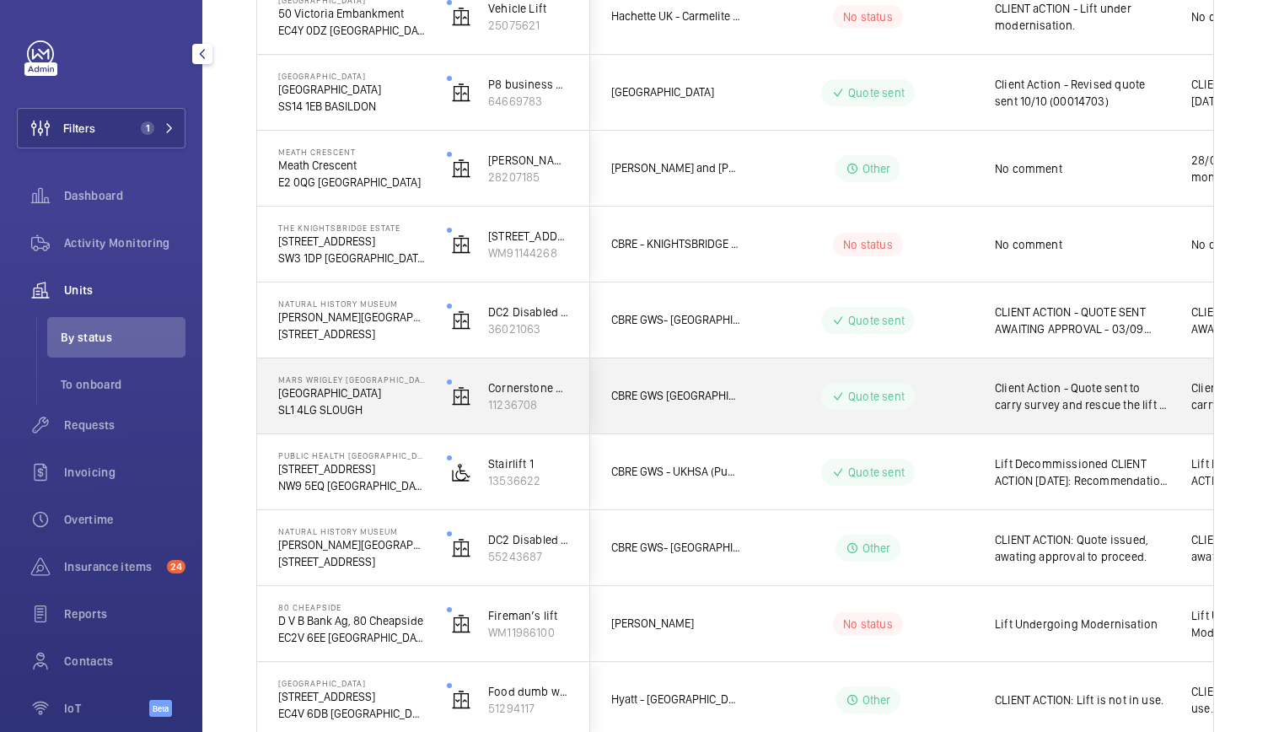
click at [403, 420] on div "Mars Wrigley UK Dundee Road SL1 4LG SLOUGH" at bounding box center [341, 396] width 167 height 76
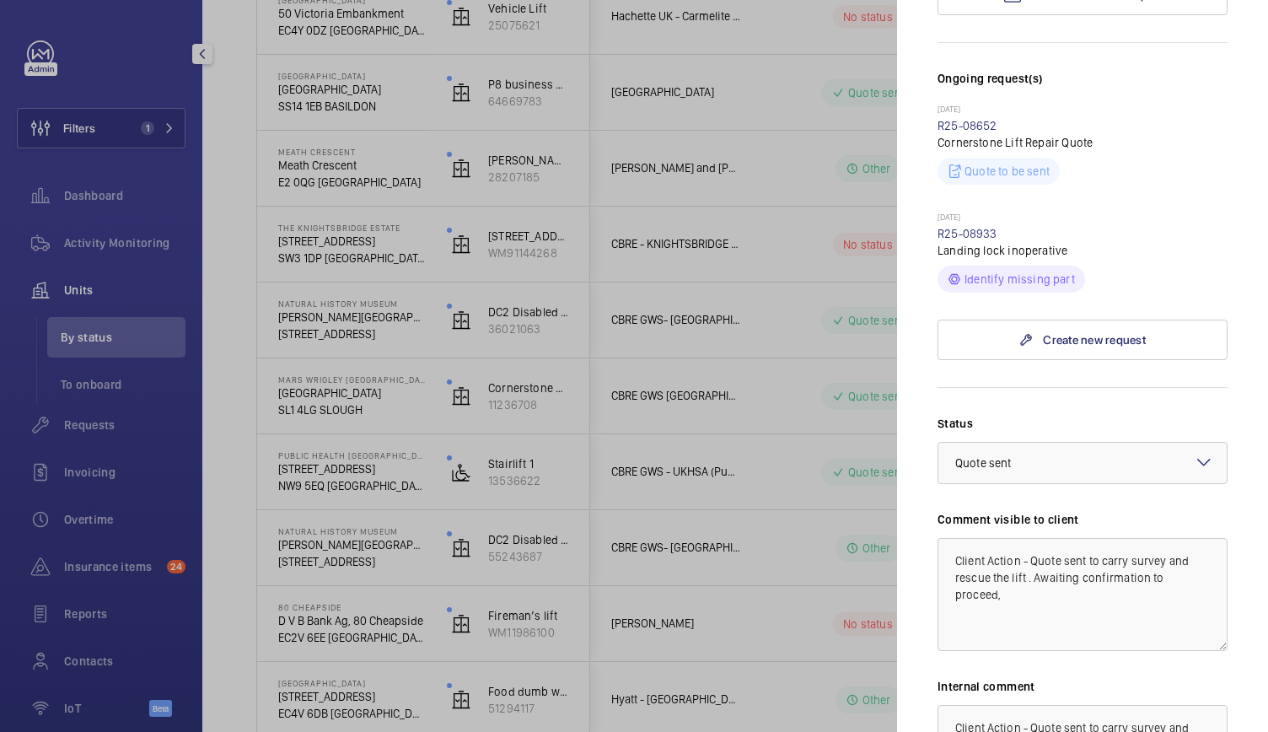
scroll to position [459, 0]
click at [1100, 267] on div "Paused unit Mars Wrigley UK Dundee Road SL1 4LG SLOUGH CBRE GWS UK- Mars Wrigle…" at bounding box center [1082, 281] width 290 height 1399
click at [1099, 320] on link "Create new request" at bounding box center [1082, 340] width 290 height 40
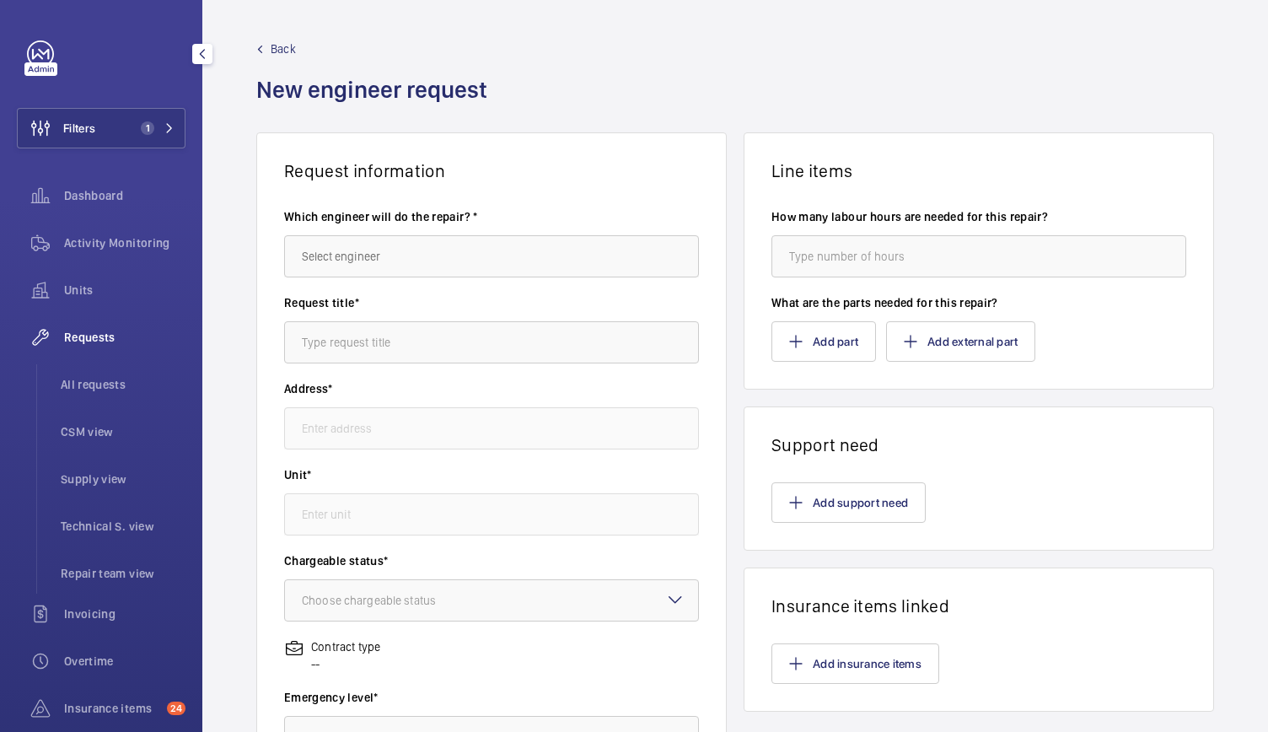
type input "Mars Wrigley UK Dundee Road, SL1 4LG SLOUGH"
type input "11236708 - Cornerstone Goods Lift"
click at [273, 43] on span "Back" at bounding box center [283, 48] width 25 height 17
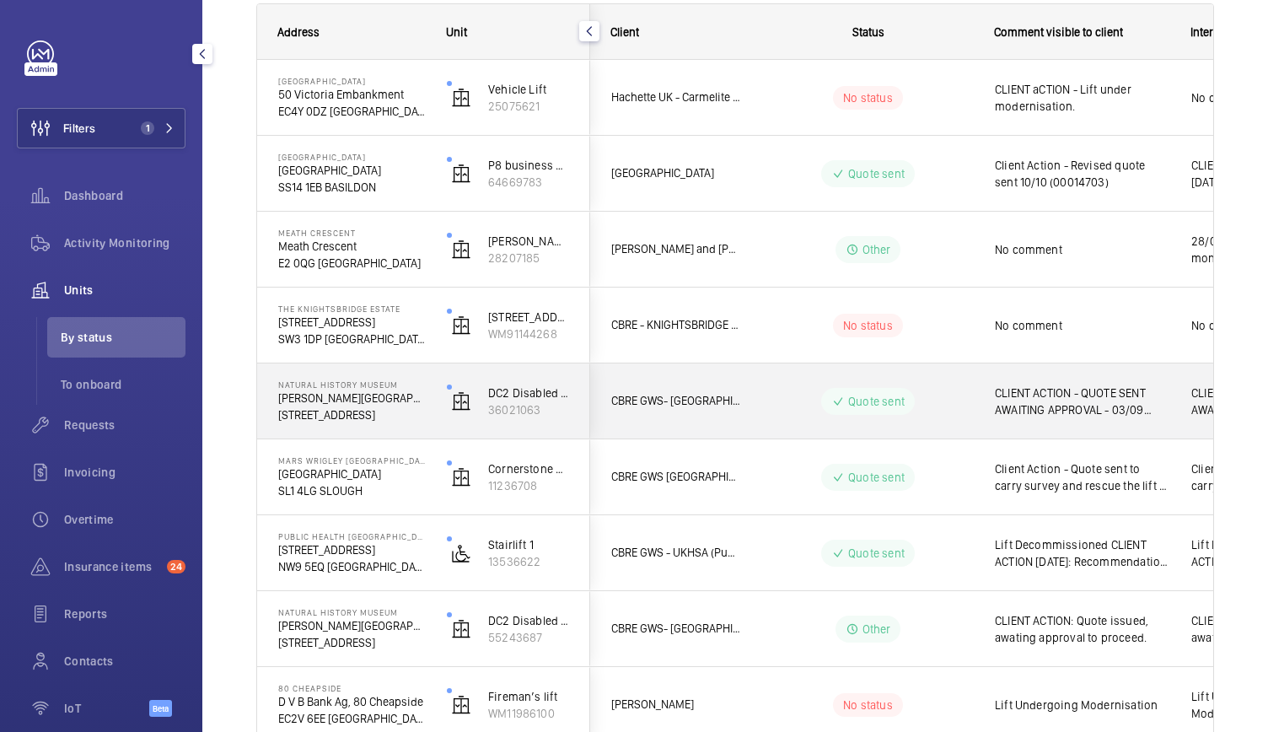
scroll to position [253, 0]
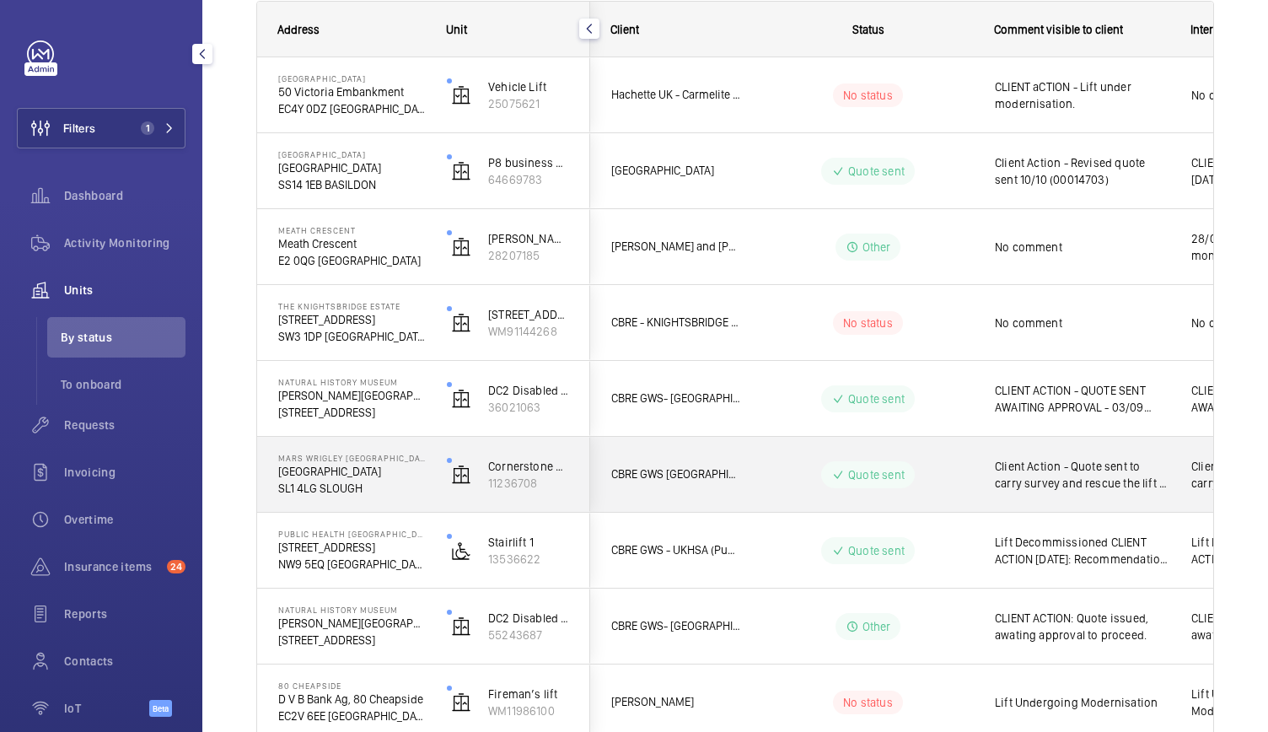
click at [391, 486] on p "SL1 4LG SLOUGH" at bounding box center [351, 488] width 147 height 17
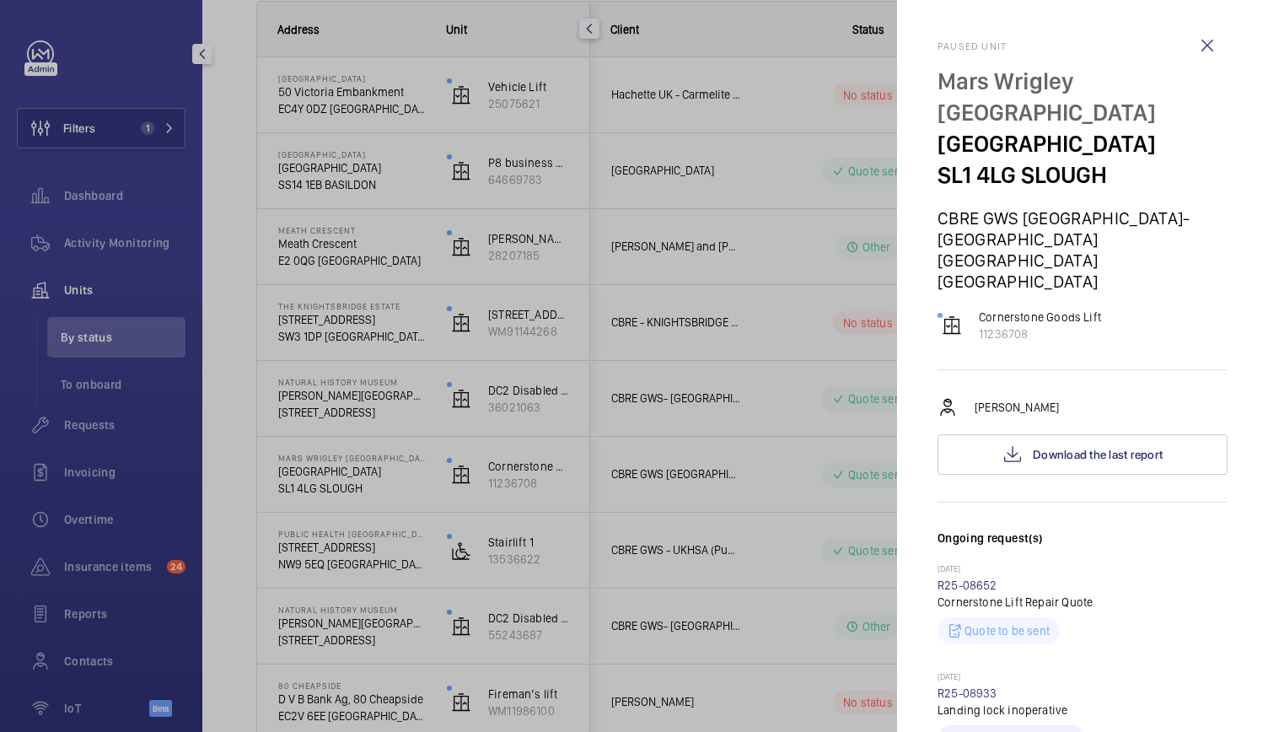
scroll to position [245, 0]
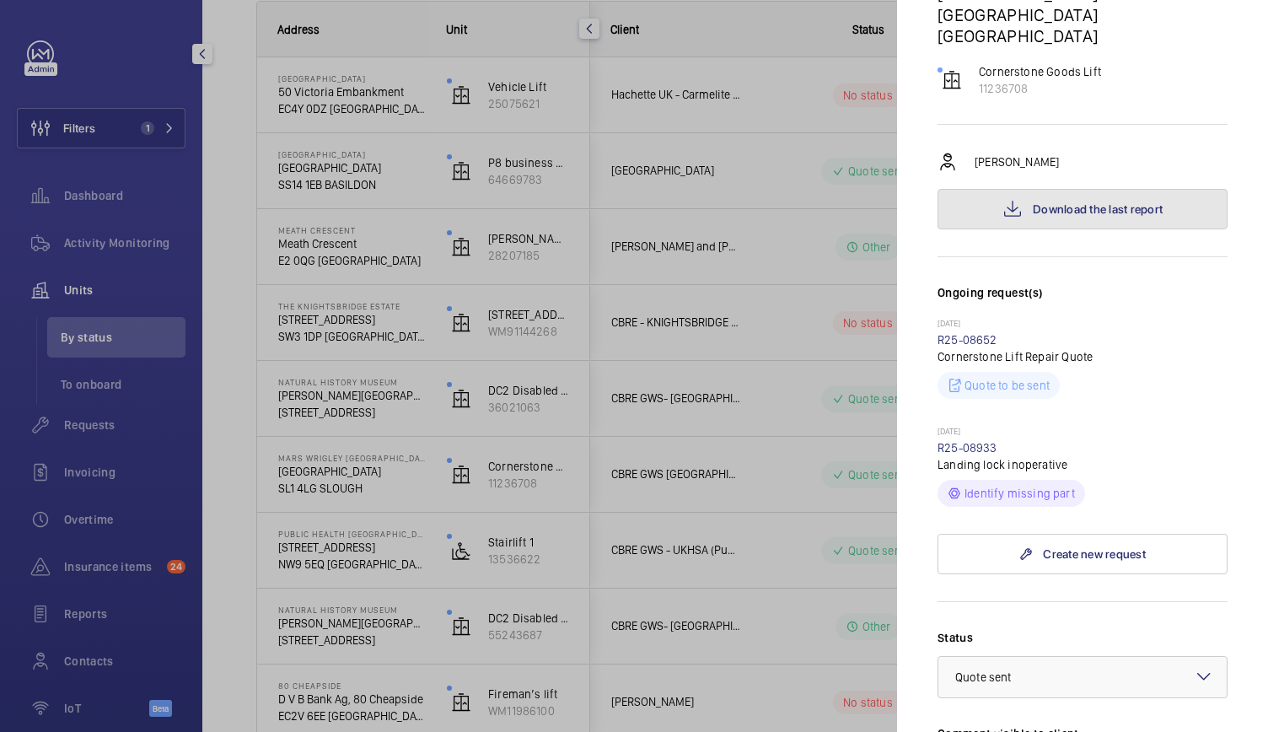
click at [1066, 189] on button "Download the last report" at bounding box center [1082, 209] width 290 height 40
click at [444, 247] on div at bounding box center [634, 366] width 1268 height 732
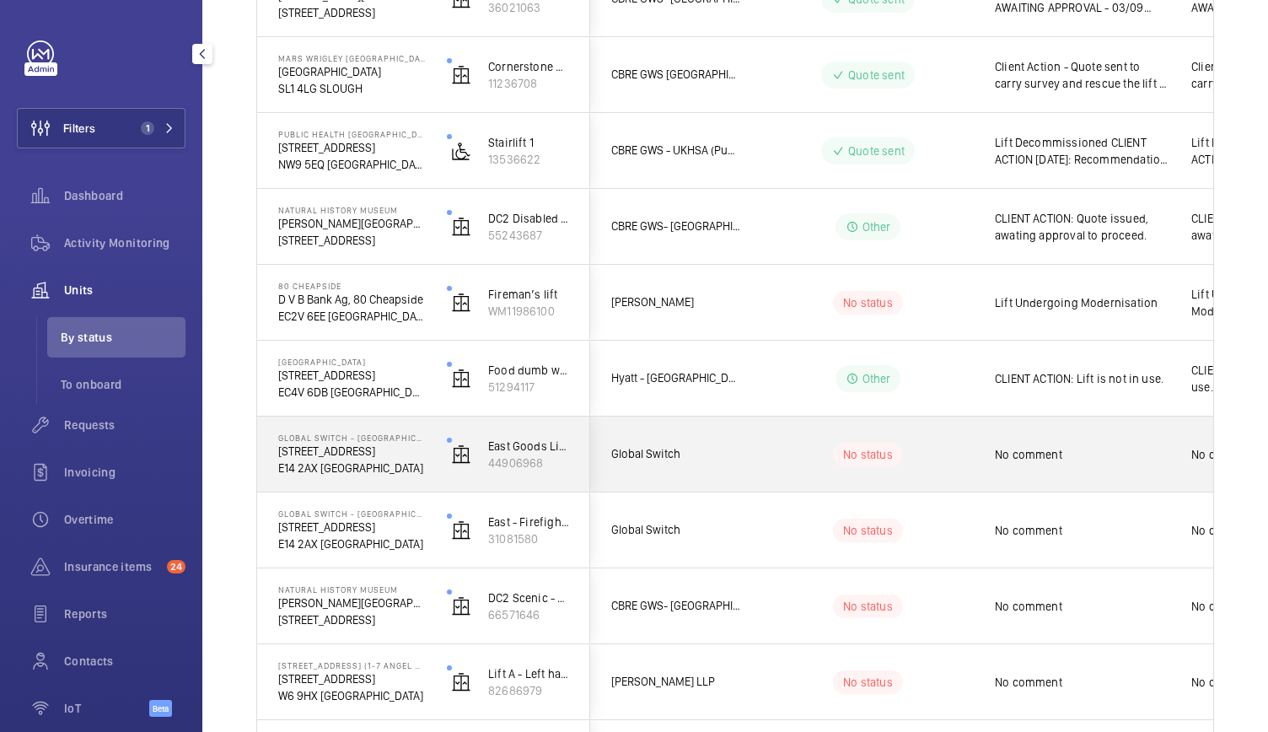
scroll to position [736, 0]
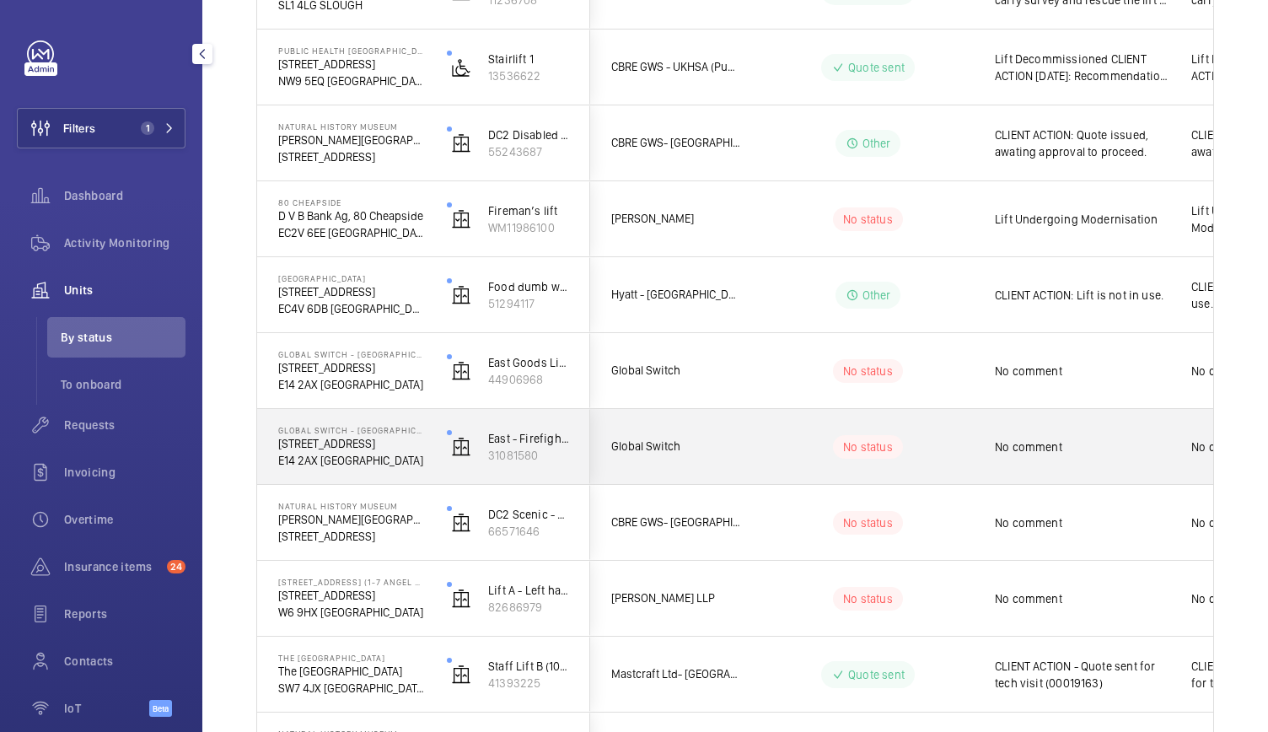
click at [425, 456] on div "Global Switch - London East 3 Nutmeg Lane E14 2AX LONDON" at bounding box center [341, 446] width 169 height 75
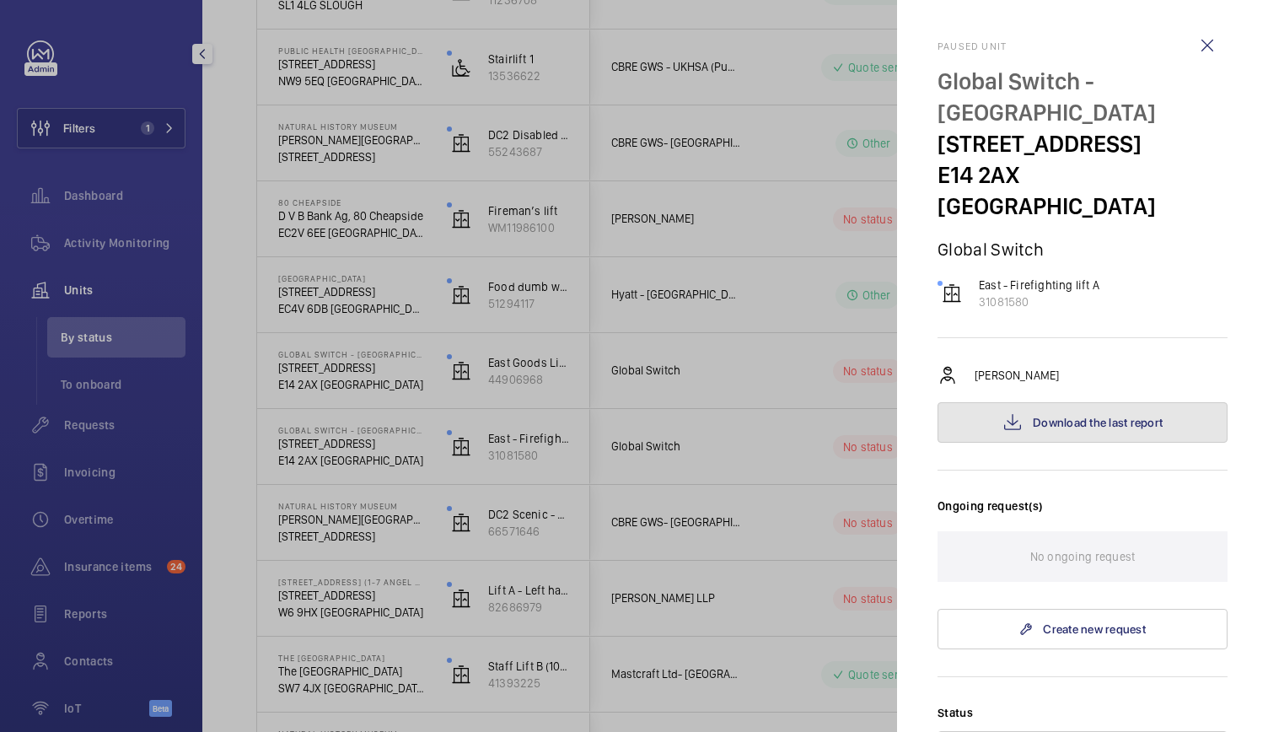
click at [1036, 416] on span "Download the last report" at bounding box center [1098, 422] width 130 height 13
click at [347, 412] on div at bounding box center [634, 366] width 1268 height 732
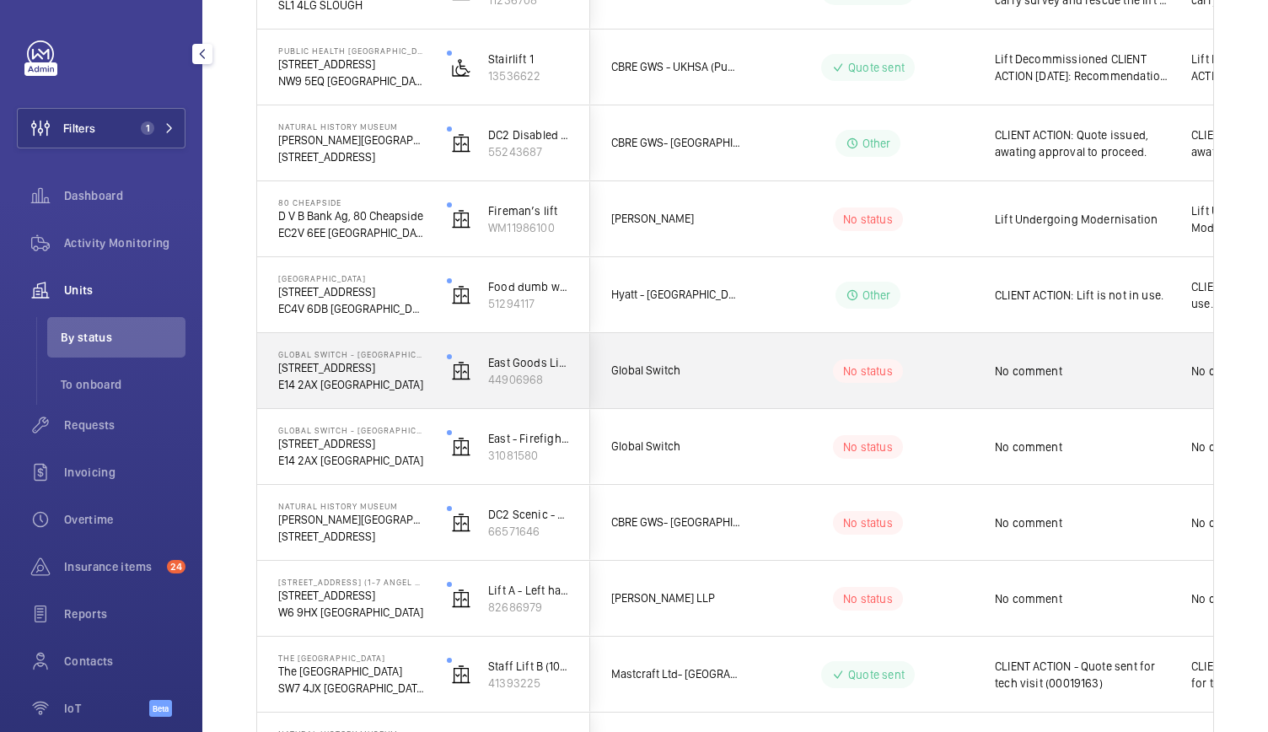
click at [380, 381] on p "E14 2AX [GEOGRAPHIC_DATA]" at bounding box center [351, 384] width 147 height 17
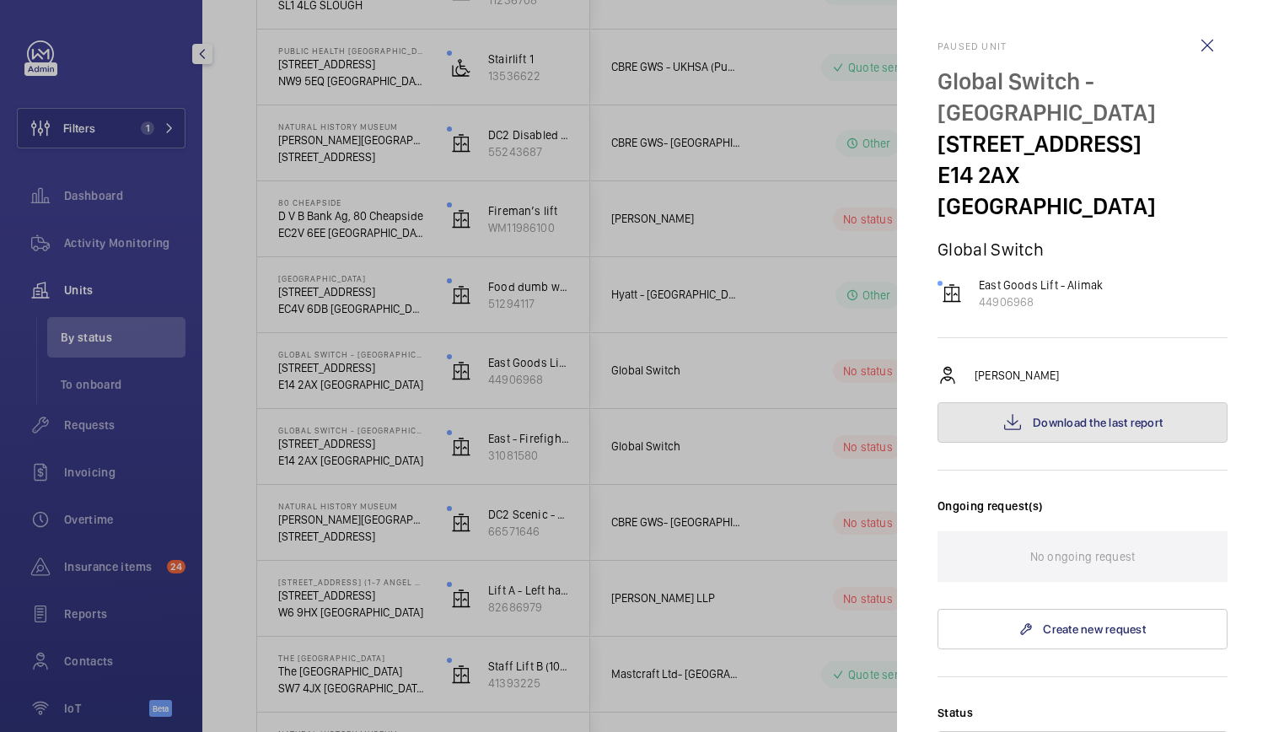
click at [988, 405] on button "Download the last report" at bounding box center [1082, 422] width 290 height 40
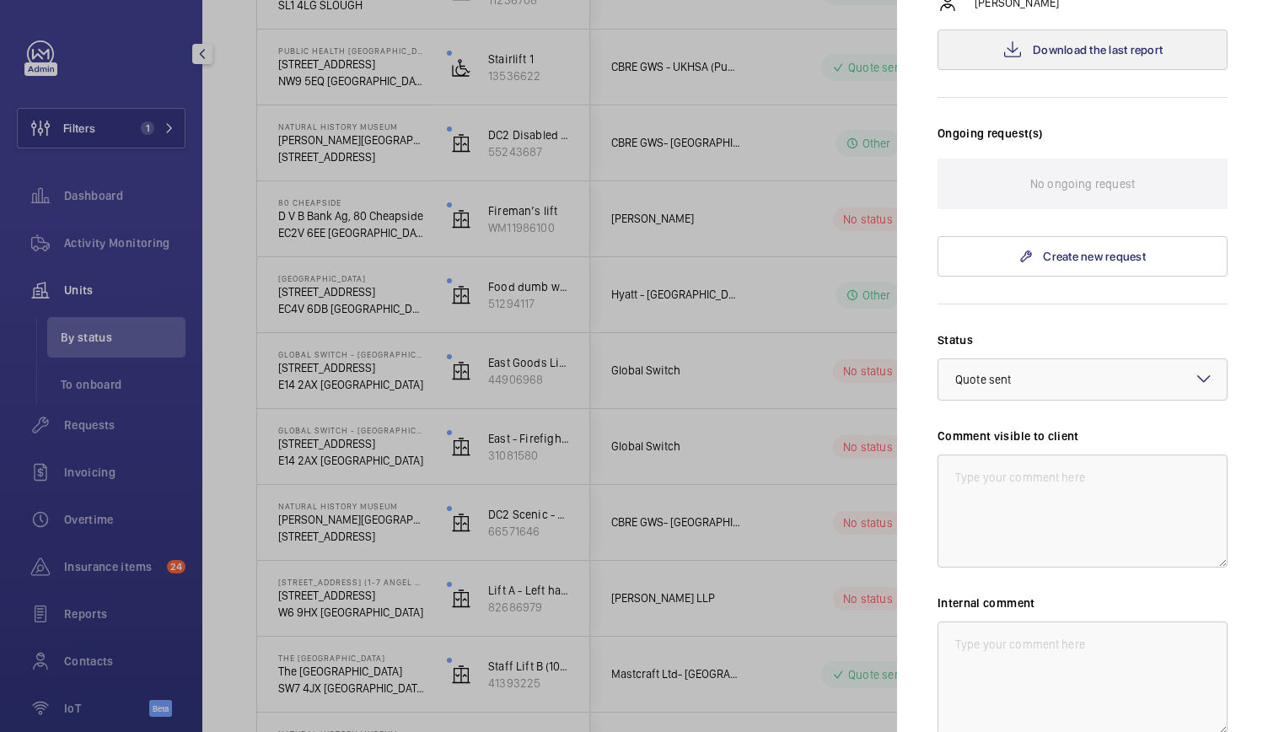
scroll to position [504, 0]
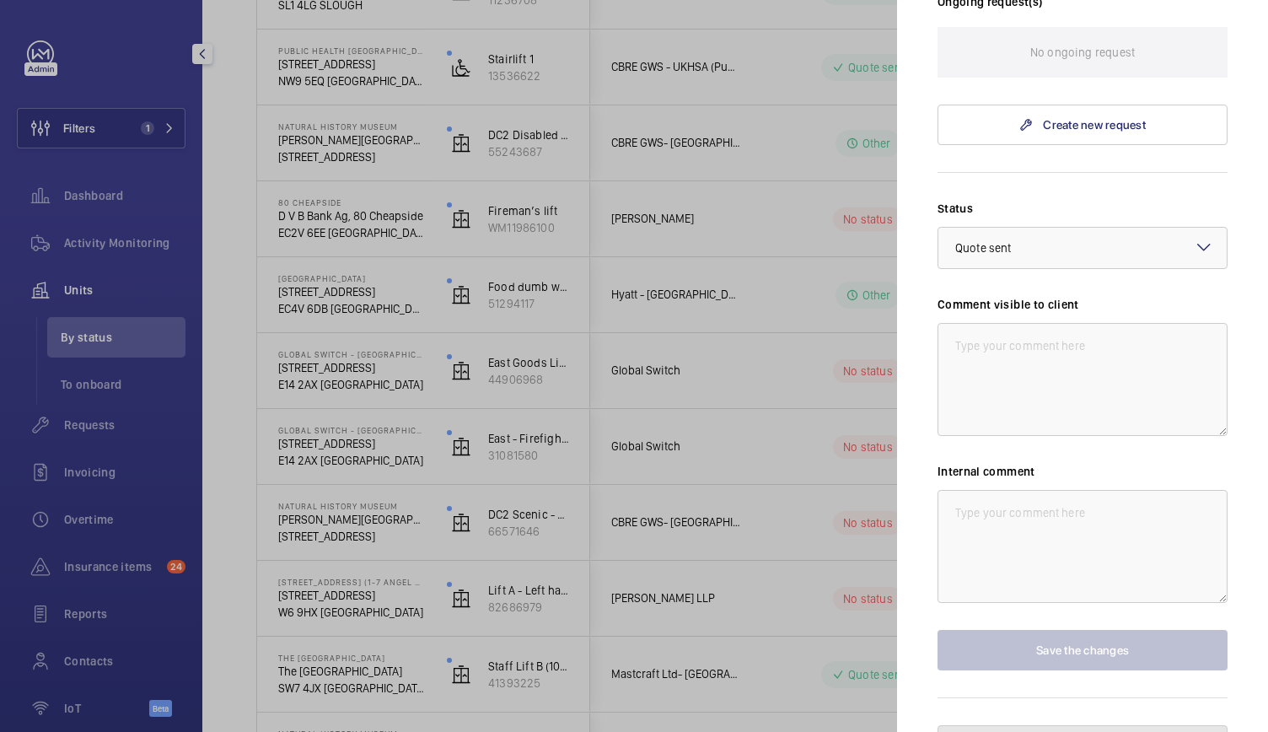
click at [1064, 725] on button "Unpause the unit" at bounding box center [1082, 745] width 290 height 40
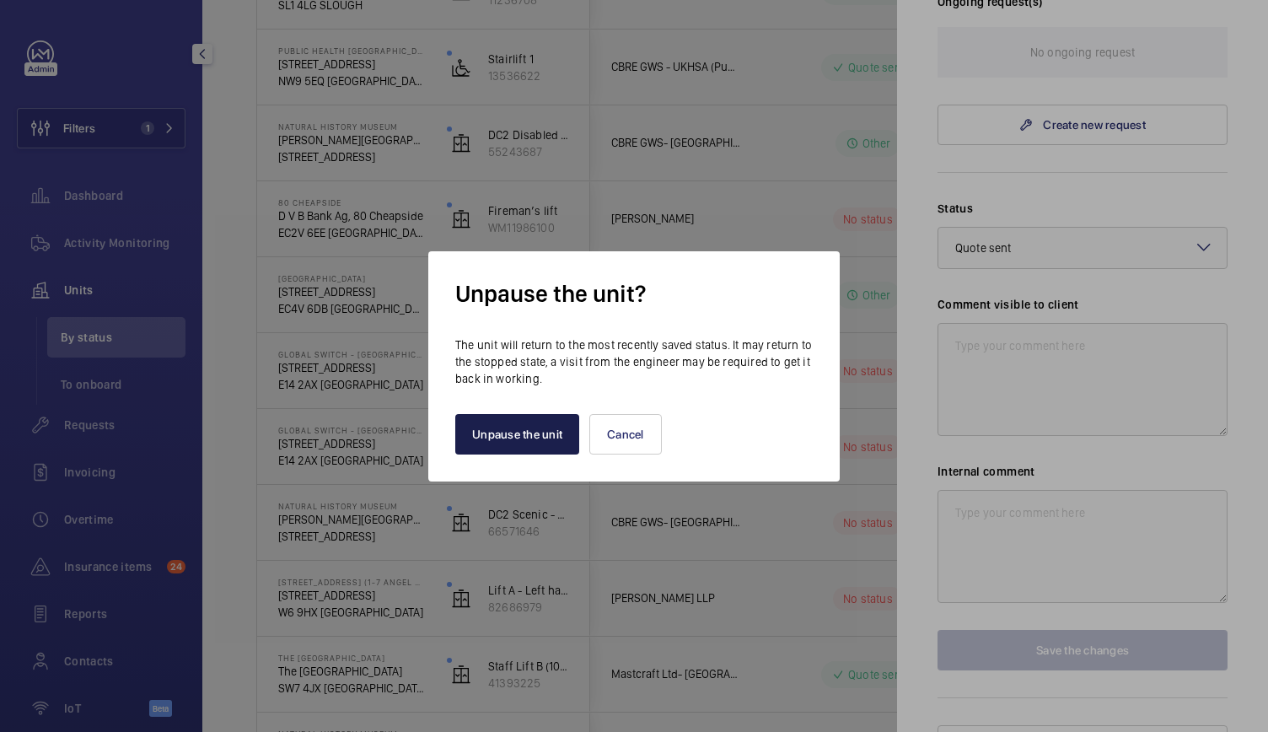
click at [533, 429] on button "Unpause the unit" at bounding box center [517, 434] width 124 height 40
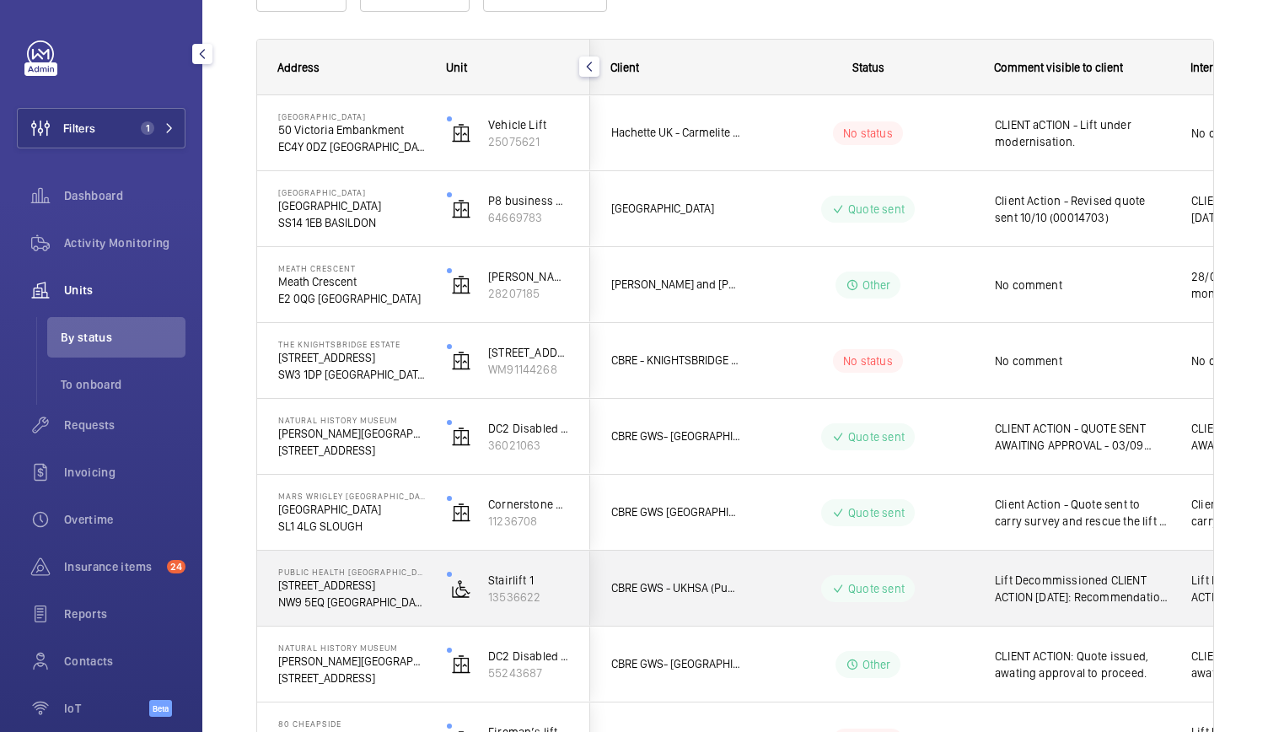
scroll to position [0, 0]
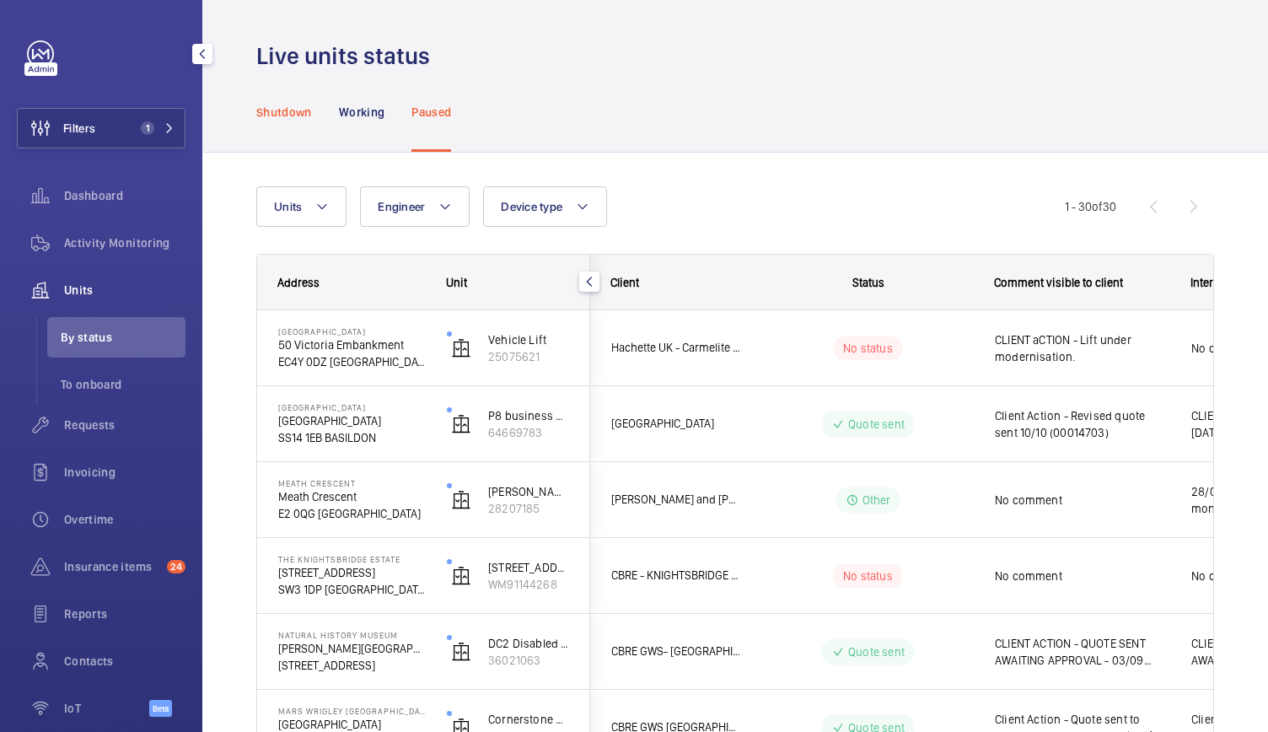
click at [288, 105] on p "Shutdown" at bounding box center [284, 112] width 56 height 17
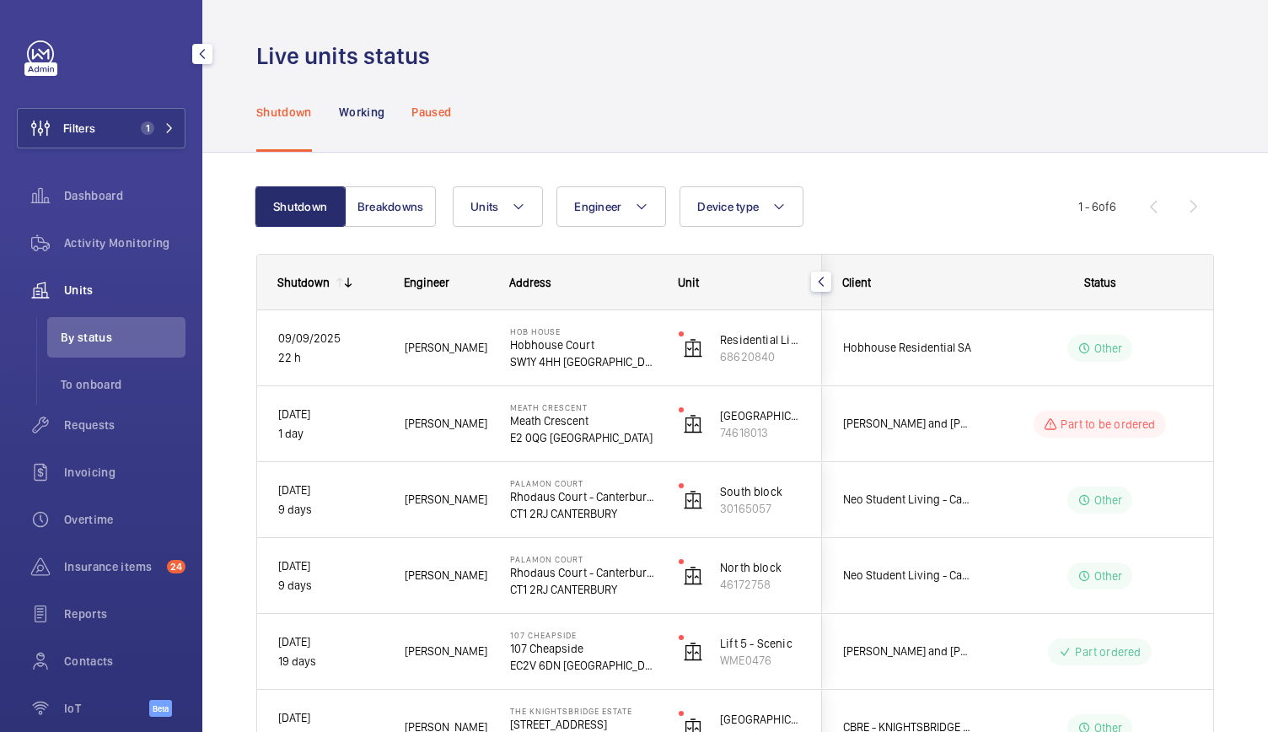
click at [449, 114] on p "Paused" at bounding box center [431, 112] width 40 height 17
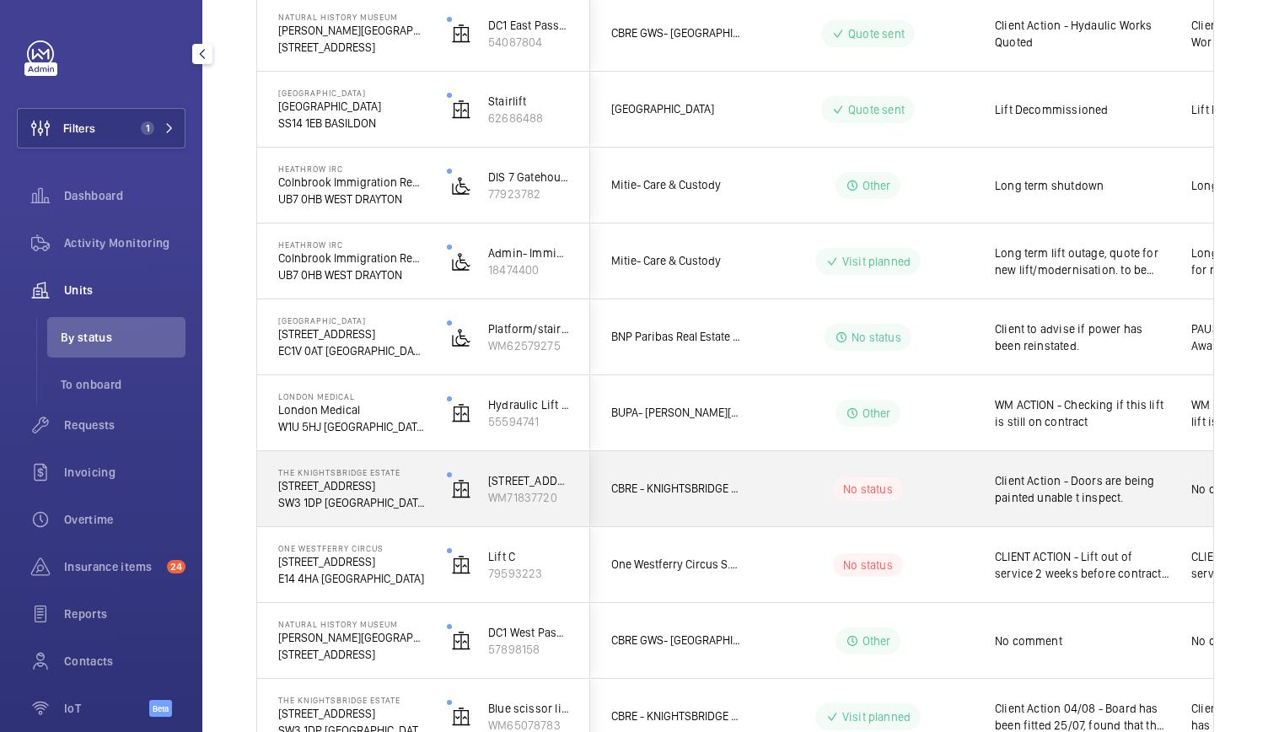
scroll to position [1872, 0]
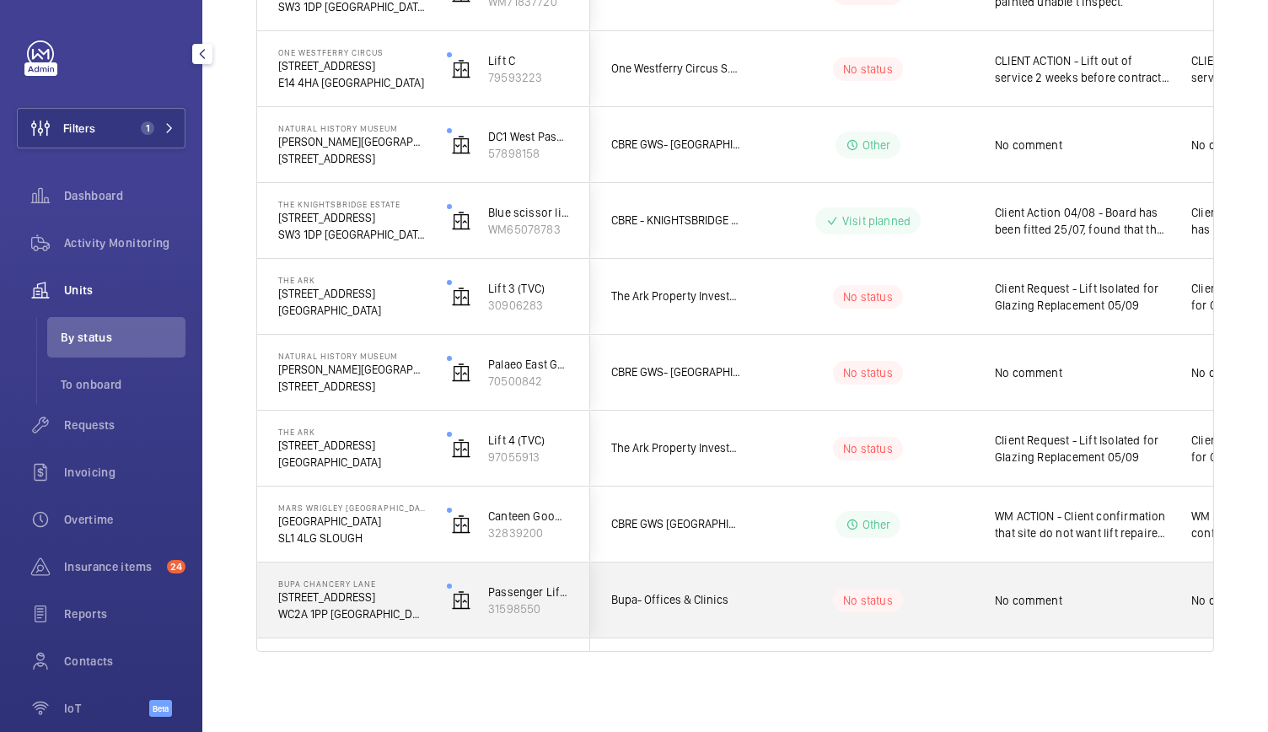
click at [432, 592] on div "Passenger Lift 1 (3FL) 31598550" at bounding box center [508, 600] width 163 height 76
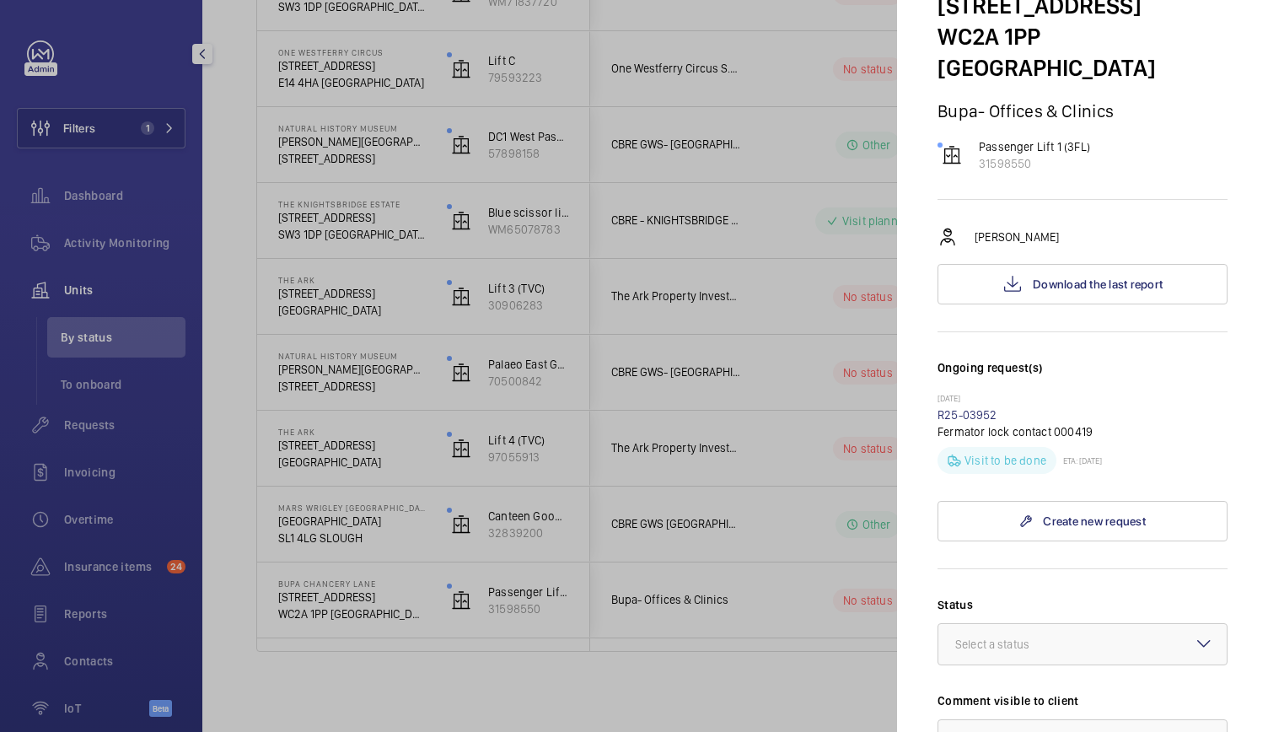
scroll to position [105, 0]
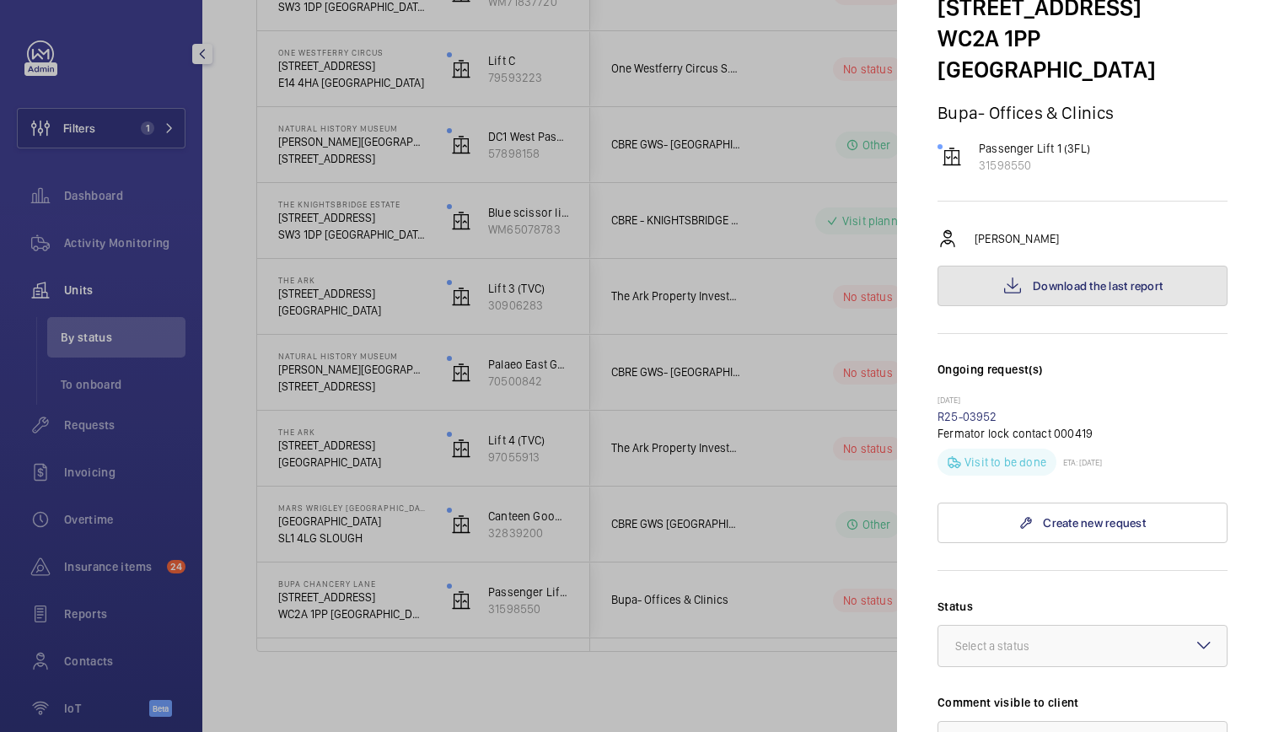
click at [1121, 266] on button "Download the last report" at bounding box center [1082, 286] width 290 height 40
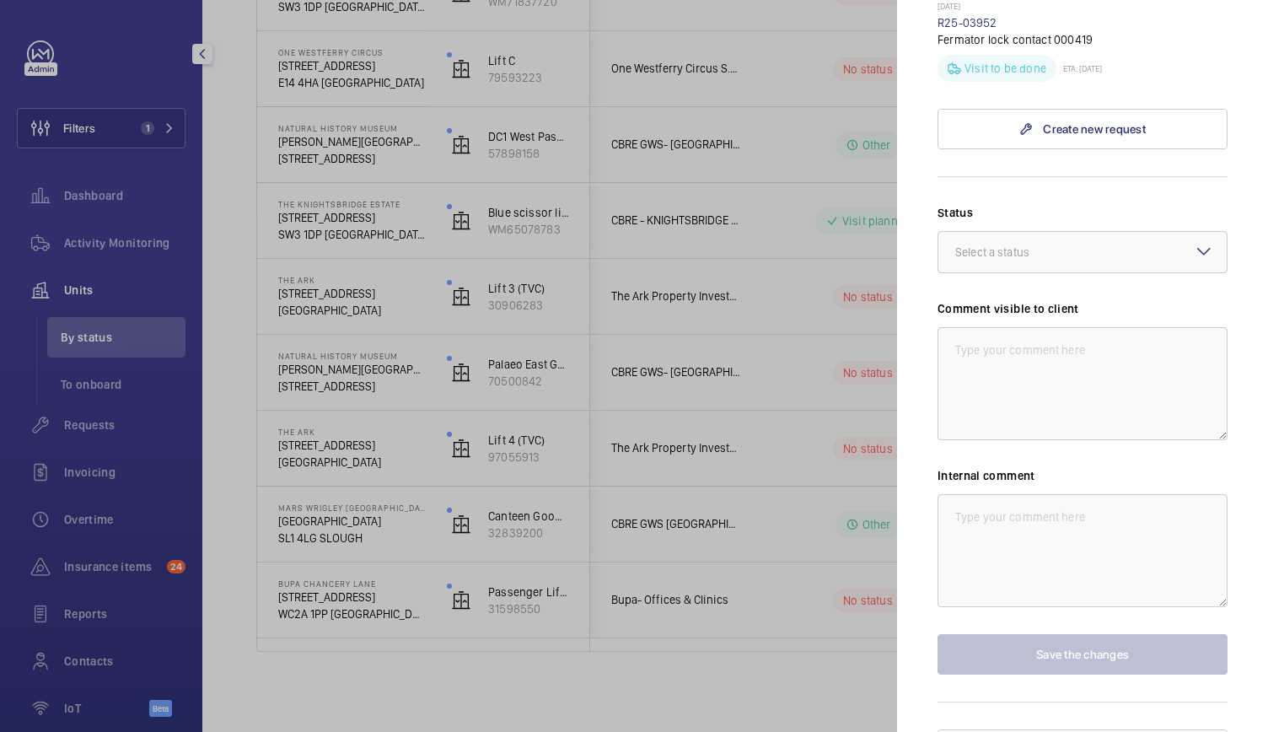
scroll to position [500, 0]
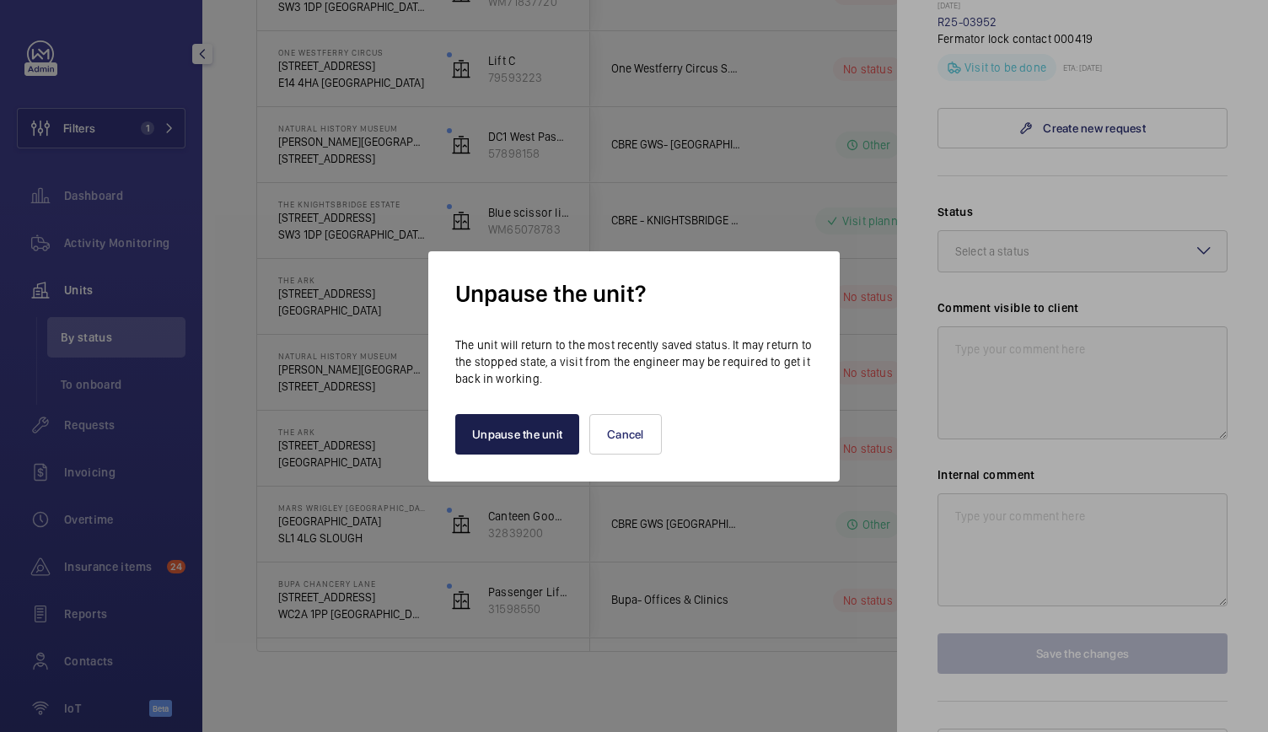
click at [513, 443] on button "Unpause the unit" at bounding box center [517, 434] width 124 height 40
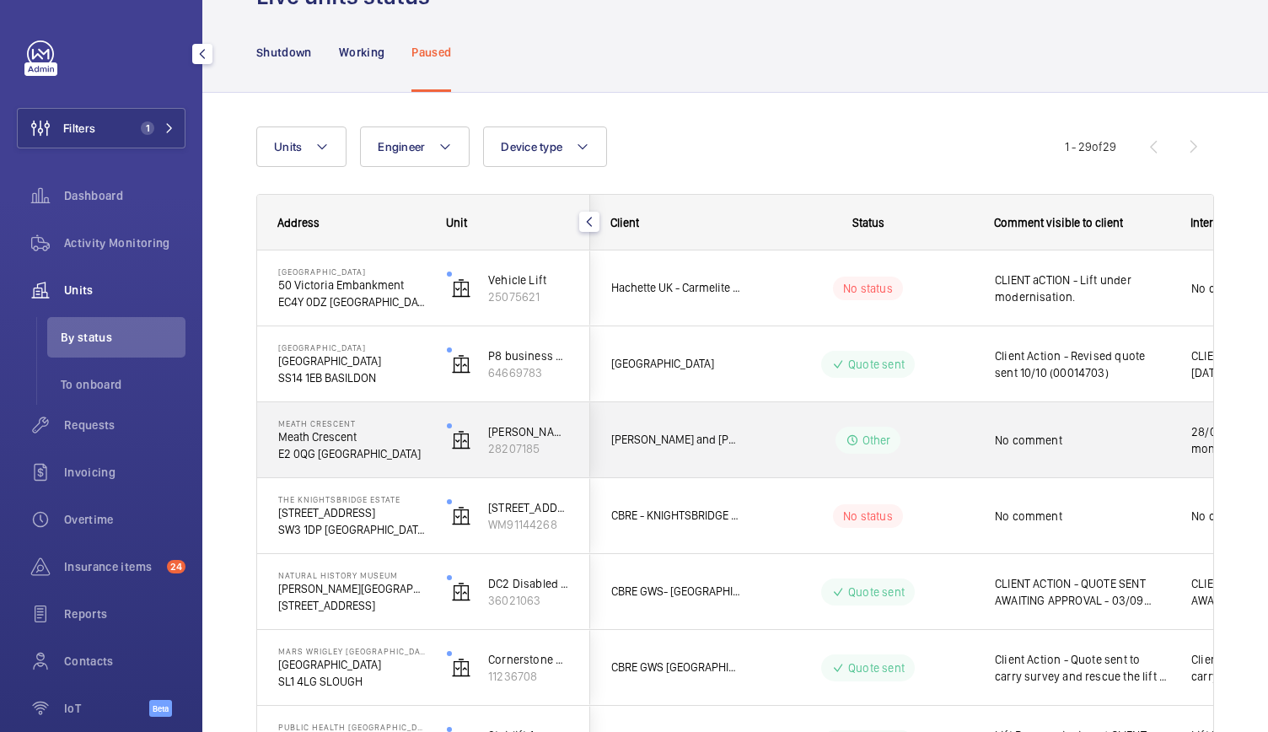
scroll to position [0, 0]
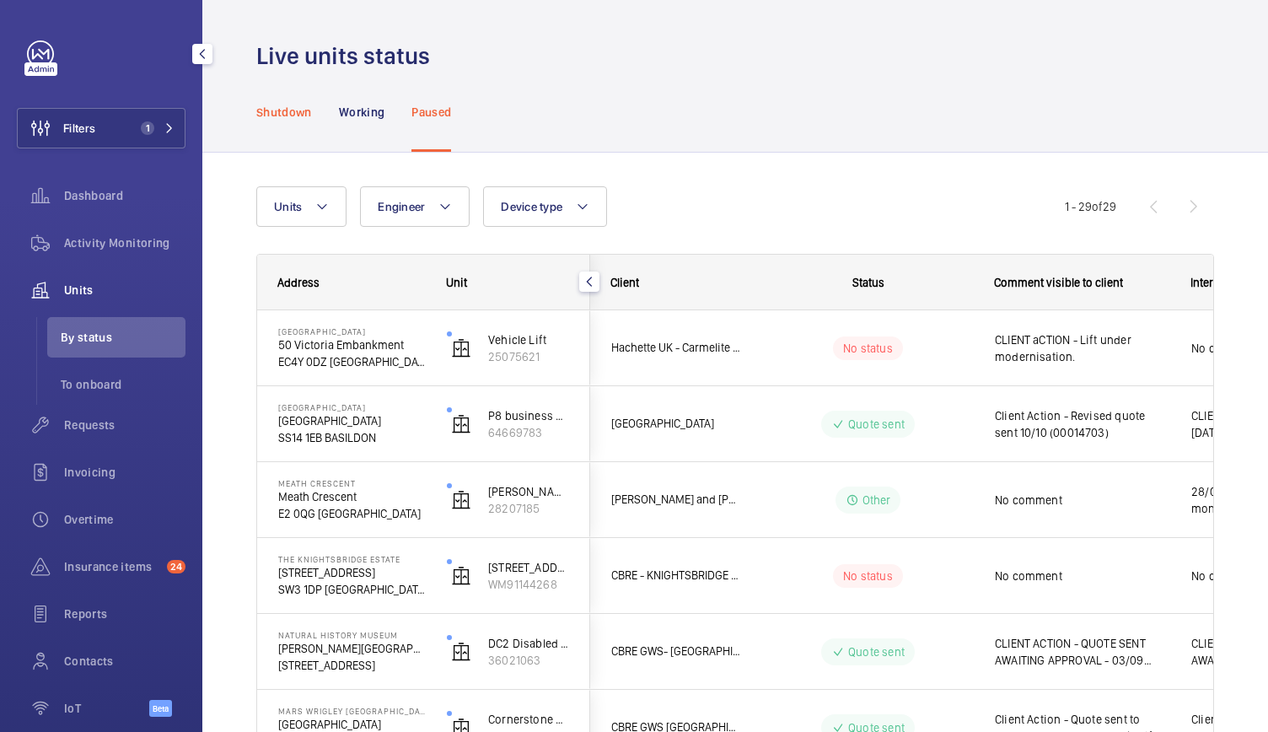
click at [287, 109] on p "Shutdown" at bounding box center [284, 112] width 56 height 17
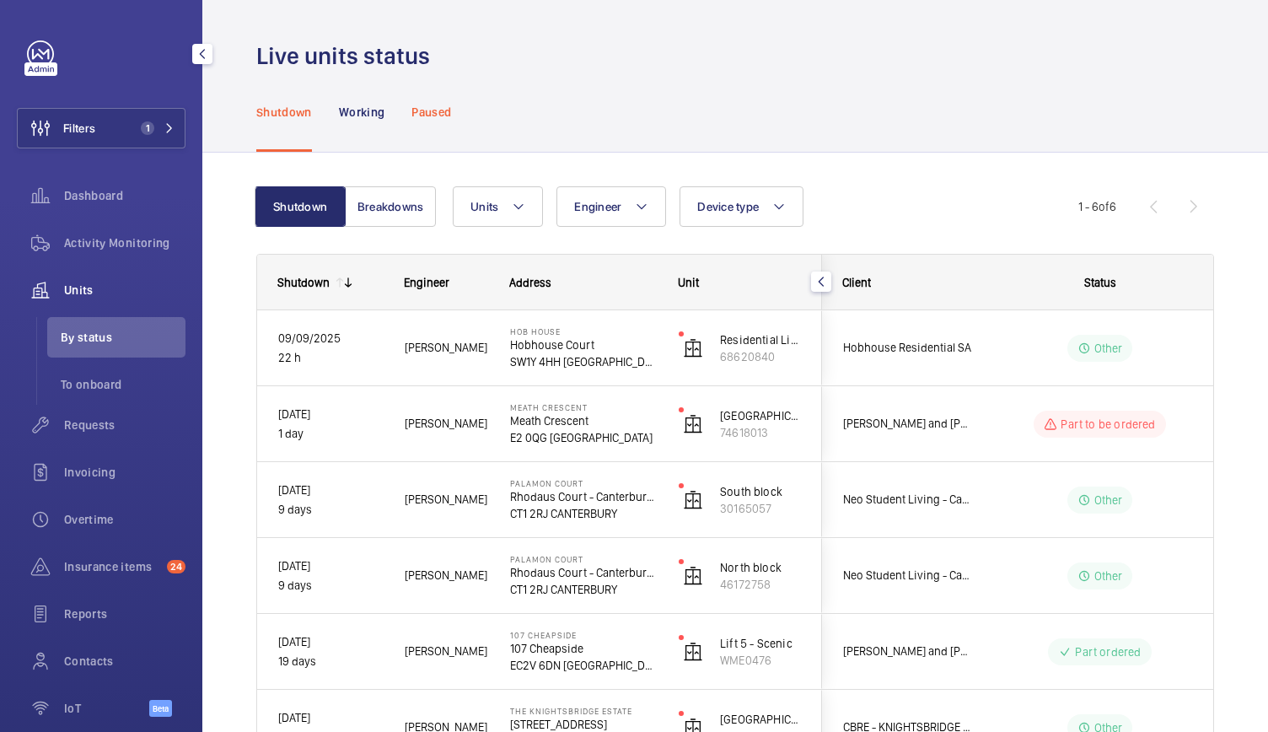
click at [441, 115] on p "Paused" at bounding box center [431, 112] width 40 height 17
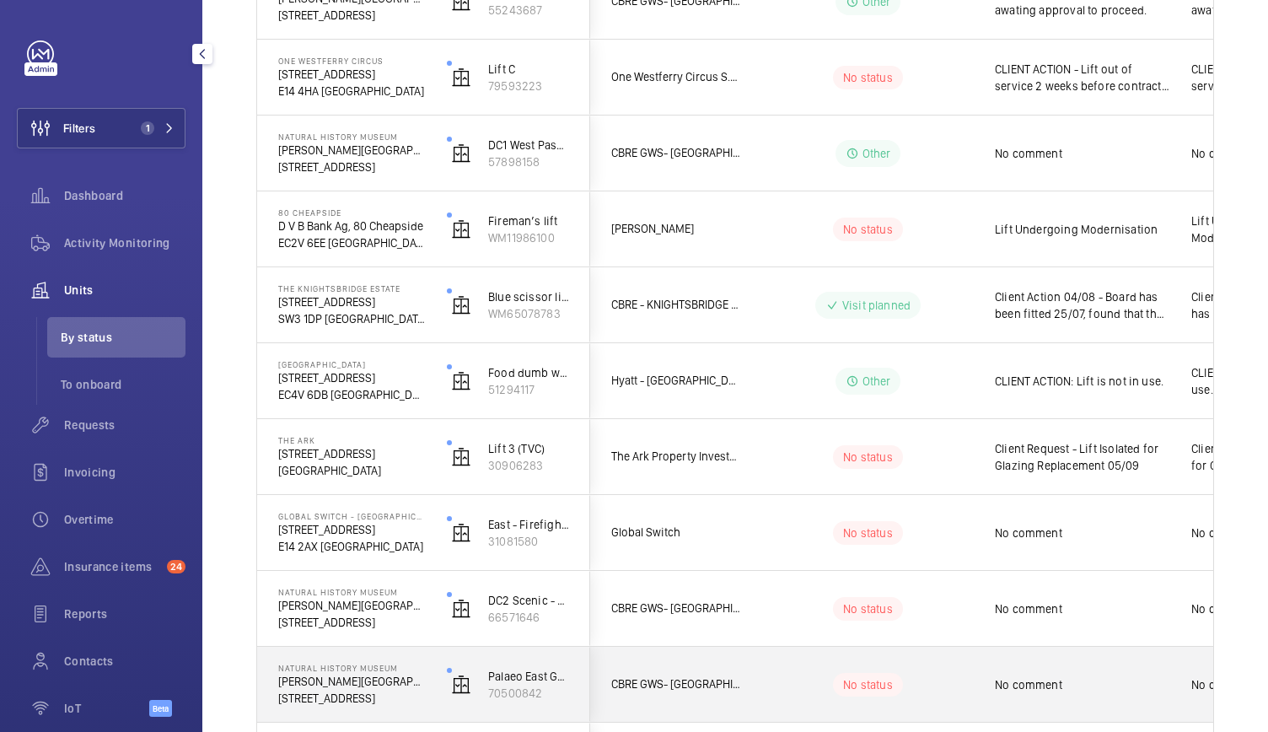
scroll to position [1797, 0]
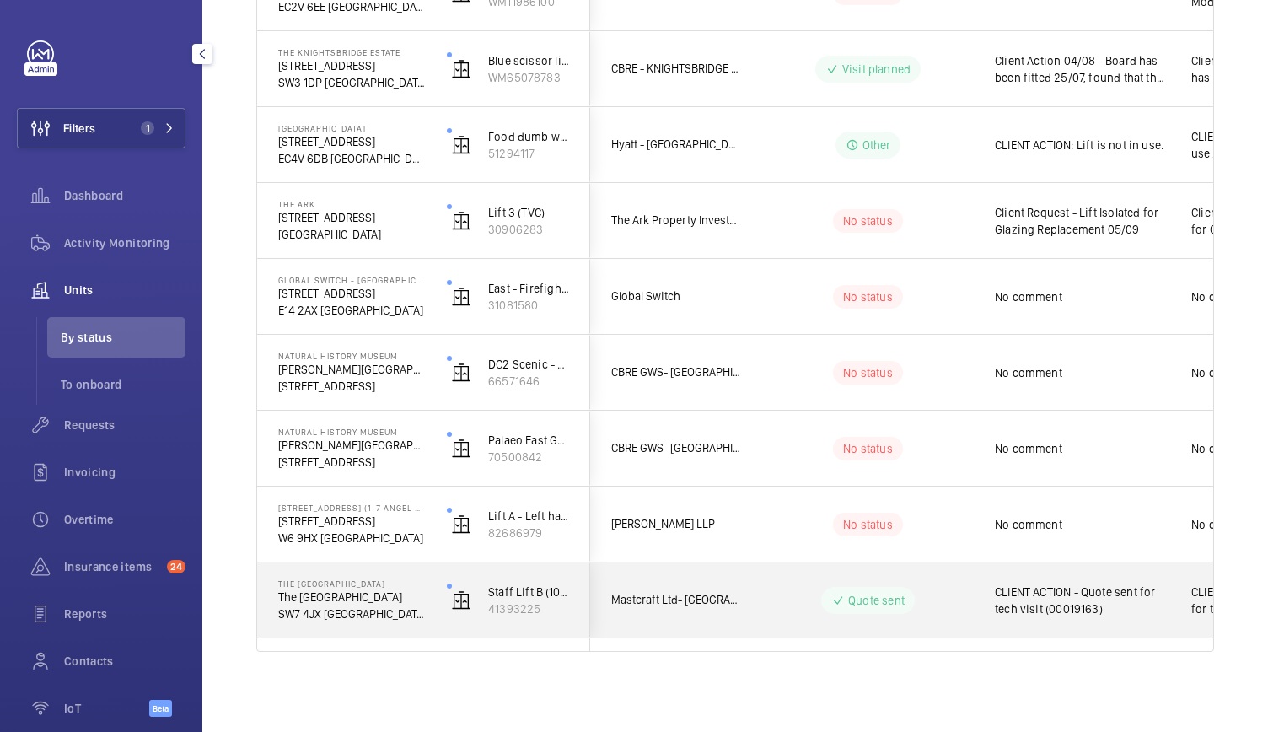
click at [423, 625] on div "The Bentley Hotel The Bentley Hotel London SW7 4JX LONDON" at bounding box center [341, 600] width 167 height 76
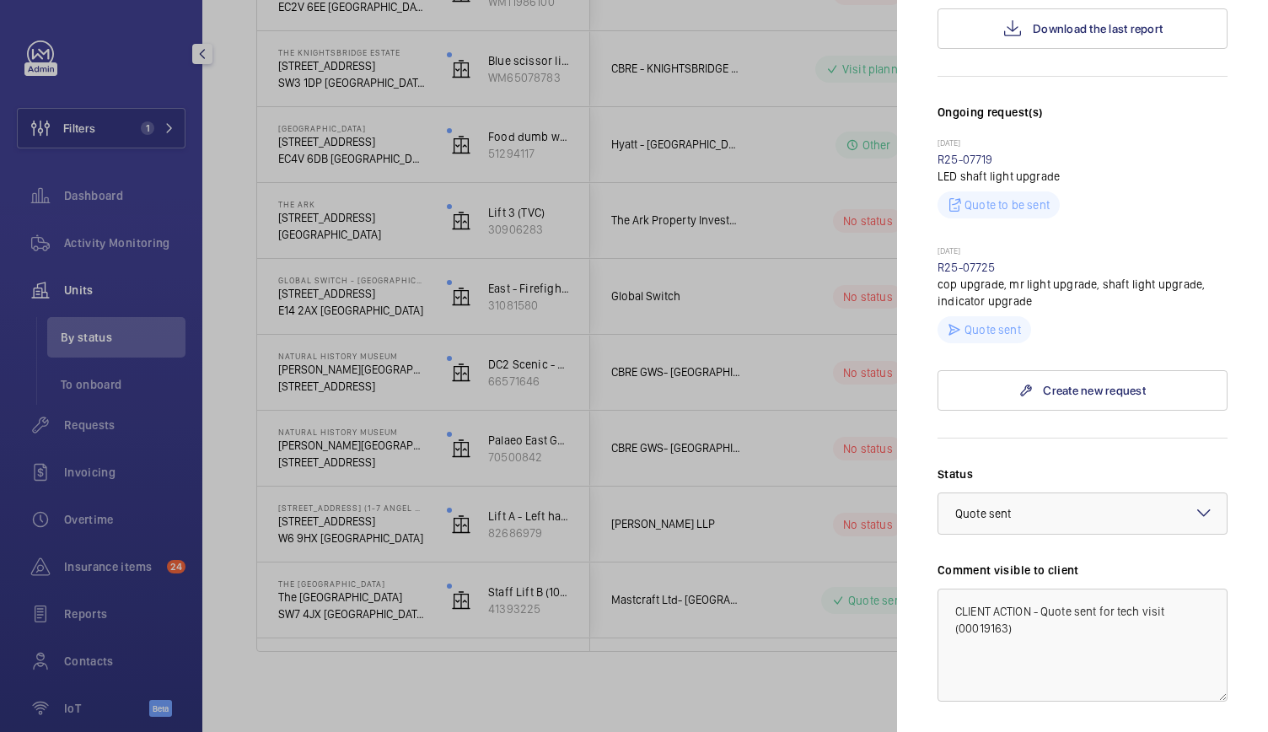
scroll to position [363, 0]
click at [379, 554] on div at bounding box center [634, 366] width 1268 height 732
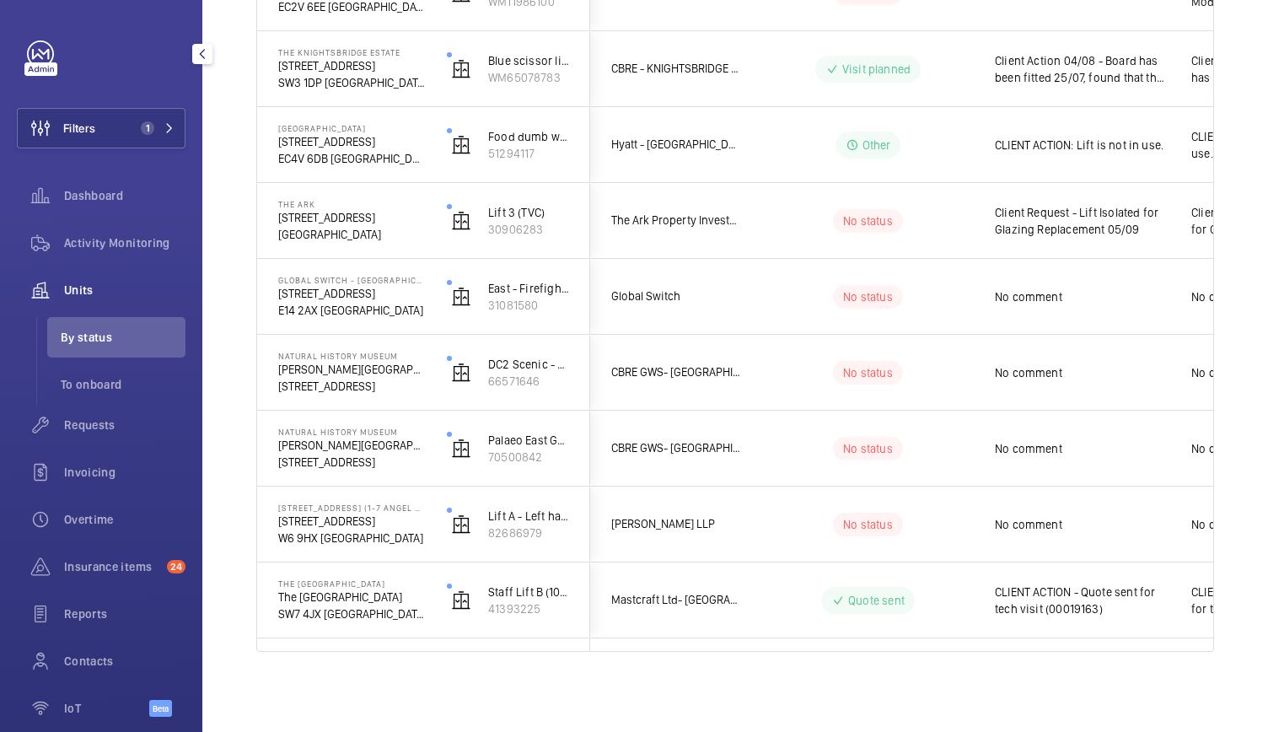
scroll to position [0, 0]
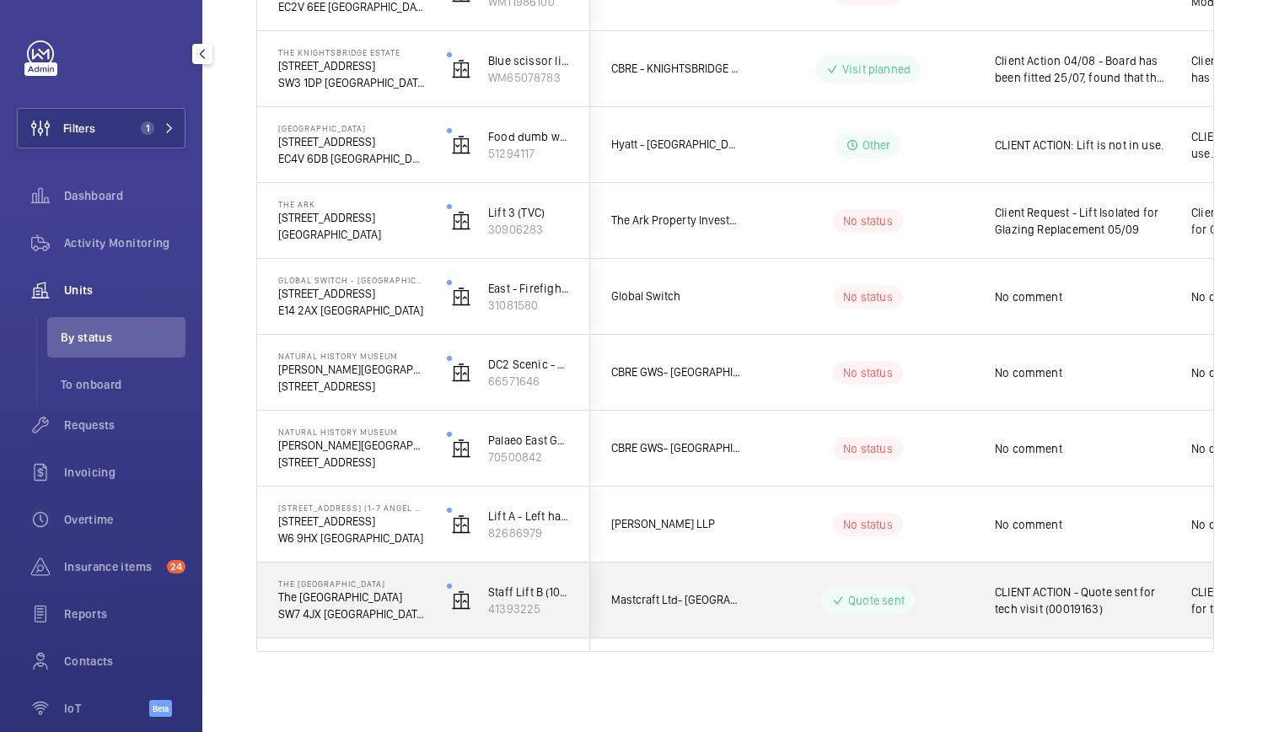
click at [423, 594] on p "The [GEOGRAPHIC_DATA]" at bounding box center [351, 596] width 147 height 17
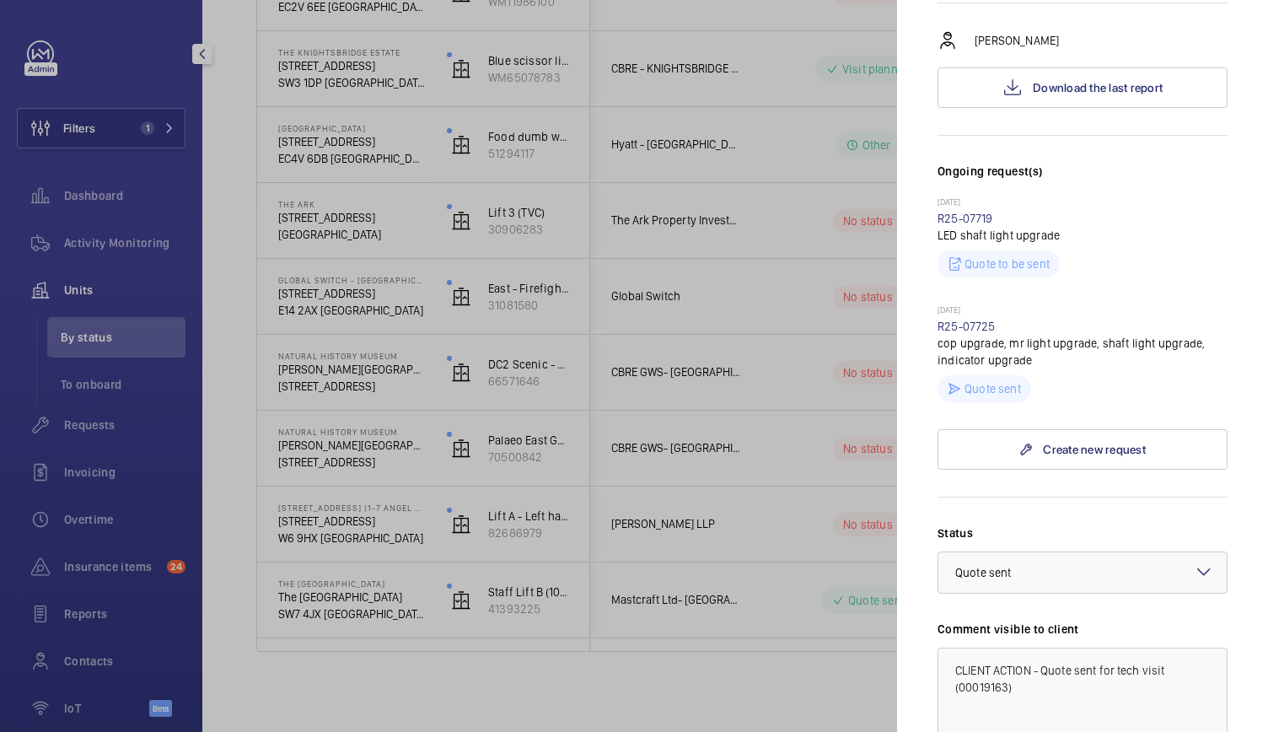
scroll to position [315, 0]
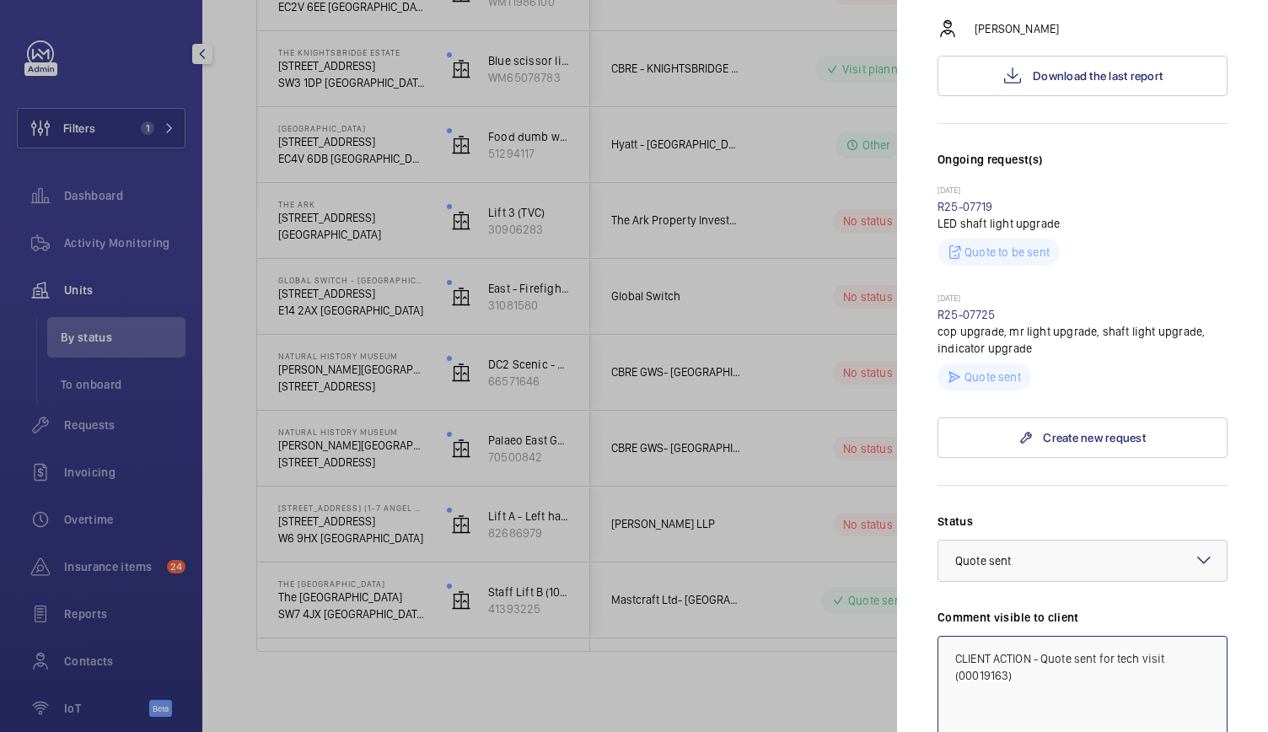
click at [995, 648] on textarea "CLIENT ACTION - Quote sent for tech visit (00019163)" at bounding box center [1082, 692] width 290 height 113
click at [804, 249] on div at bounding box center [634, 366] width 1268 height 732
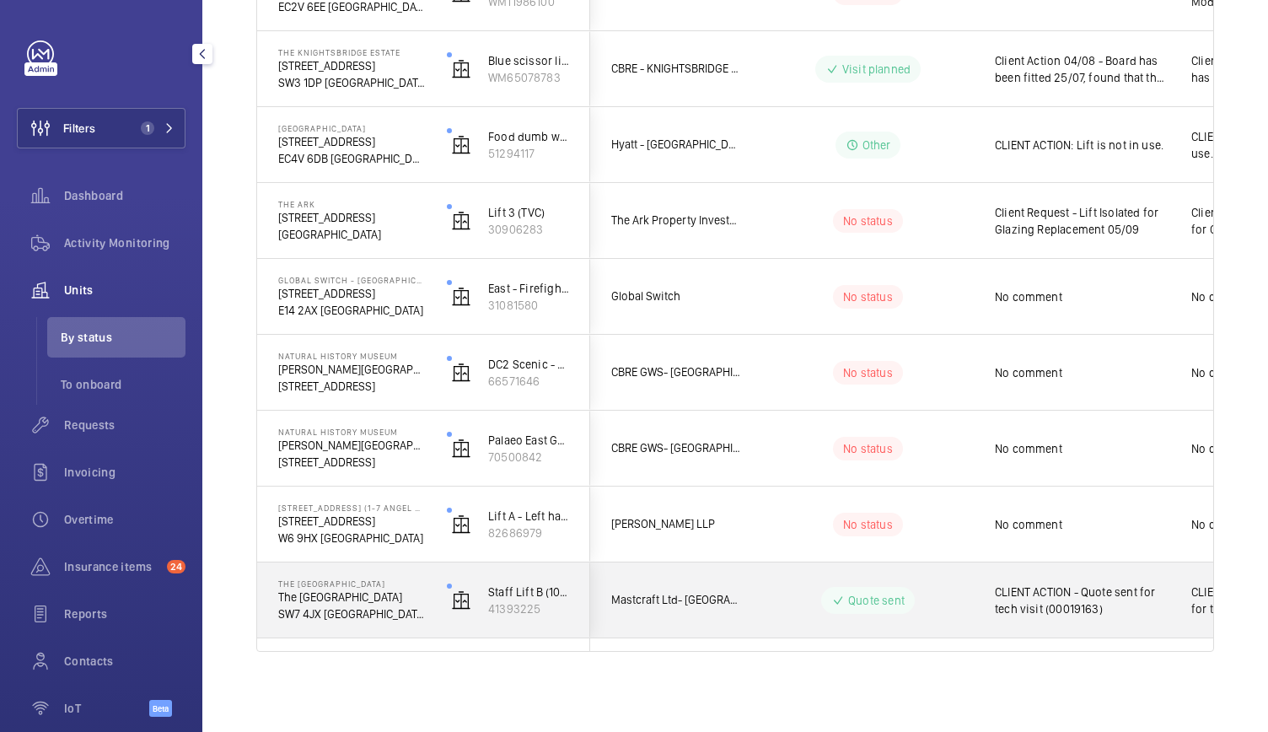
click at [420, 620] on p "SW7 4JX [GEOGRAPHIC_DATA]" at bounding box center [351, 613] width 147 height 17
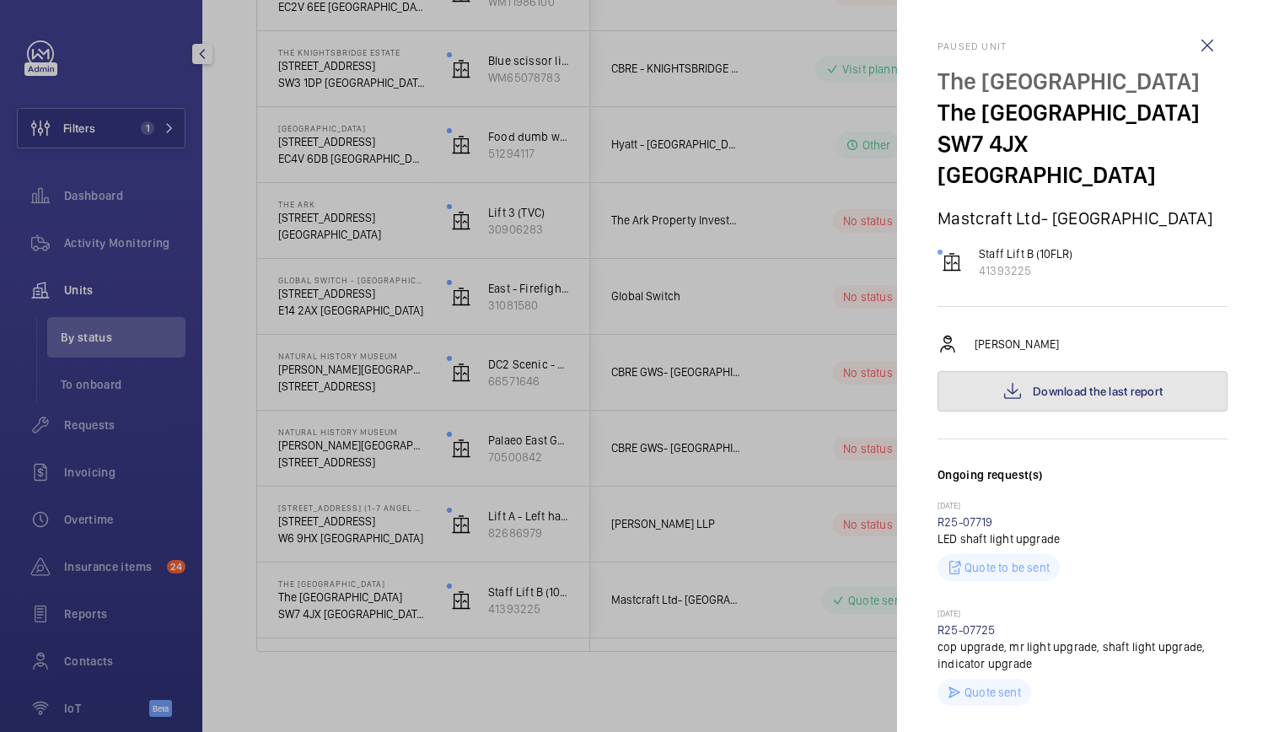
click at [1018, 371] on button "Download the last report" at bounding box center [1082, 391] width 290 height 40
click at [120, 239] on div at bounding box center [634, 366] width 1268 height 732
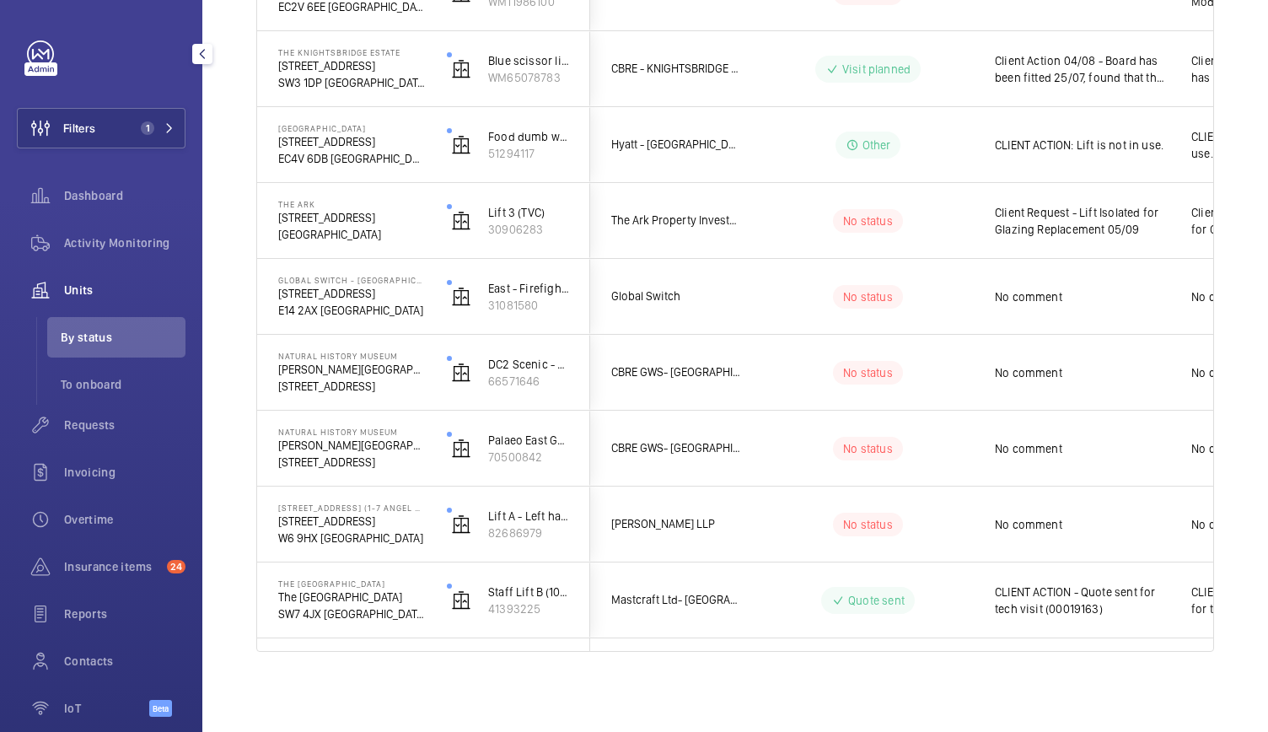
click at [120, 239] on span "Activity Monitoring" at bounding box center [124, 242] width 121 height 17
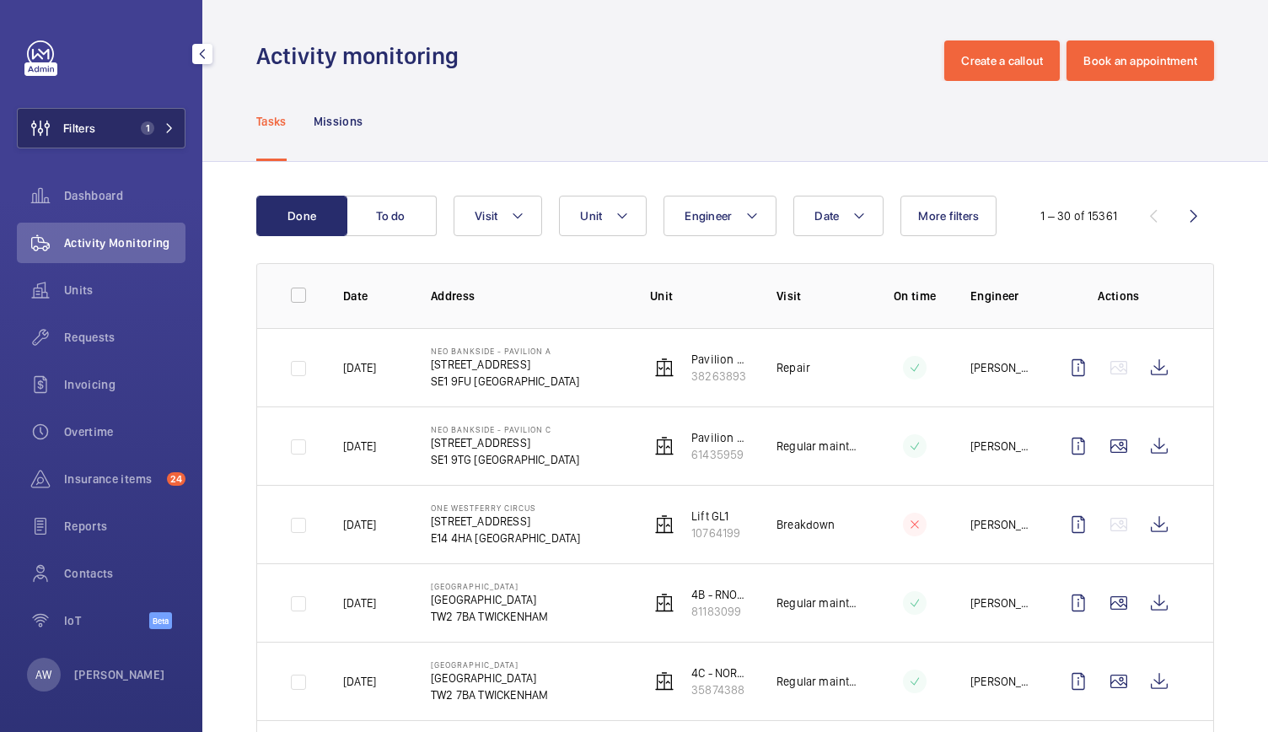
click at [158, 115] on button "Filters 1" at bounding box center [101, 128] width 169 height 40
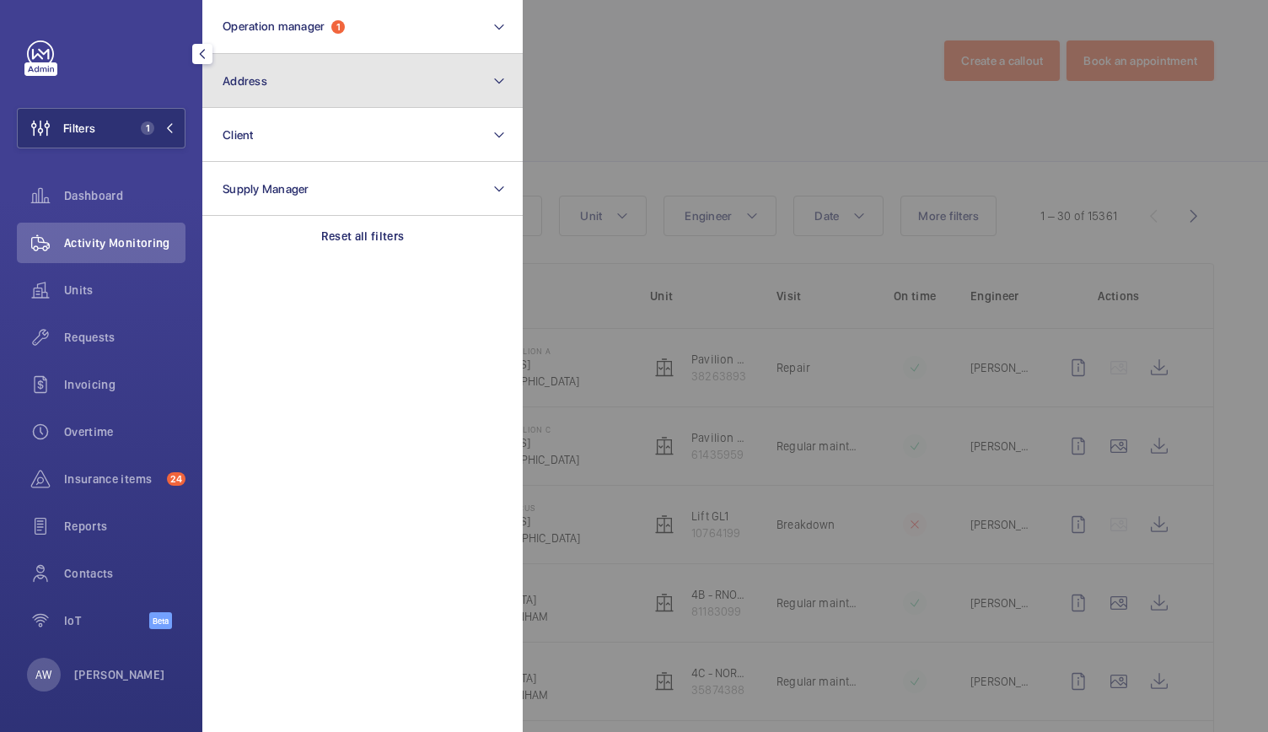
click at [299, 87] on button "Address" at bounding box center [362, 81] width 320 height 54
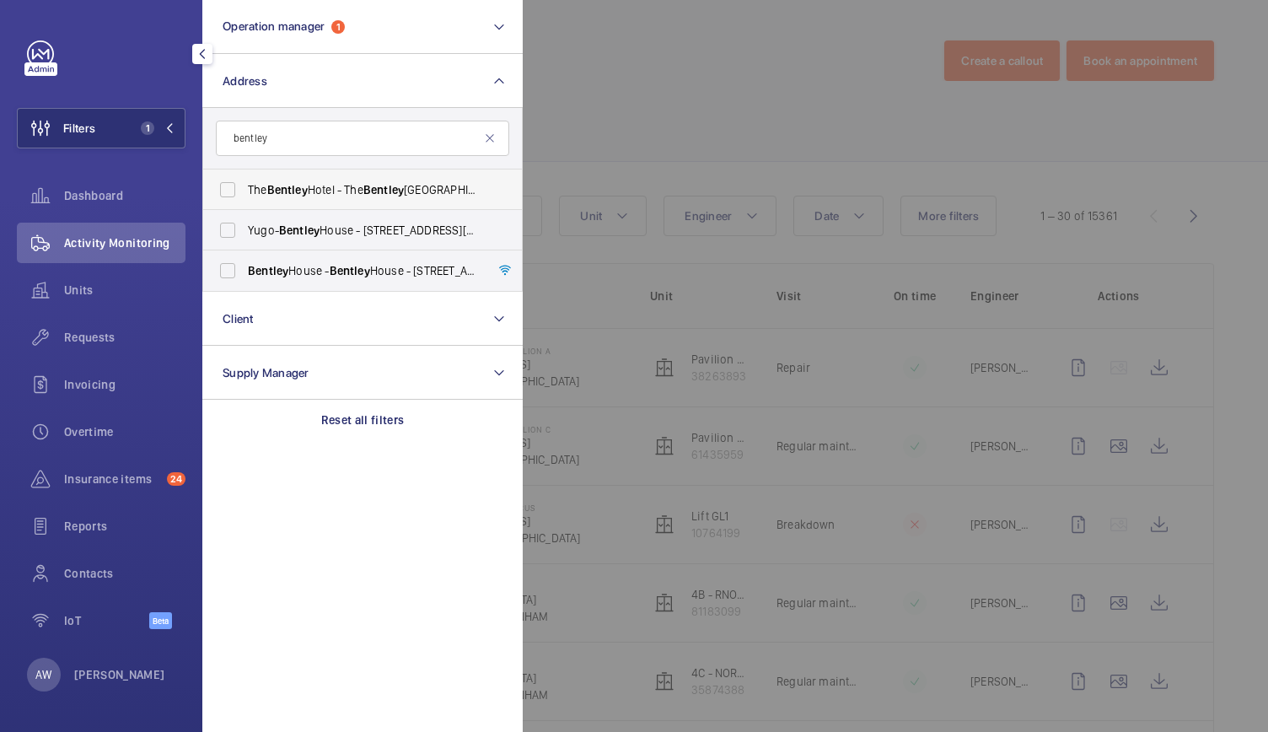
type input "bentley"
click at [295, 186] on span "Bentley" at bounding box center [287, 189] width 40 height 13
click at [244, 186] on input "The Bentley Hotel - The Bentley Hotel London, LONDON SW7 4JX" at bounding box center [228, 190] width 34 height 34
checkbox input "true"
click at [572, 123] on div at bounding box center [1157, 366] width 1268 height 732
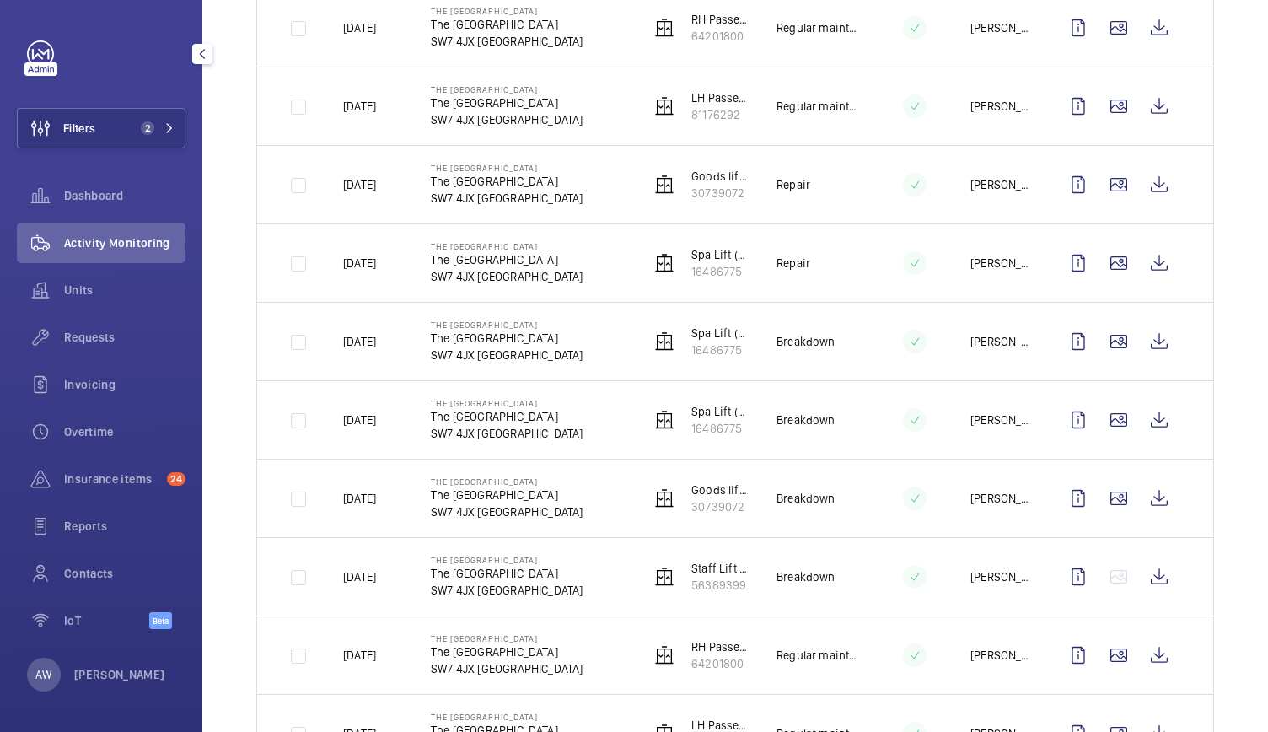
scroll to position [733, 0]
click at [708, 564] on p "Staff Lift A (10FLR)" at bounding box center [720, 567] width 58 height 17
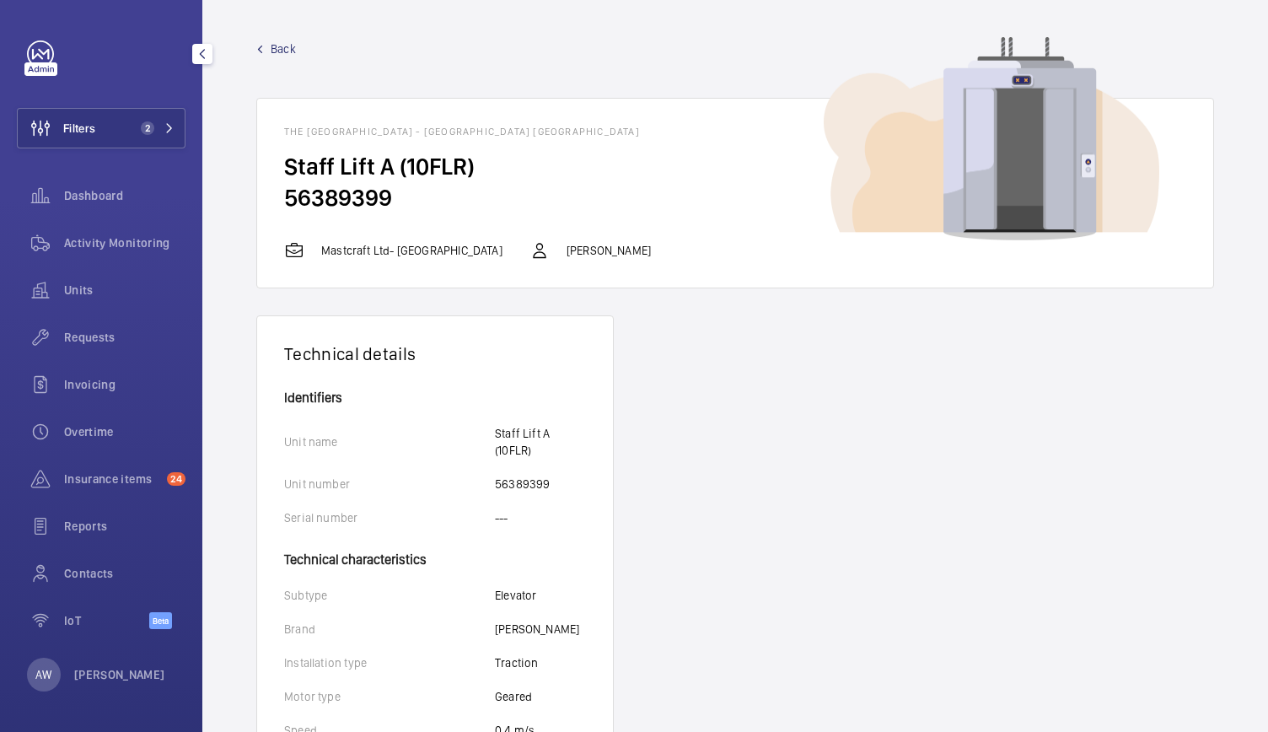
click at [271, 53] on span "Back" at bounding box center [283, 48] width 25 height 17
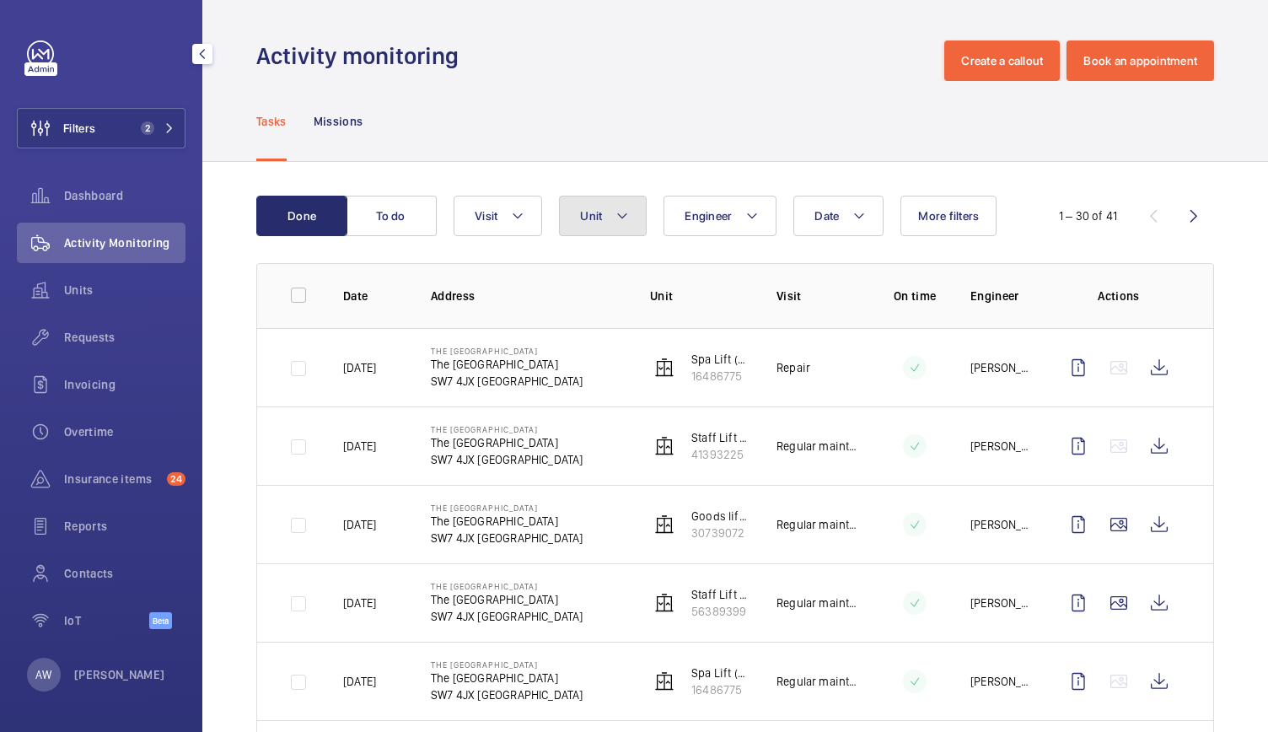
click at [628, 223] on mat-icon at bounding box center [621, 216] width 13 height 20
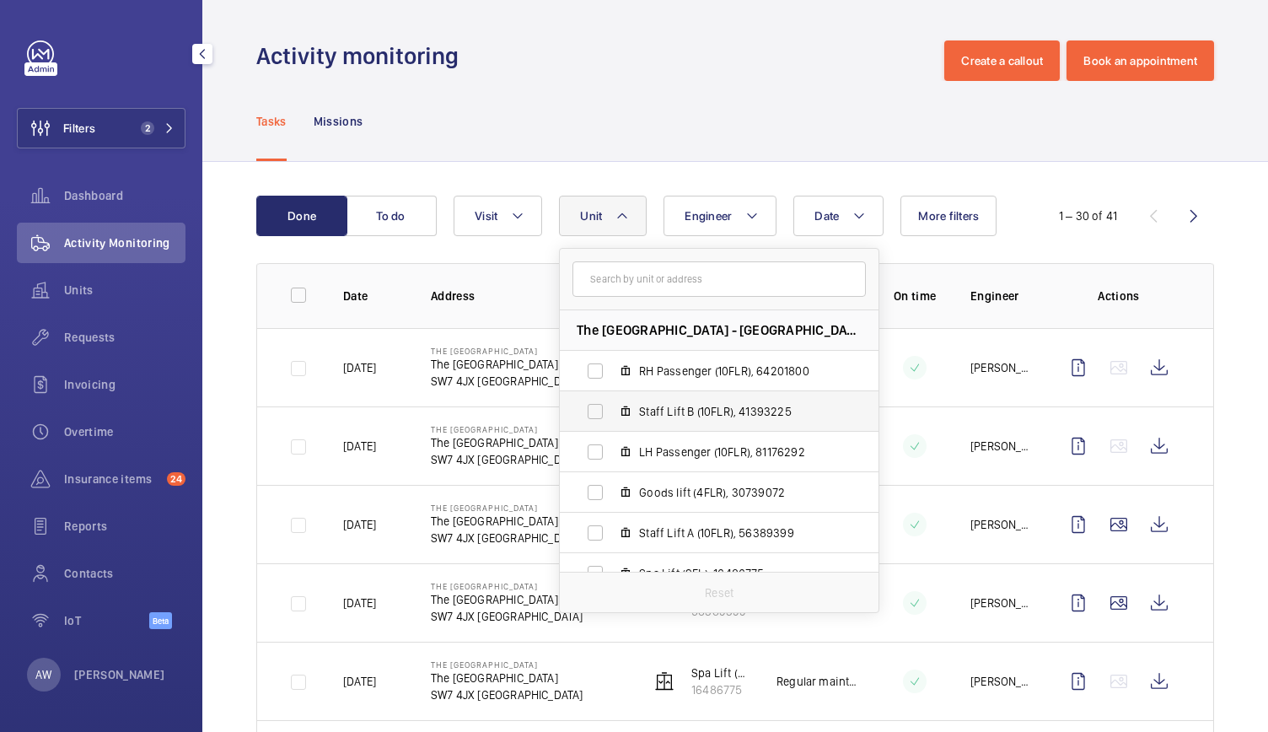
click at [660, 404] on span "Staff Lift B (10FLR), 41393225" at bounding box center [737, 411] width 196 height 17
click at [612, 404] on input "Staff Lift B (10FLR), 41393225" at bounding box center [595, 412] width 34 height 34
checkbox input "true"
click at [577, 109] on div "Tasks Missions" at bounding box center [735, 121] width 958 height 80
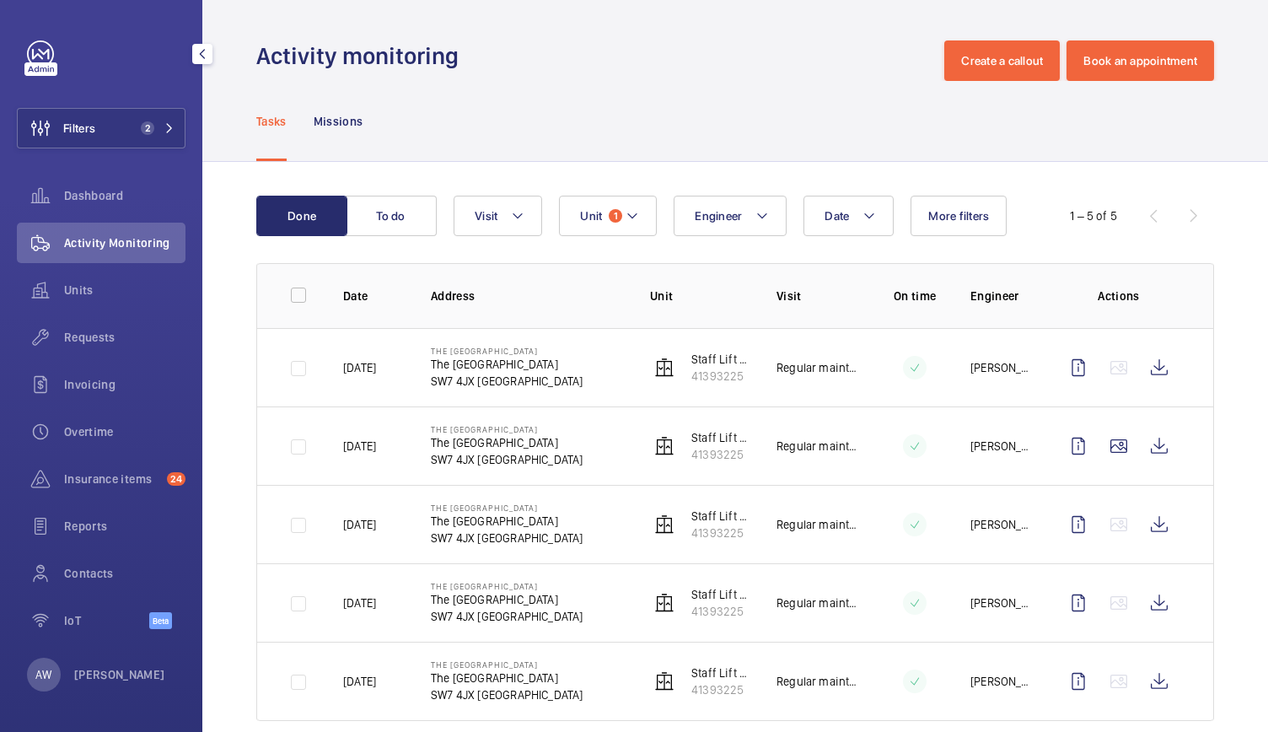
scroll to position [27, 0]
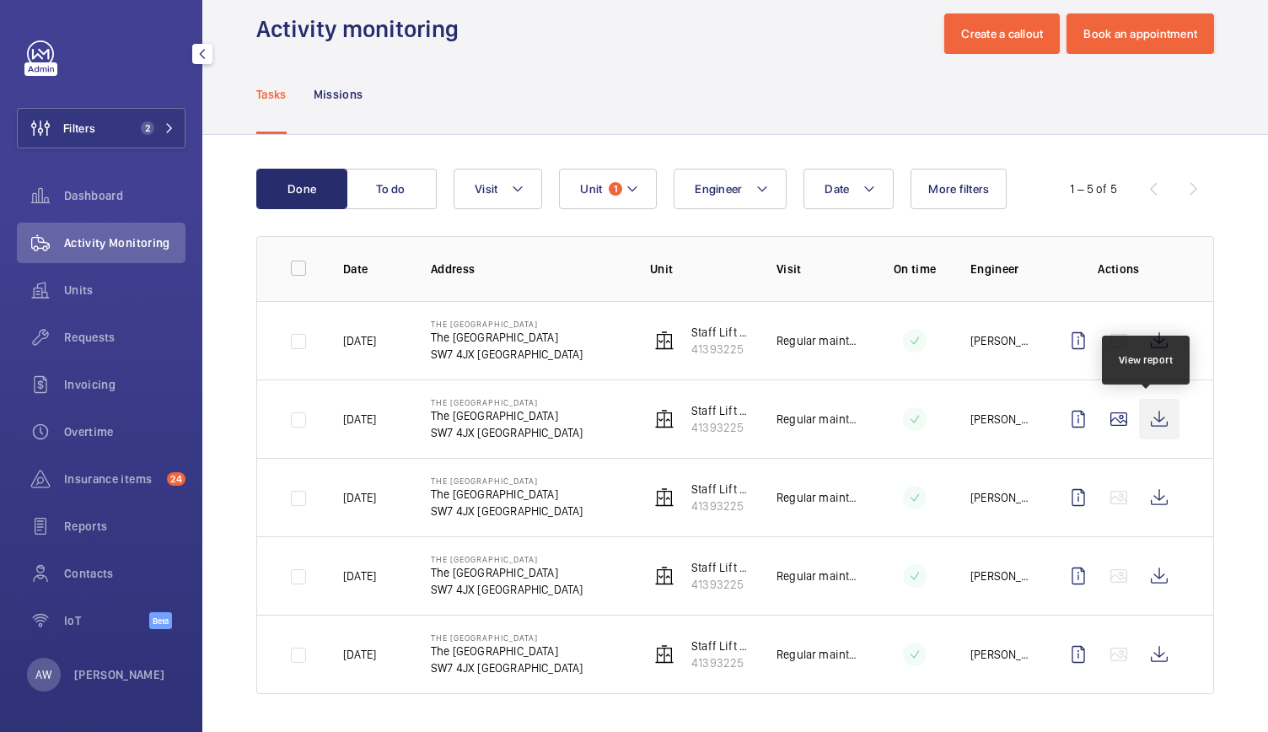
click at [1154, 419] on wm-front-icon-button at bounding box center [1159, 419] width 40 height 40
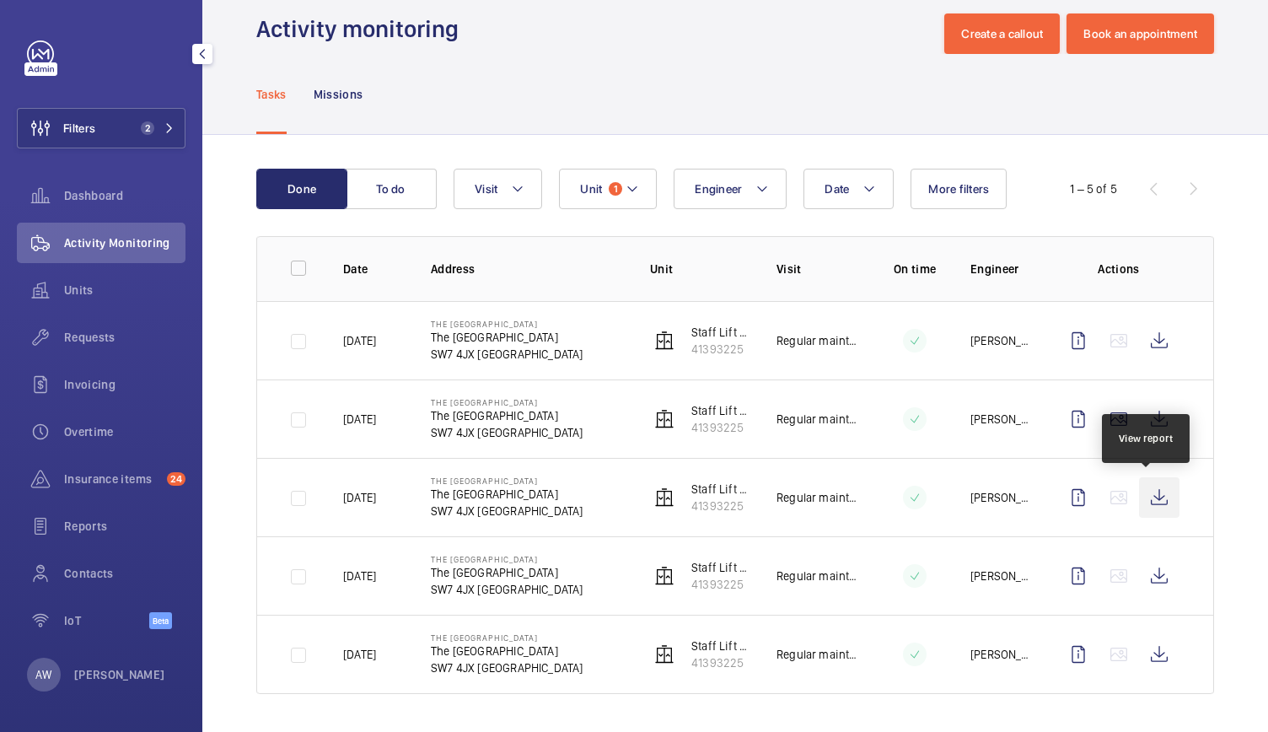
click at [1153, 497] on wm-front-icon-button at bounding box center [1159, 497] width 40 height 40
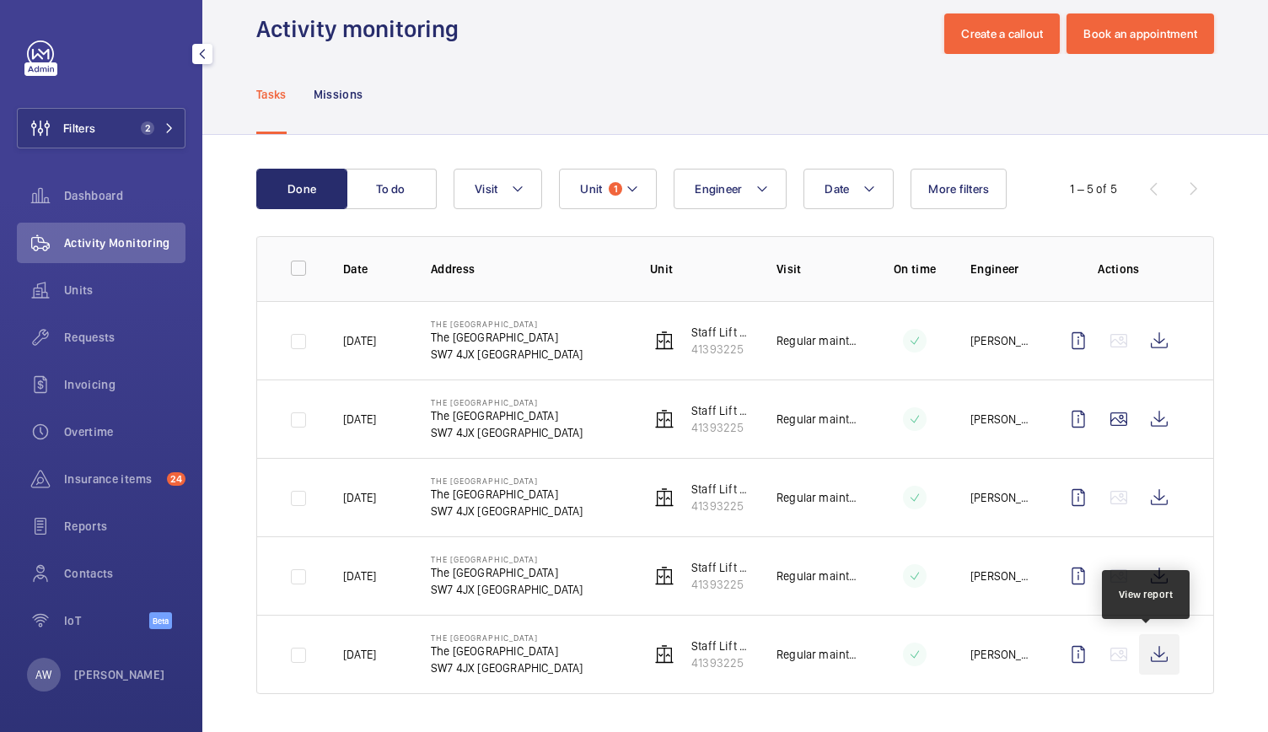
click at [1152, 645] on wm-front-icon-button at bounding box center [1159, 654] width 40 height 40
